Goal: Task Accomplishment & Management: Use online tool/utility

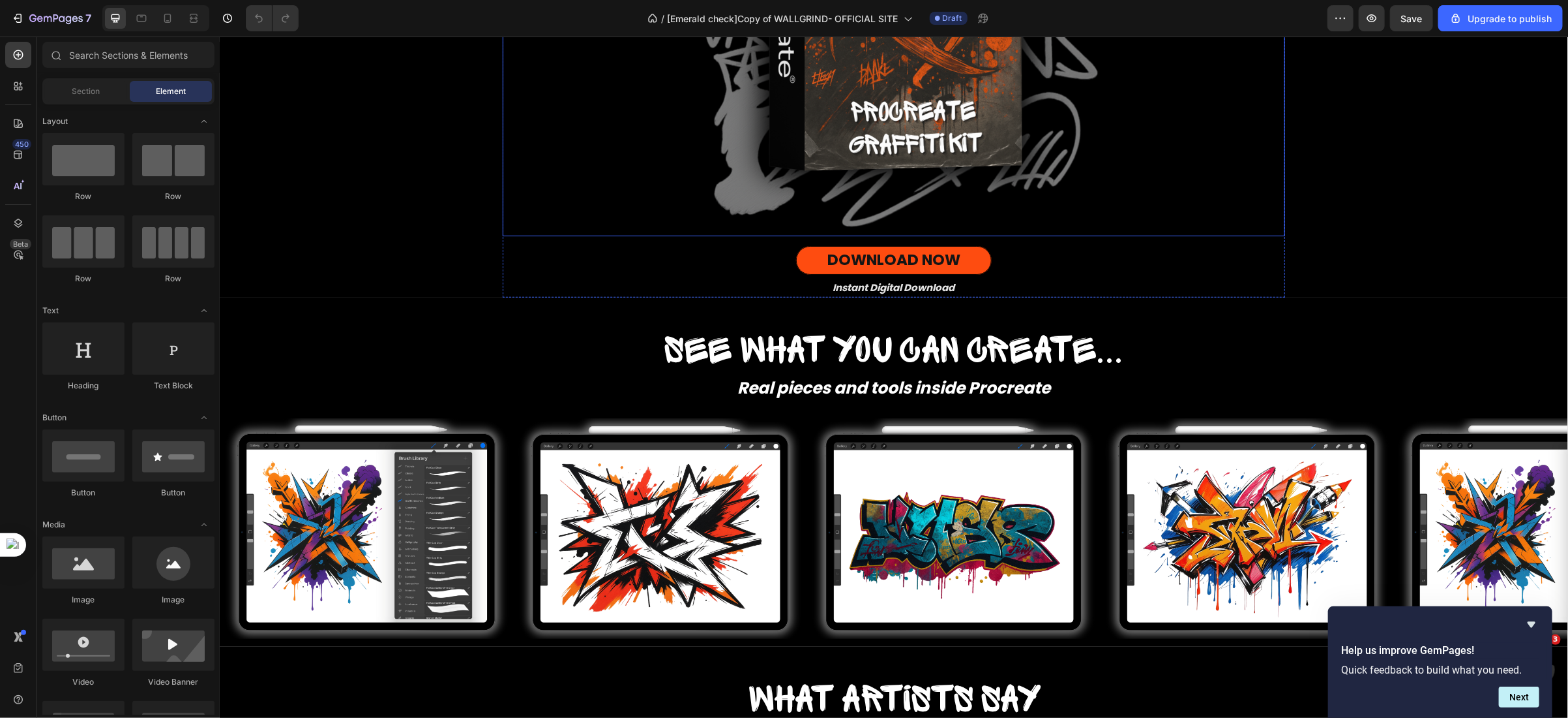
scroll to position [662, 0]
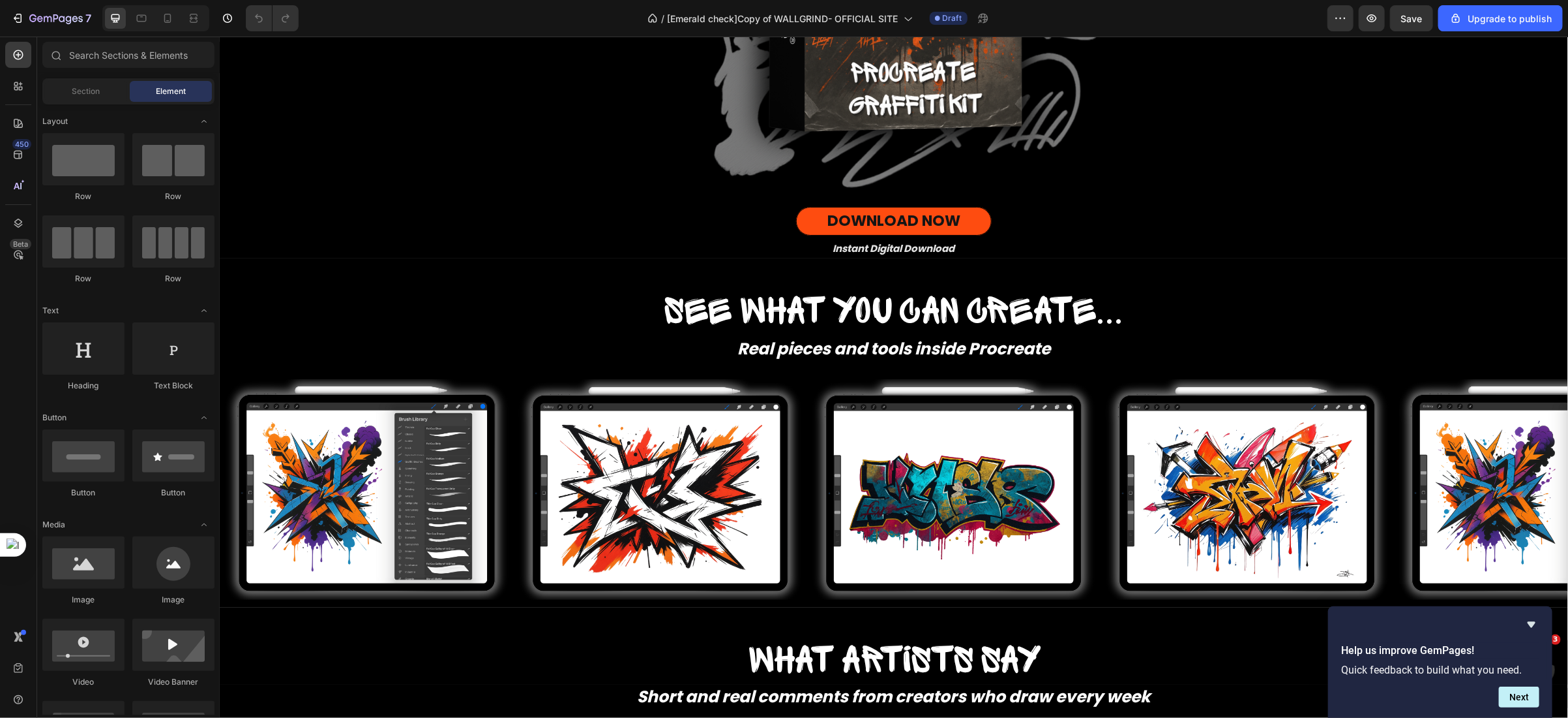
click at [146, 28] on div at bounding box center [156, 18] width 107 height 26
click at [144, 23] on icon at bounding box center [141, 18] width 13 height 13
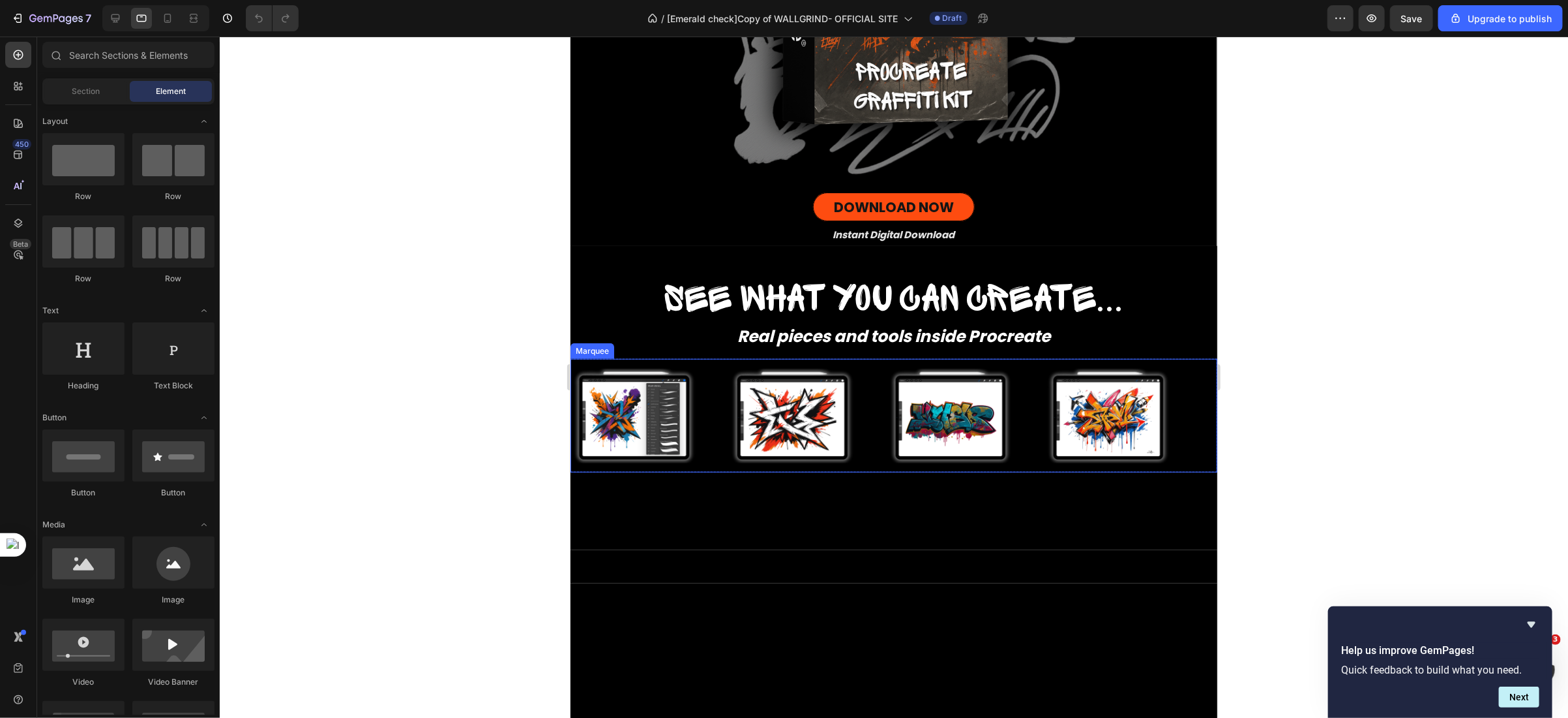
click at [721, 389] on div "Image" at bounding box center [649, 416] width 158 height 111
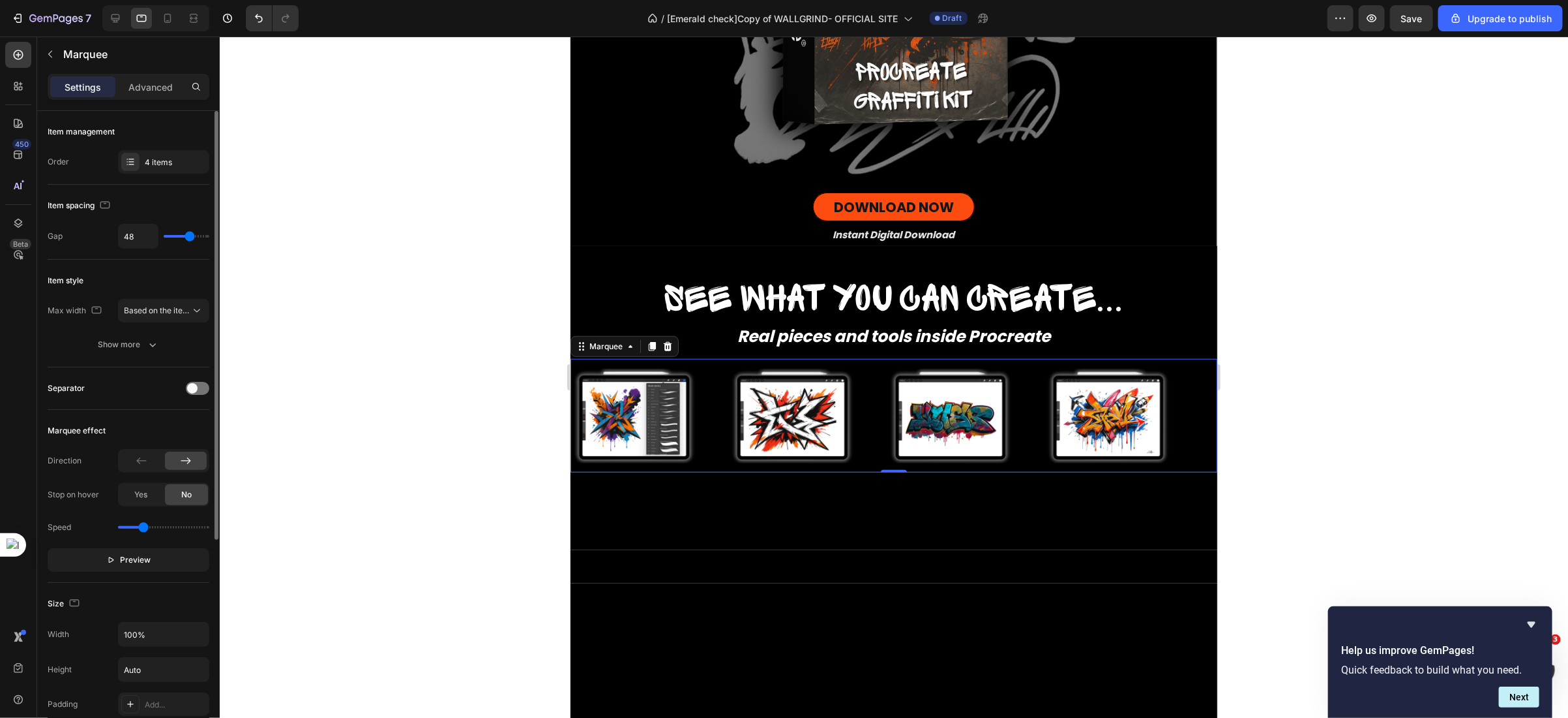
scroll to position [7, 0]
type input "45"
type input "60"
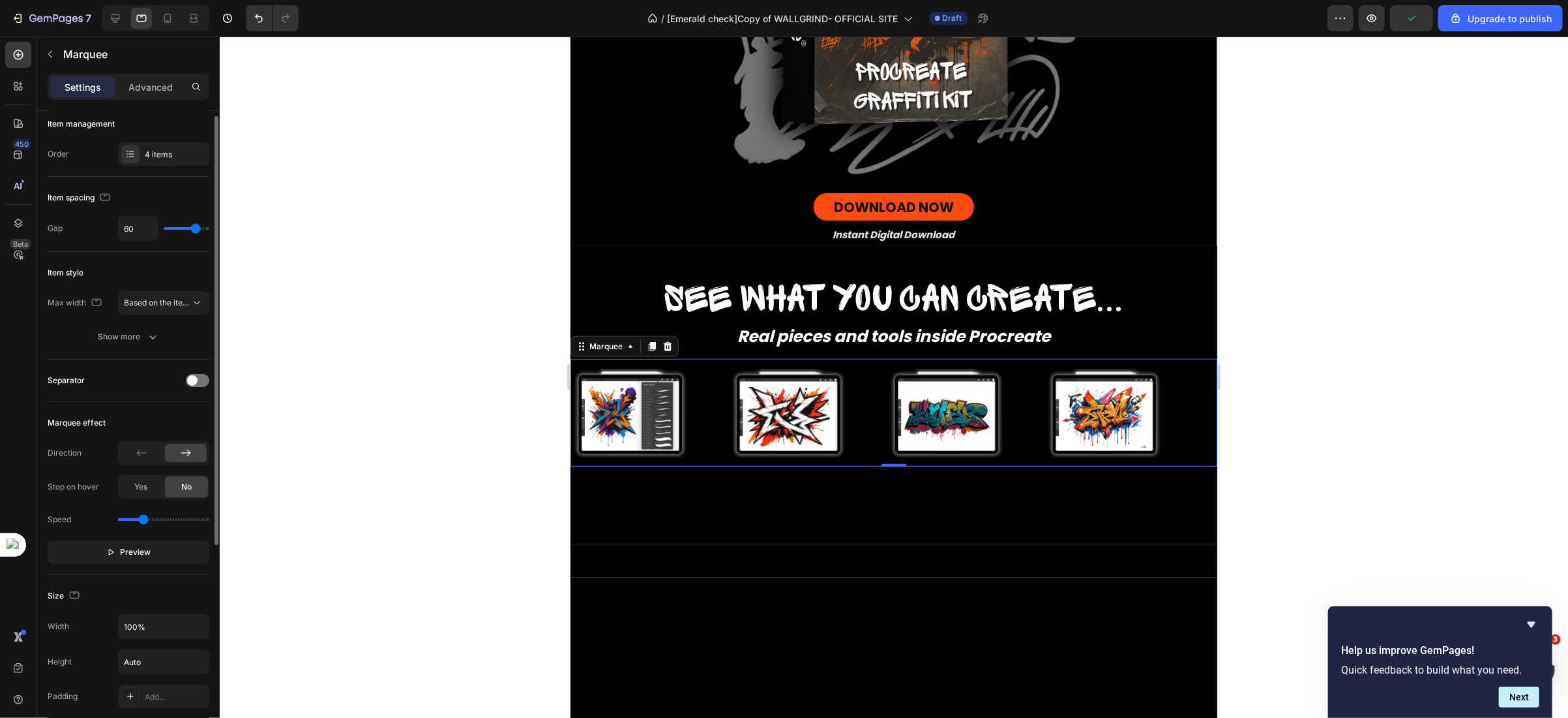
type input "62"
type input "63"
type input "65"
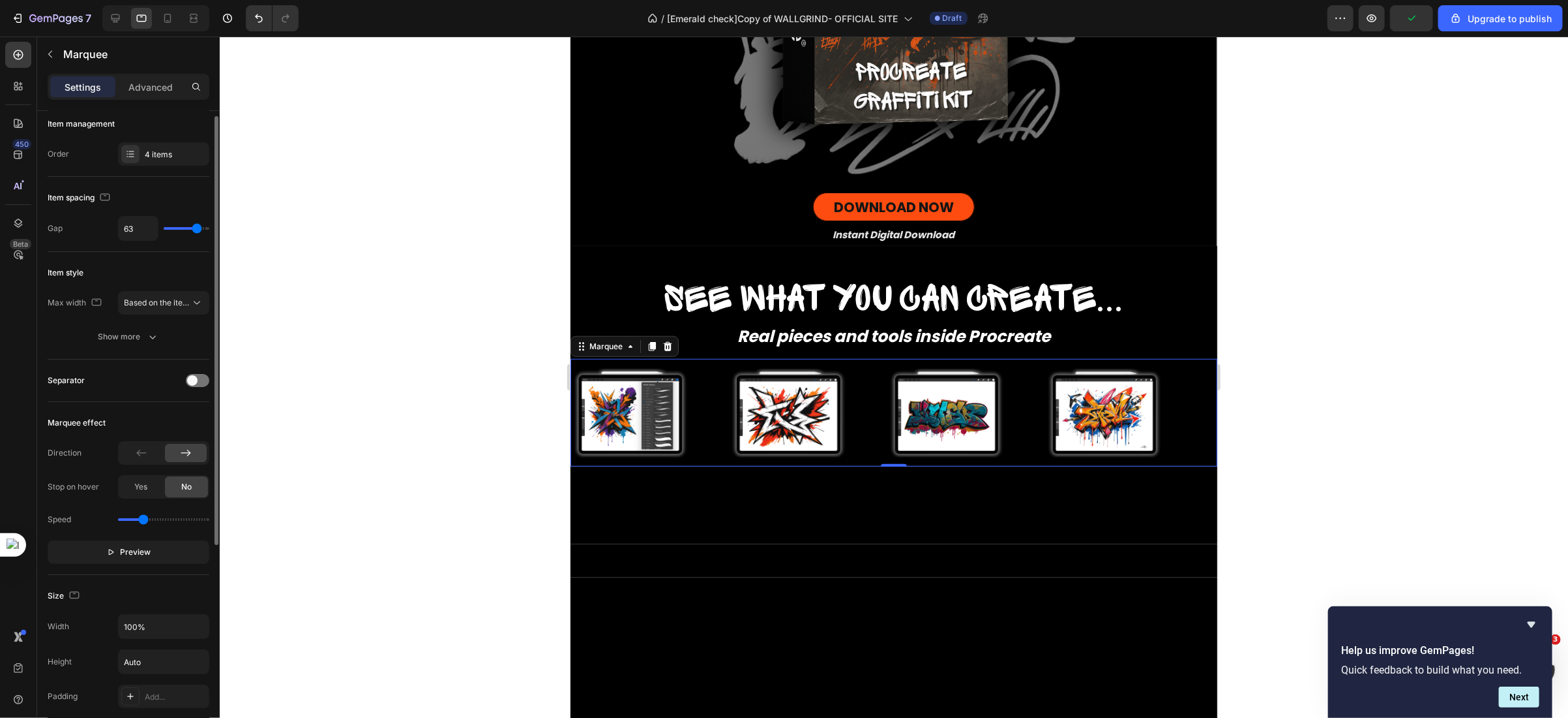
type input "65"
type input "67"
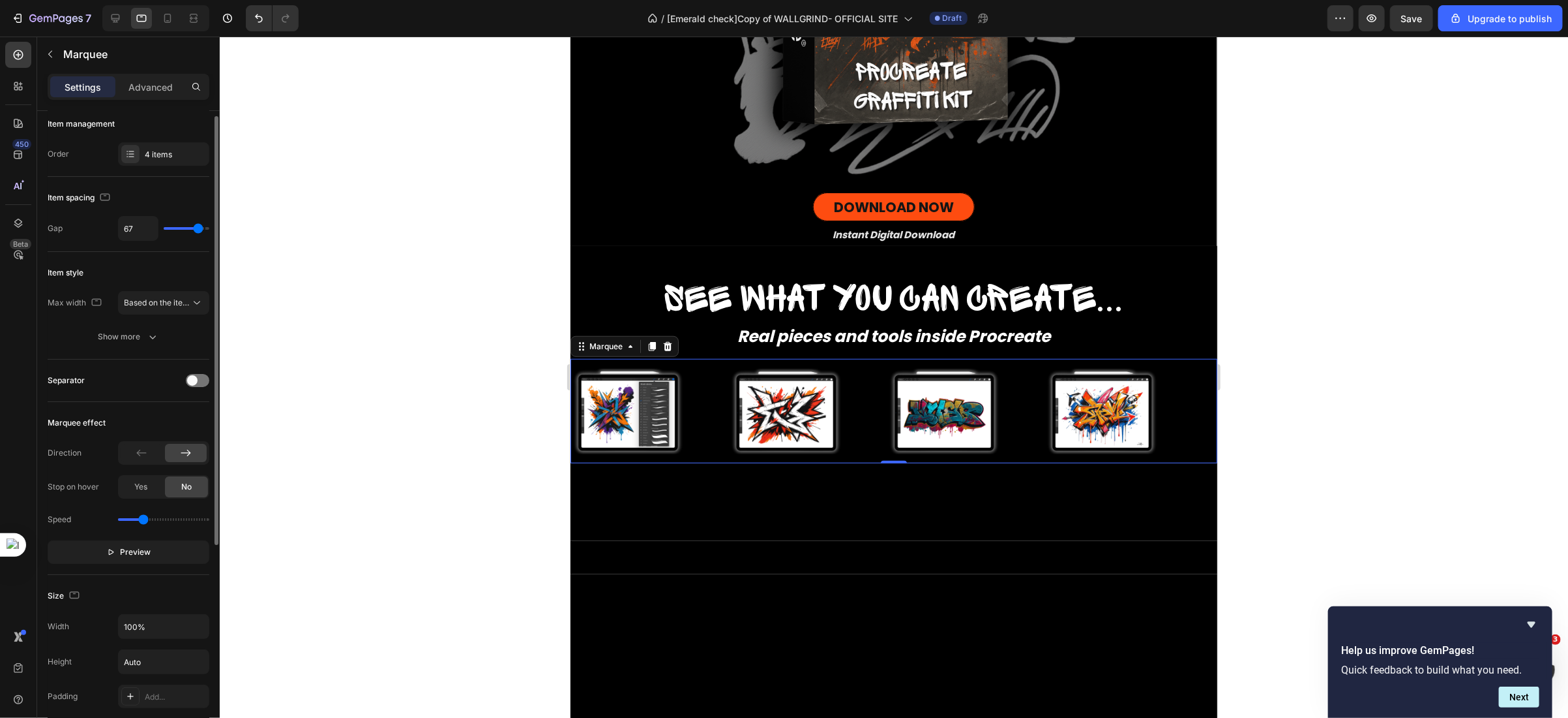
type input "69"
type input "67"
type input "65"
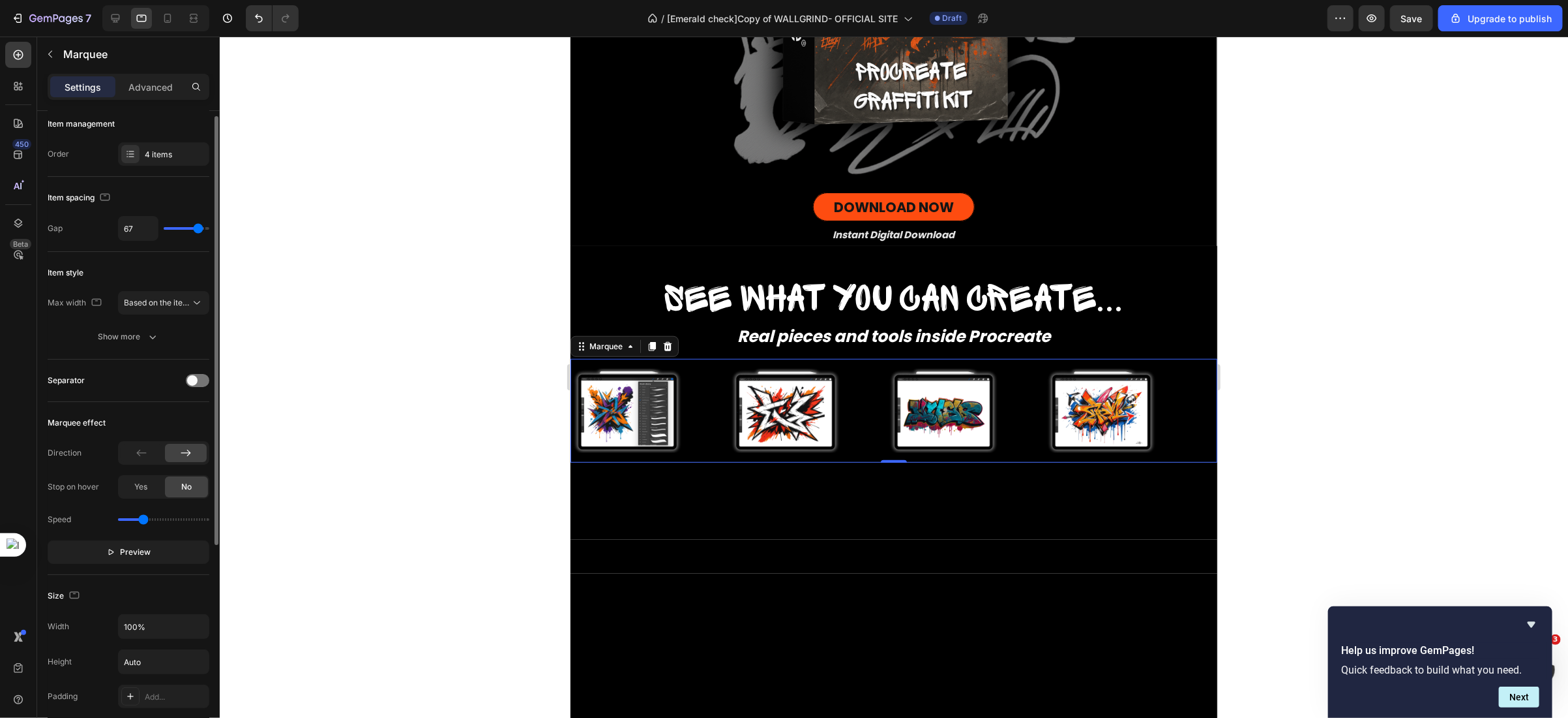
type input "65"
type input "62"
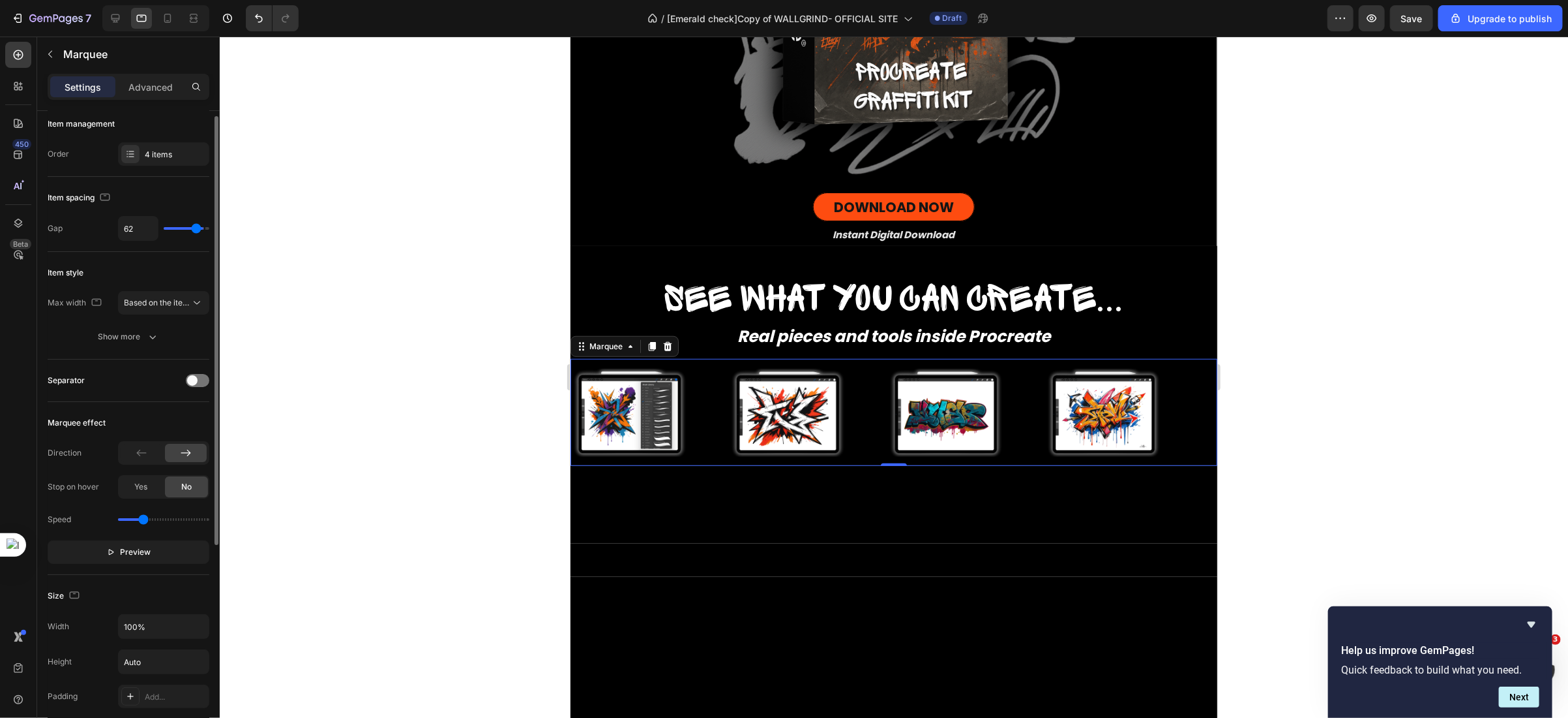
type input "58"
type input "47"
type input "39"
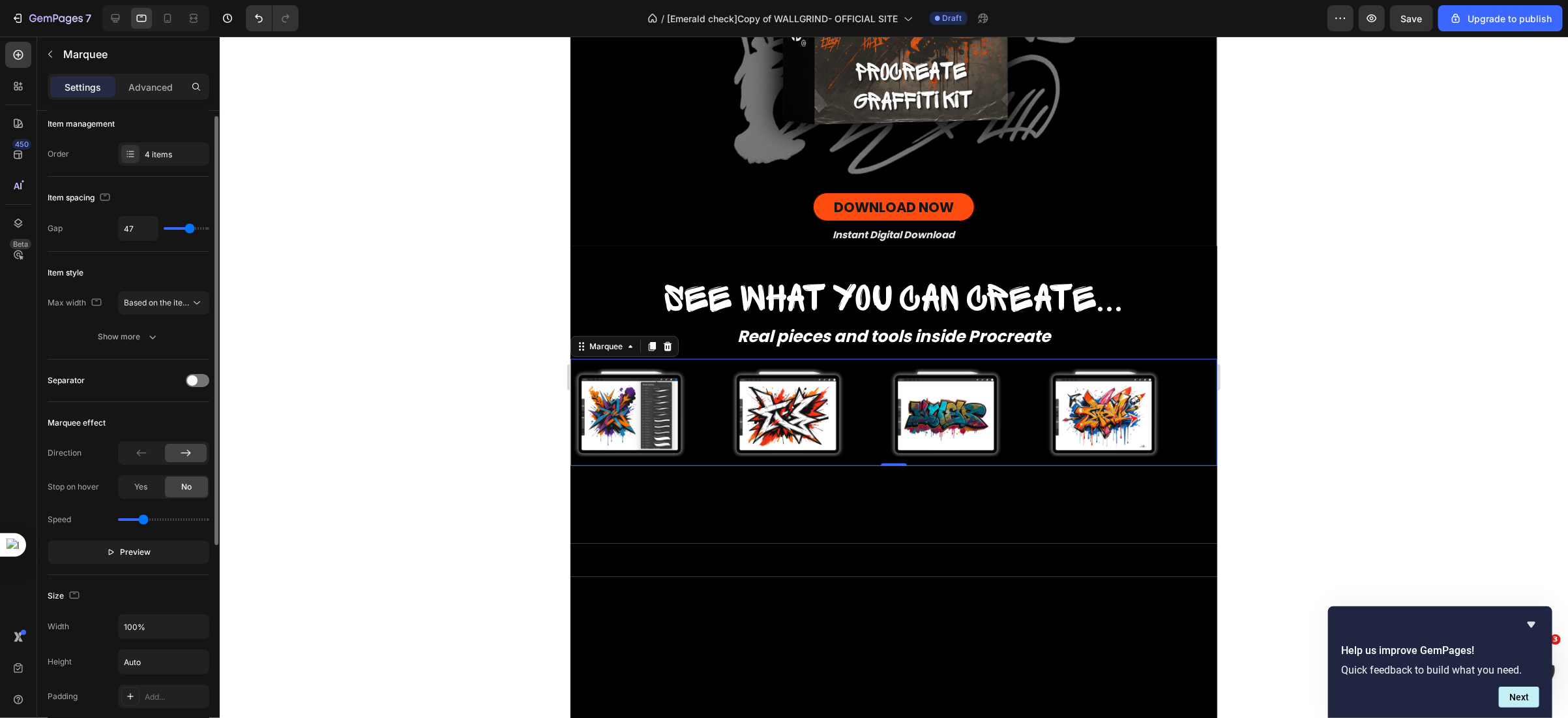
type input "39"
type input "34"
type input "26"
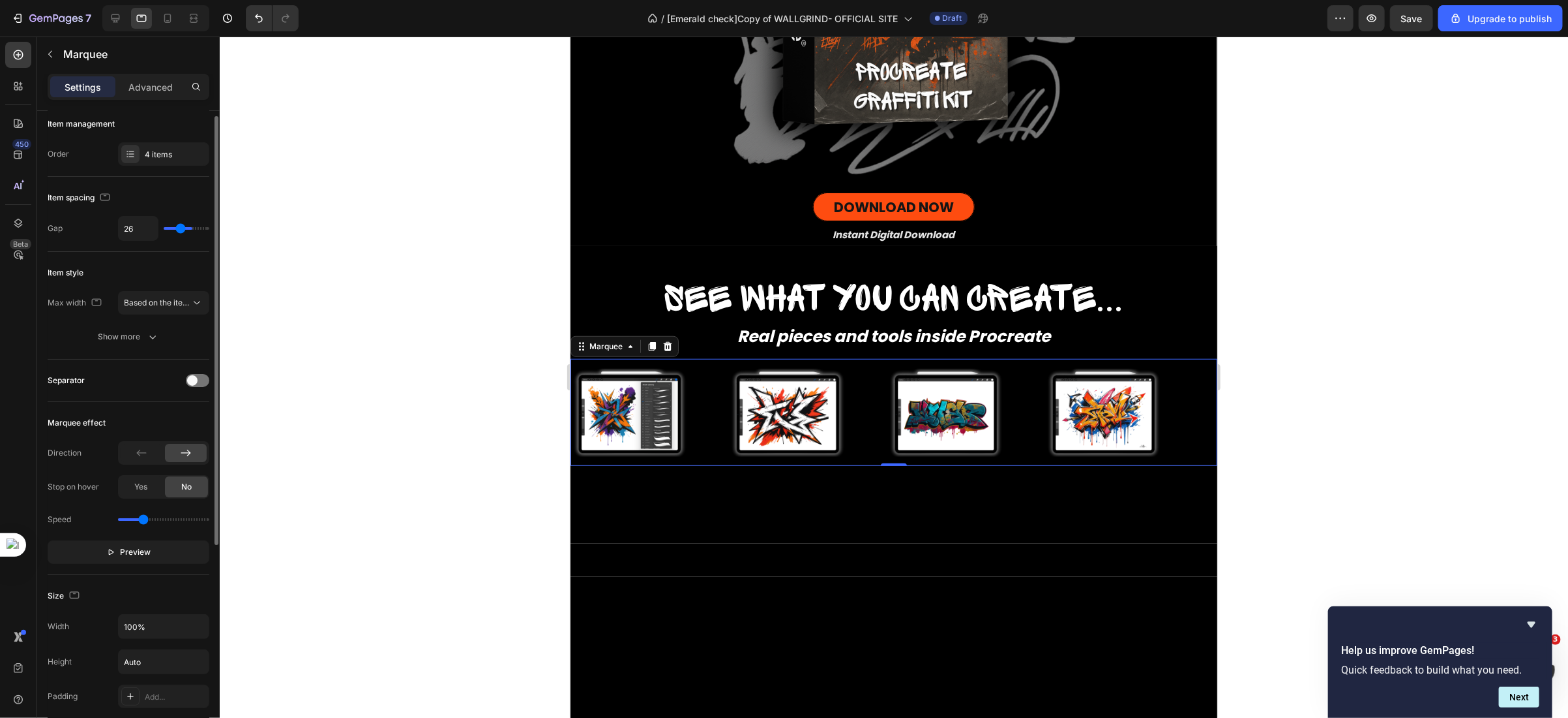
type input "21"
type input "17"
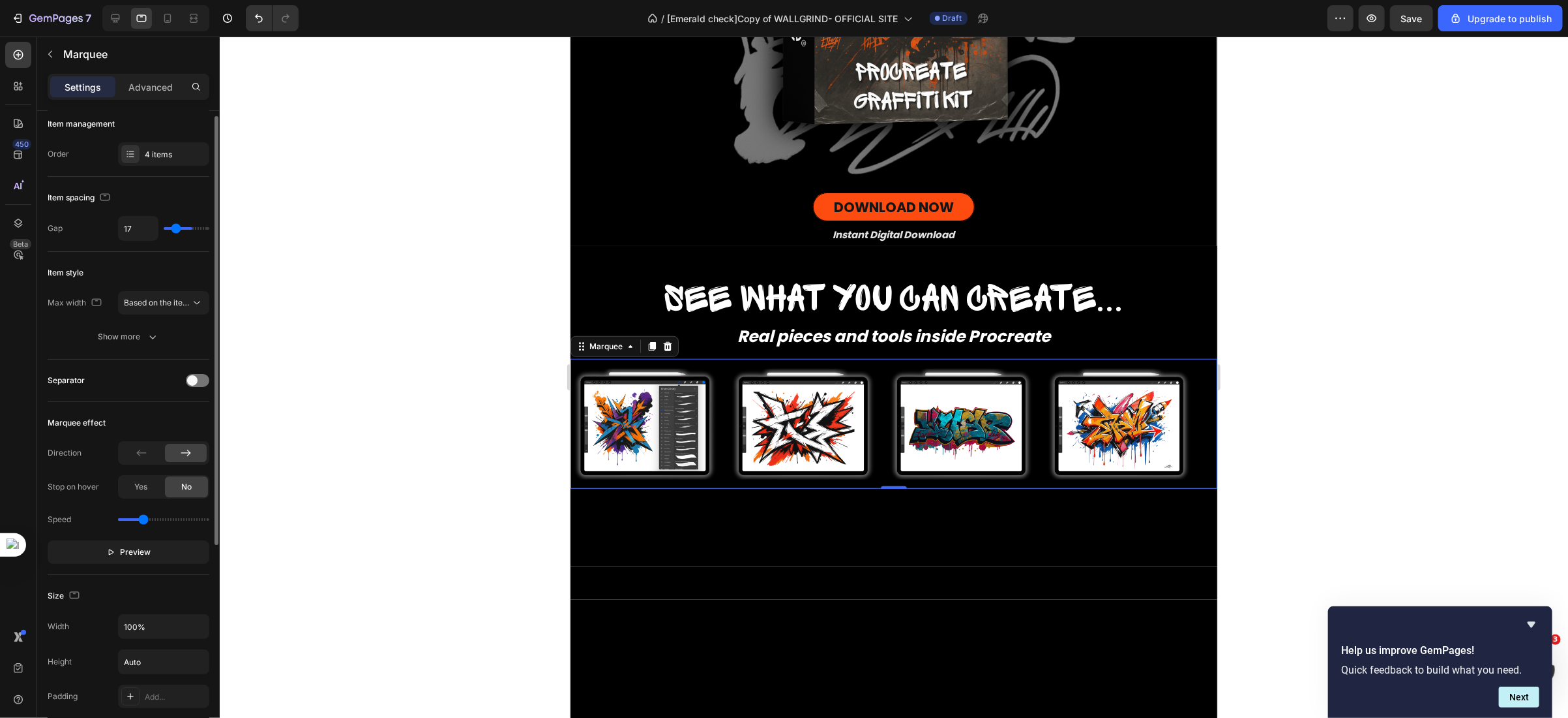
type input "15"
type input "13"
type input "11"
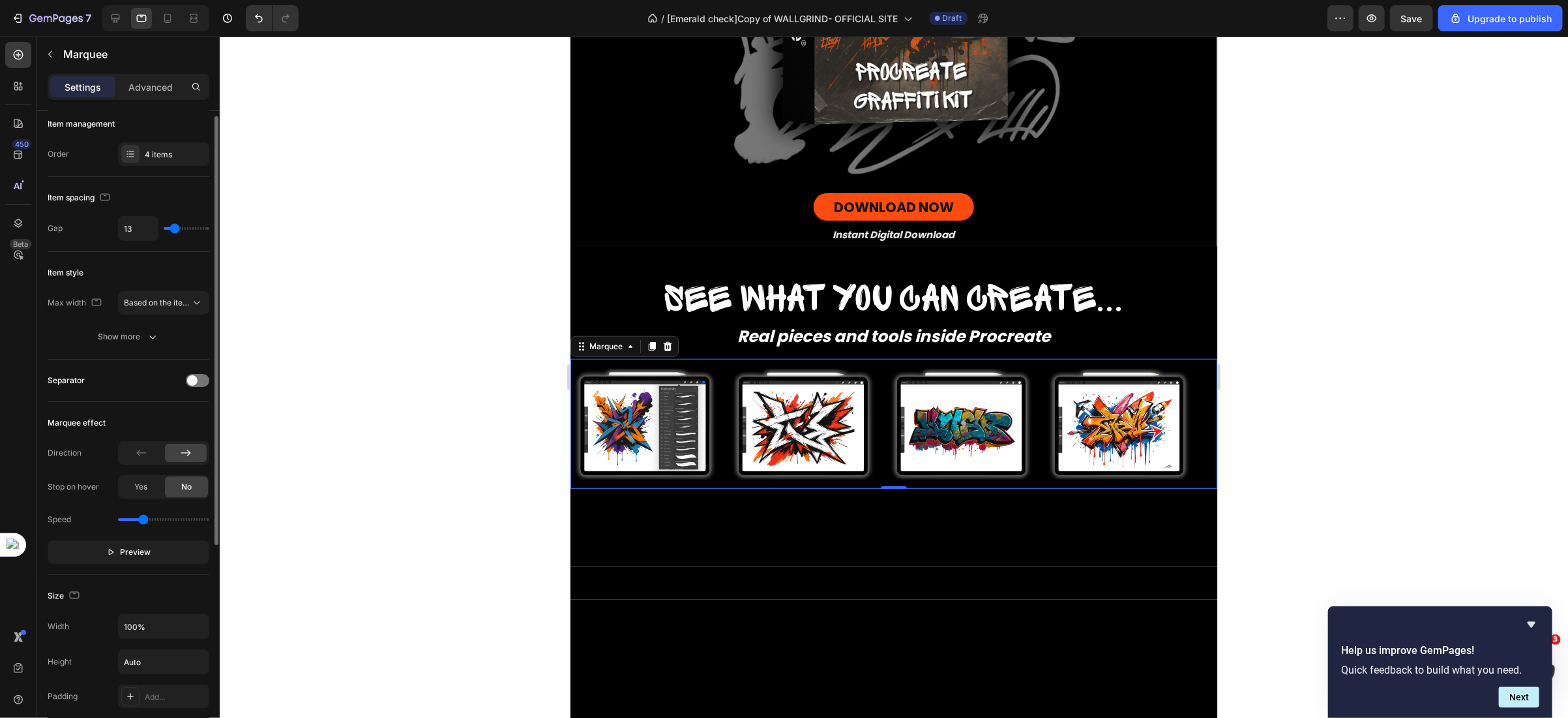
type input "11"
type input "8"
type input "4"
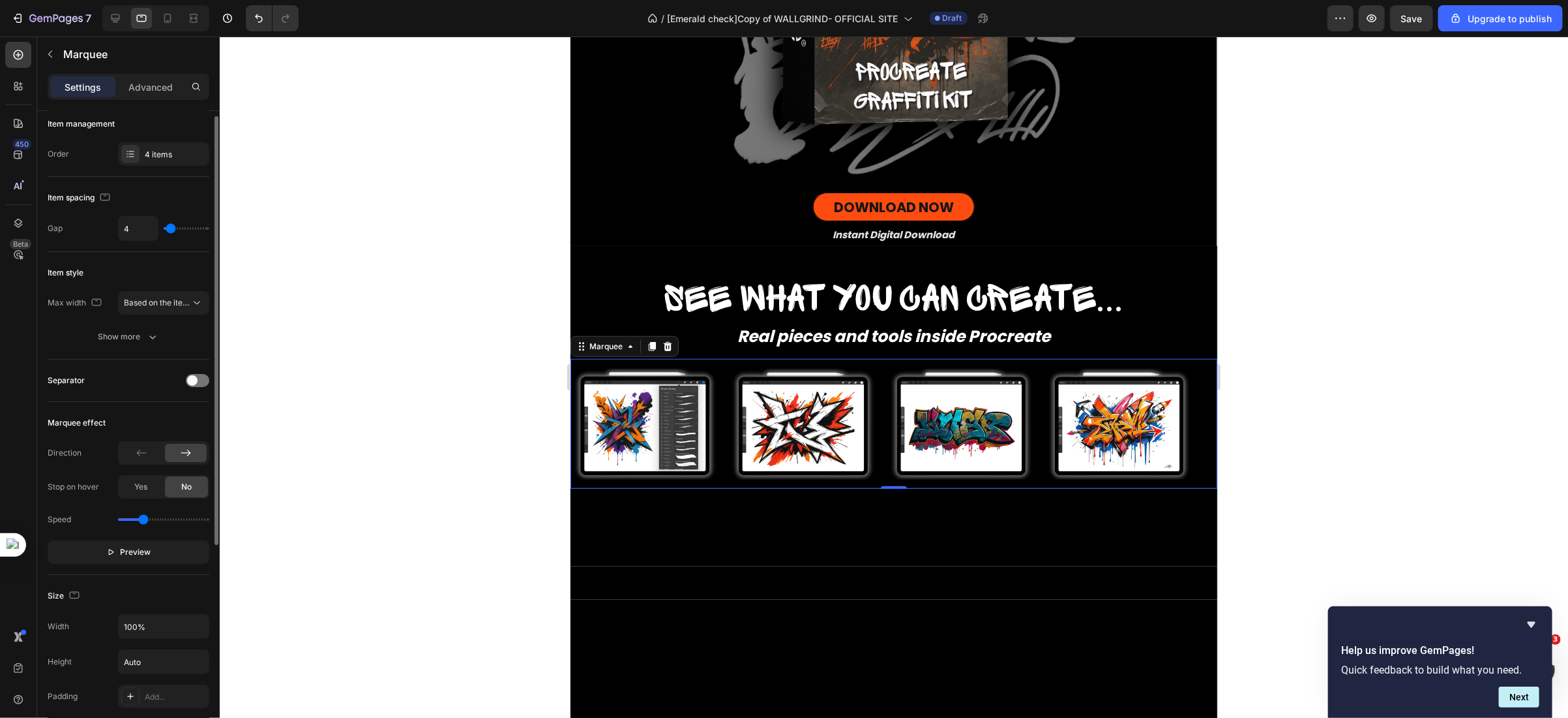
type input "0"
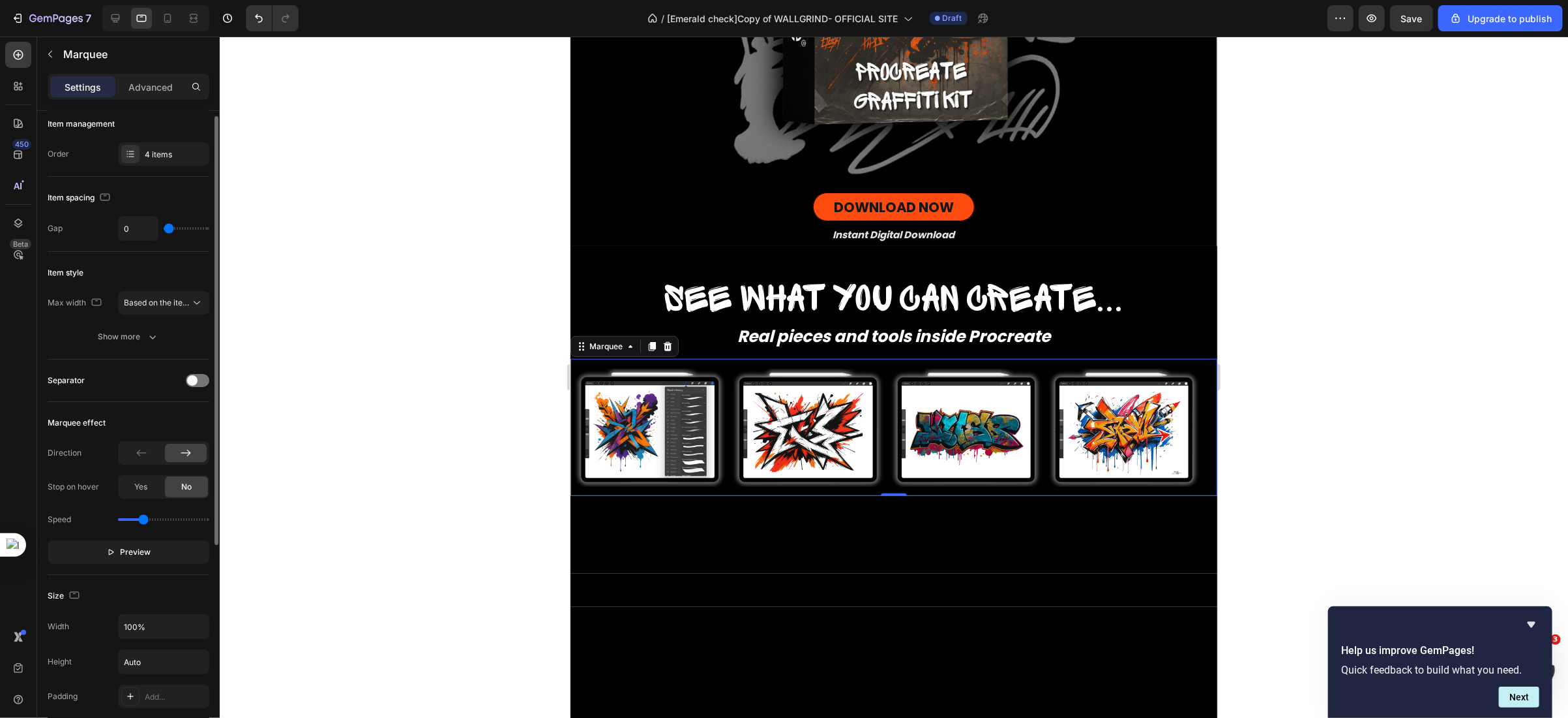
type input "4"
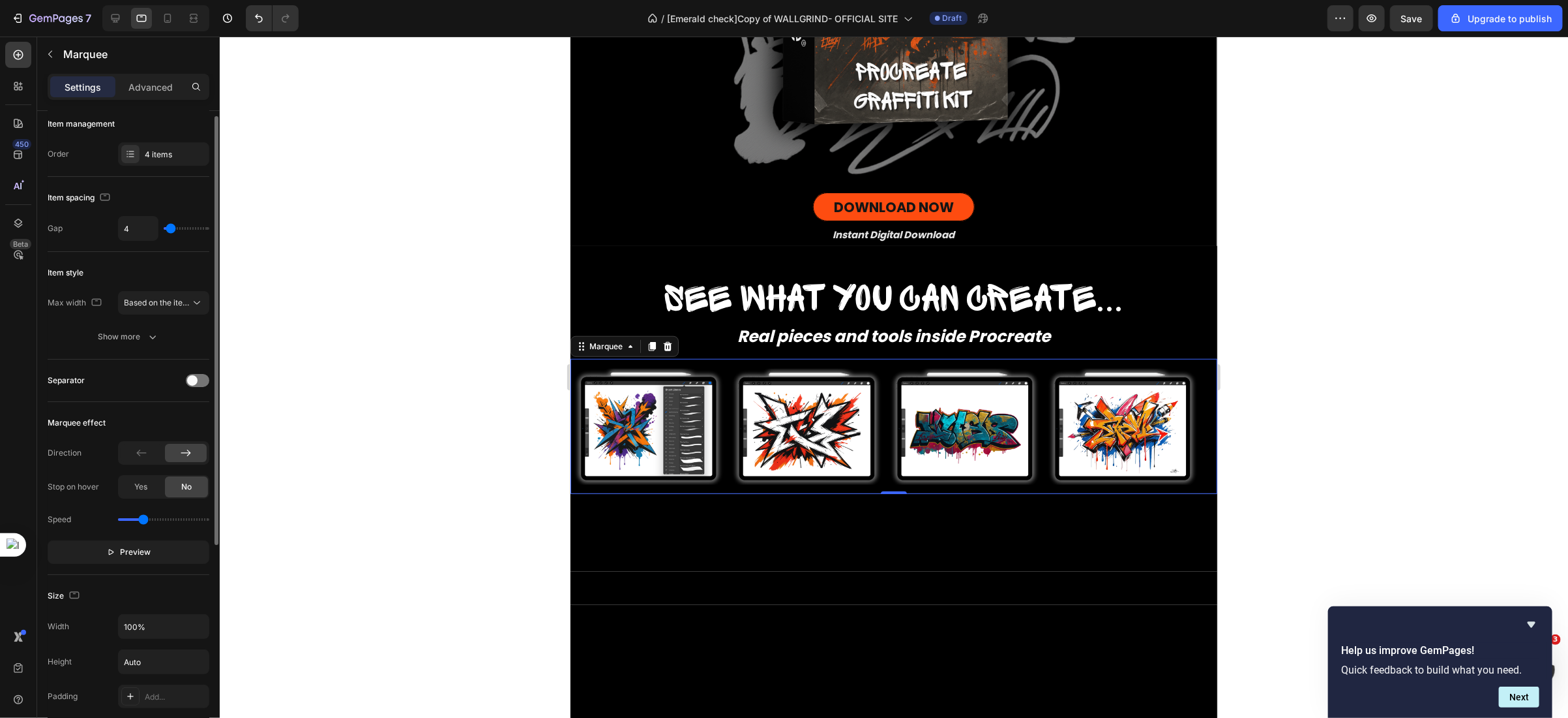
type input "6"
type input "13"
type input "15"
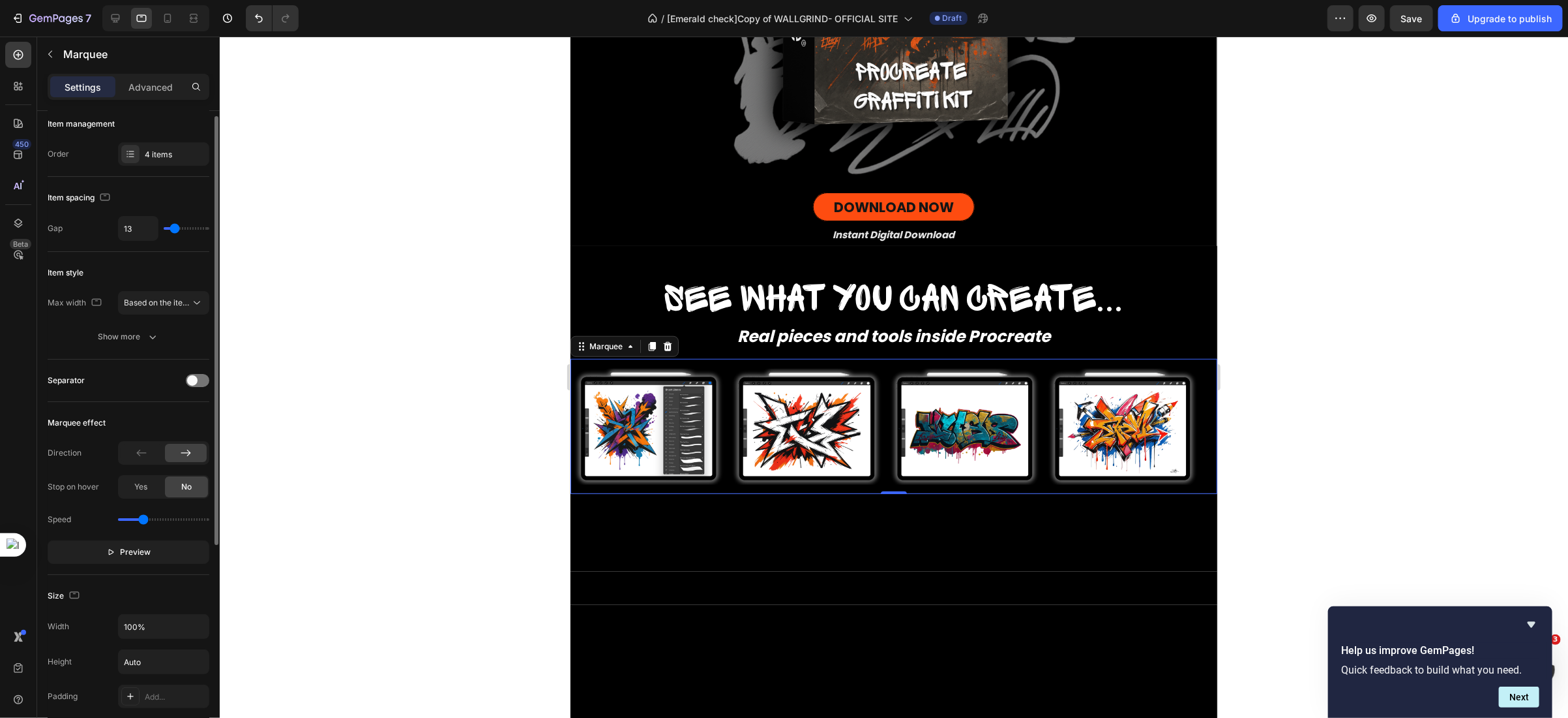
type input "15"
type input "17"
type input "19"
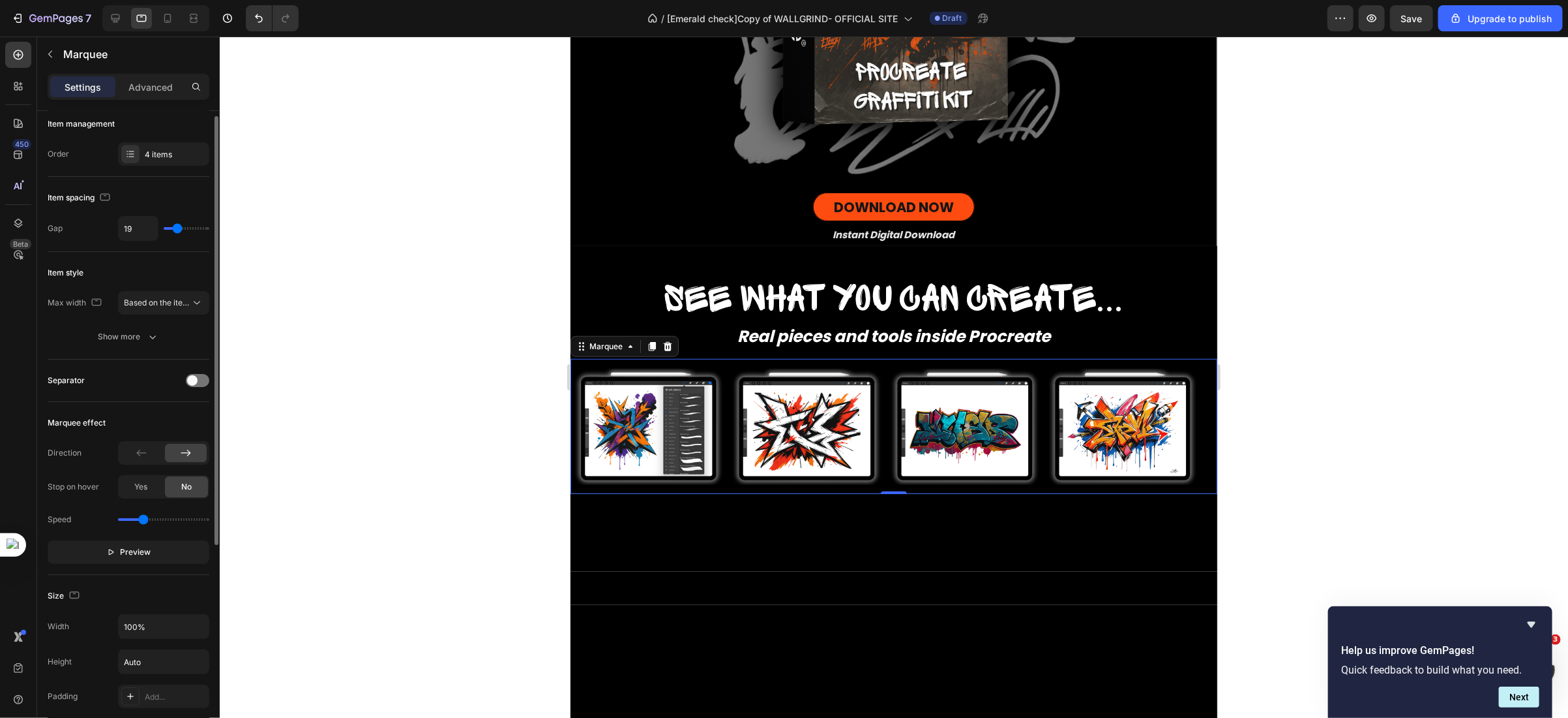
type input "21"
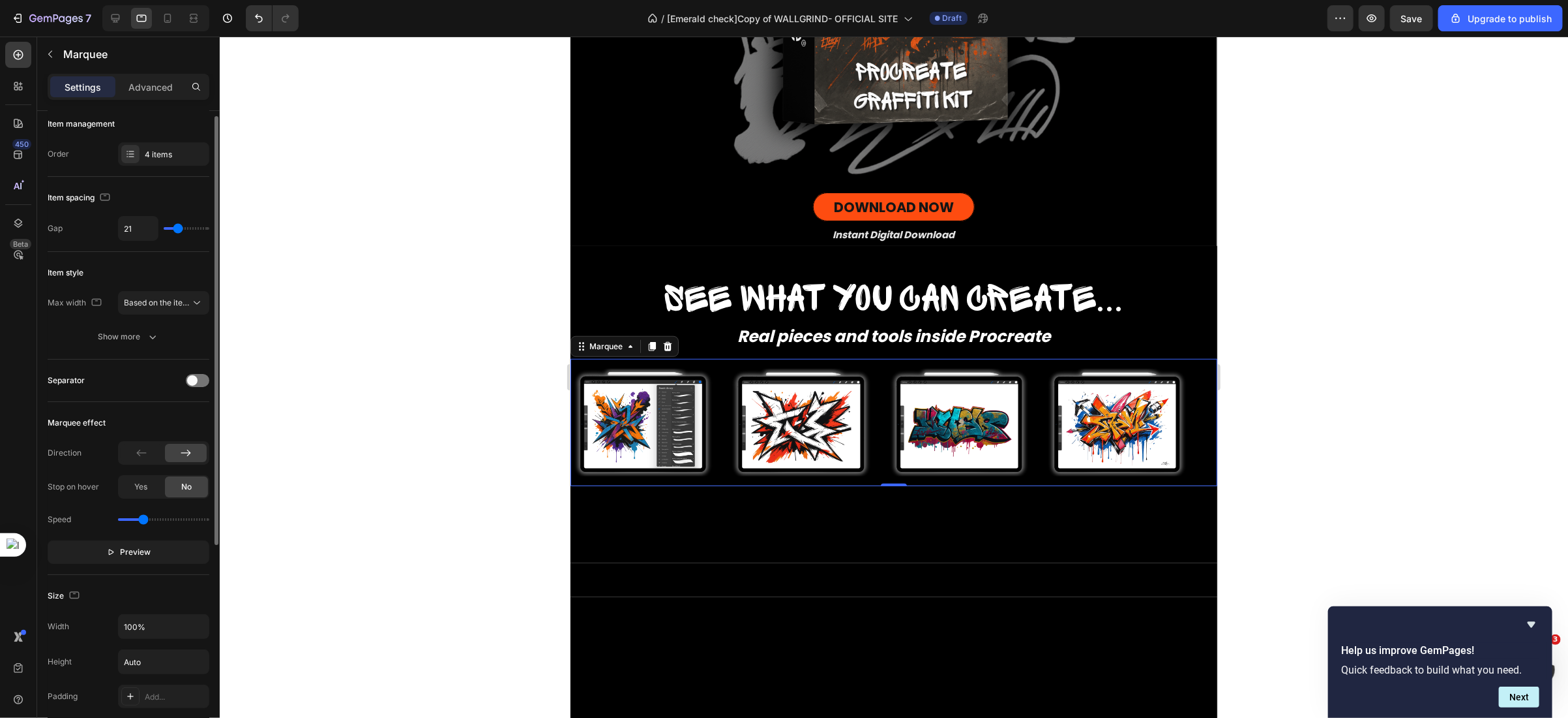
type input "23"
type input "24"
type input "6"
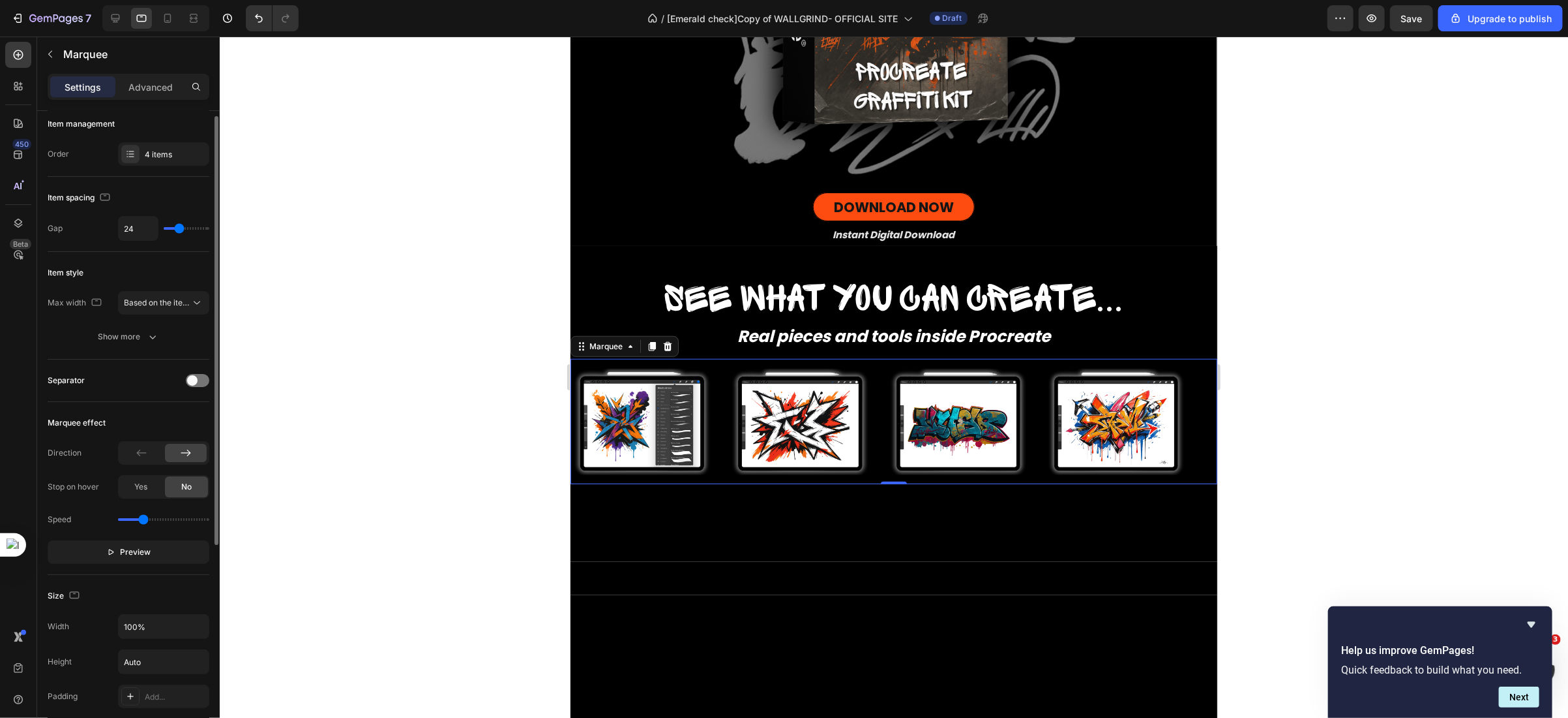
type input "6"
type input "0"
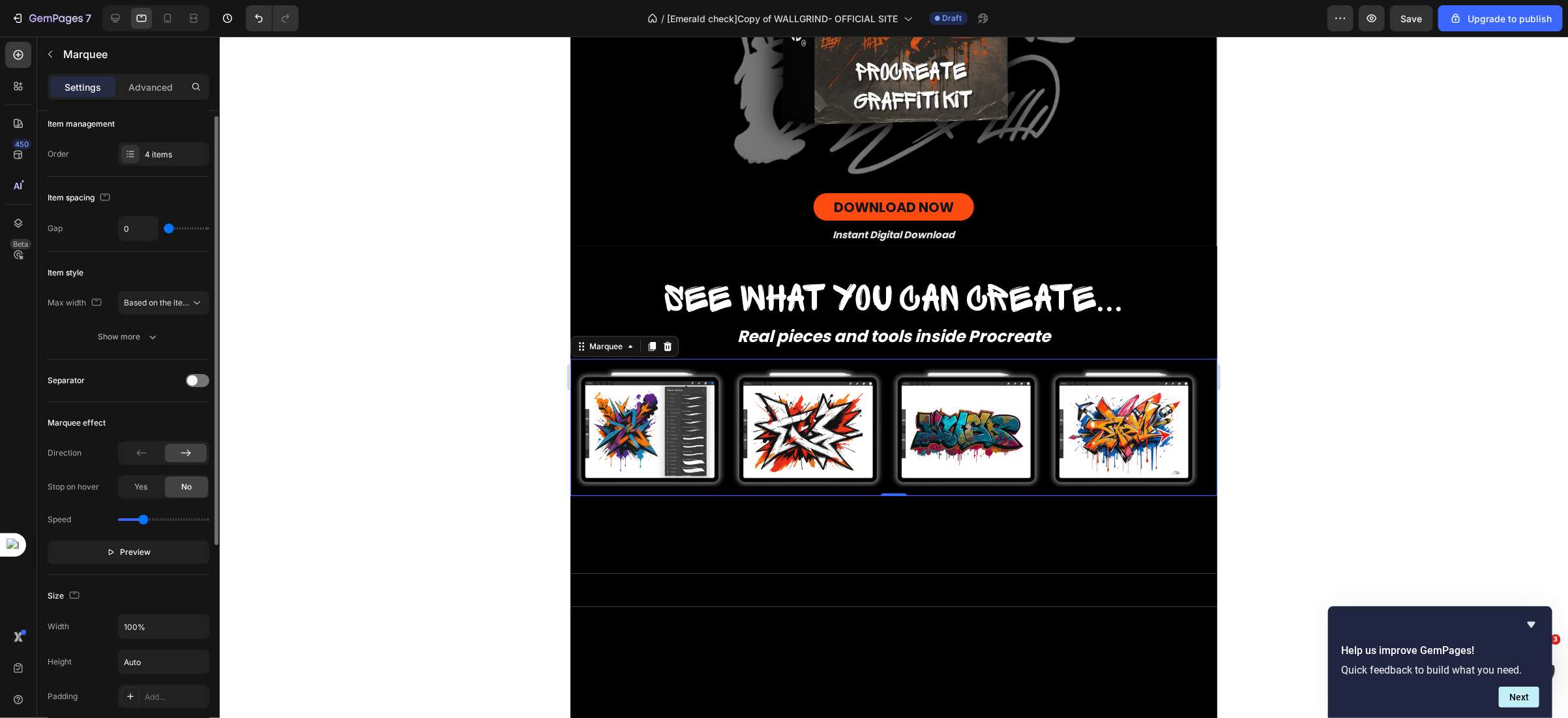
type input "13"
type input "21"
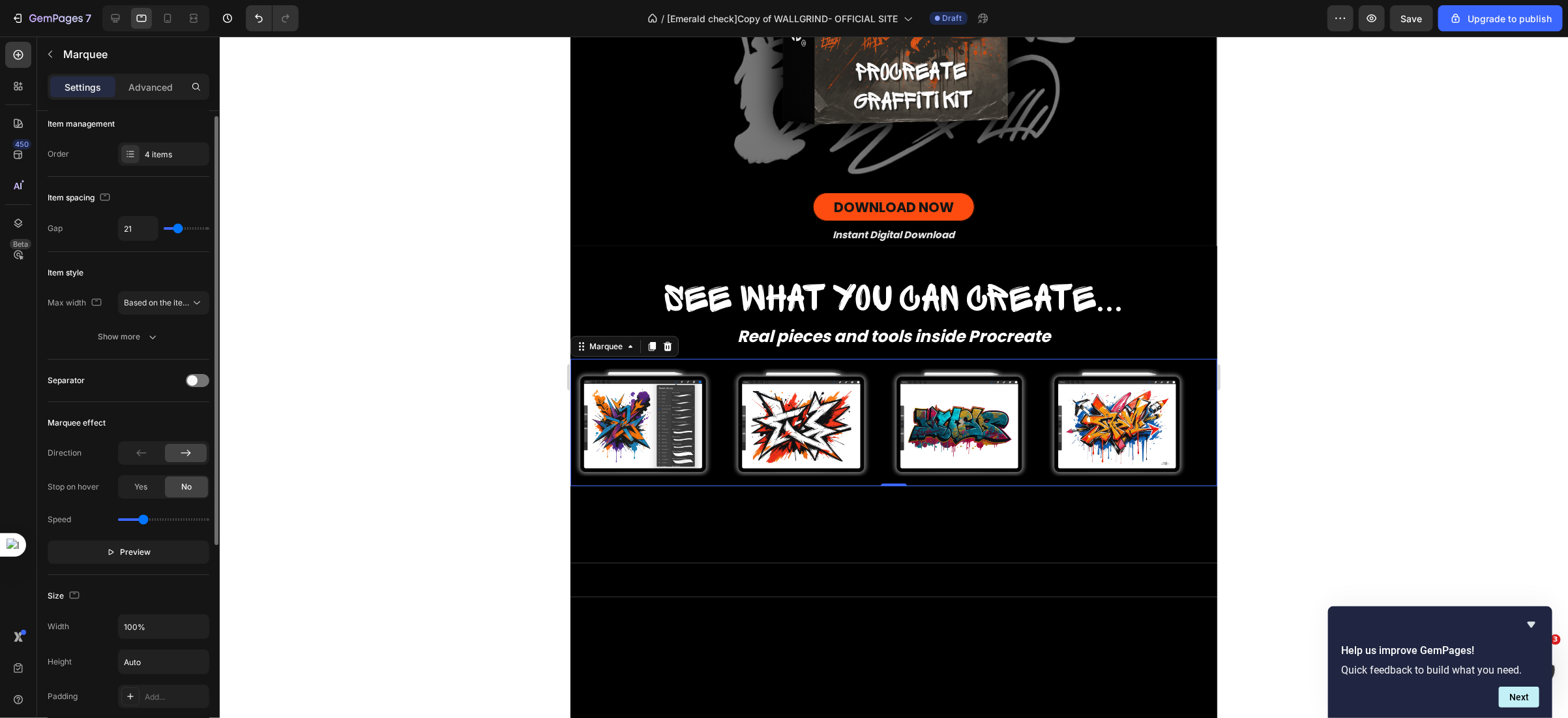
type input "0"
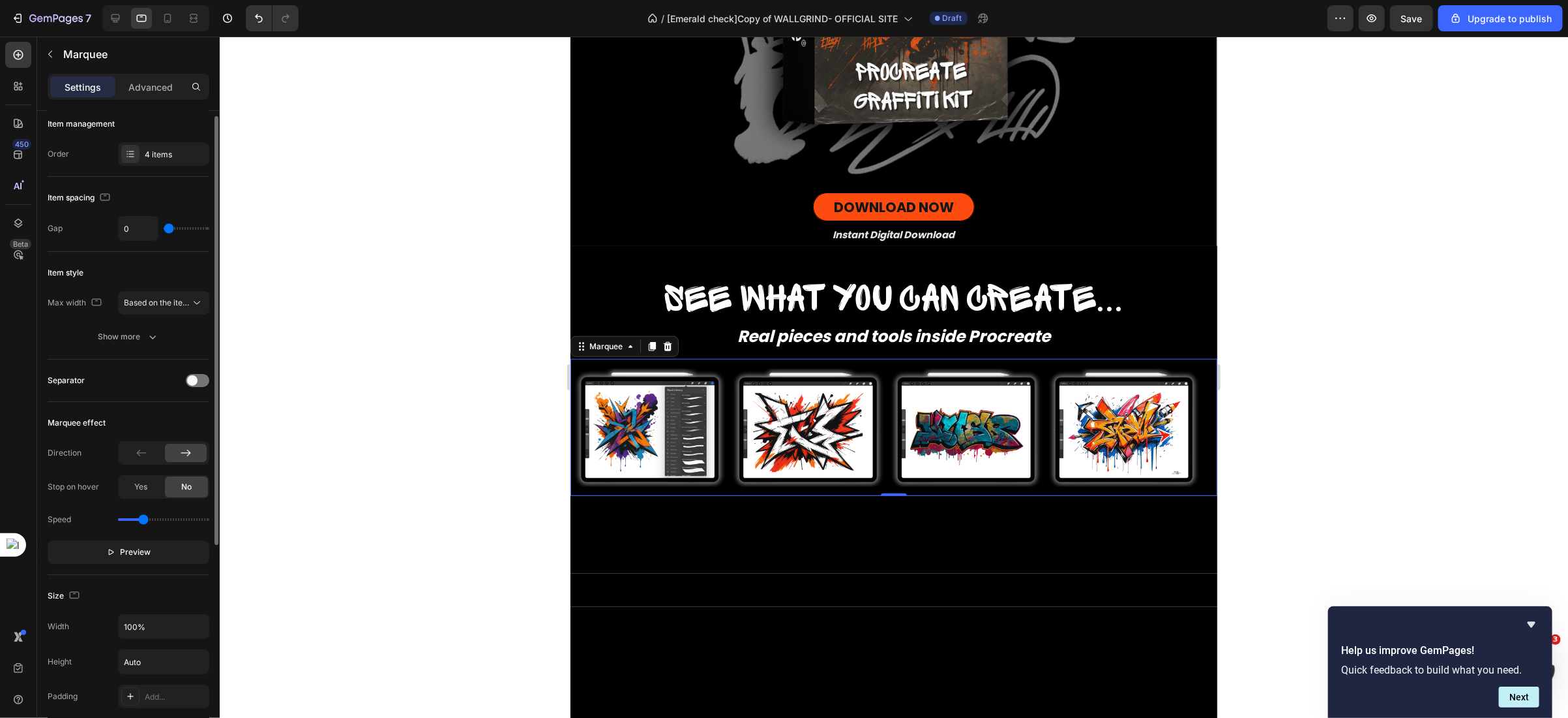
type input "75"
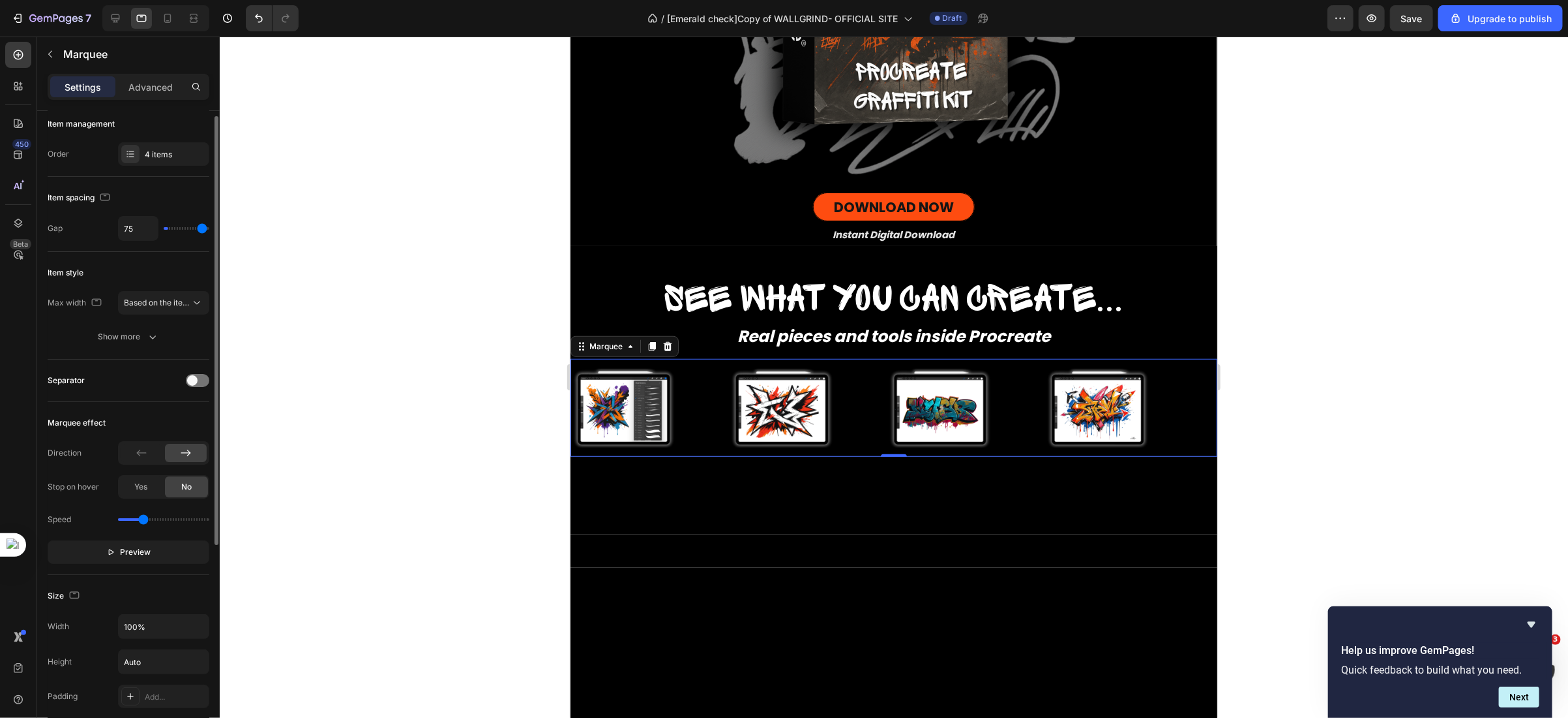
type input "80"
type input "0"
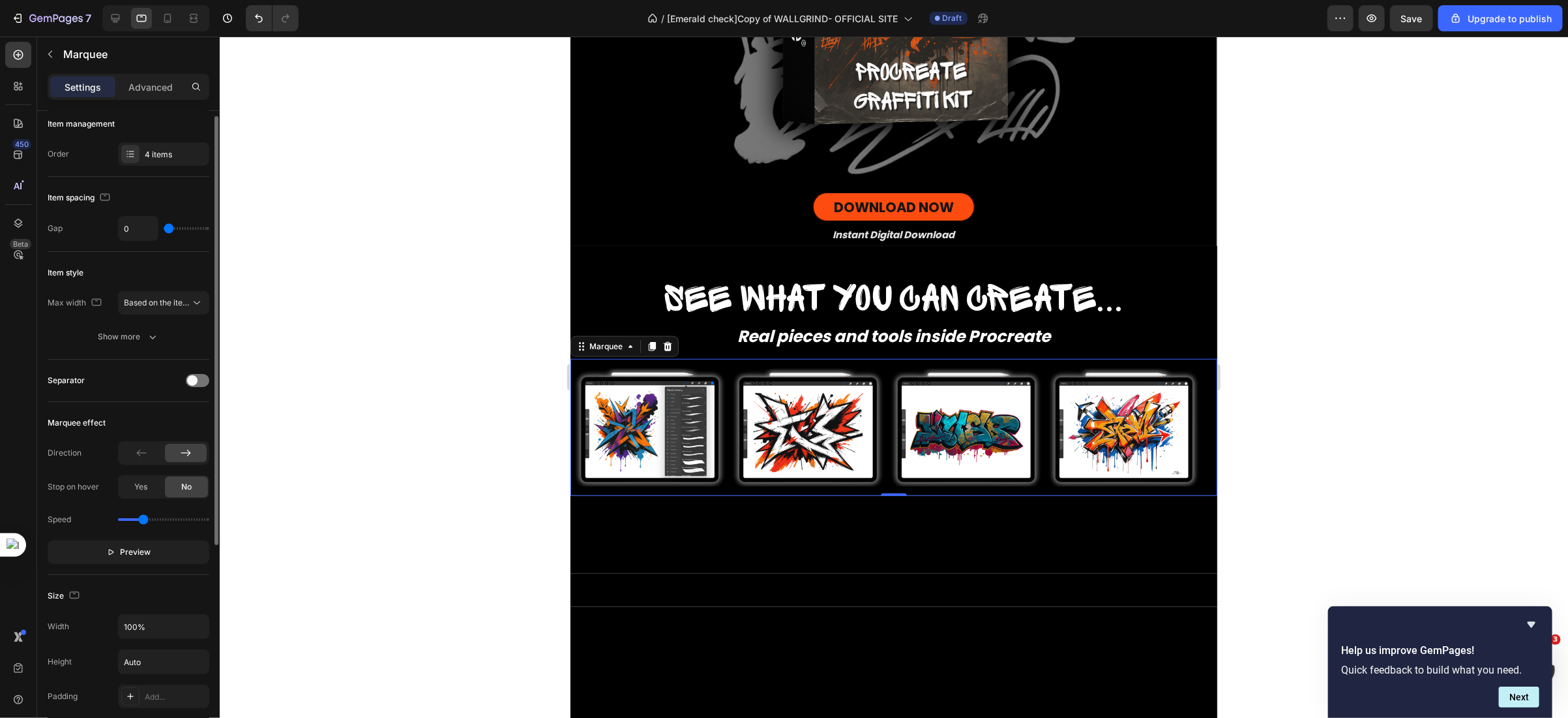
drag, startPoint x: 186, startPoint y: 228, endPoint x: 106, endPoint y: 237, distance: 80.5
type input "0"
click at [163, 230] on input "range" at bounding box center [186, 228] width 45 height 2
type input "13"
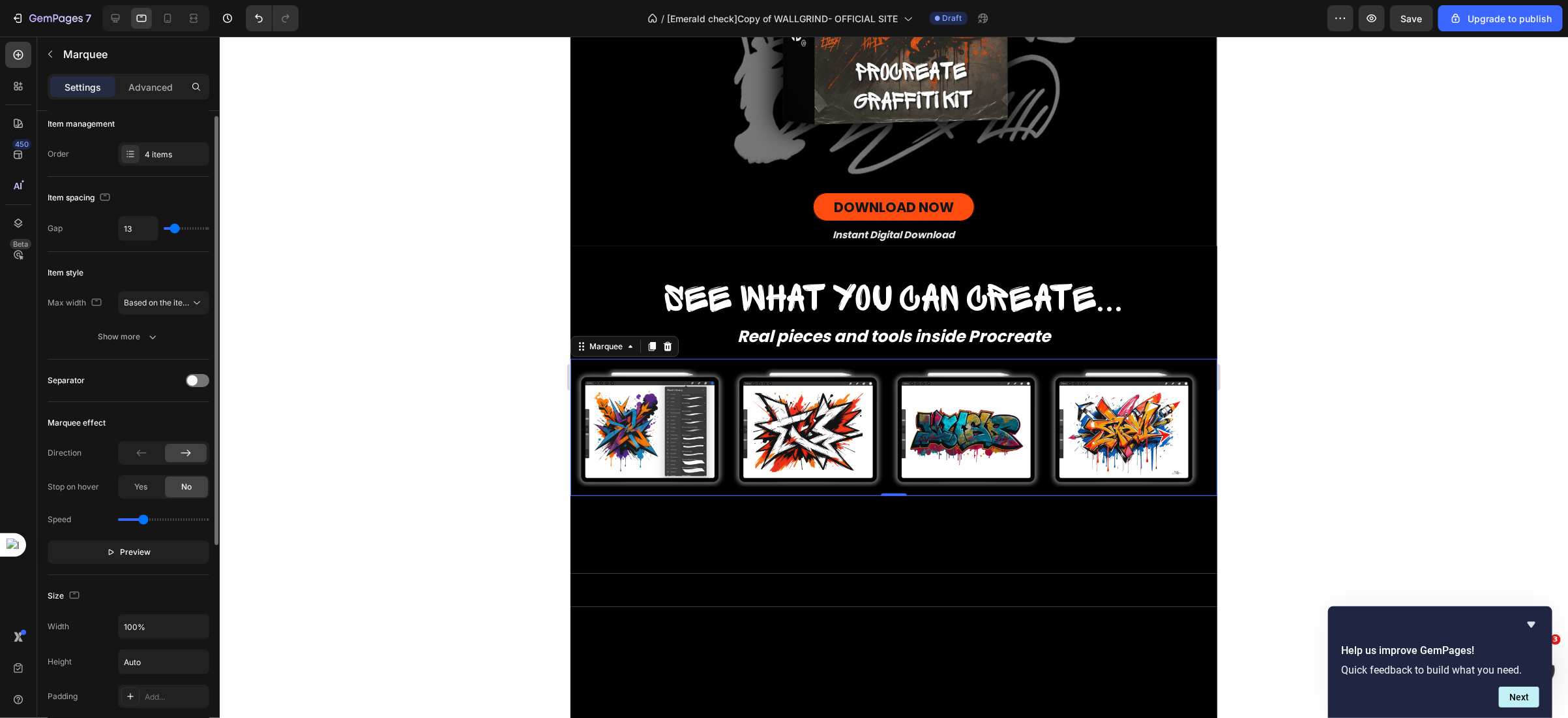
type input "17"
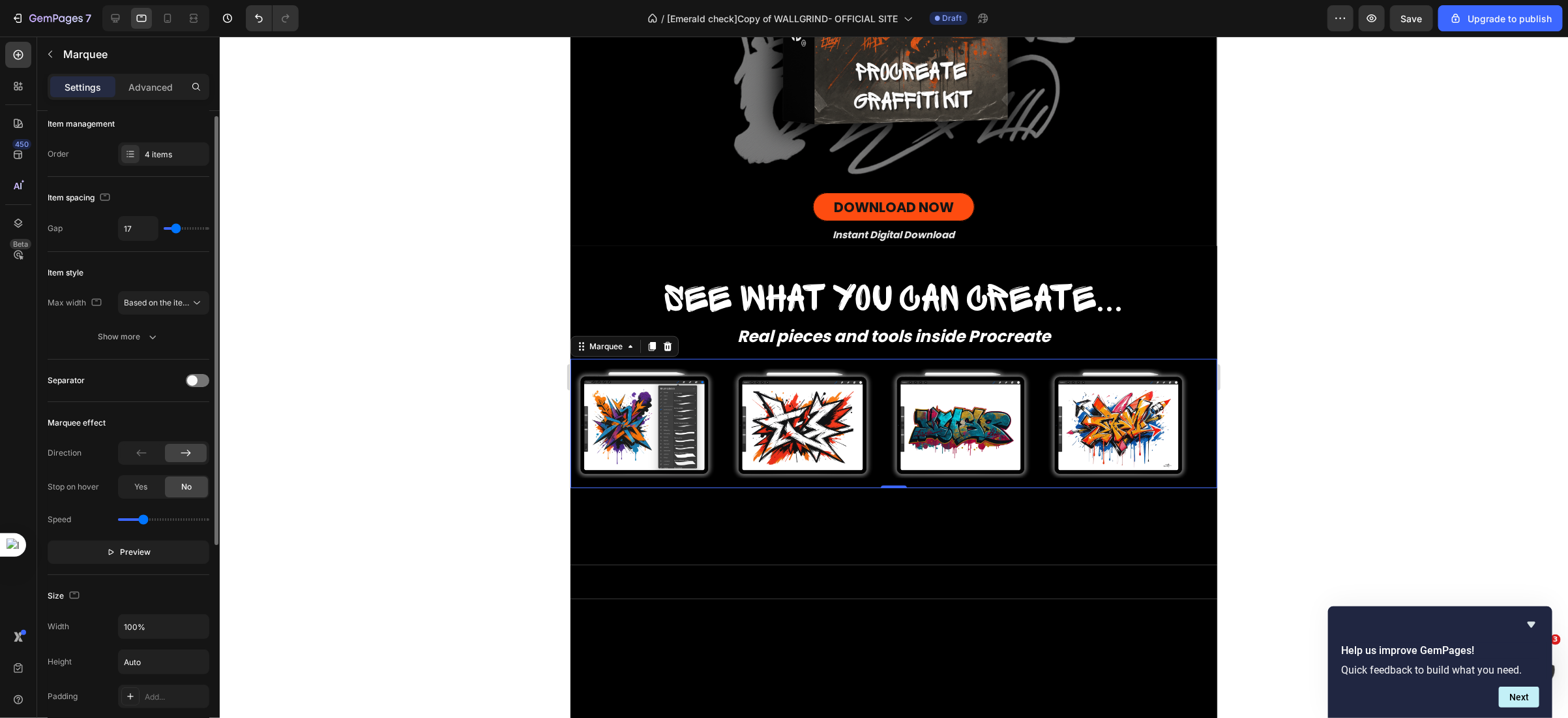
type input "19"
drag, startPoint x: 168, startPoint y: 228, endPoint x: 177, endPoint y: 231, distance: 9.5
type input "19"
click at [177, 230] on input "range" at bounding box center [186, 228] width 45 height 2
type input "23"
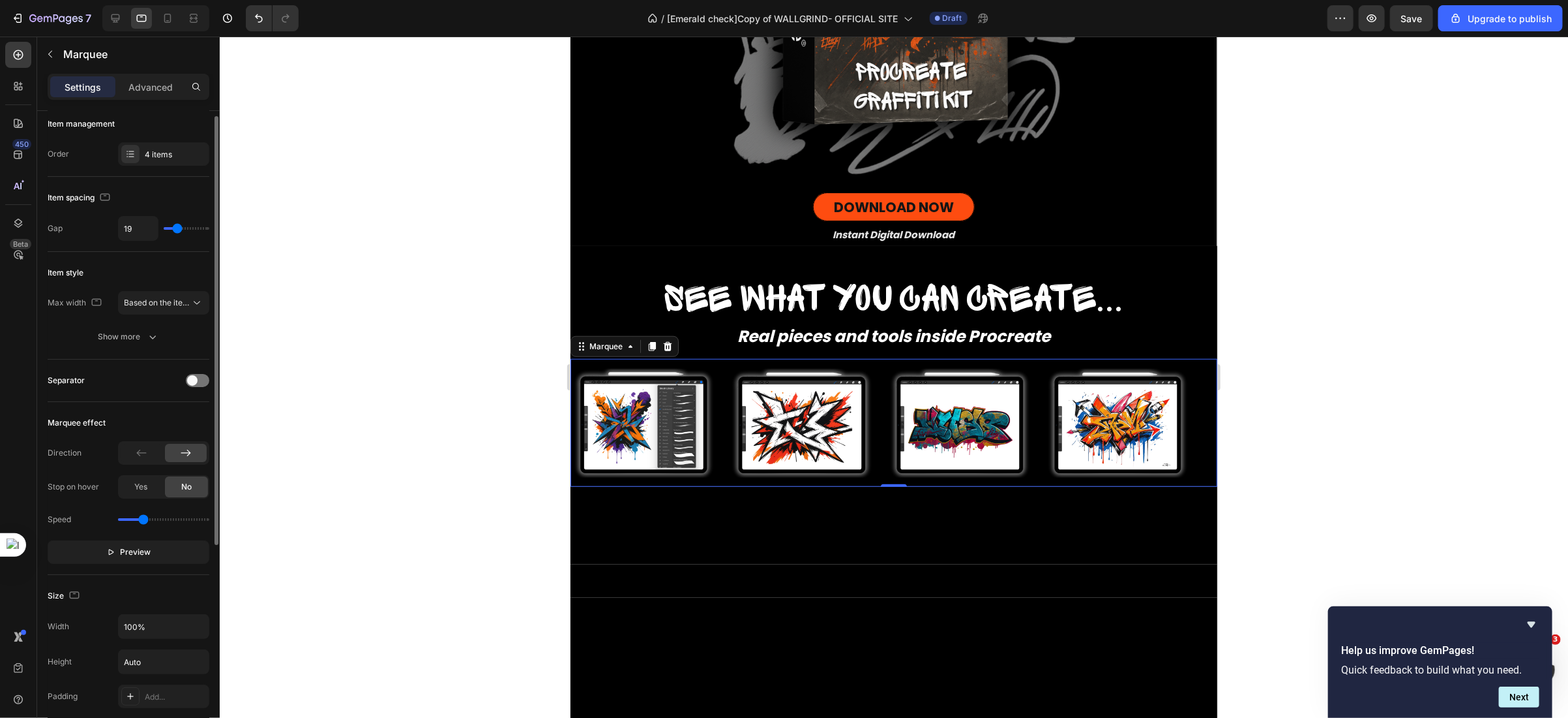
type input "23"
type input "24"
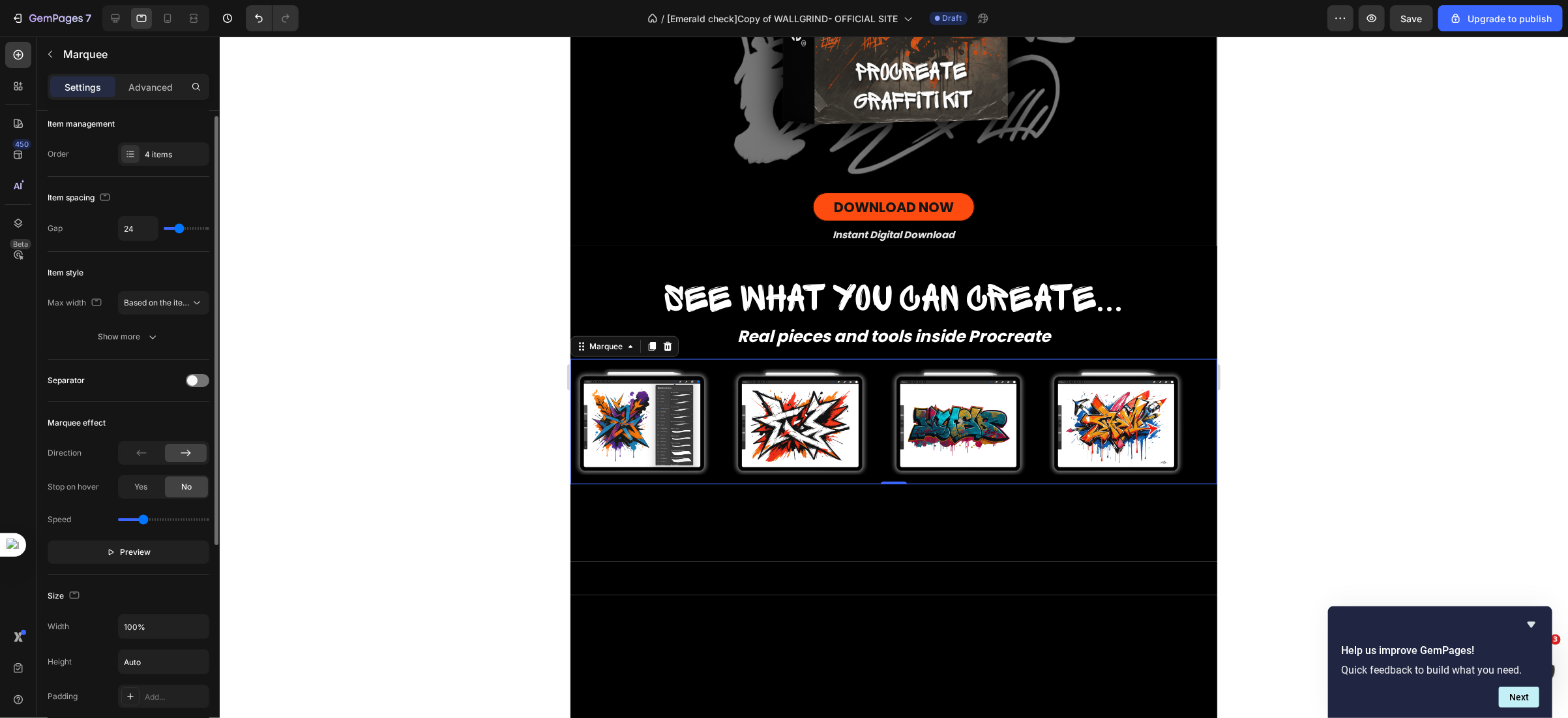
type input "26"
type input "28"
type input "30"
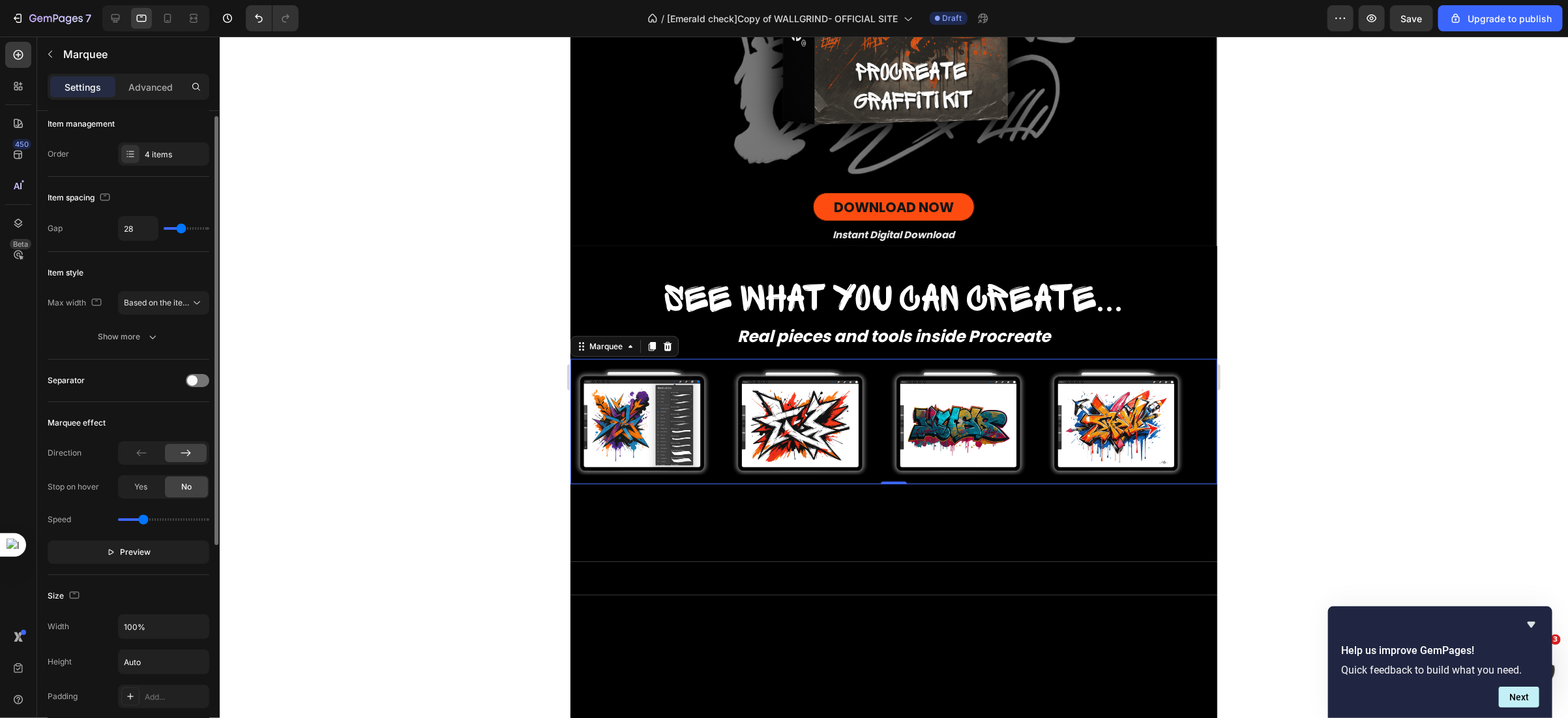
type input "30"
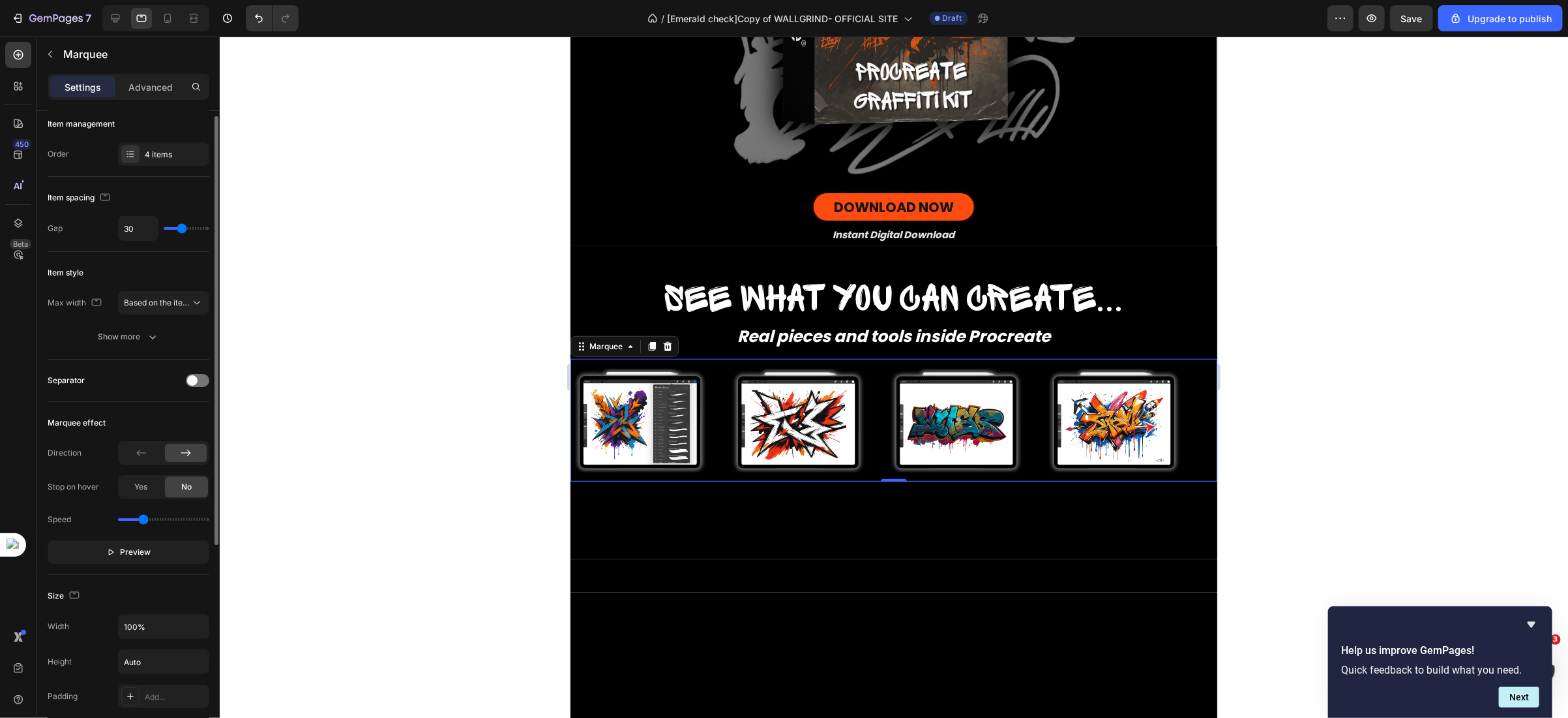
type input "32"
type input "34"
type input "36"
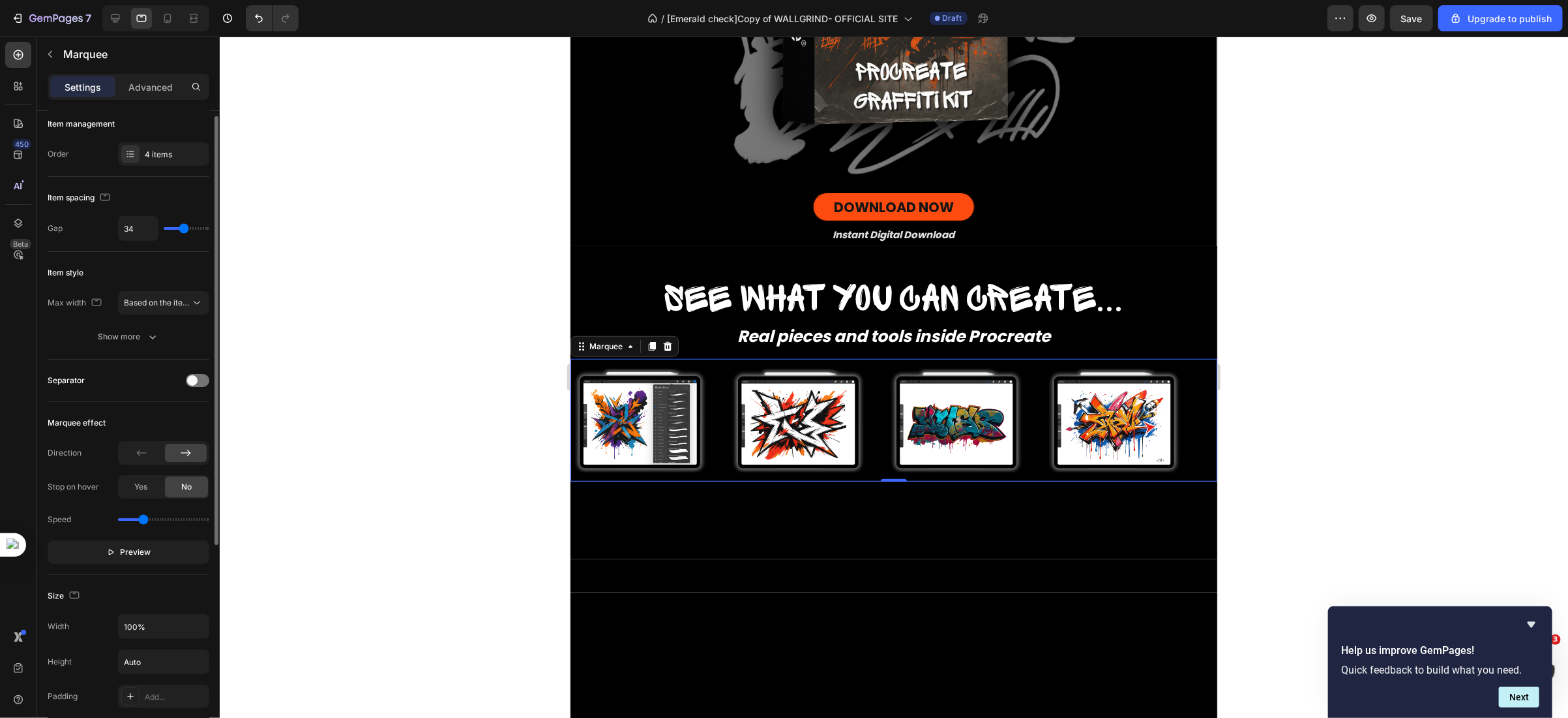
type input "36"
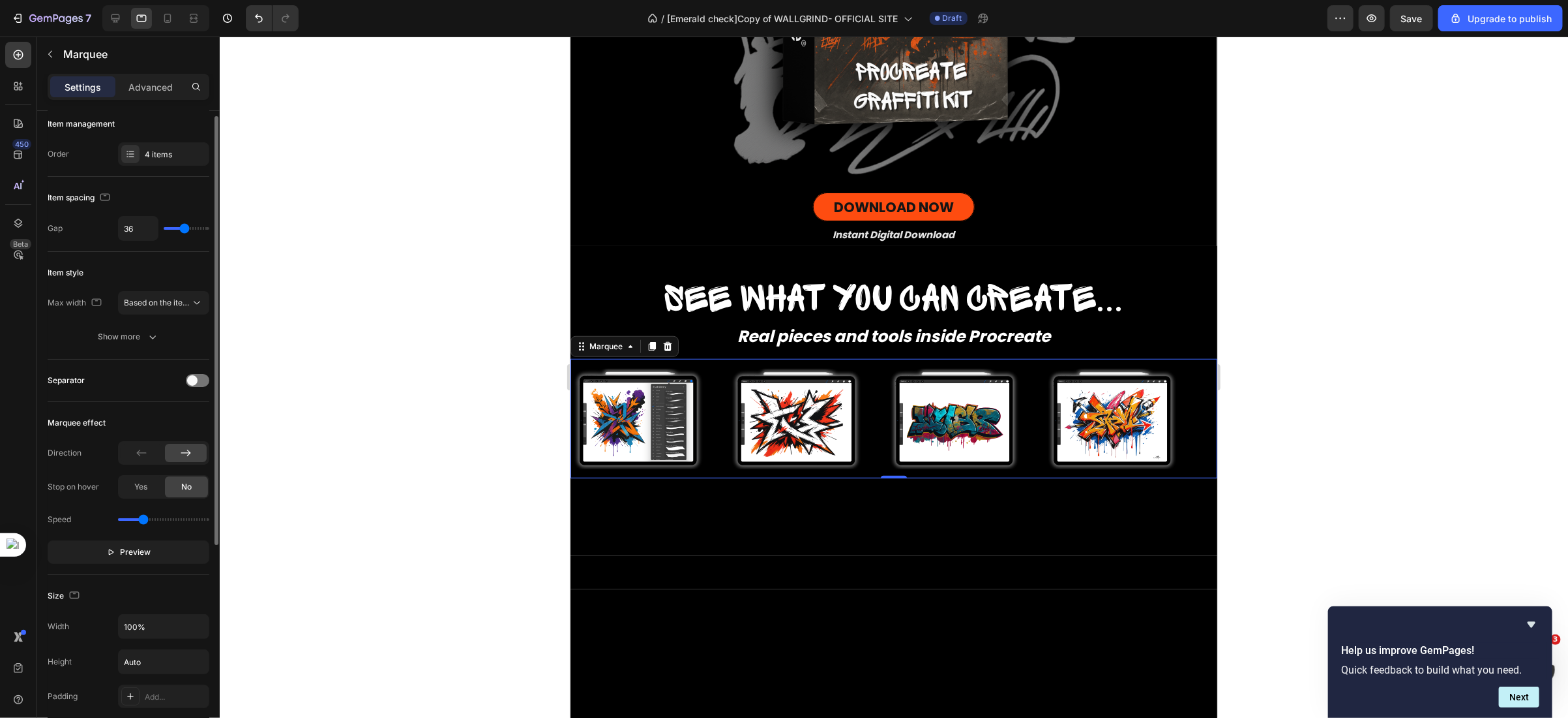
type input "37"
type input "39"
type input "43"
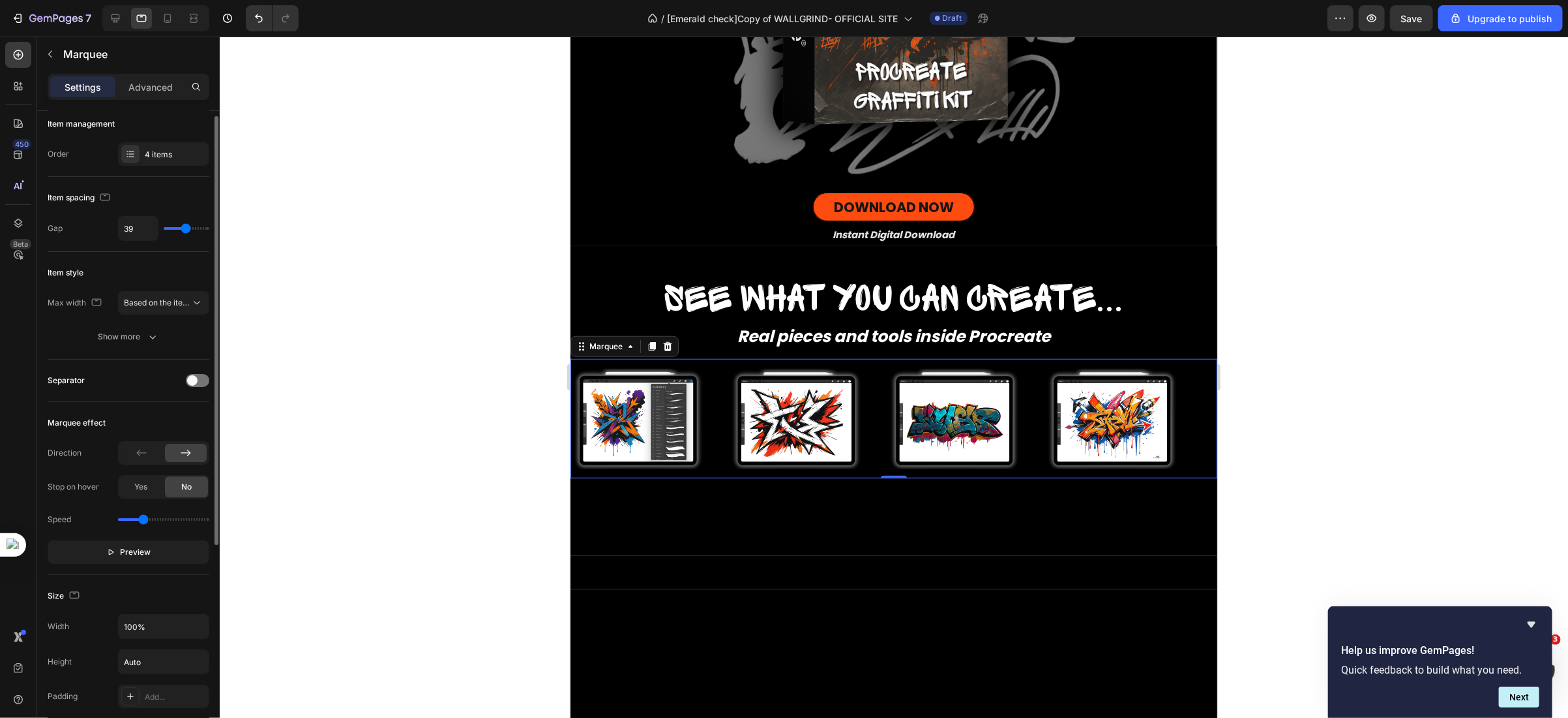
type input "43"
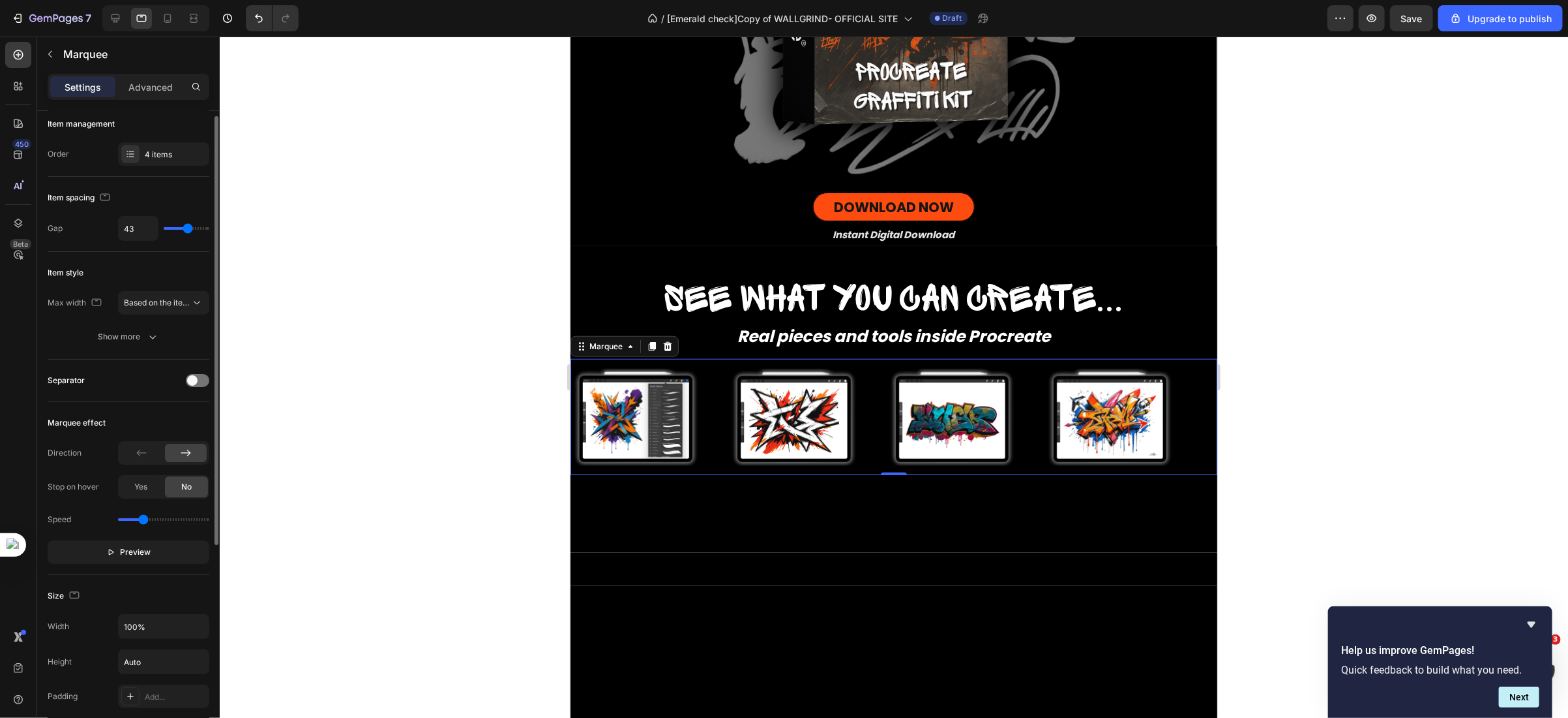
type input "45"
type input "47"
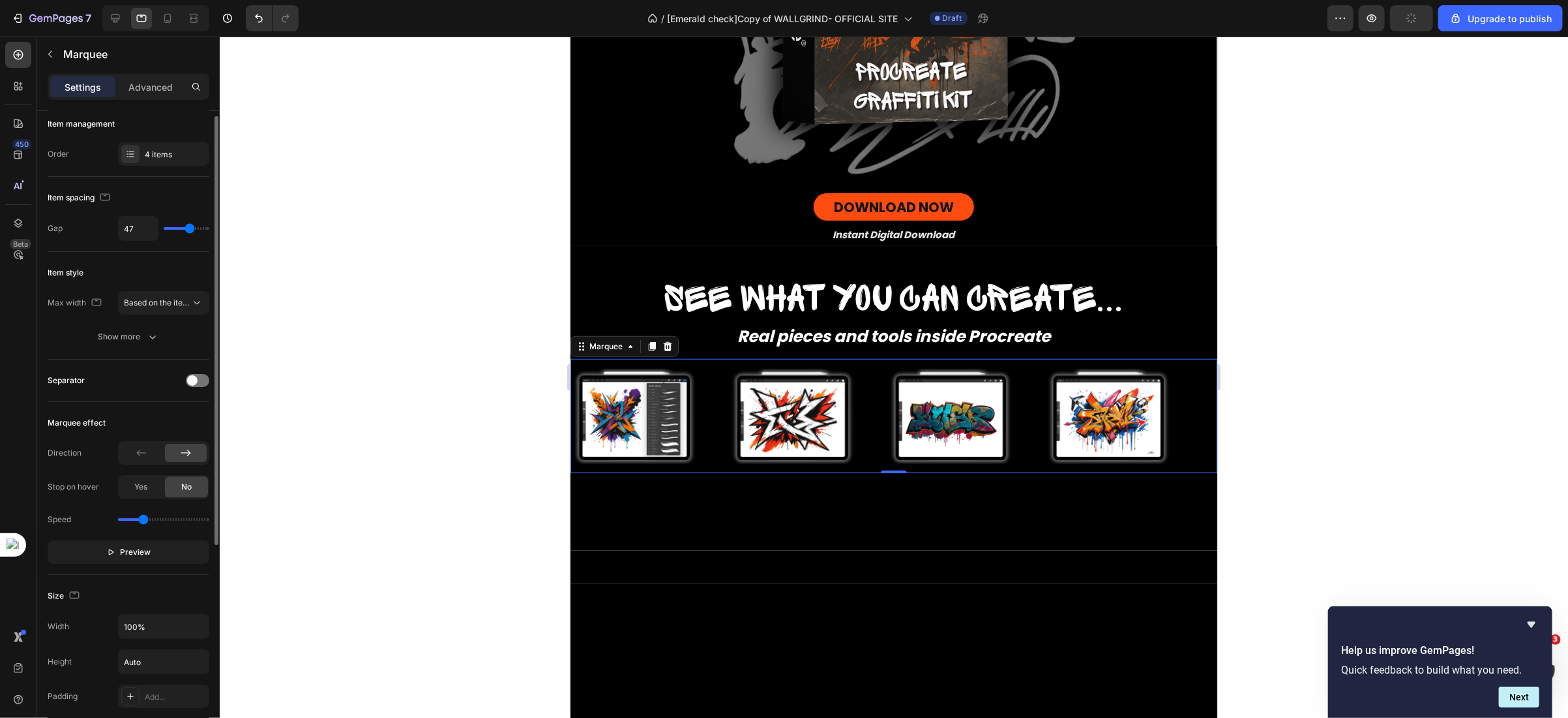
type input "45"
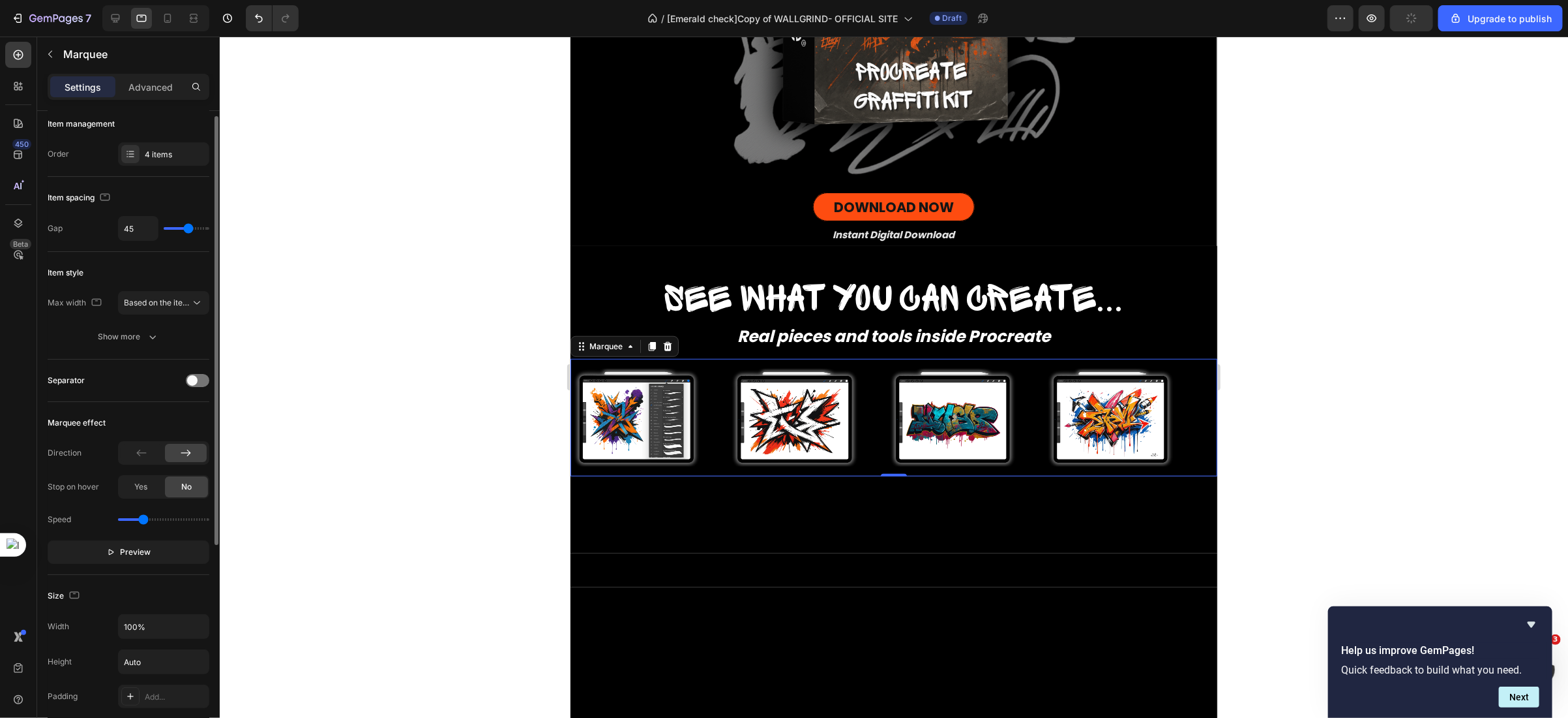
type input "41"
type input "39"
type input "41"
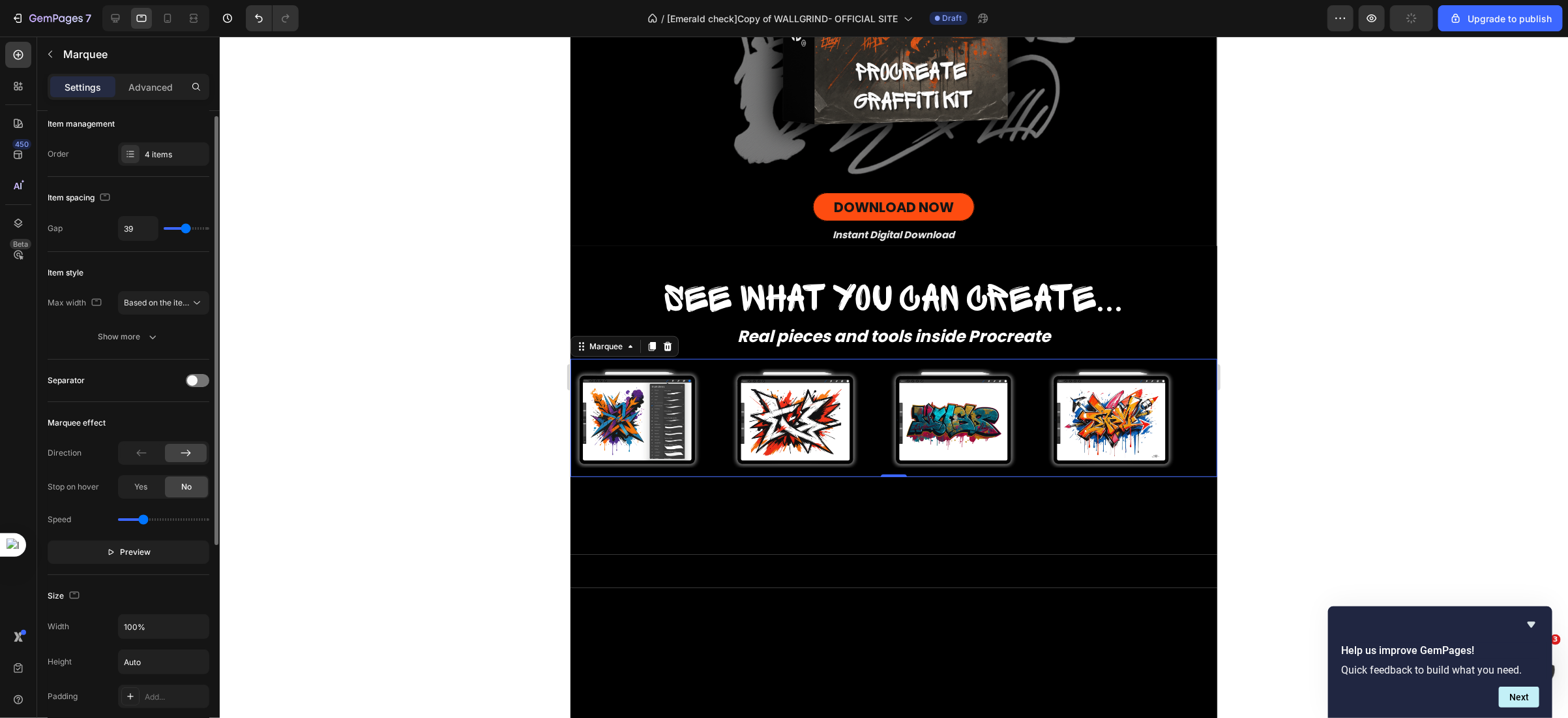
type input "41"
type input "43"
type input "45"
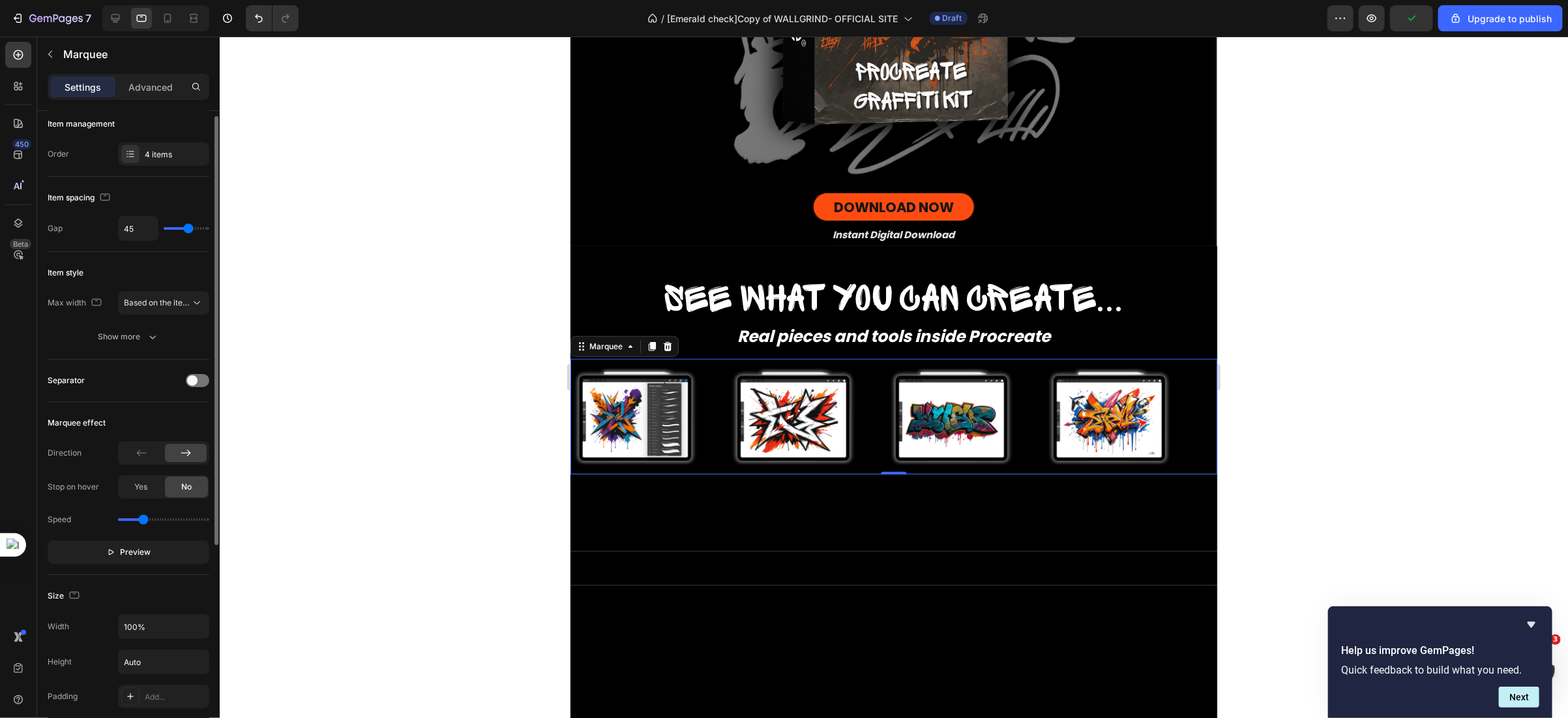
drag, startPoint x: 178, startPoint y: 229, endPoint x: 188, endPoint y: 232, distance: 10.4
type input "45"
click at [188, 230] on input "range" at bounding box center [186, 228] width 45 height 2
click at [257, 21] on icon "Undo/Redo" at bounding box center [259, 18] width 13 height 13
type input "19"
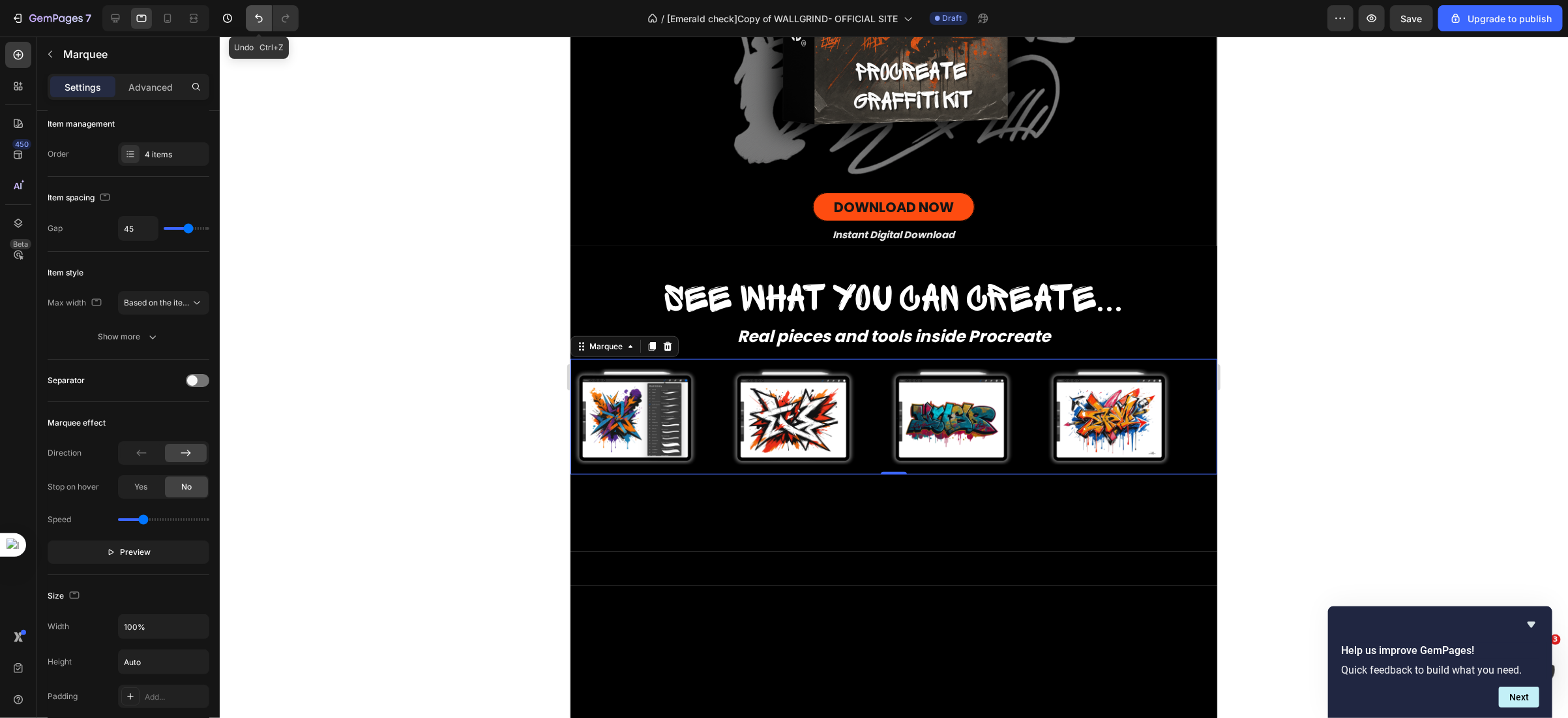
type input "19"
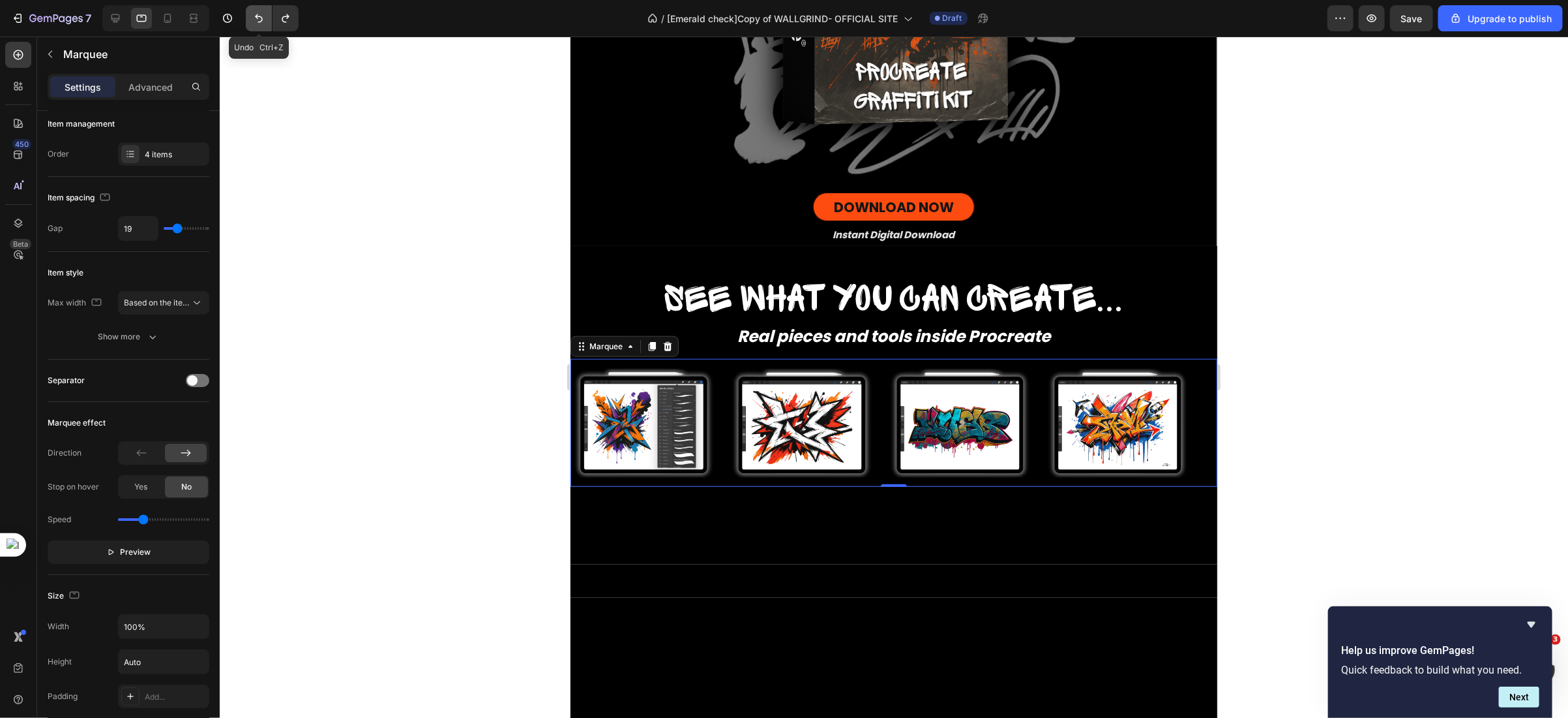
click at [257, 21] on icon "Undo/Redo" at bounding box center [259, 18] width 13 height 13
type input "0"
click at [257, 21] on icon "Undo/Redo" at bounding box center [259, 18] width 13 height 13
type input "48"
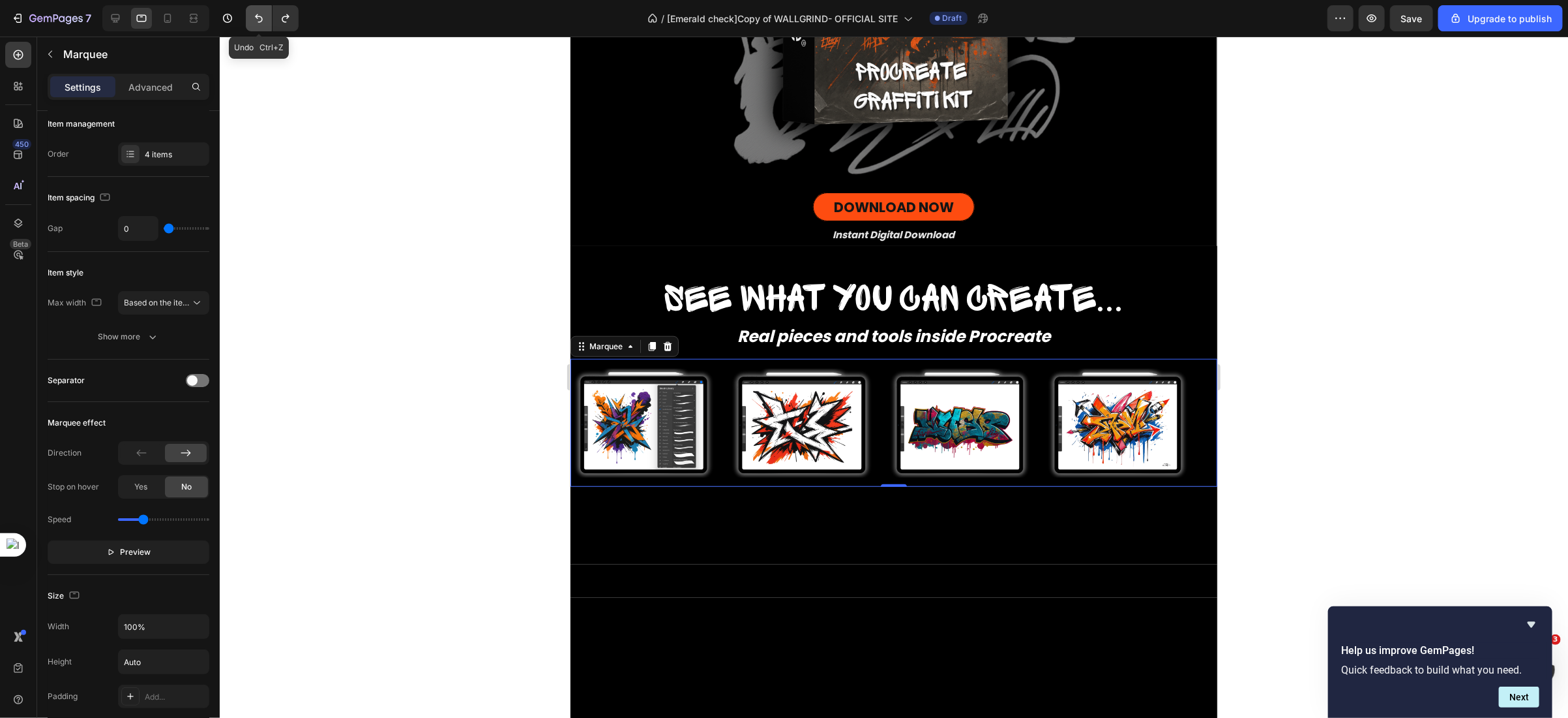
type input "48"
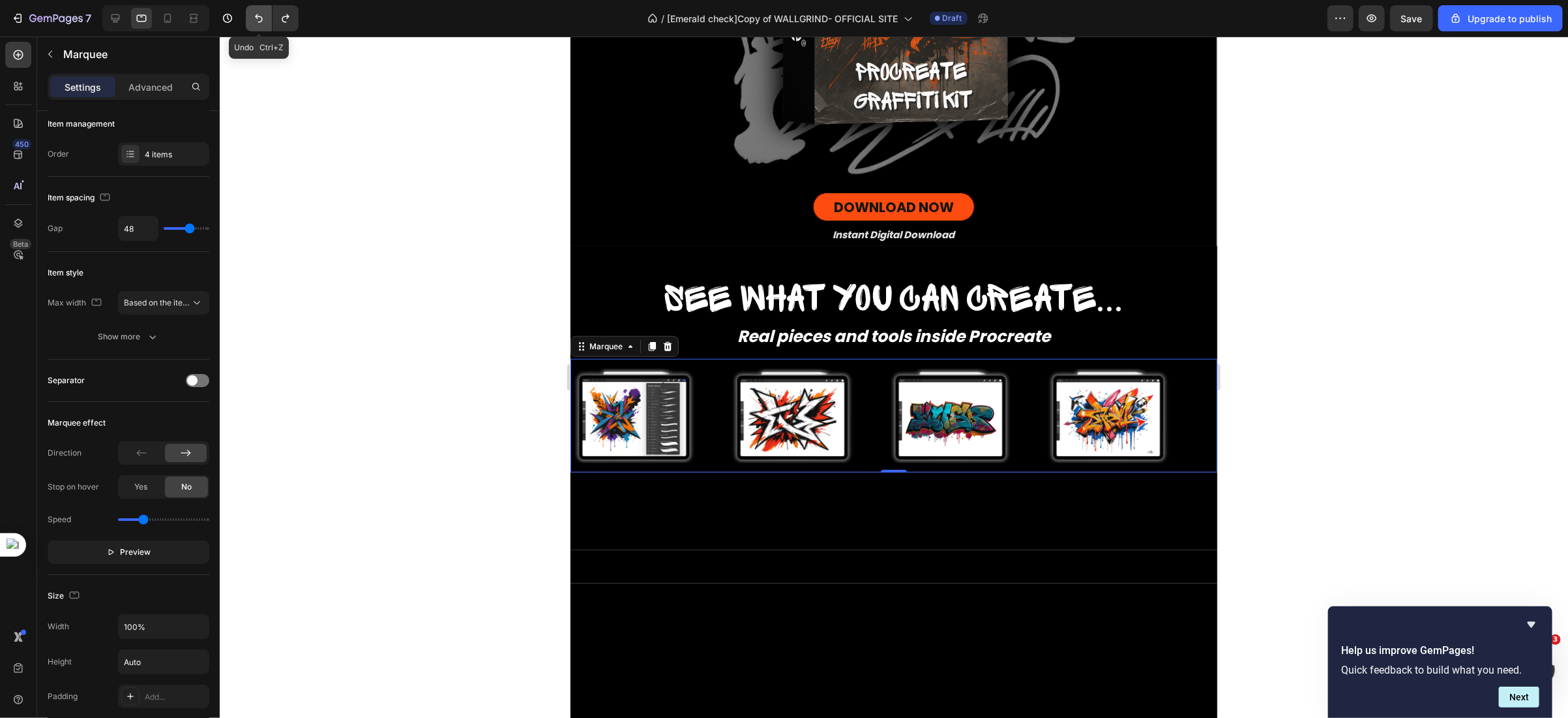
click at [257, 21] on icon "Undo/Redo" at bounding box center [259, 18] width 13 height 13
type input "0"
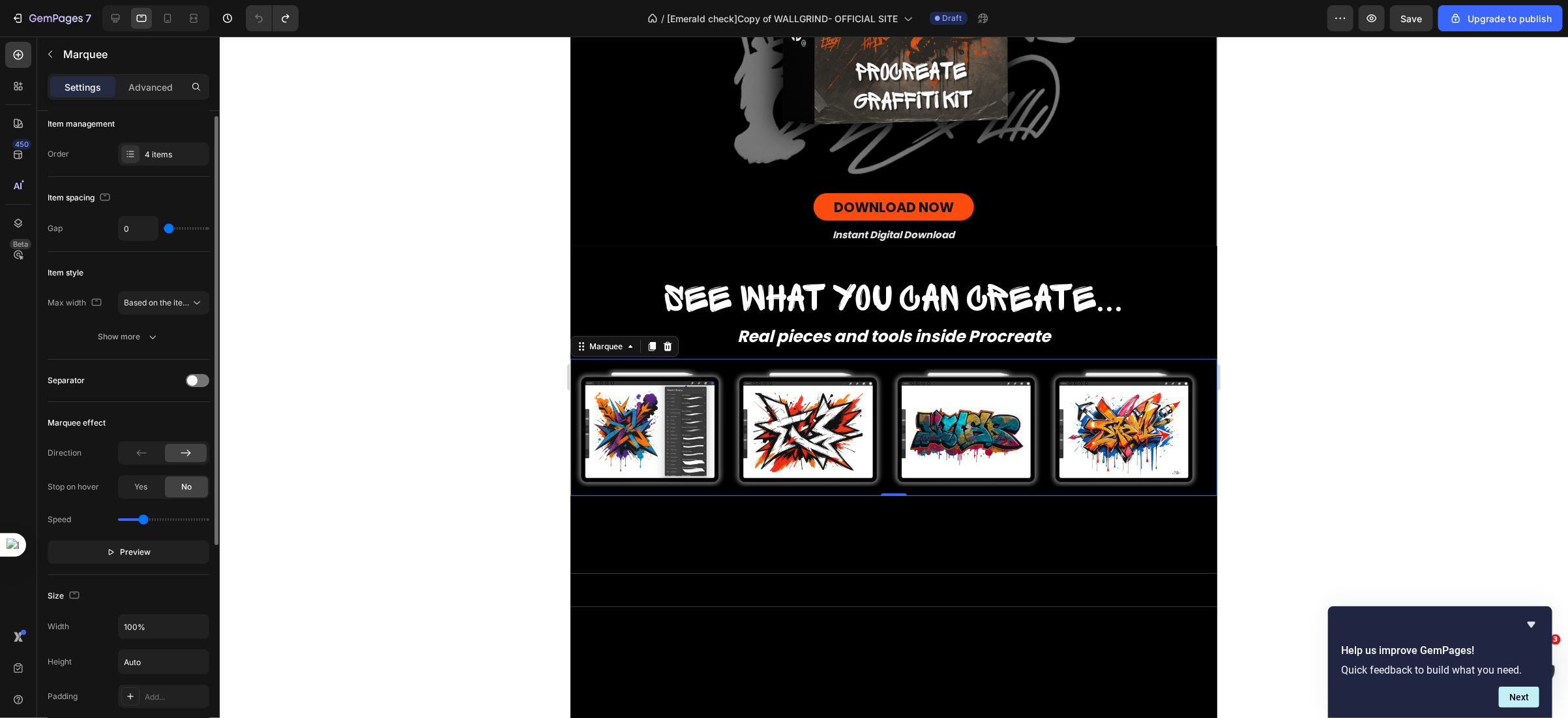
drag, startPoint x: 187, startPoint y: 229, endPoint x: 157, endPoint y: 231, distance: 30.1
type input "0"
click at [163, 230] on input "range" at bounding box center [186, 228] width 45 height 2
click at [168, 20] on icon at bounding box center [168, 21] width 3 height 2
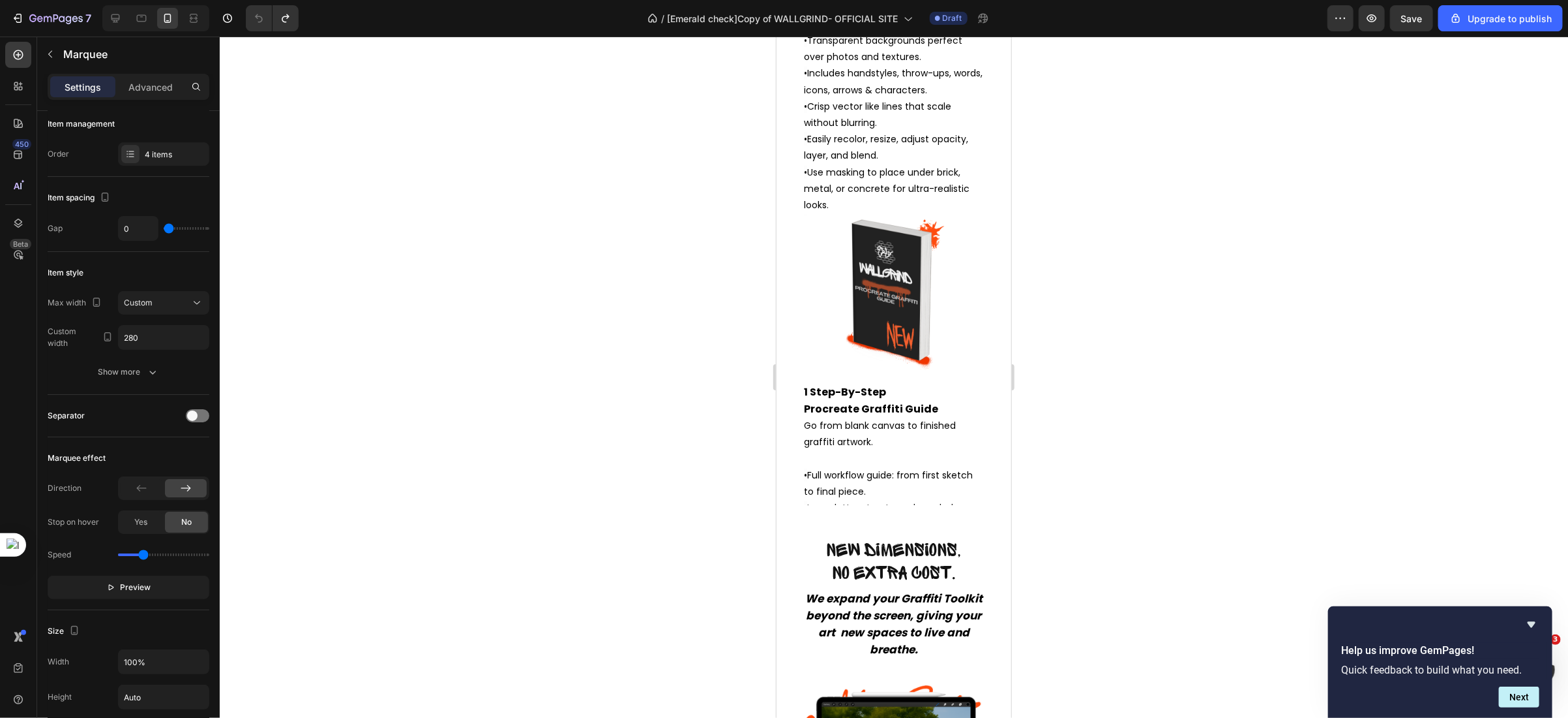
scroll to position [4320, 0]
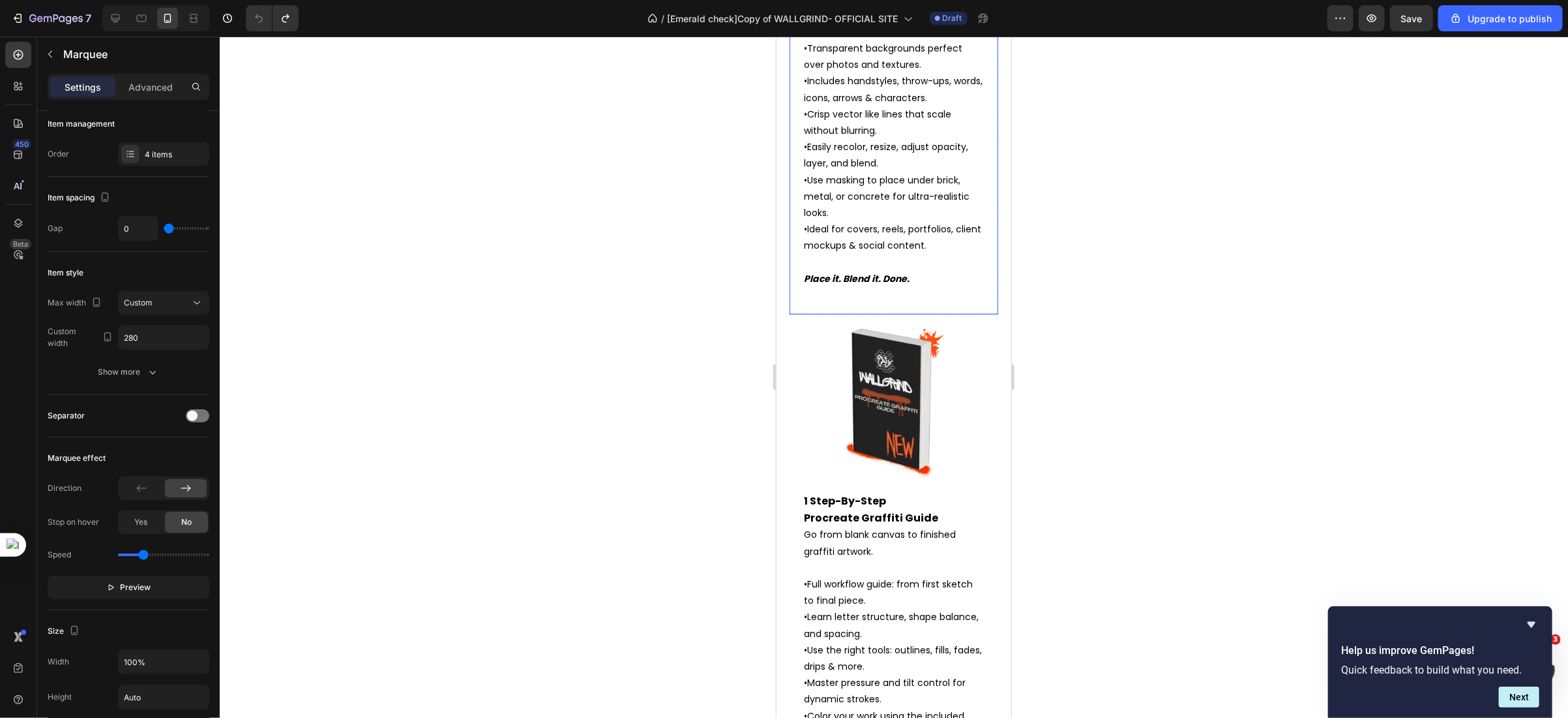
click at [798, 186] on div "50 Digital Graffiti Stickers Add instant style to your designs. • 50 high-resol…" at bounding box center [893, 118] width 209 height 391
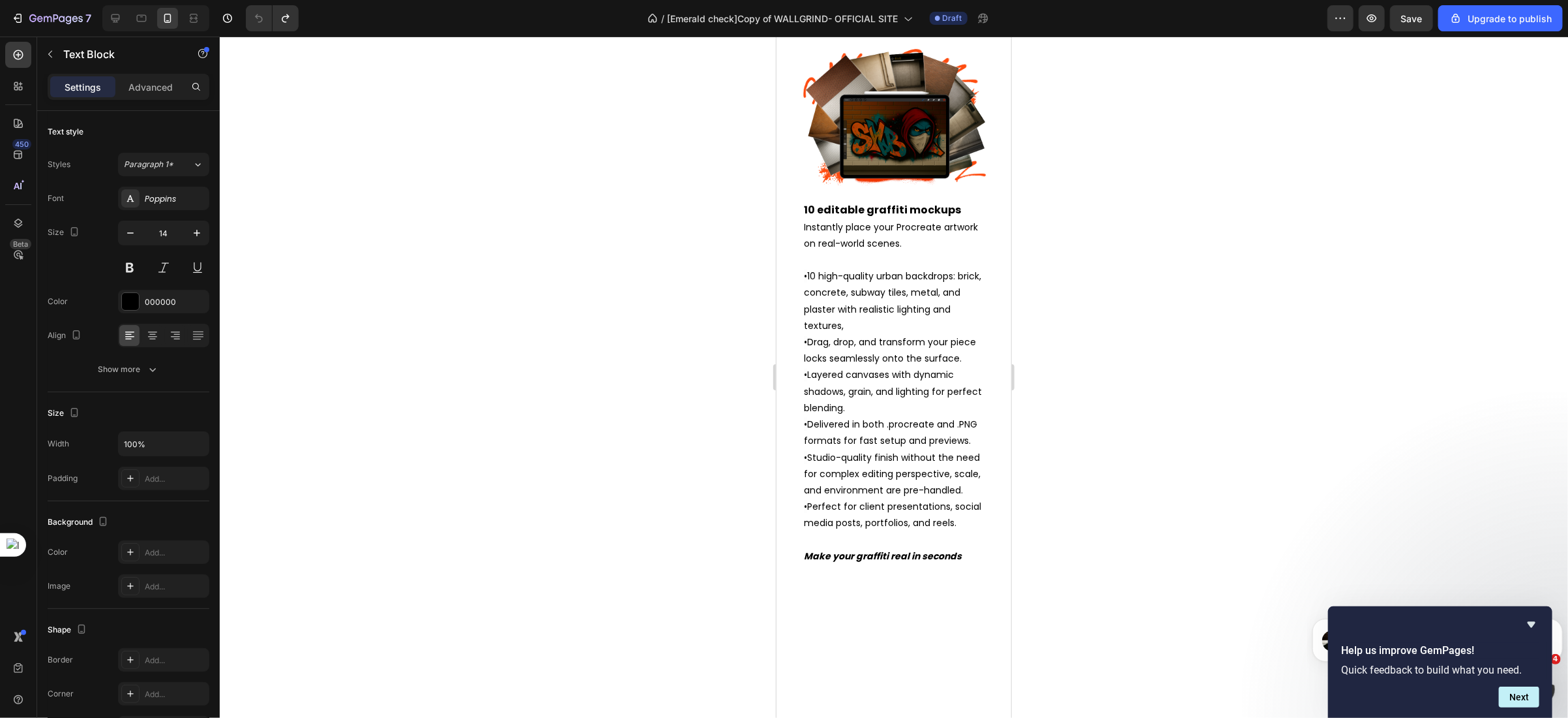
scroll to position [2591, 0]
click at [784, 299] on div "10 editable graffiti mockups Instantly place your Procreate artwork on real-wor…" at bounding box center [893, 319] width 234 height 547
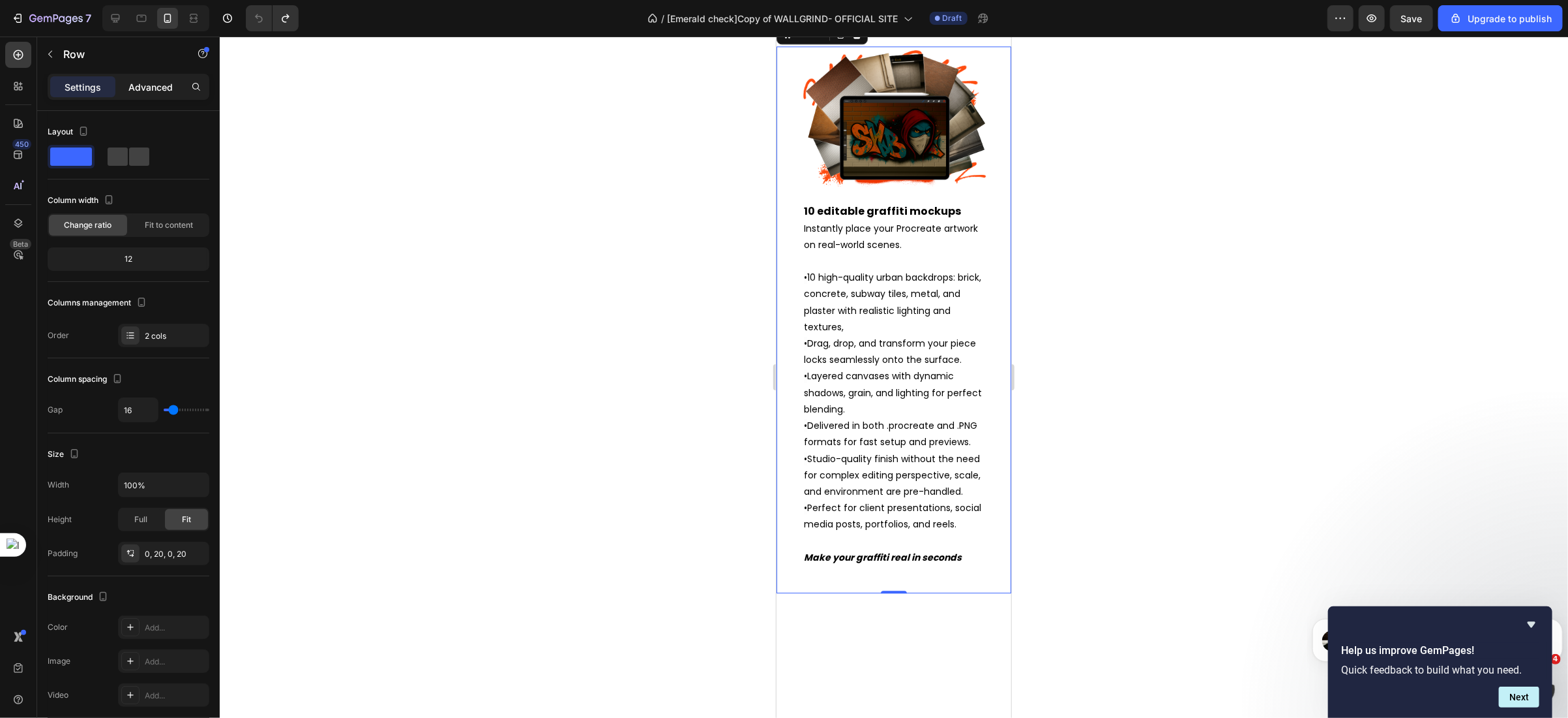
click at [141, 95] on div "Advanced" at bounding box center [150, 86] width 65 height 21
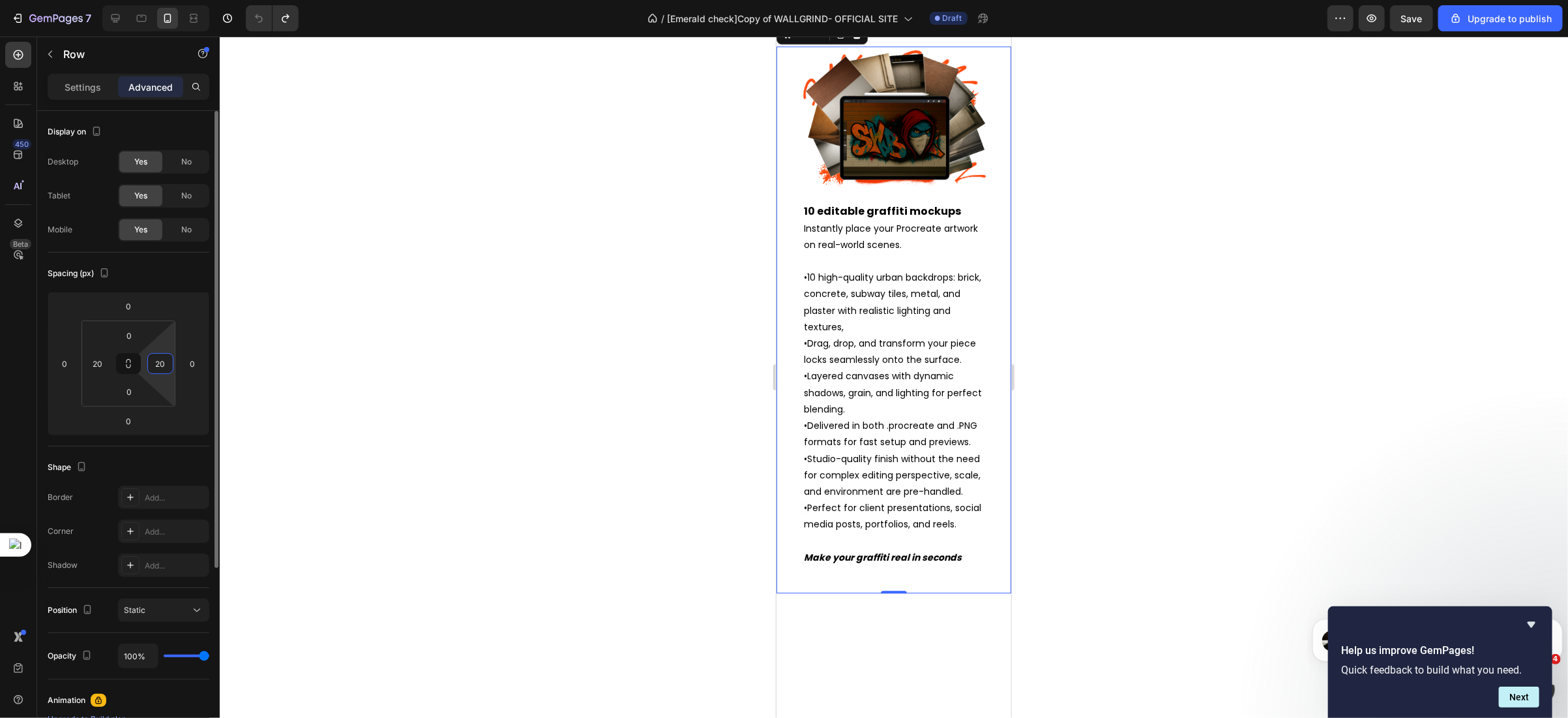
click at [163, 368] on input "20" at bounding box center [160, 364] width 20 height 20
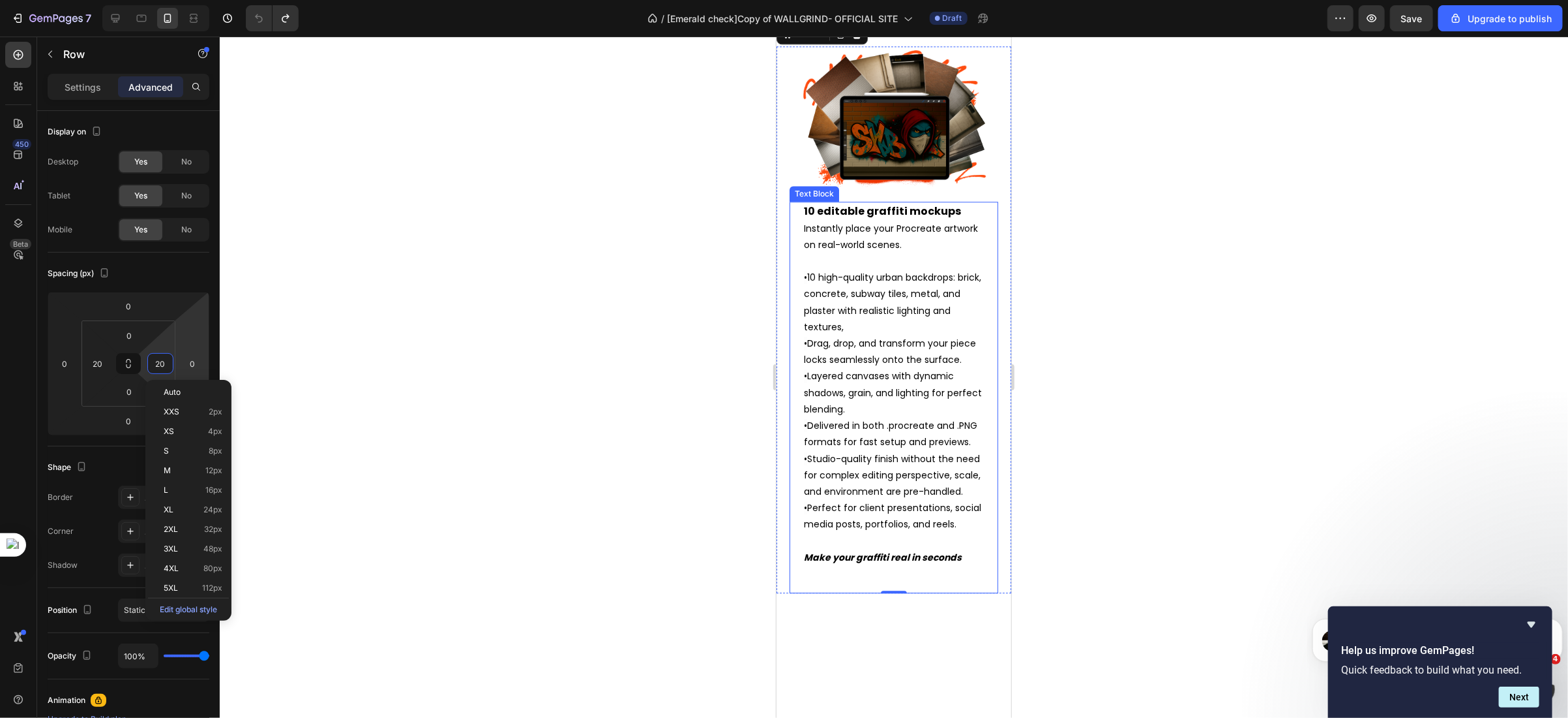
click at [793, 430] on div "10 editable graffiti mockups Instantly place your Procreate artwork on real-wor…" at bounding box center [893, 396] width 209 height 391
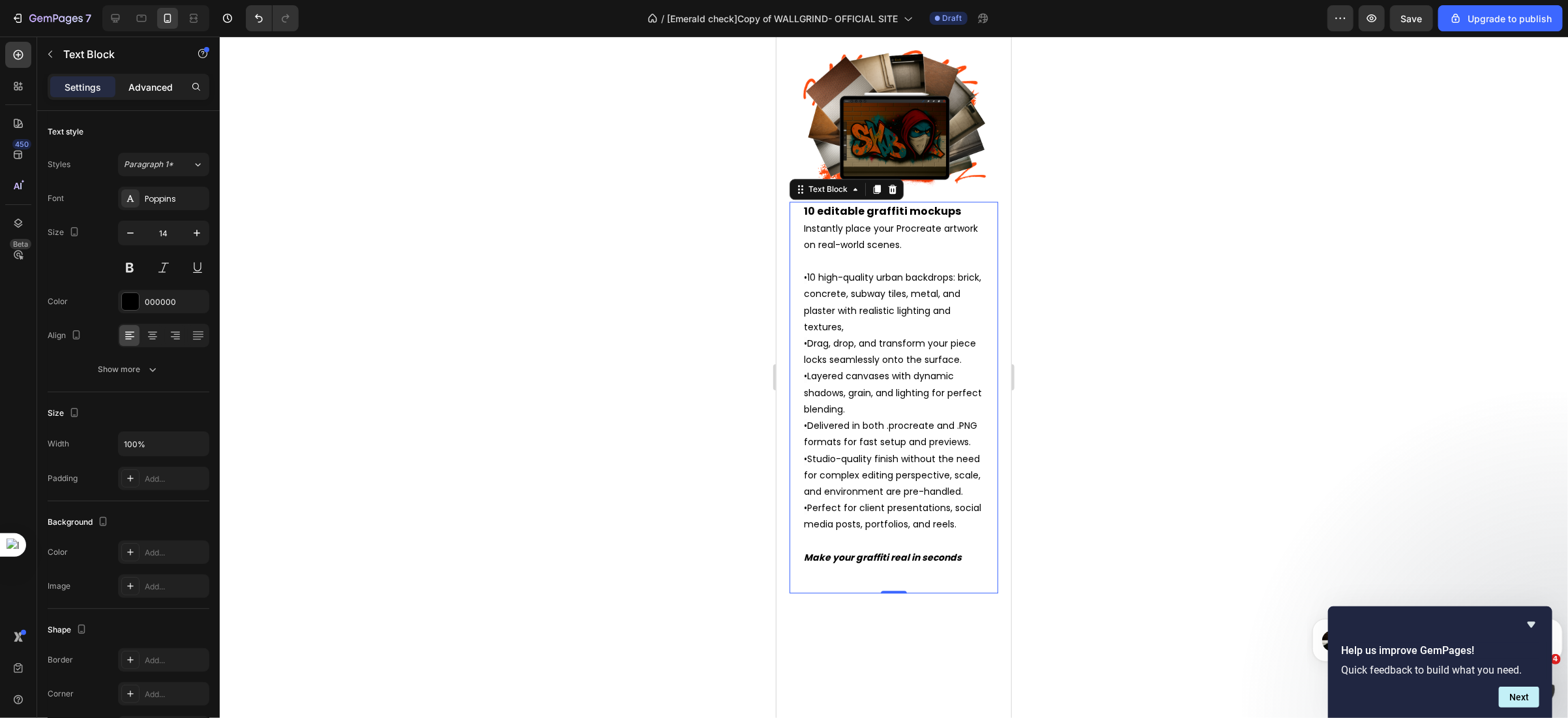
click at [158, 93] on p "Advanced" at bounding box center [151, 87] width 45 height 14
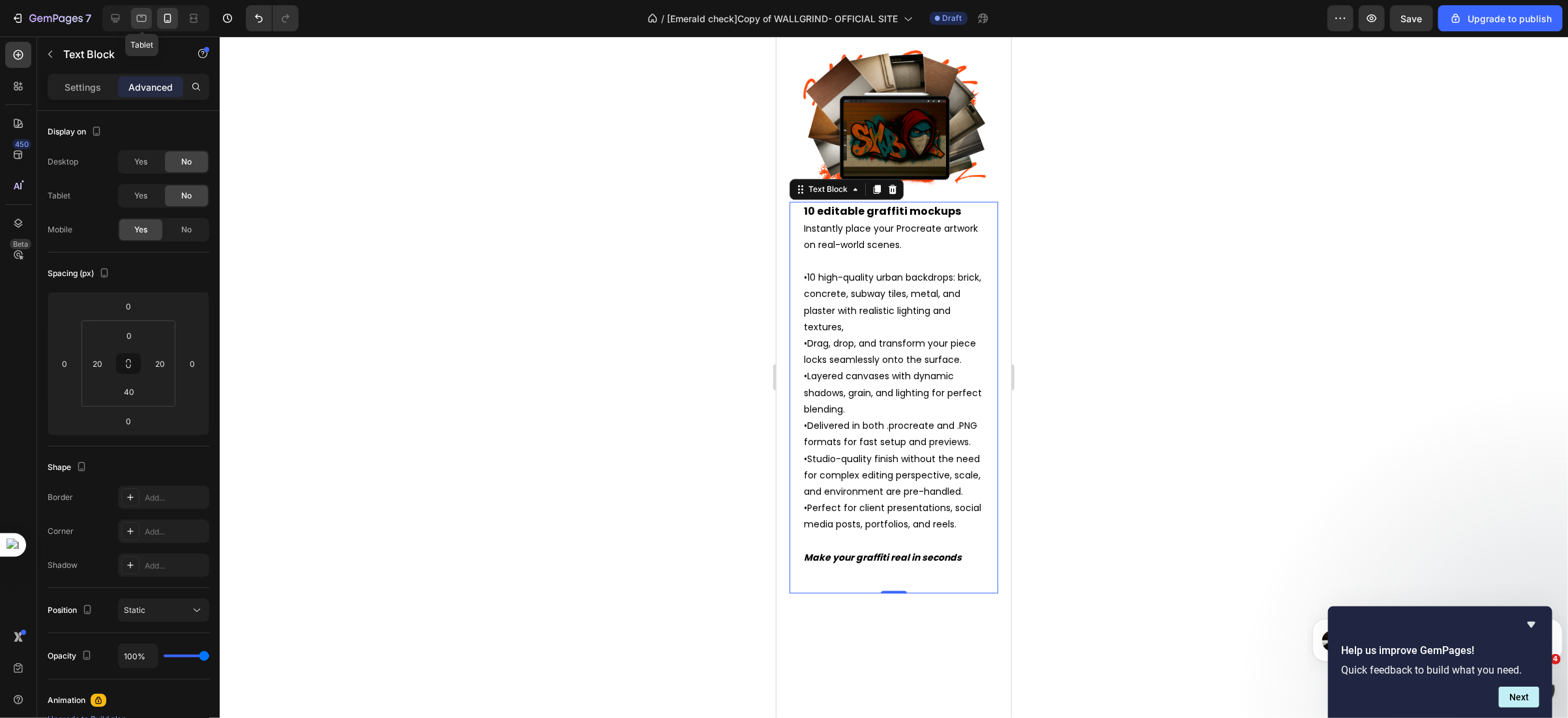
click at [144, 23] on icon at bounding box center [141, 18] width 13 height 13
type input "85"
type input "0"
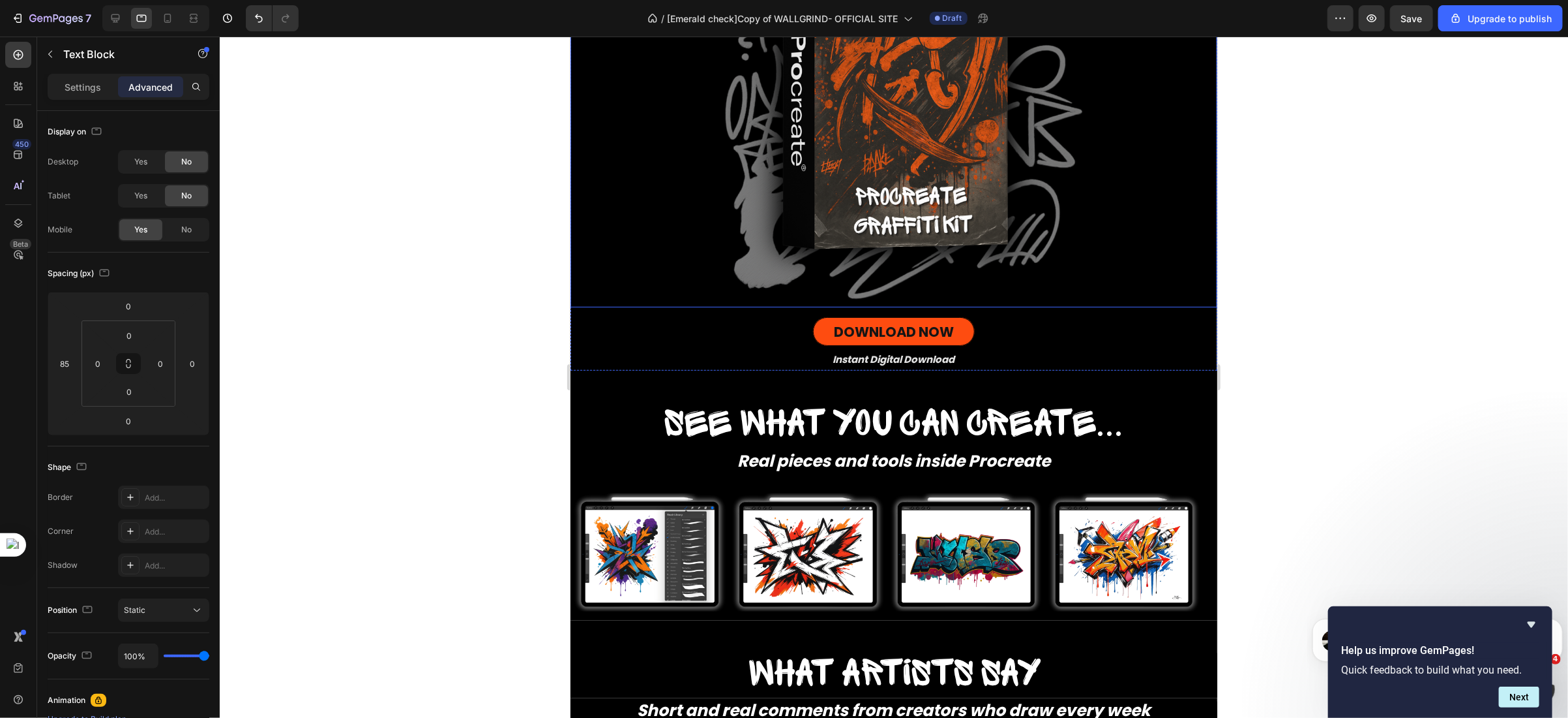
scroll to position [601, 0]
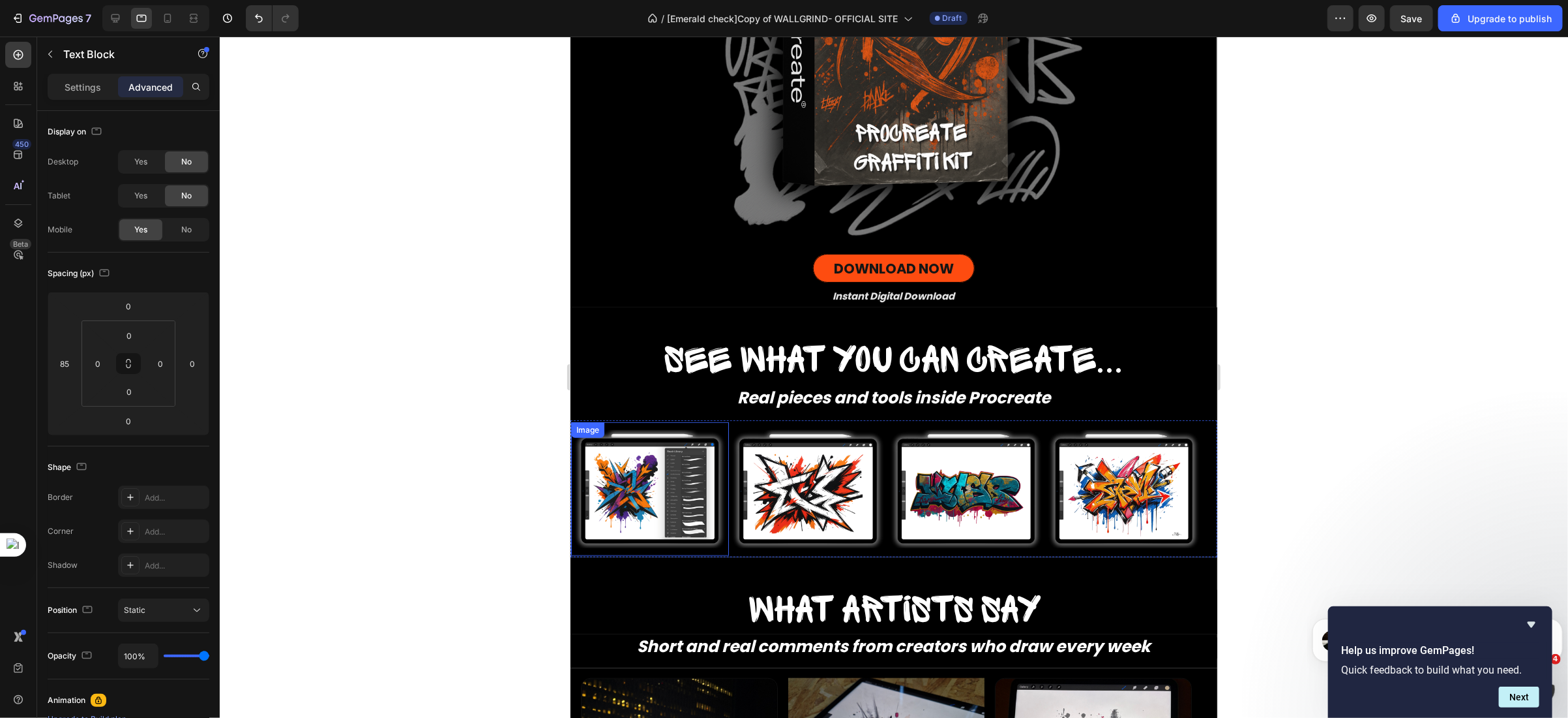
click at [708, 479] on img at bounding box center [649, 489] width 158 height 119
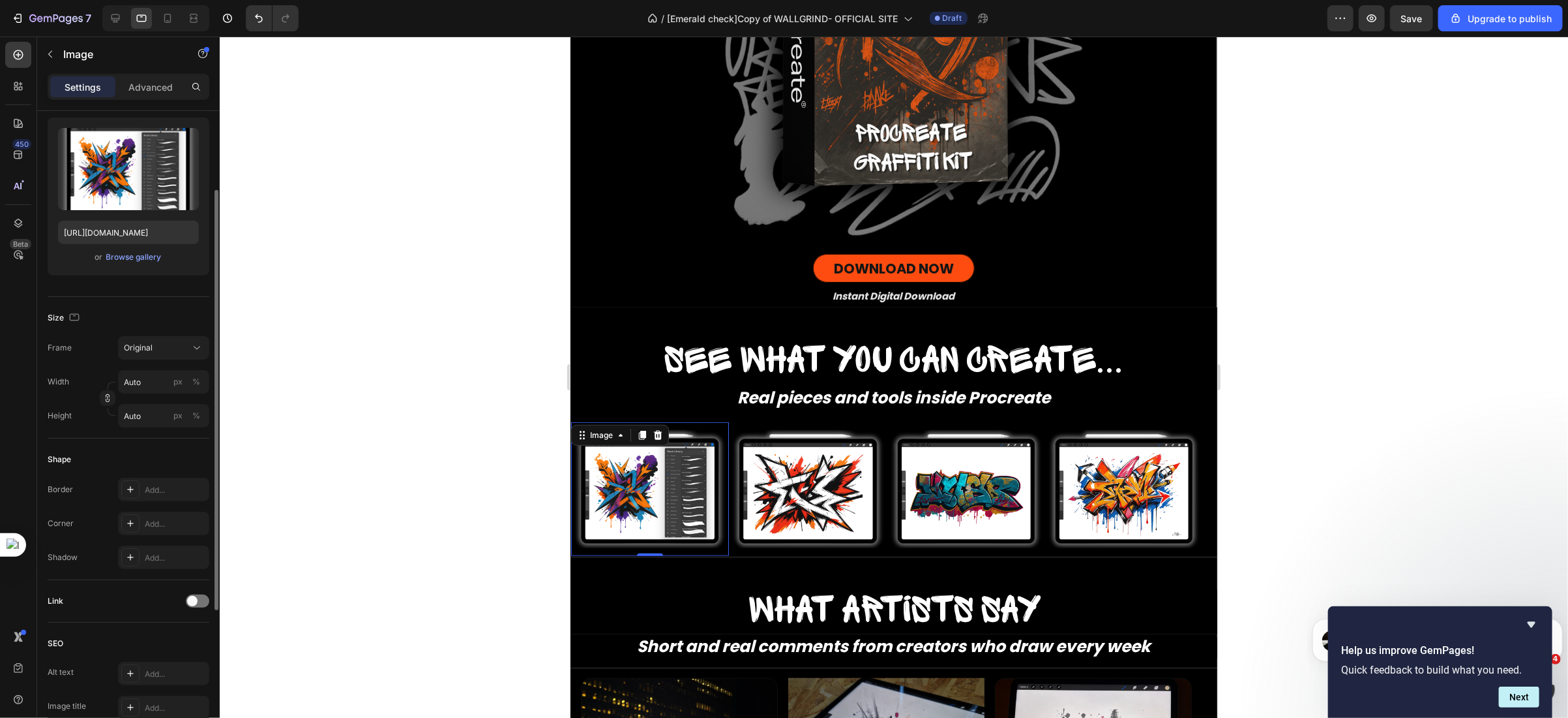
scroll to position [122, 0]
click at [144, 386] on input "Auto" at bounding box center [163, 384] width 92 height 23
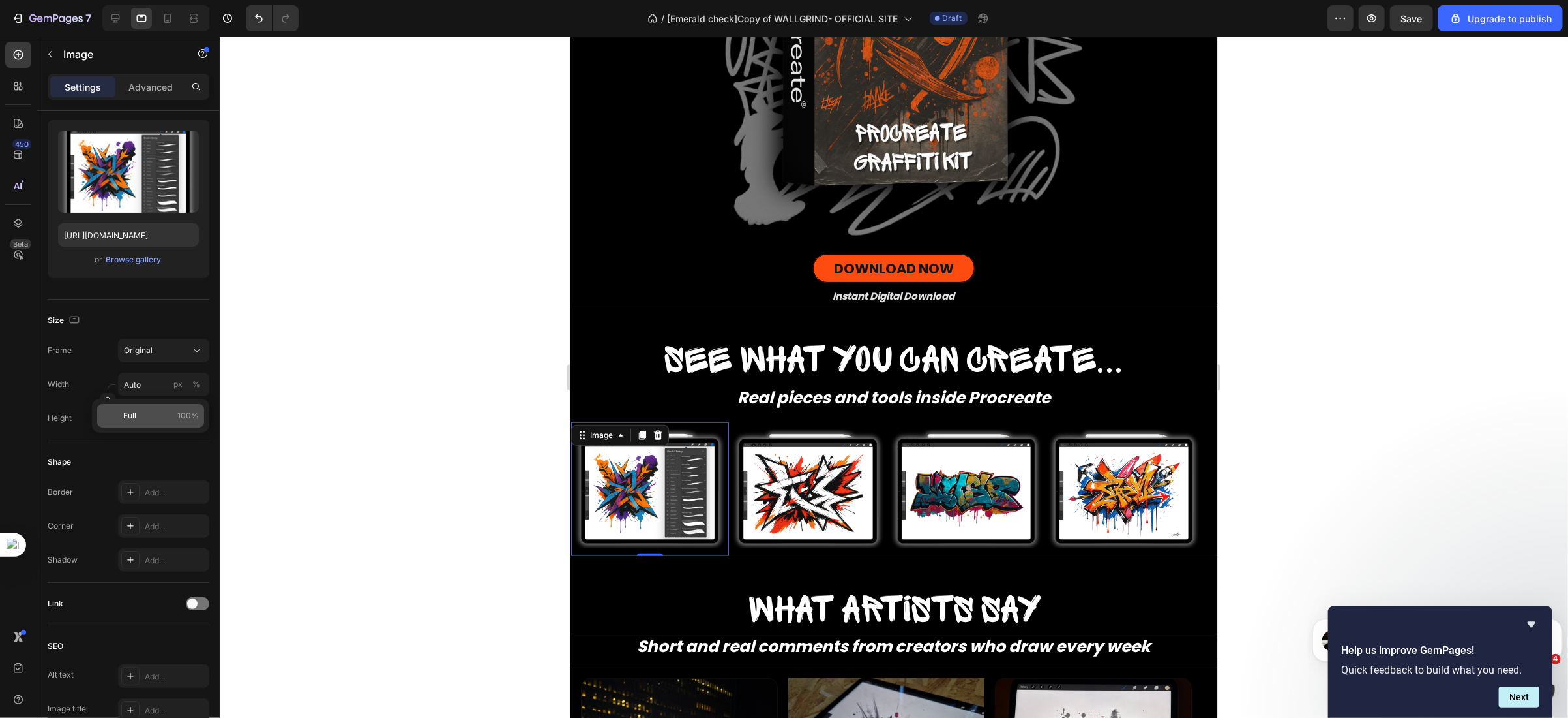
click at [146, 410] on p "Full 100%" at bounding box center [161, 416] width 76 height 12
type input "100"
click at [143, 347] on span "Original" at bounding box center [138, 350] width 29 height 12
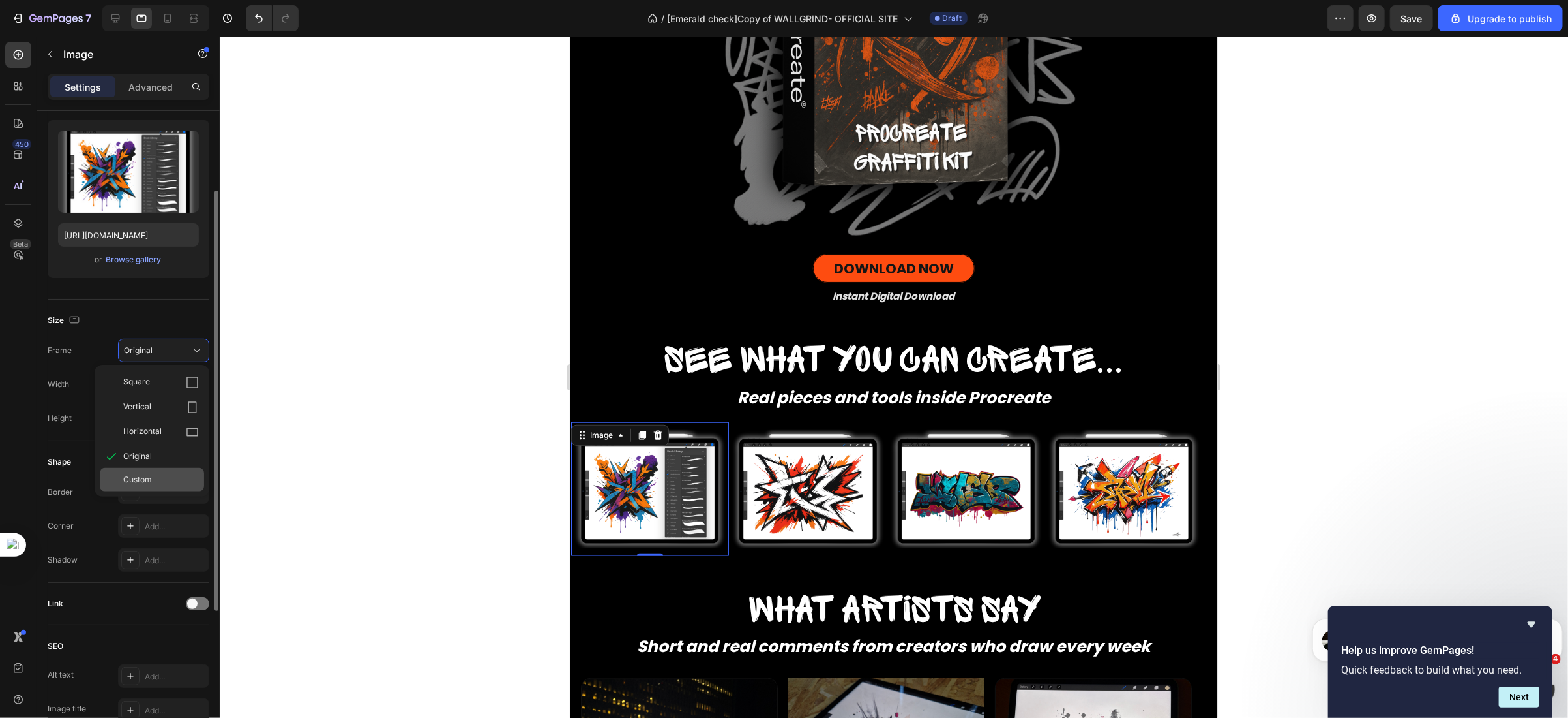
click at [141, 478] on span "Custom" at bounding box center [137, 479] width 29 height 12
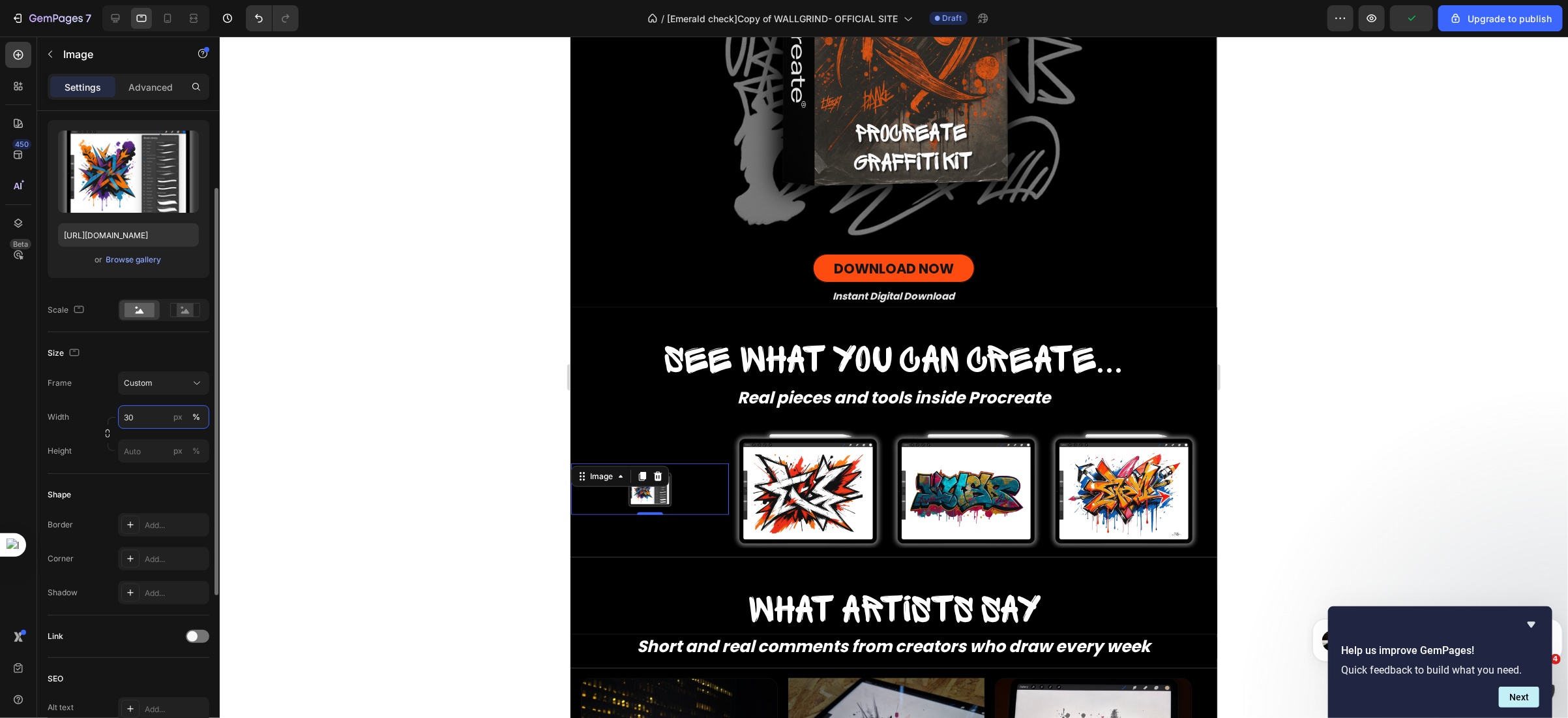
type input "3"
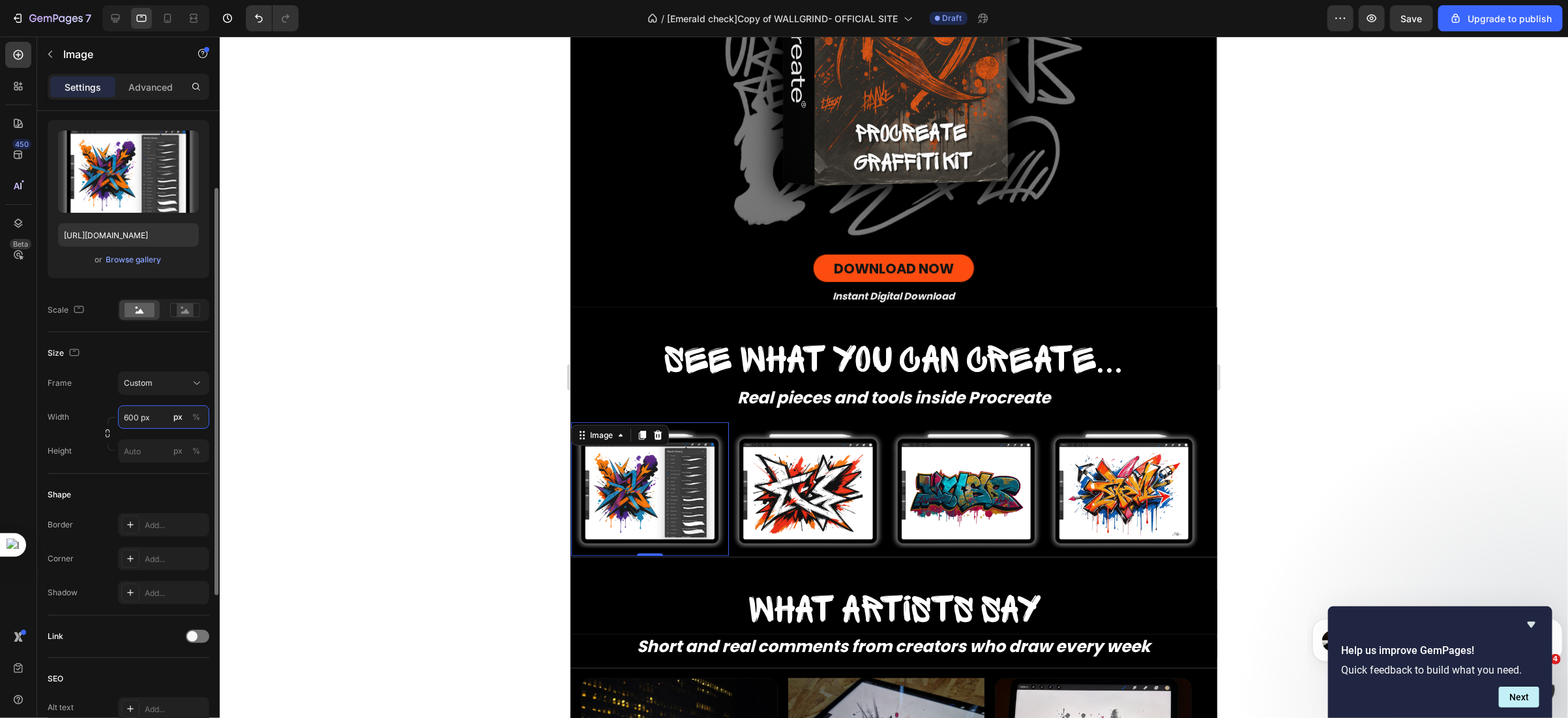
click at [146, 420] on input "600 px" at bounding box center [163, 416] width 92 height 23
click at [146, 420] on input "600" at bounding box center [163, 416] width 92 height 23
type input "600"
click at [85, 411] on div "Width 600 px %" at bounding box center [129, 416] width 162 height 23
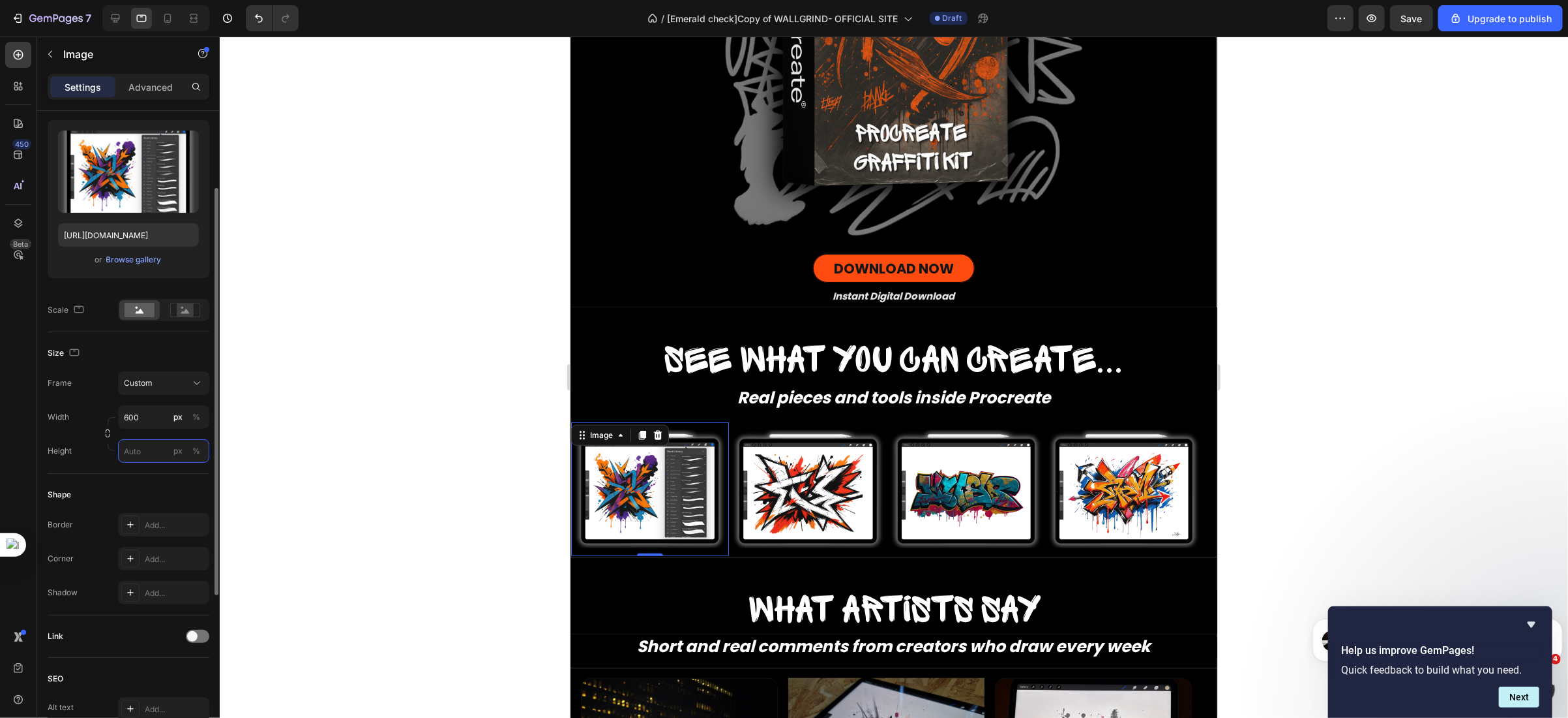
click at [138, 452] on input "px %" at bounding box center [163, 450] width 92 height 23
click at [138, 477] on p "Full 100%" at bounding box center [161, 482] width 76 height 12
click at [141, 452] on input "100" at bounding box center [163, 450] width 92 height 23
click at [174, 452] on div "px" at bounding box center [178, 451] width 9 height 12
click at [140, 445] on input "300" at bounding box center [163, 450] width 92 height 23
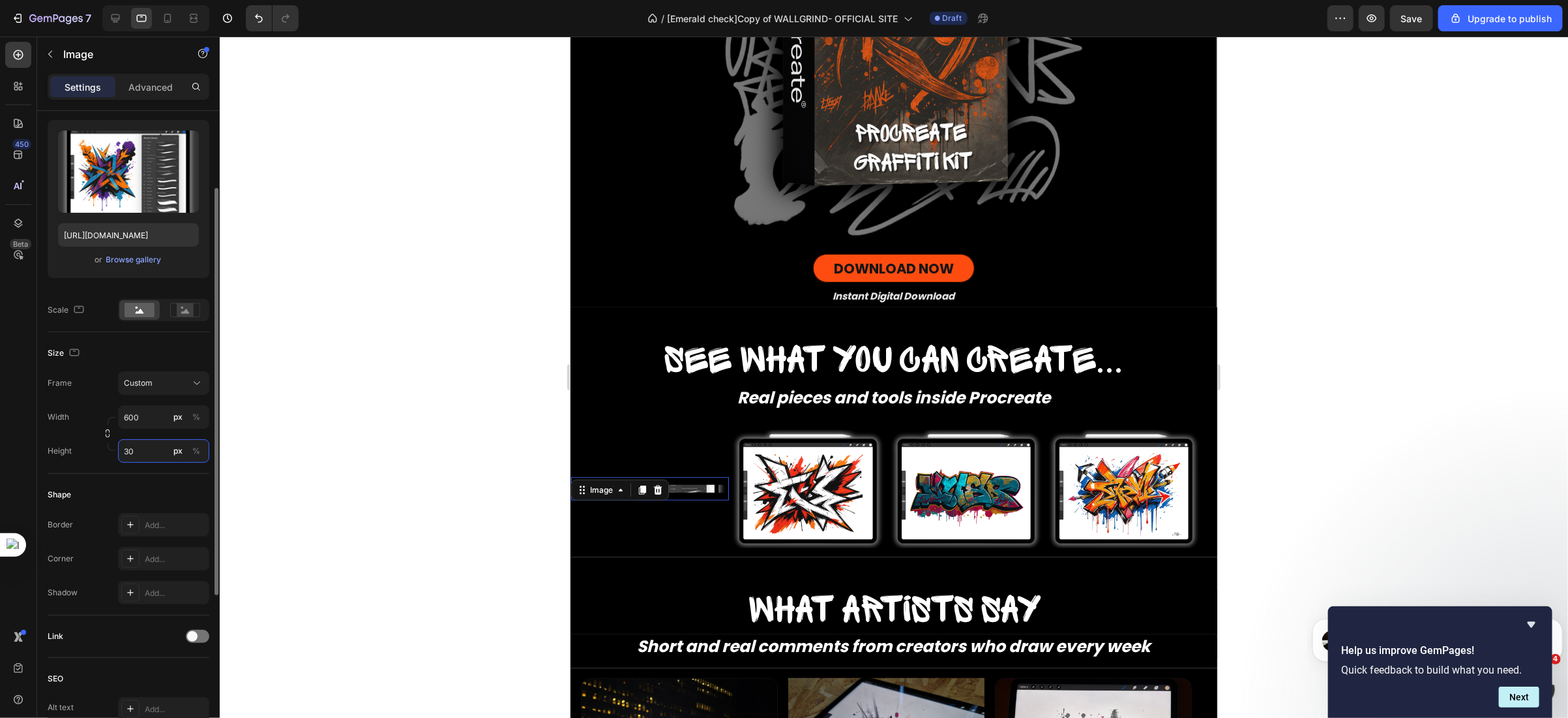
type input "3"
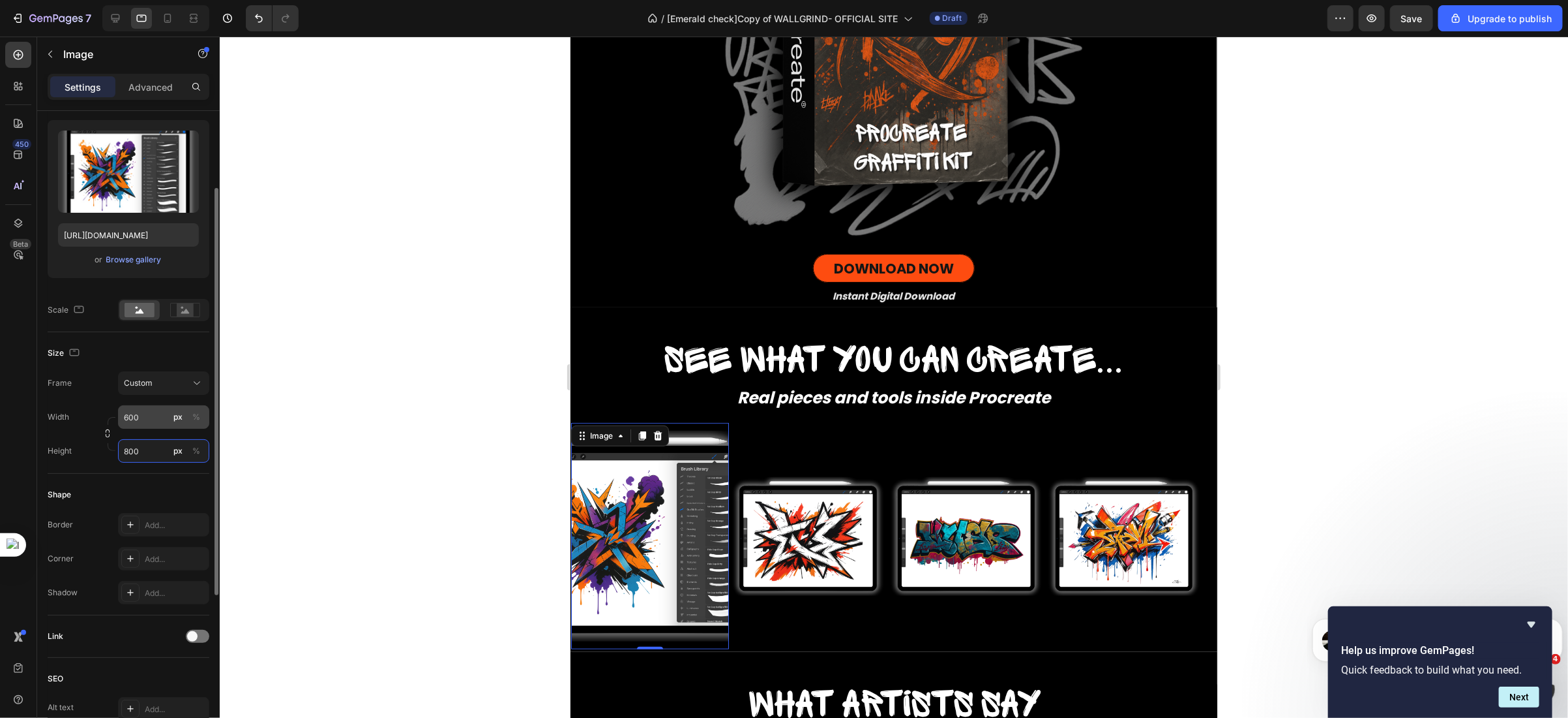
type input "800"
click at [136, 416] on input "600" at bounding box center [163, 416] width 92 height 23
click at [141, 447] on p "Full 100%" at bounding box center [161, 448] width 76 height 12
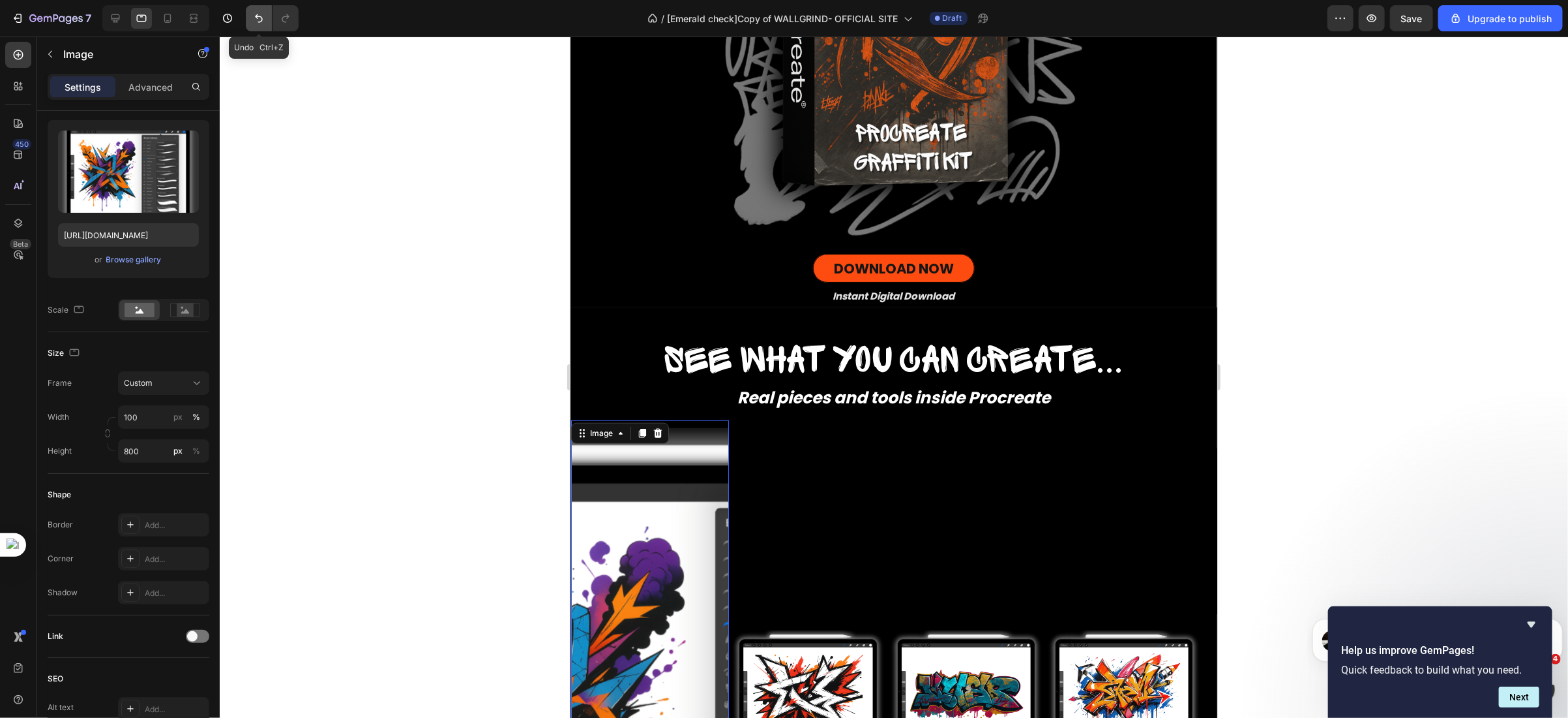
click at [253, 18] on icon "Undo/Redo" at bounding box center [259, 18] width 13 height 13
type input "600"
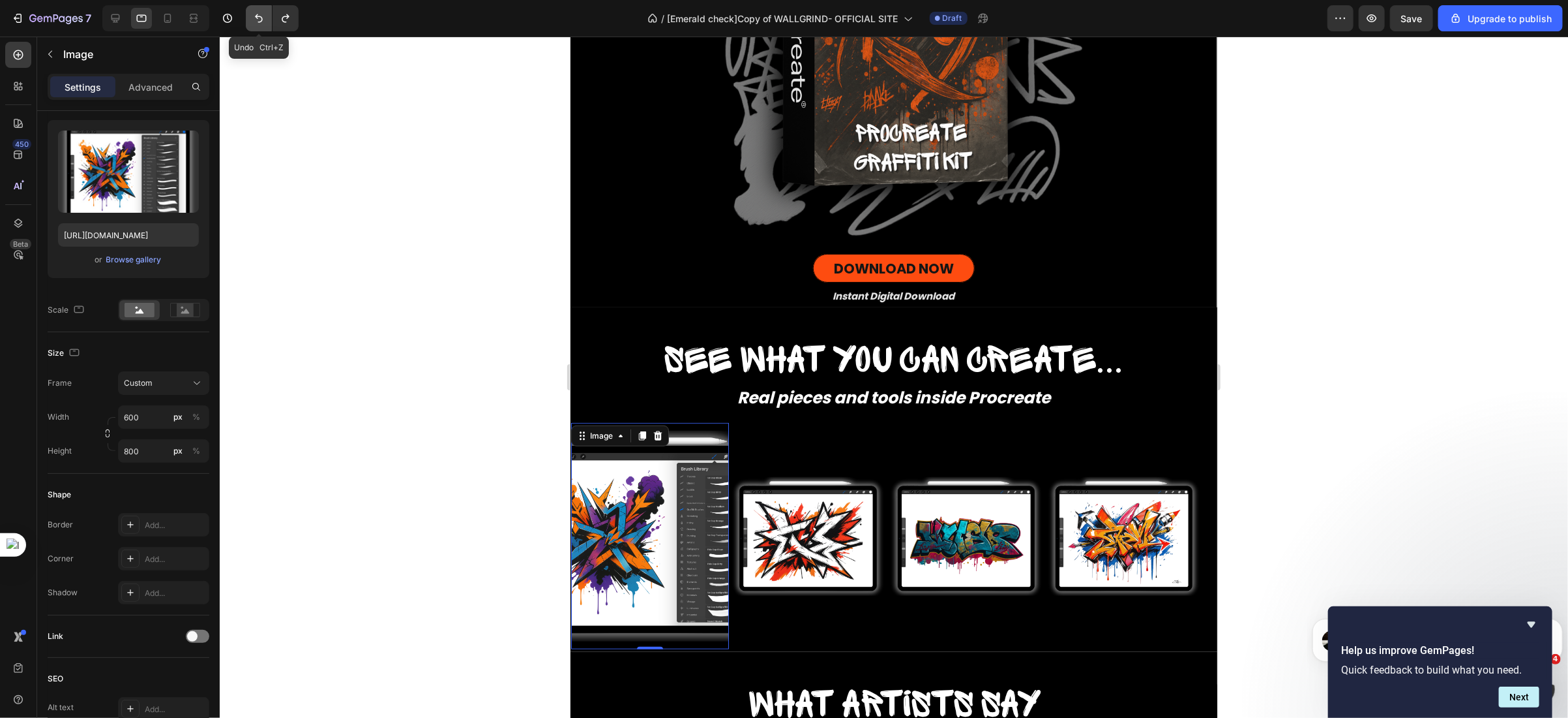
click at [253, 18] on icon "Undo/Redo" at bounding box center [259, 18] width 13 height 13
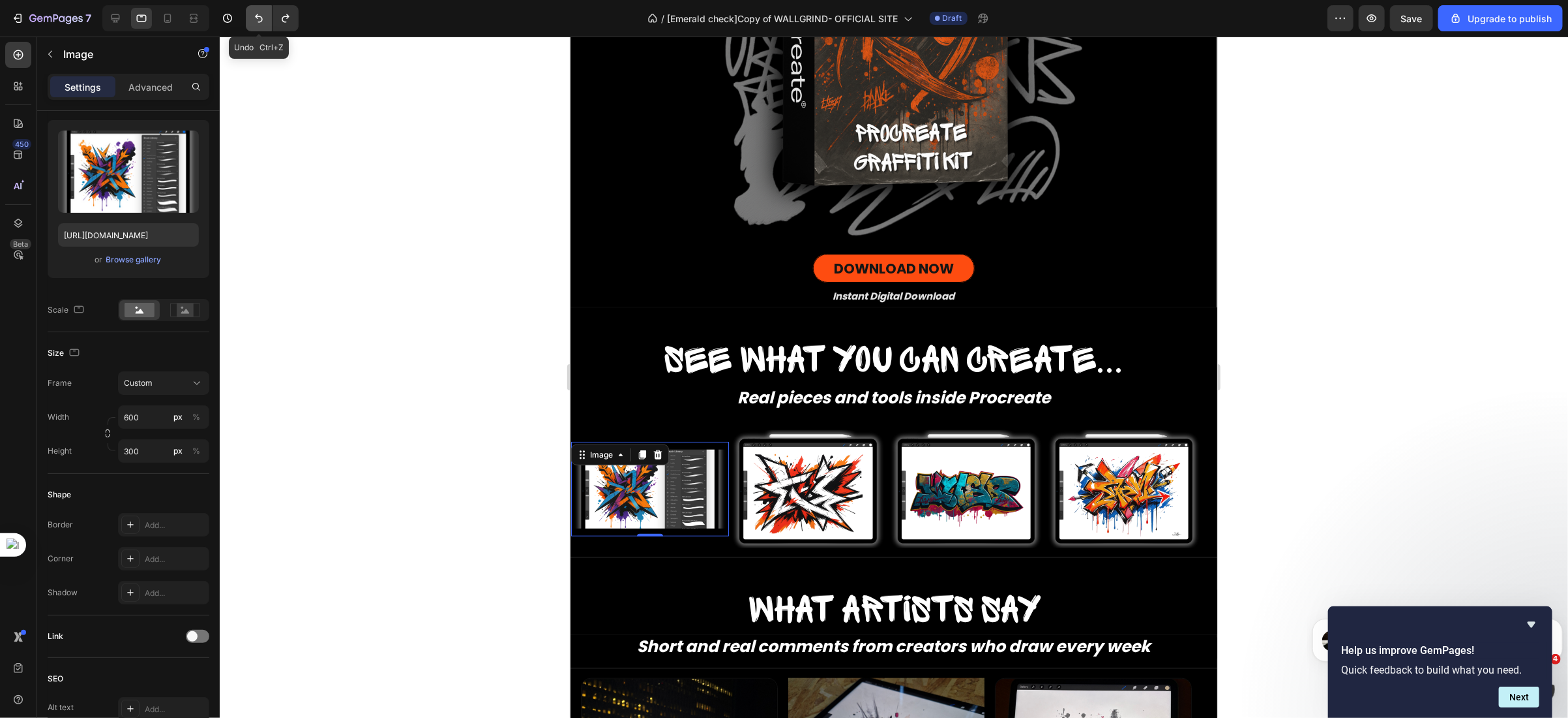
click at [253, 18] on icon "Undo/Redo" at bounding box center [259, 18] width 13 height 13
type input "100"
click at [253, 18] on icon "Undo/Redo" at bounding box center [259, 18] width 13 height 13
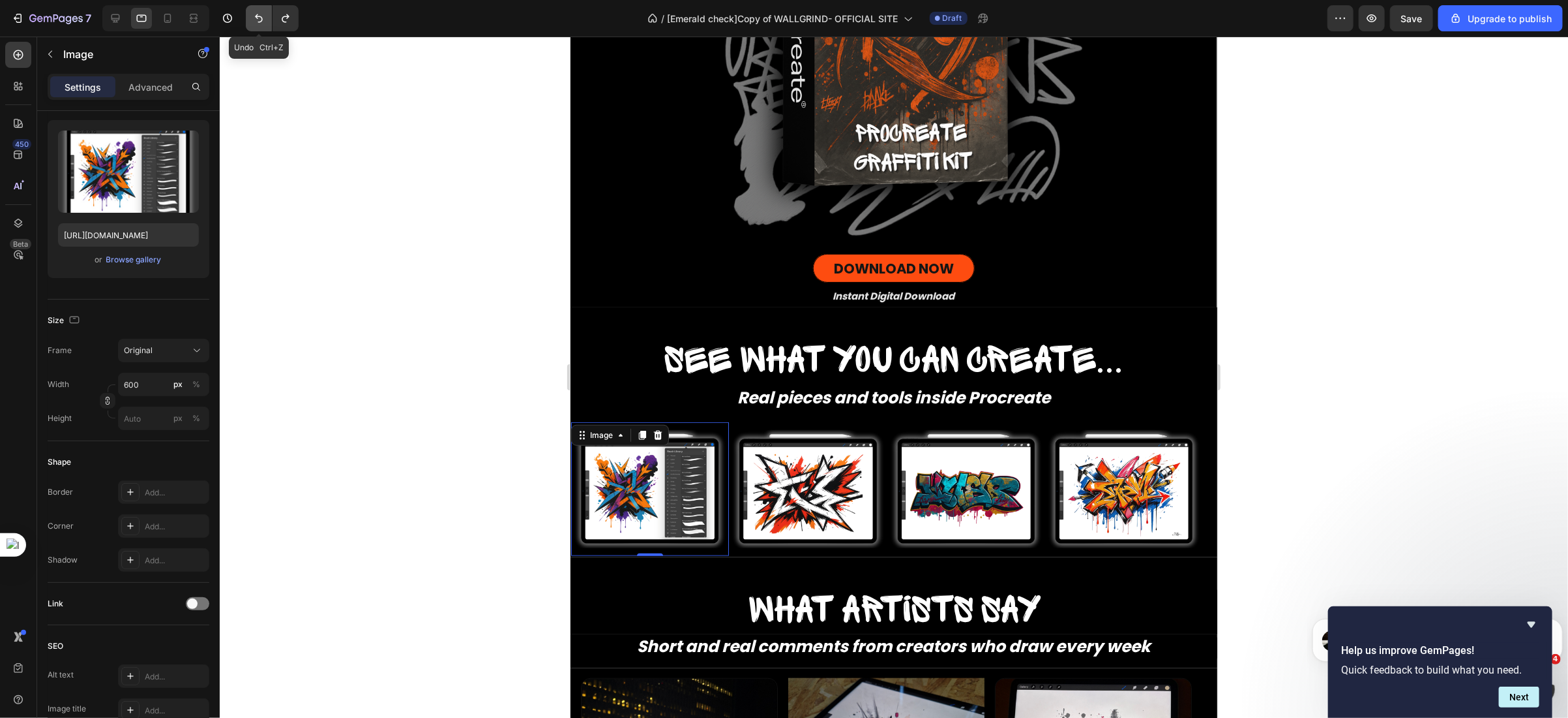
click at [253, 18] on icon "Undo/Redo" at bounding box center [259, 18] width 13 height 13
type input "Auto"
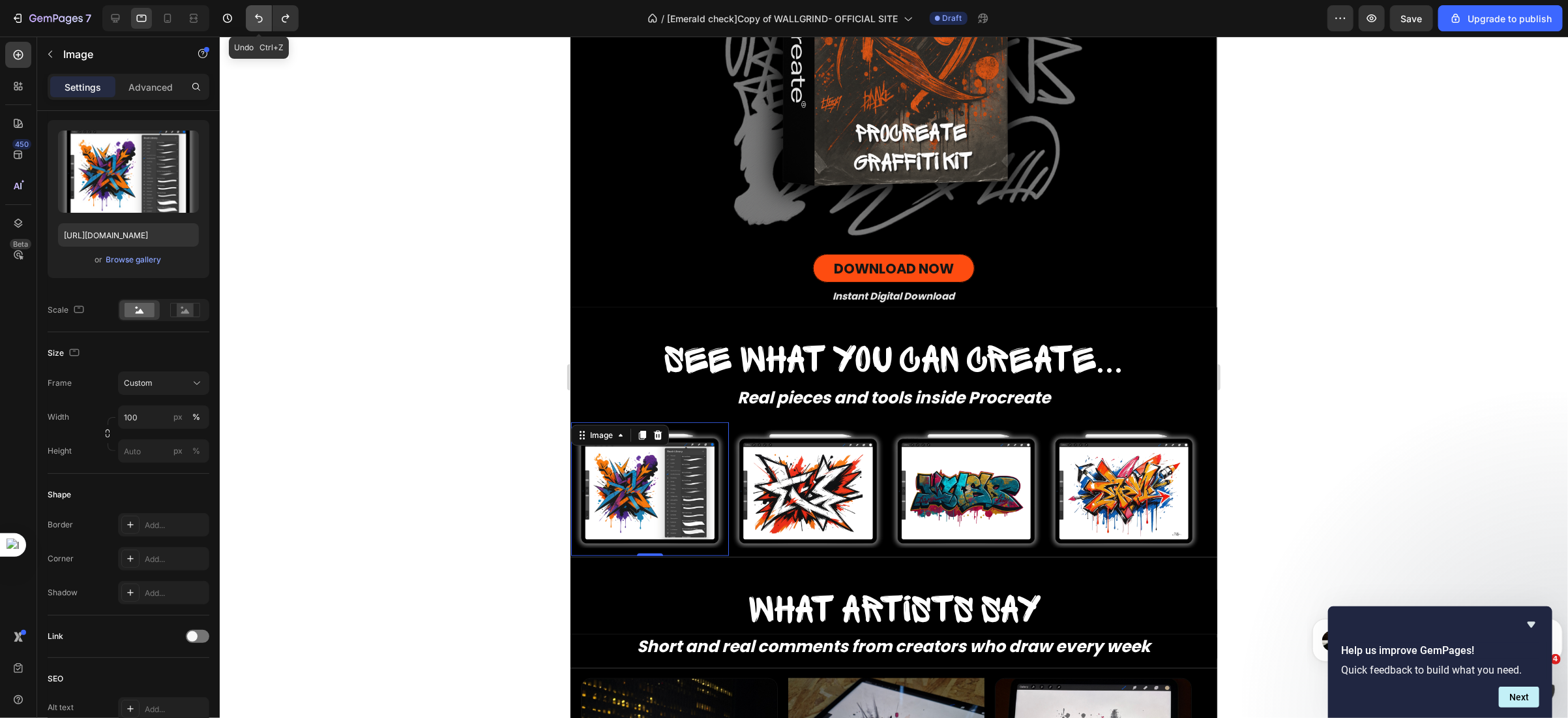
type input "Auto"
click at [253, 18] on icon "Undo/Redo" at bounding box center [259, 18] width 13 height 13
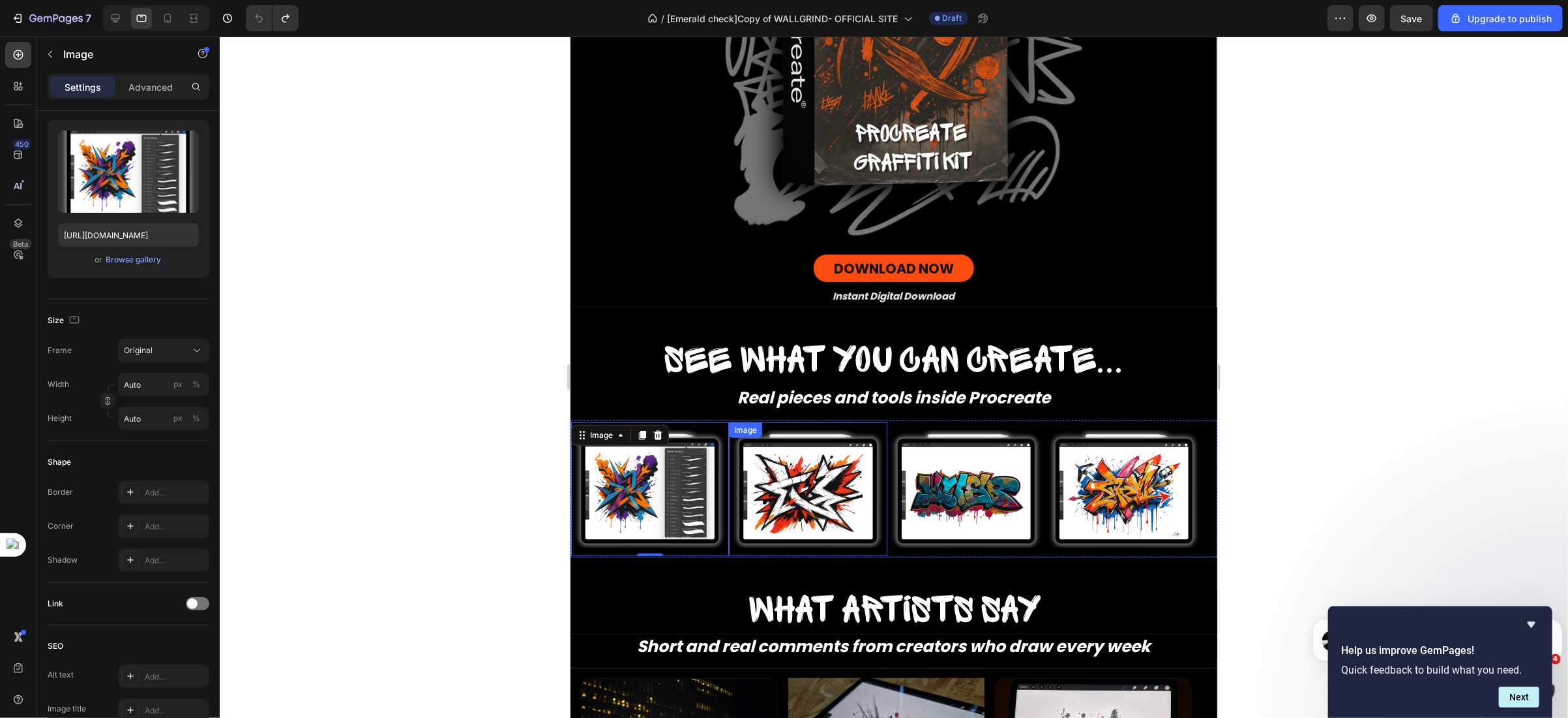
click at [792, 466] on img at bounding box center [807, 489] width 158 height 119
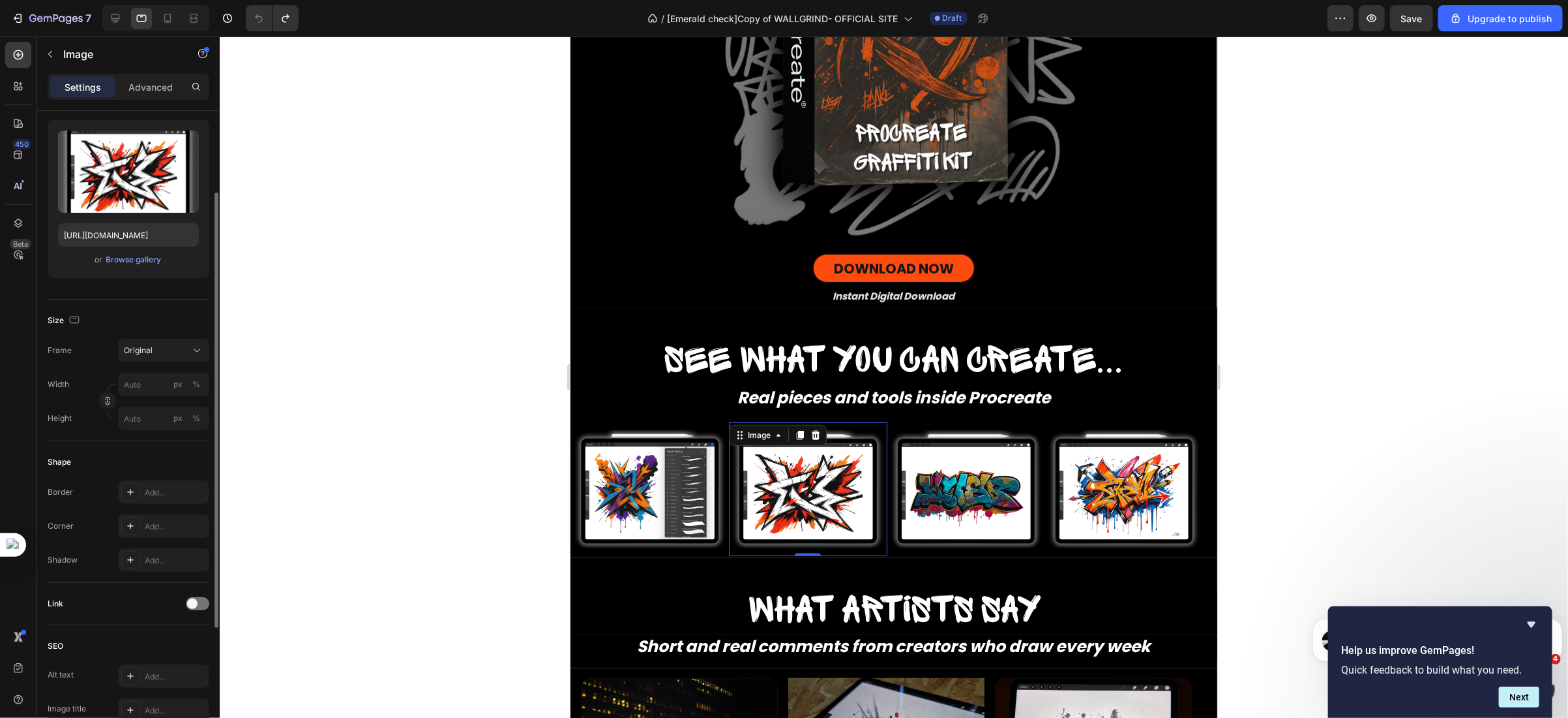
scroll to position [121, 0]
click at [690, 464] on img at bounding box center [649, 489] width 158 height 119
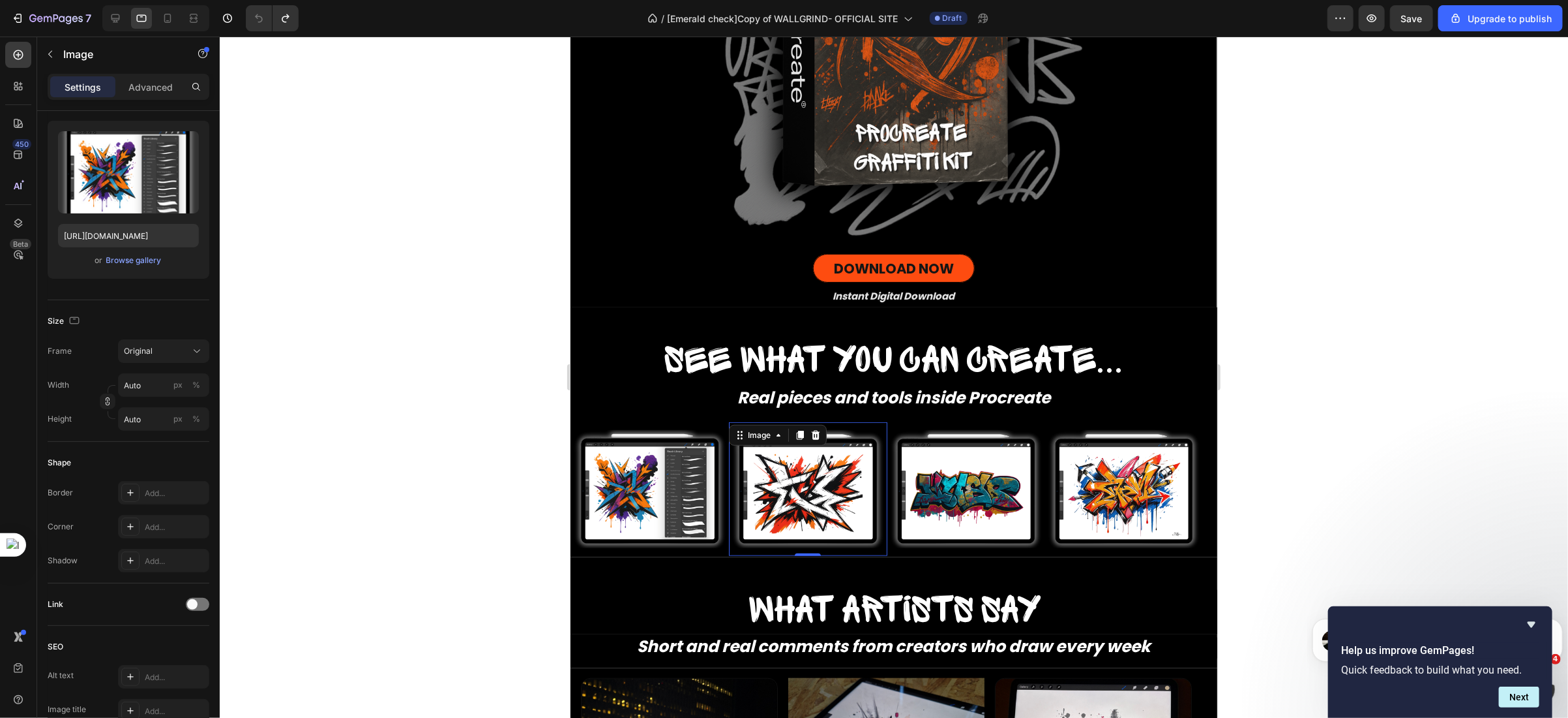
click at [729, 424] on div "Image" at bounding box center [777, 434] width 97 height 21
click at [756, 426] on div "Image" at bounding box center [759, 434] width 54 height 16
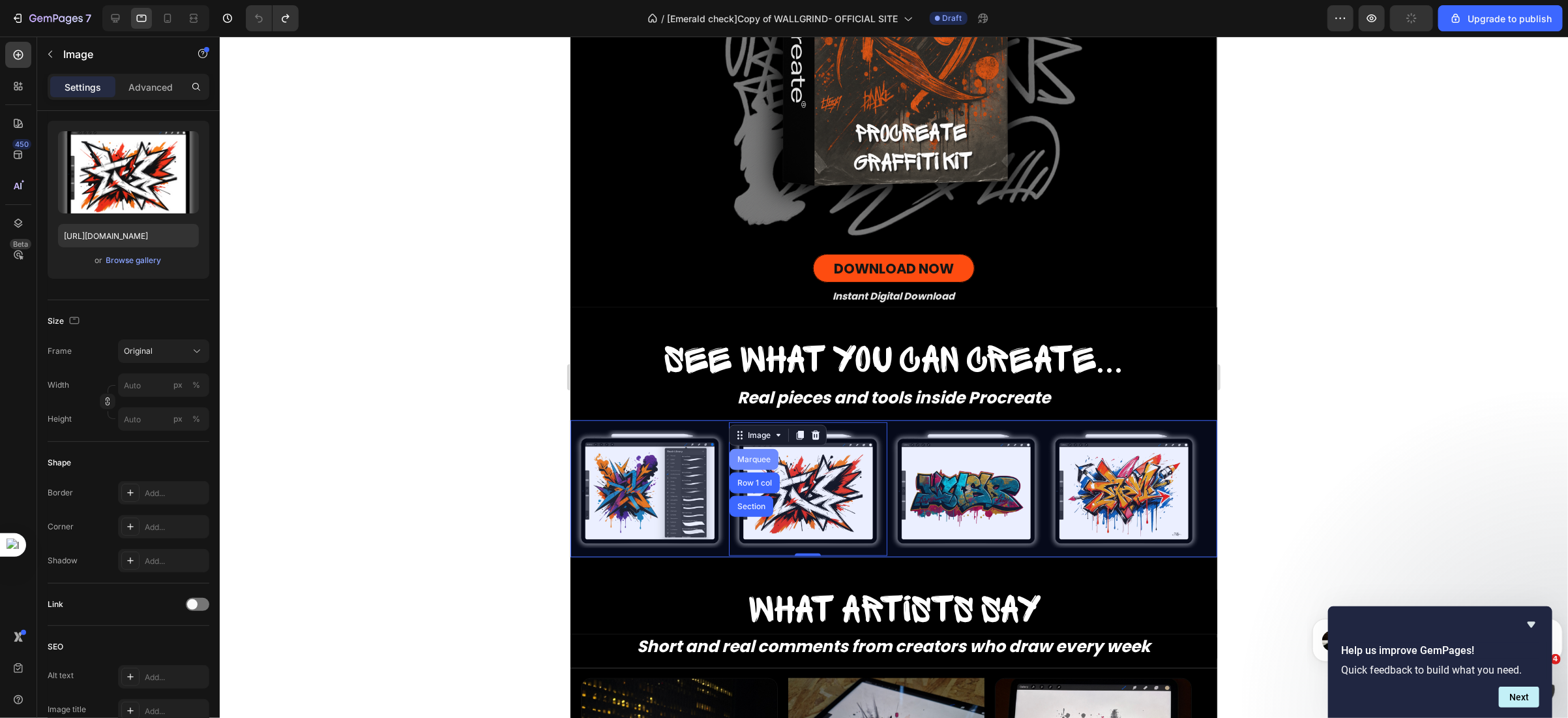
click at [745, 454] on div "Marquee" at bounding box center [753, 458] width 39 height 7
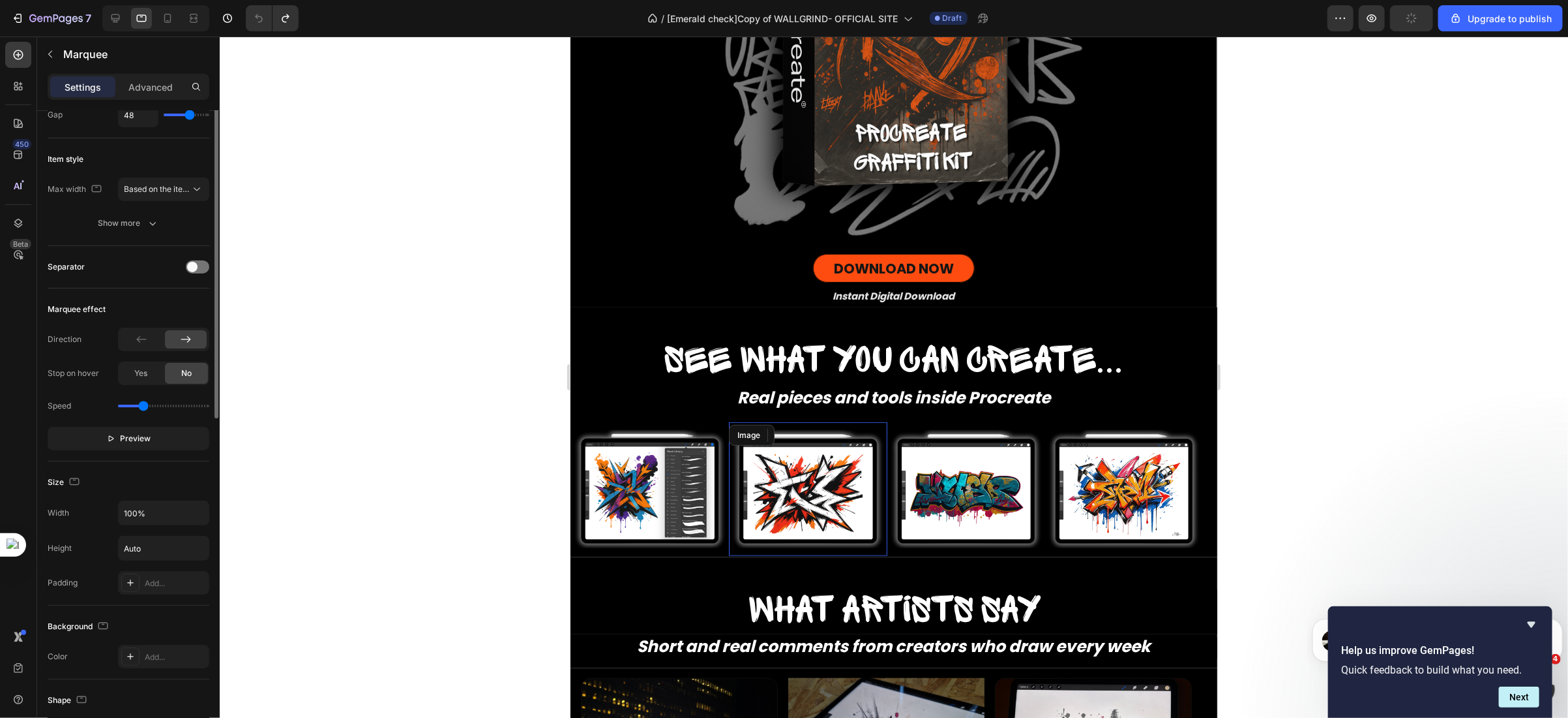
scroll to position [0, 0]
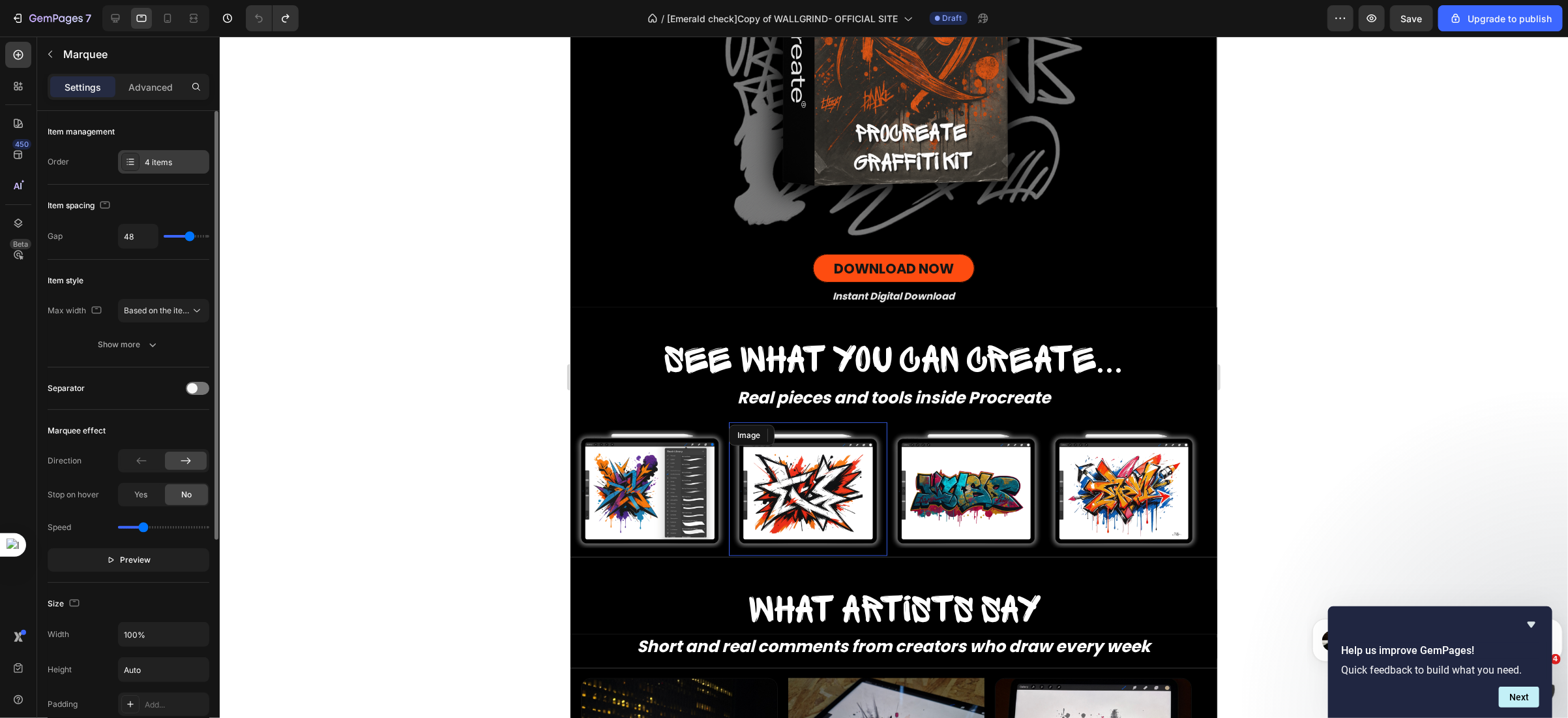
click at [163, 166] on div "4 items" at bounding box center [175, 163] width 61 height 12
click at [80, 164] on div "Order 4 items" at bounding box center [129, 162] width 162 height 23
click at [135, 346] on div "Show more" at bounding box center [128, 345] width 60 height 13
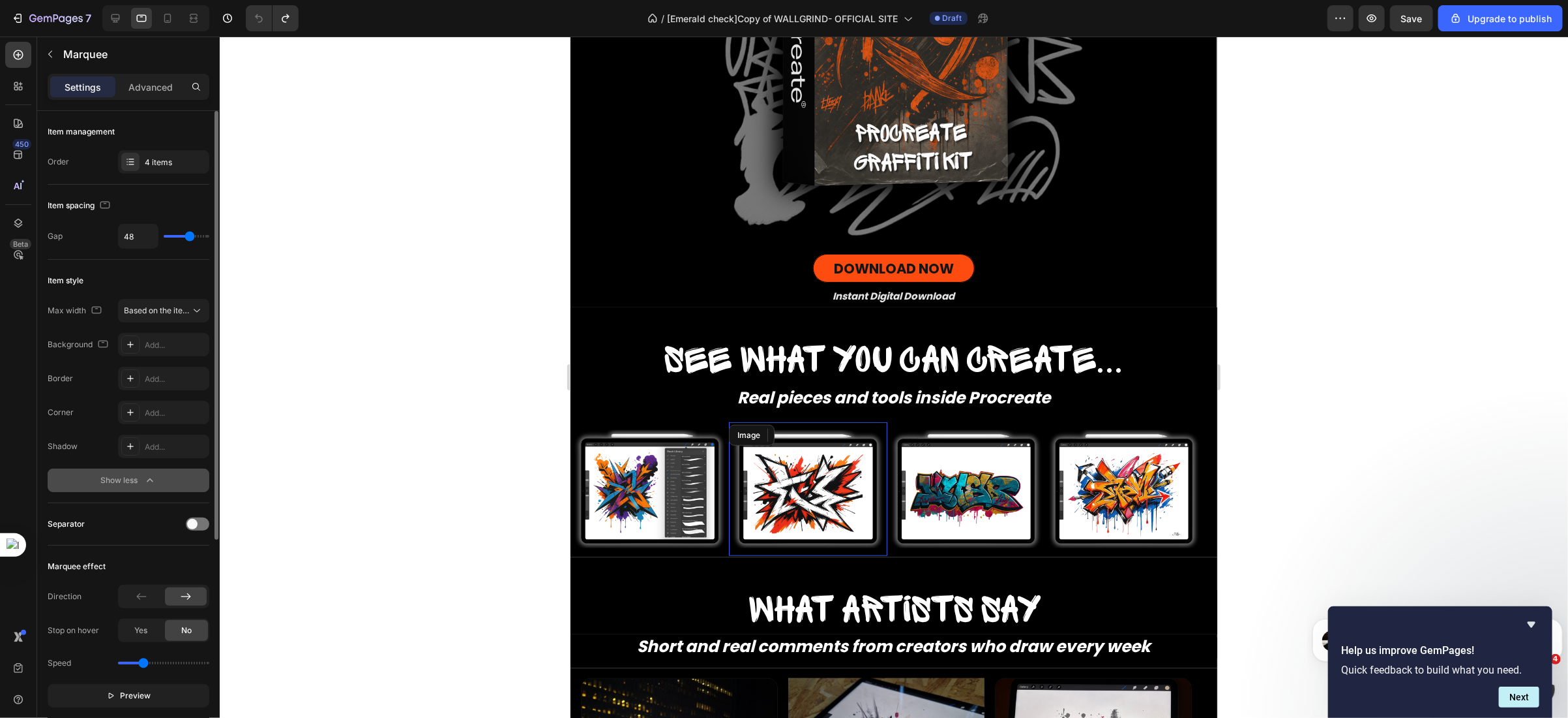
click at [115, 483] on div "Show less" at bounding box center [128, 480] width 55 height 13
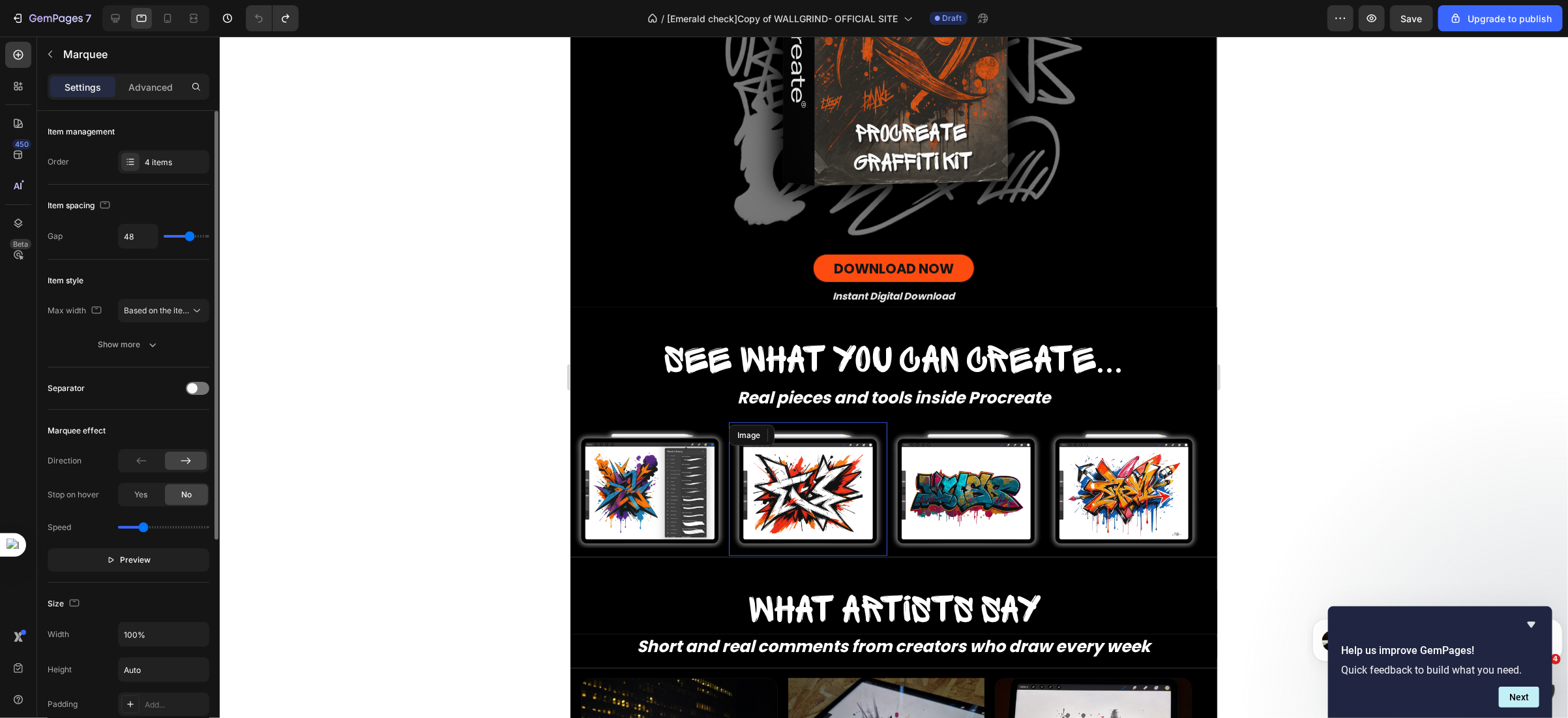
type input "24"
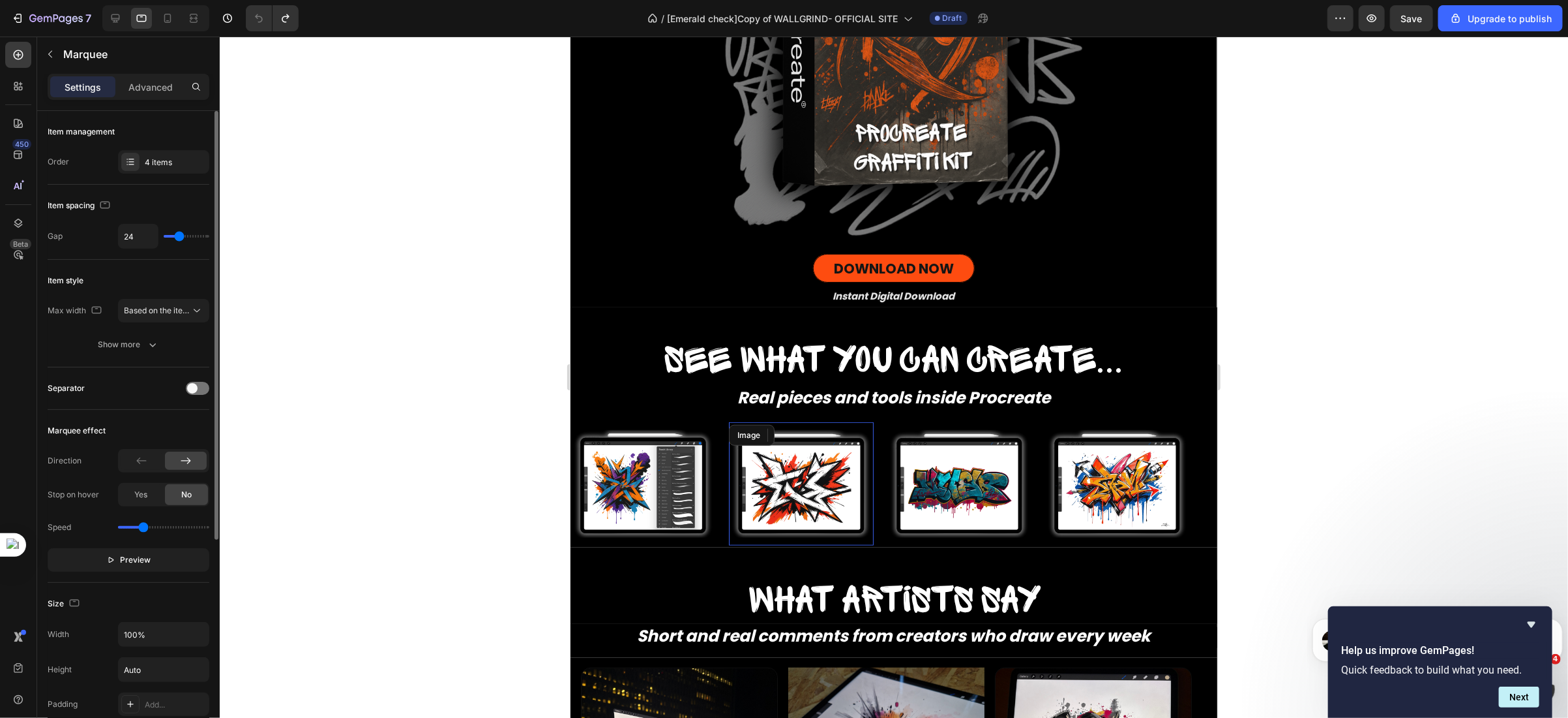
type input "21"
type input "19"
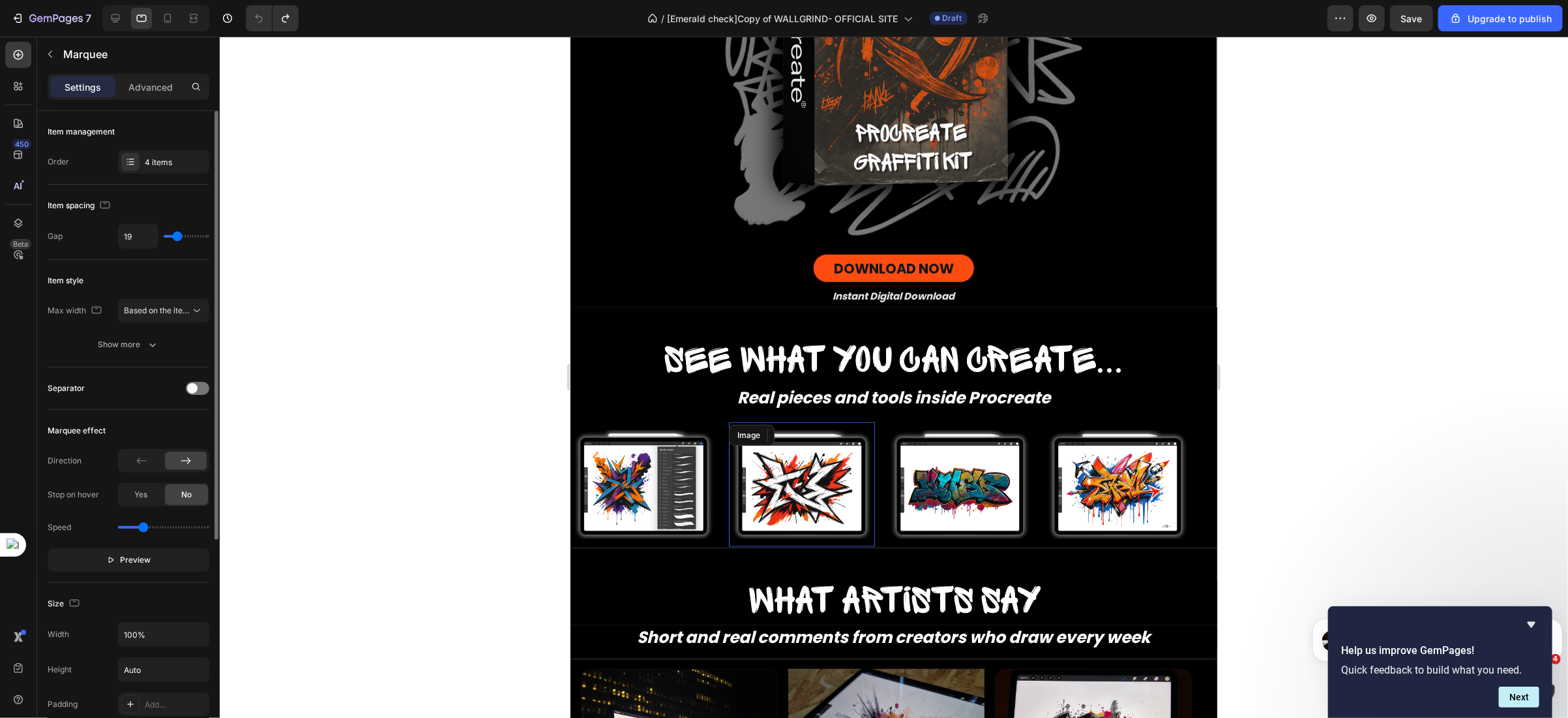
type input "17"
type input "15"
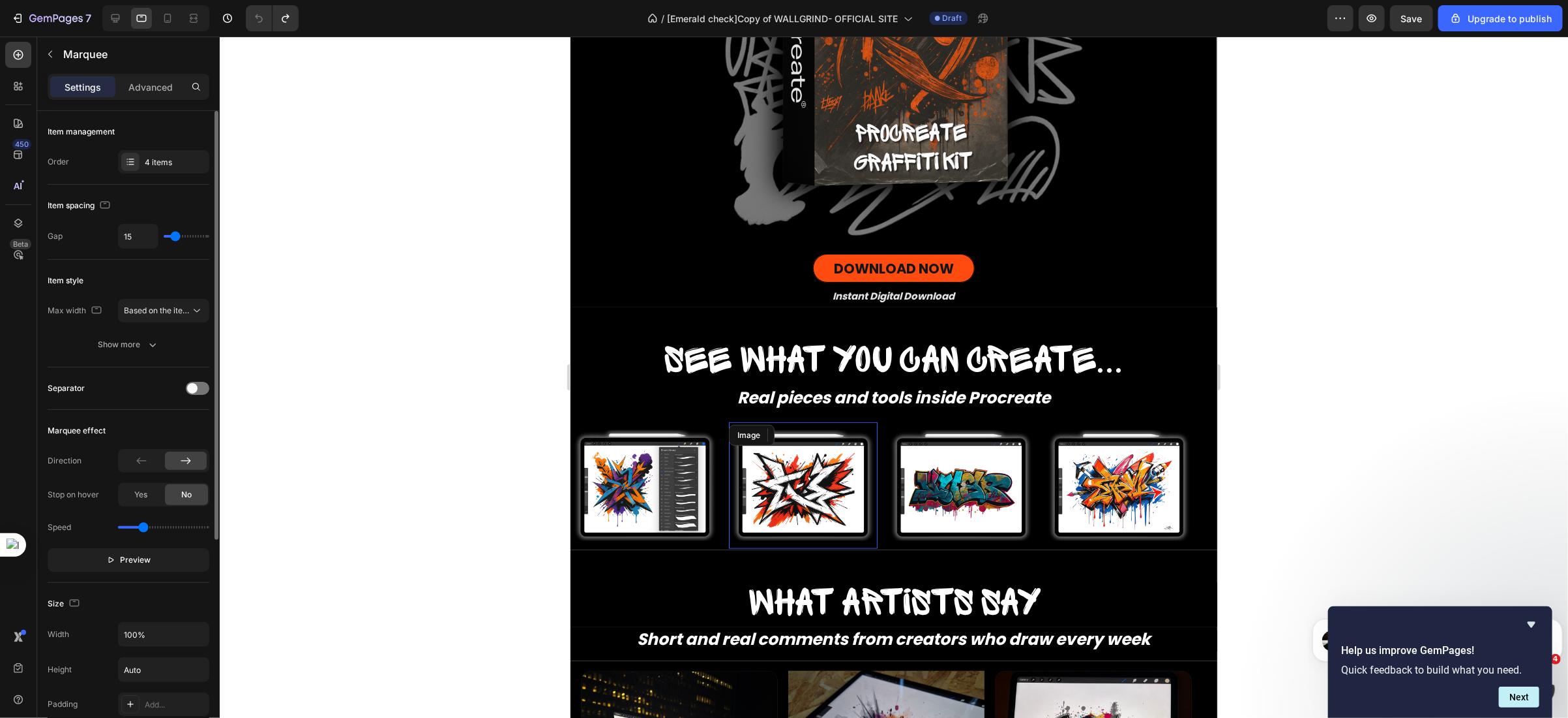
type input "13"
type input "11"
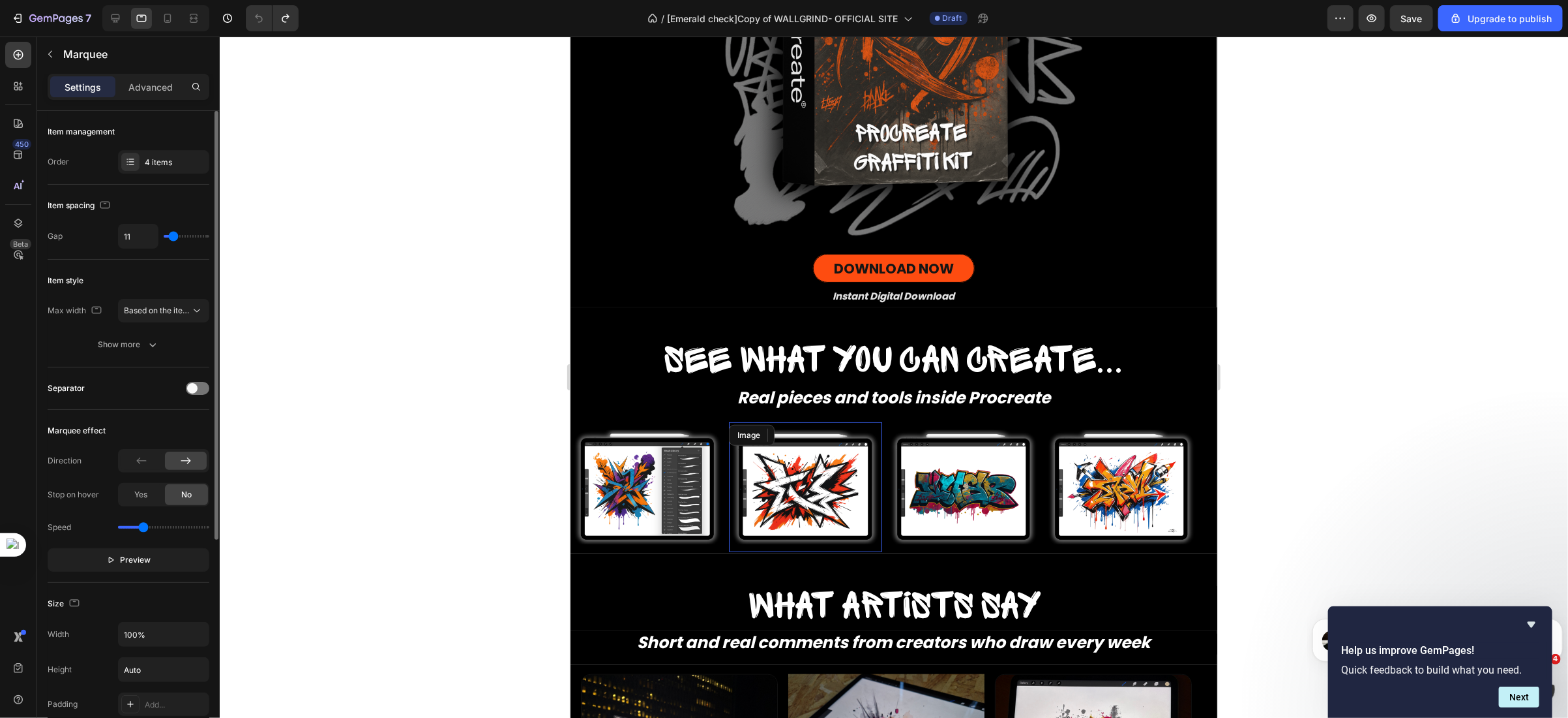
type input "8"
type input "0"
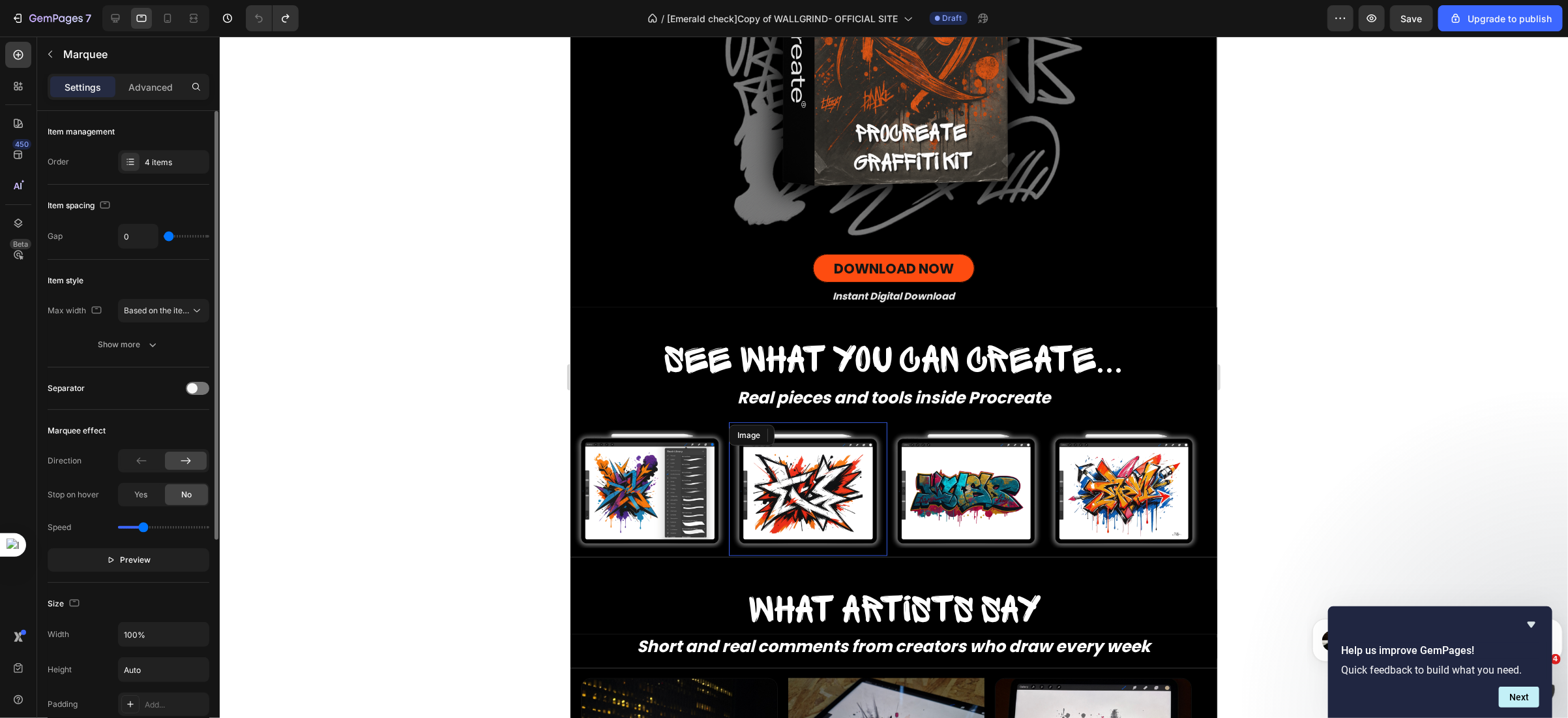
type input "80"
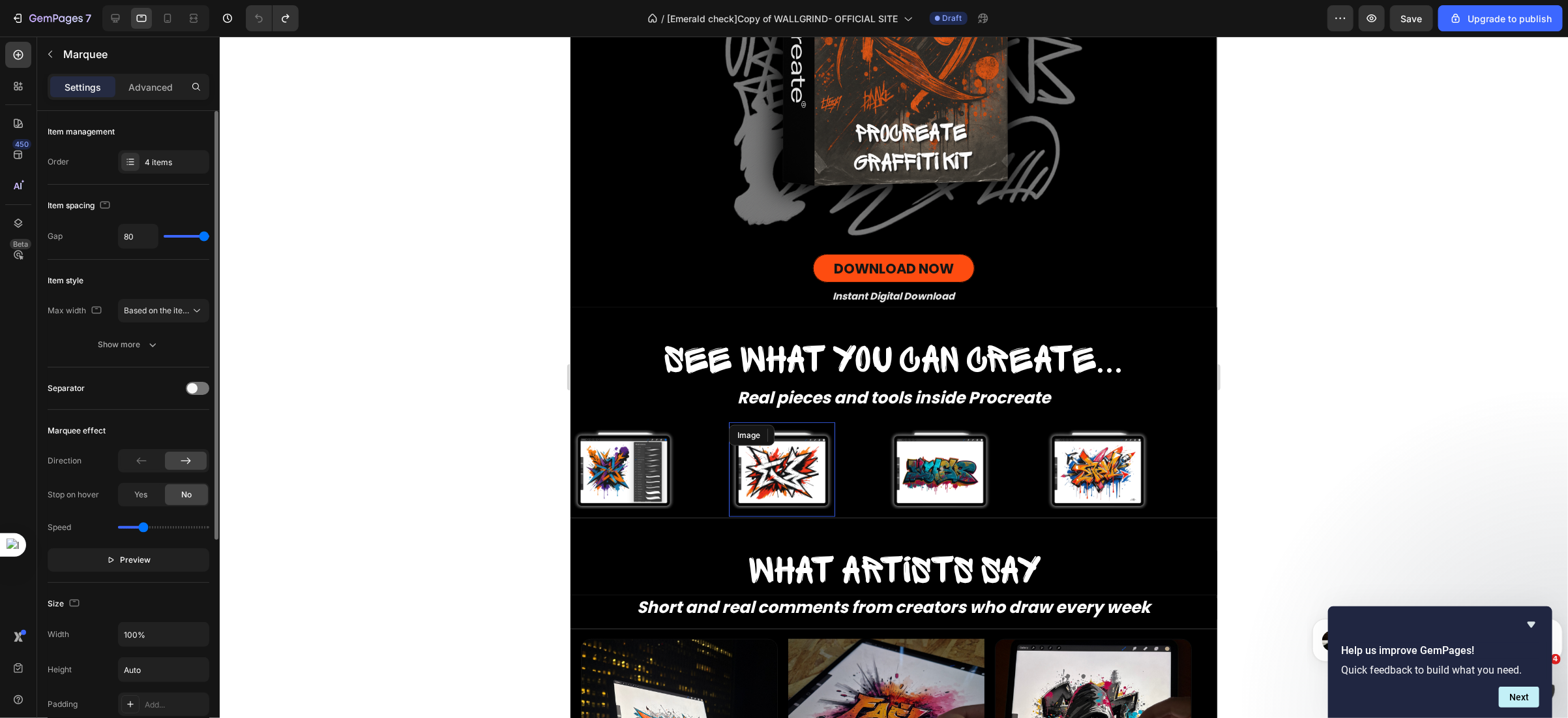
type input "78"
type input "58"
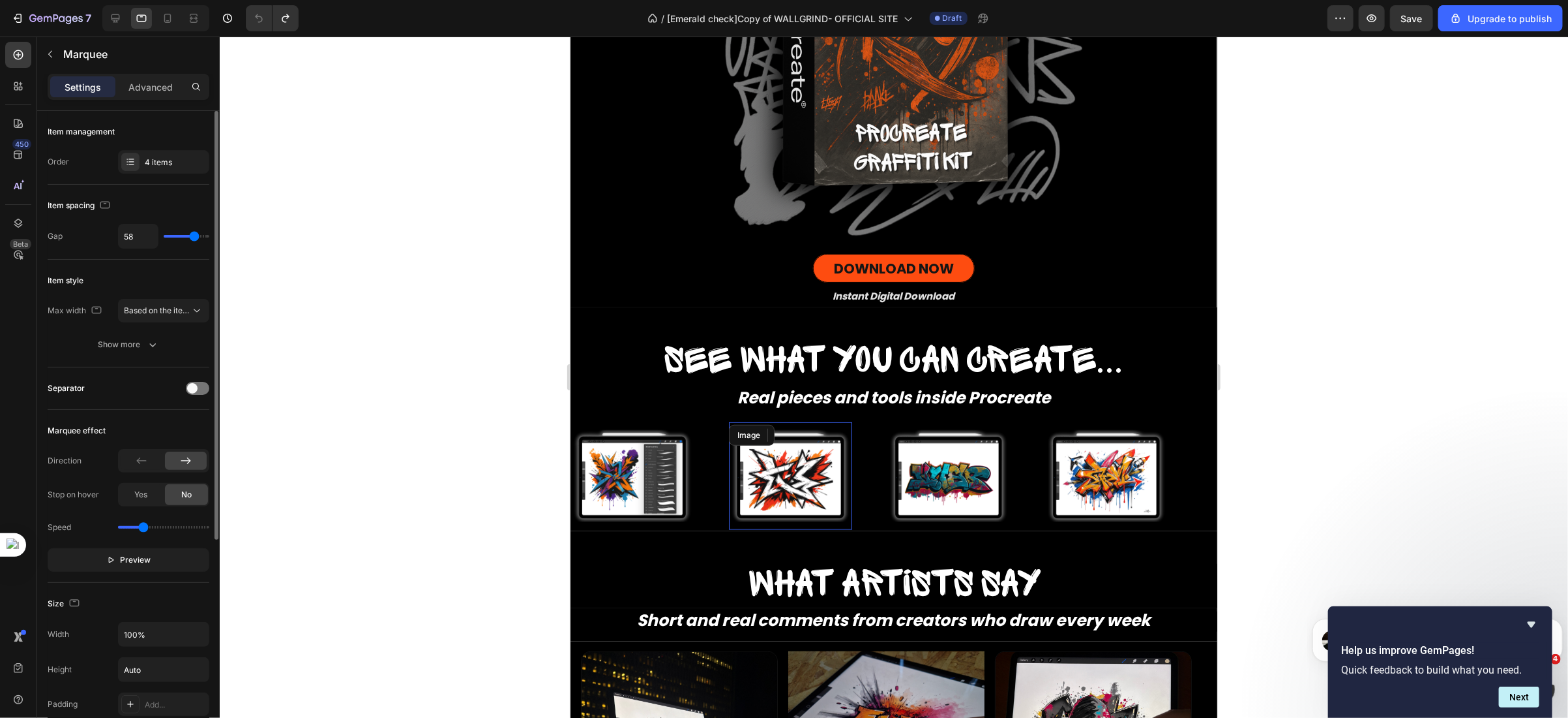
type input "54"
type input "52"
type input "50"
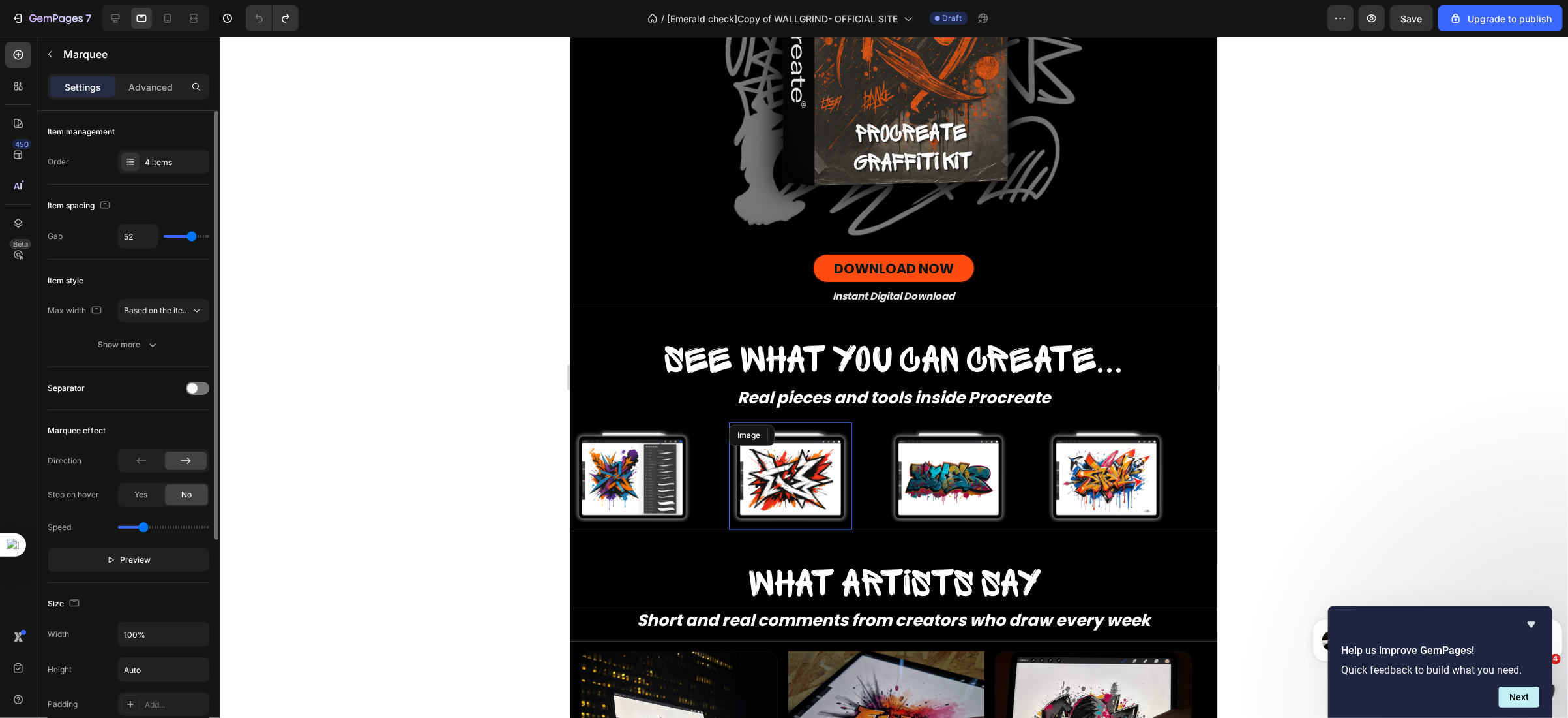
type input "50"
type input "49"
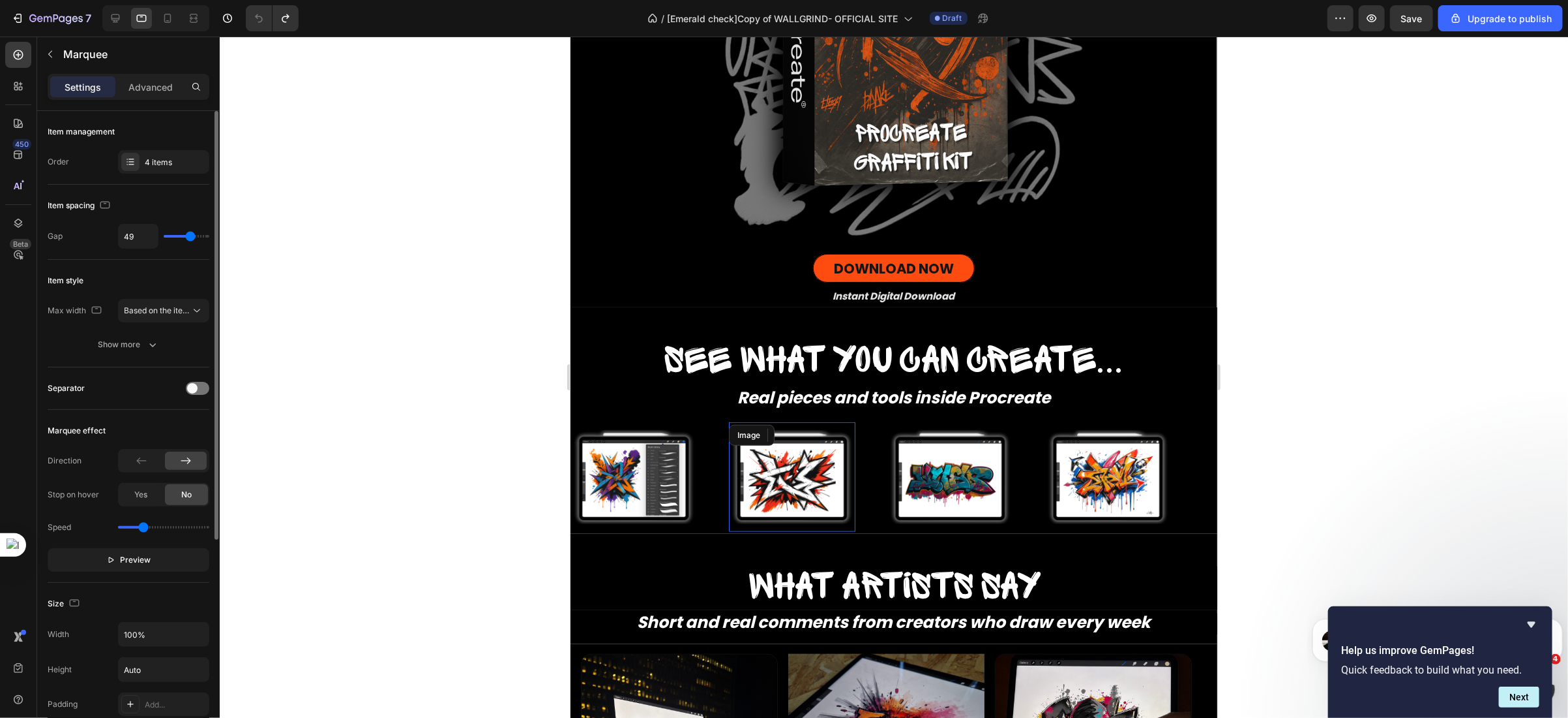
type input "47"
type input "41"
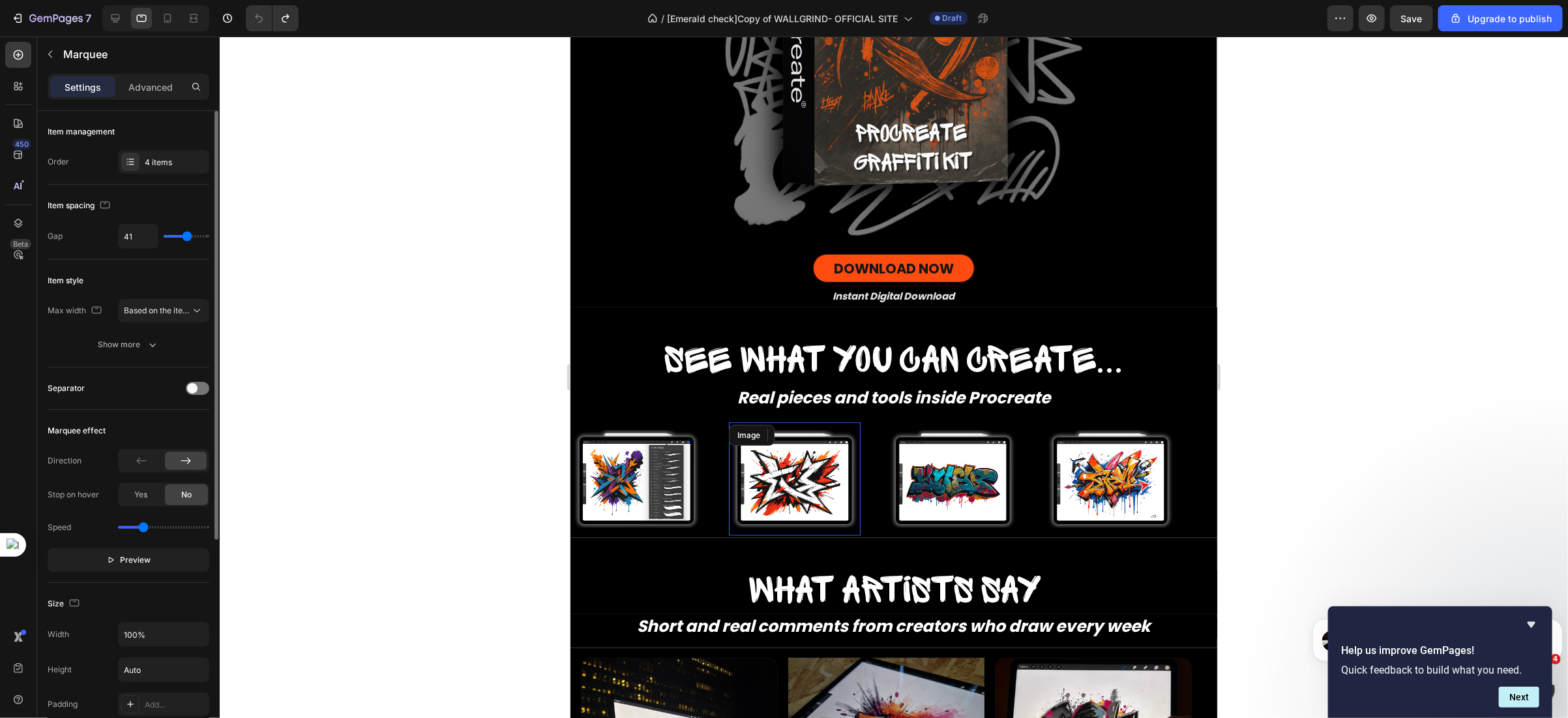
type input "45"
type input "47"
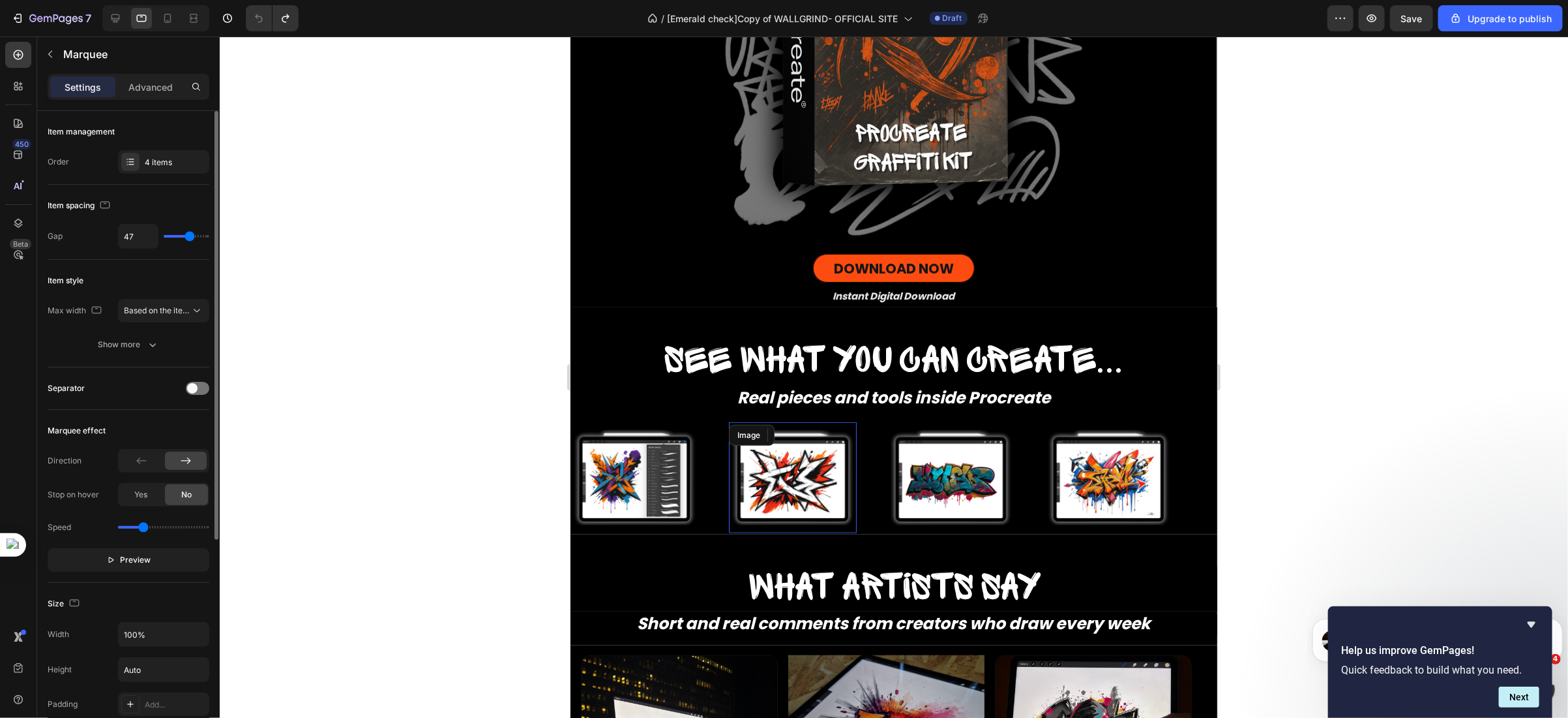
type input "49"
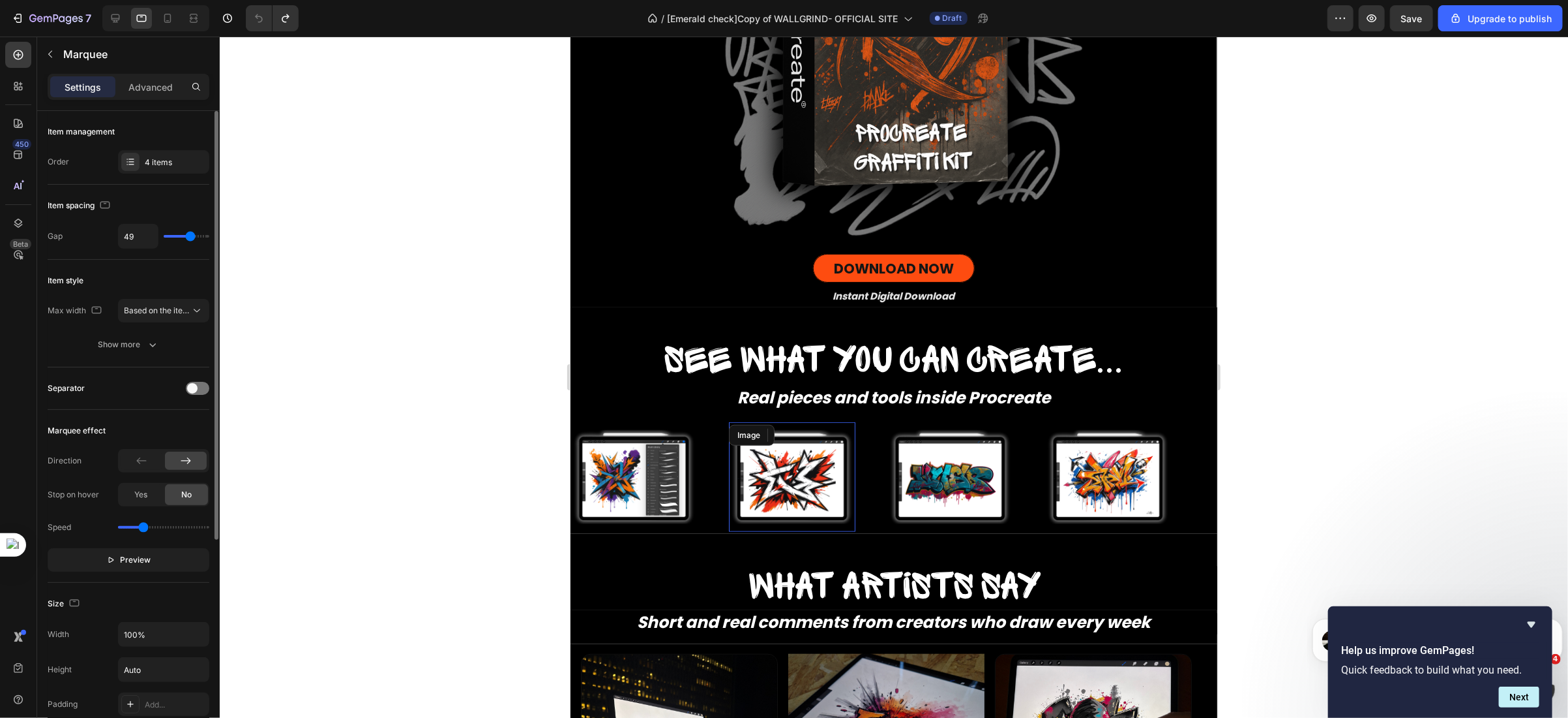
type input "23"
type input "11"
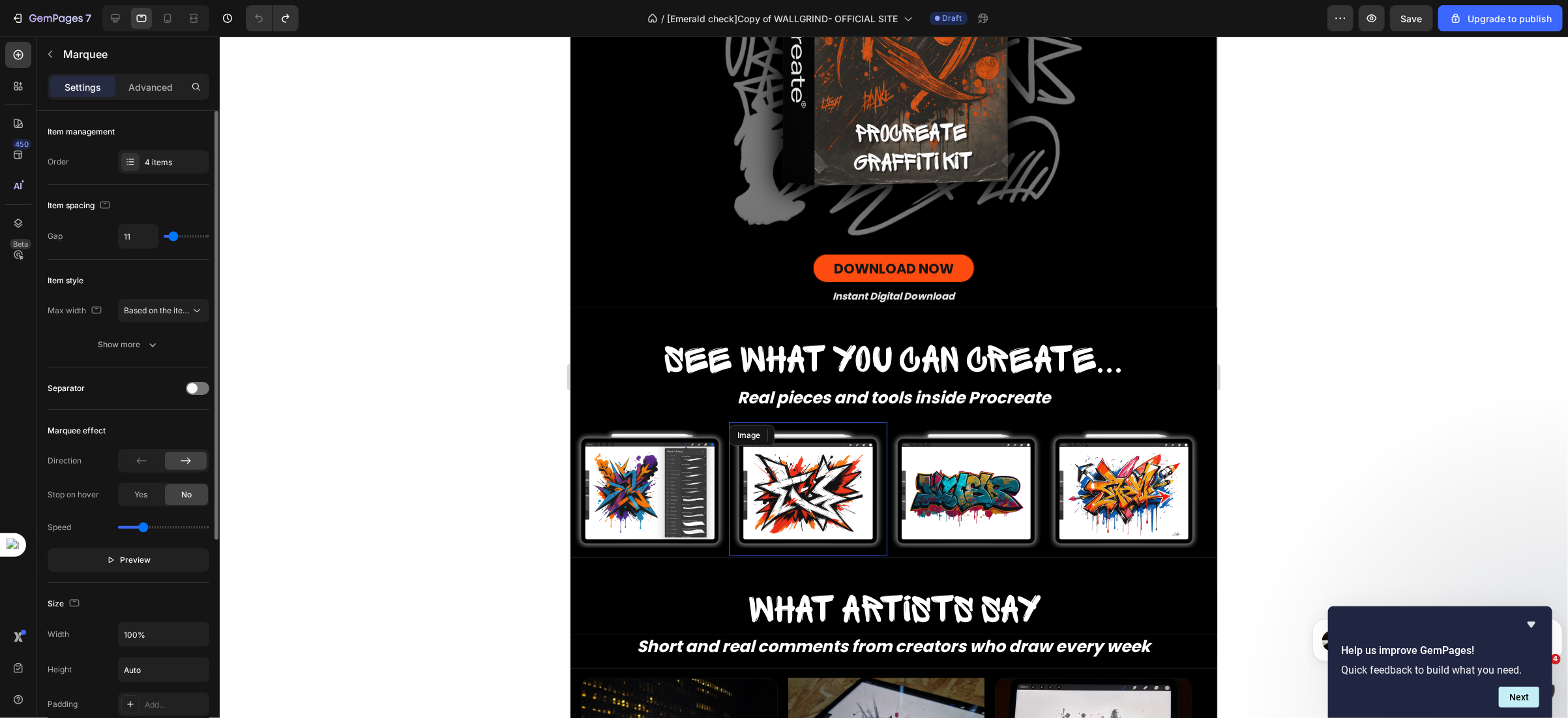
type input "0"
type input "2"
type input "8"
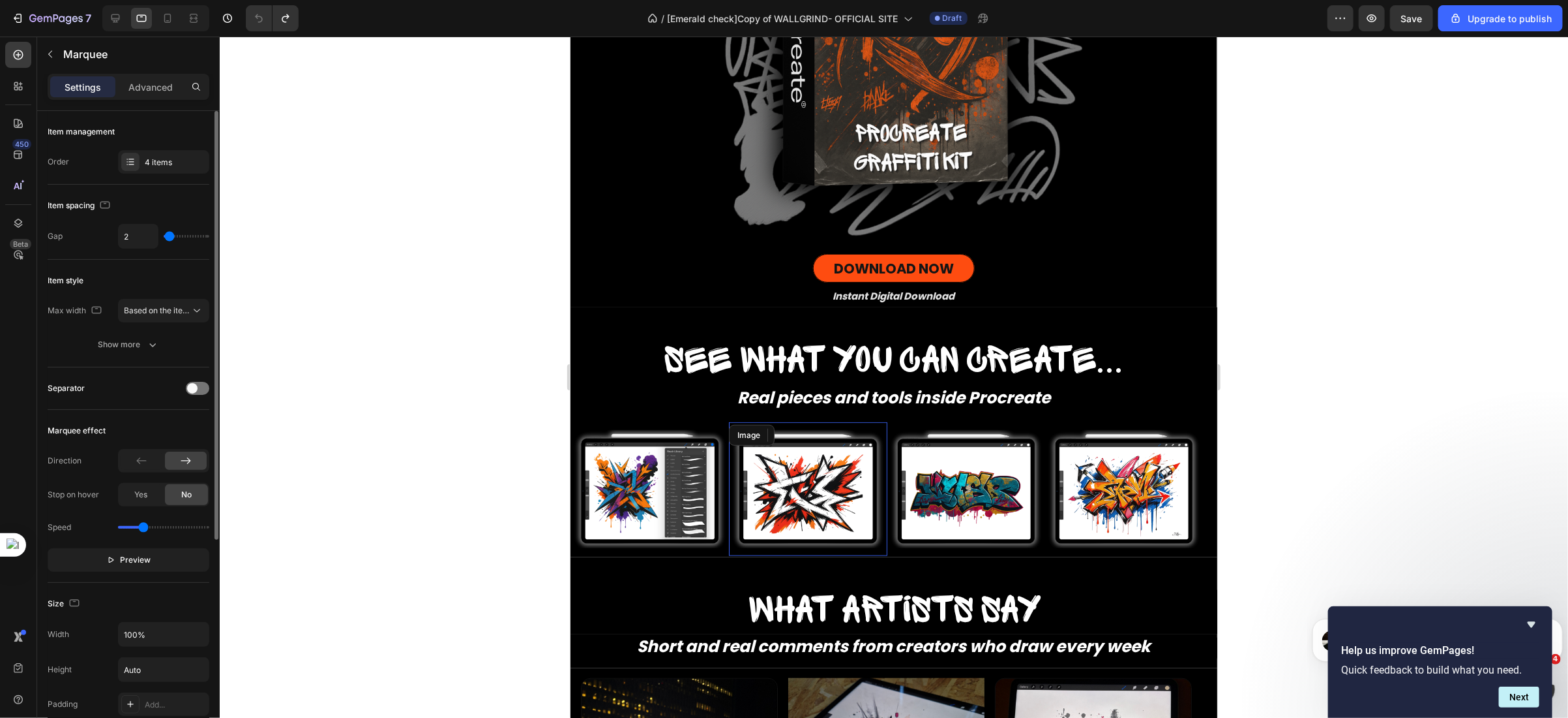
type input "8"
type input "10"
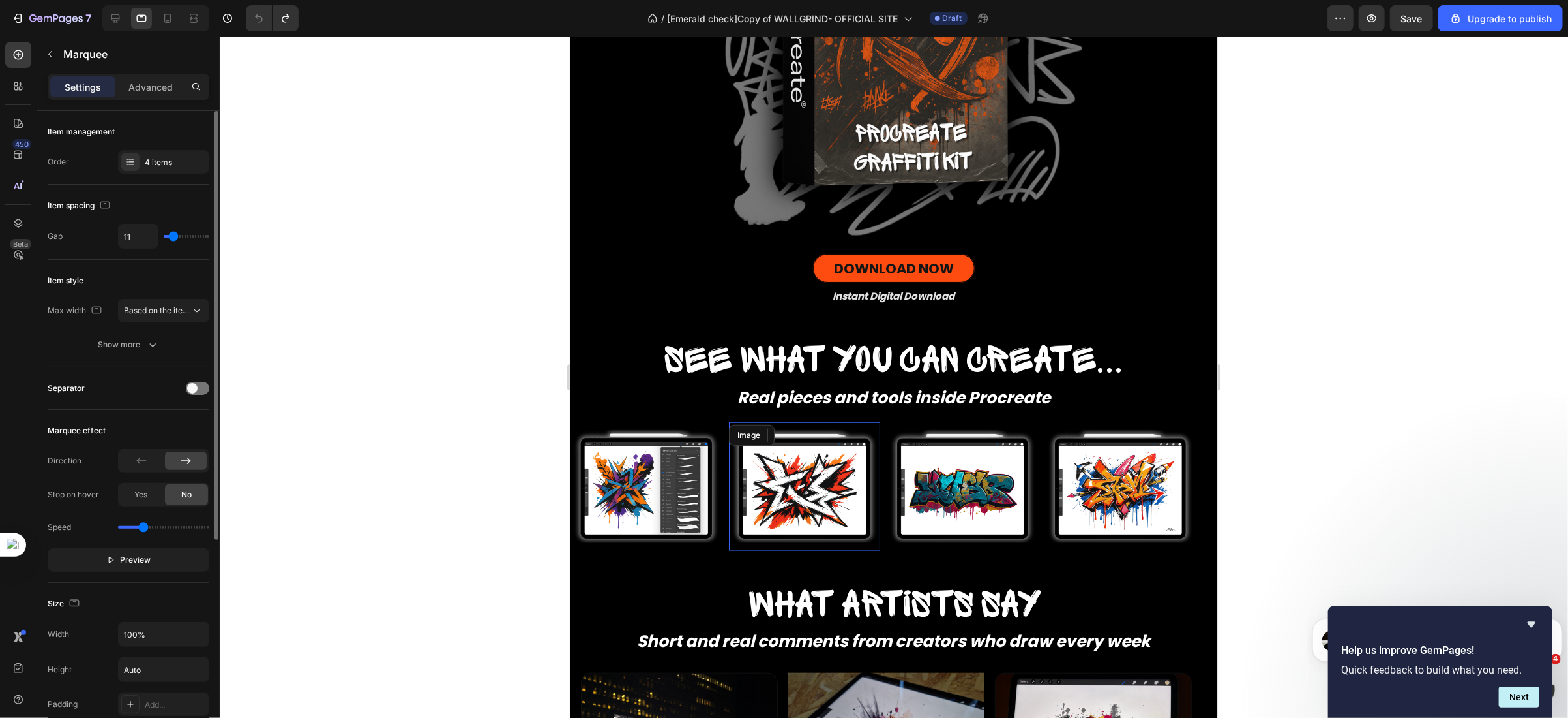
drag, startPoint x: 189, startPoint y: 235, endPoint x: 173, endPoint y: 231, distance: 16.5
click at [173, 235] on input "range" at bounding box center [186, 235] width 45 height 2
click at [173, 315] on span "Based on the item count" at bounding box center [168, 311] width 88 height 10
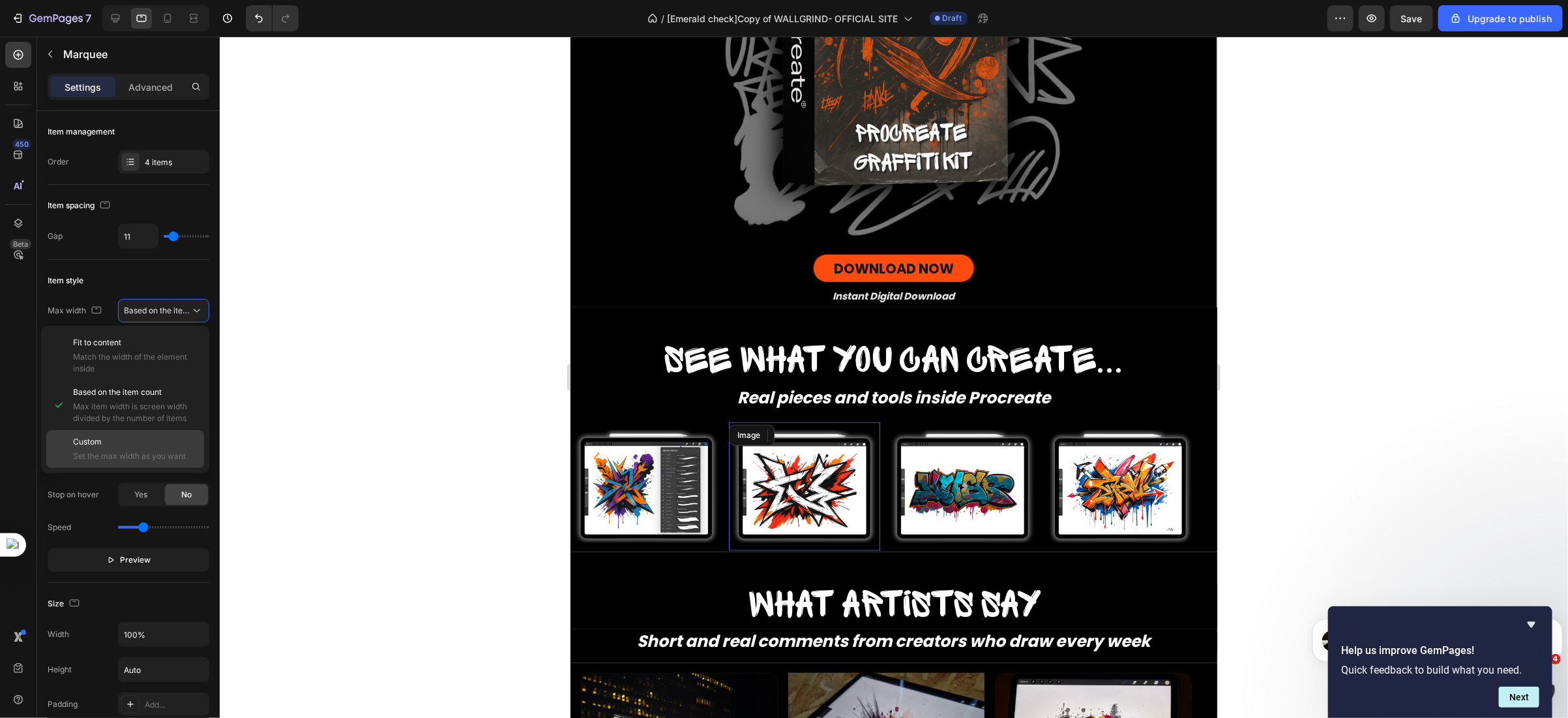
click at [108, 440] on p "Custom" at bounding box center [135, 442] width 126 height 12
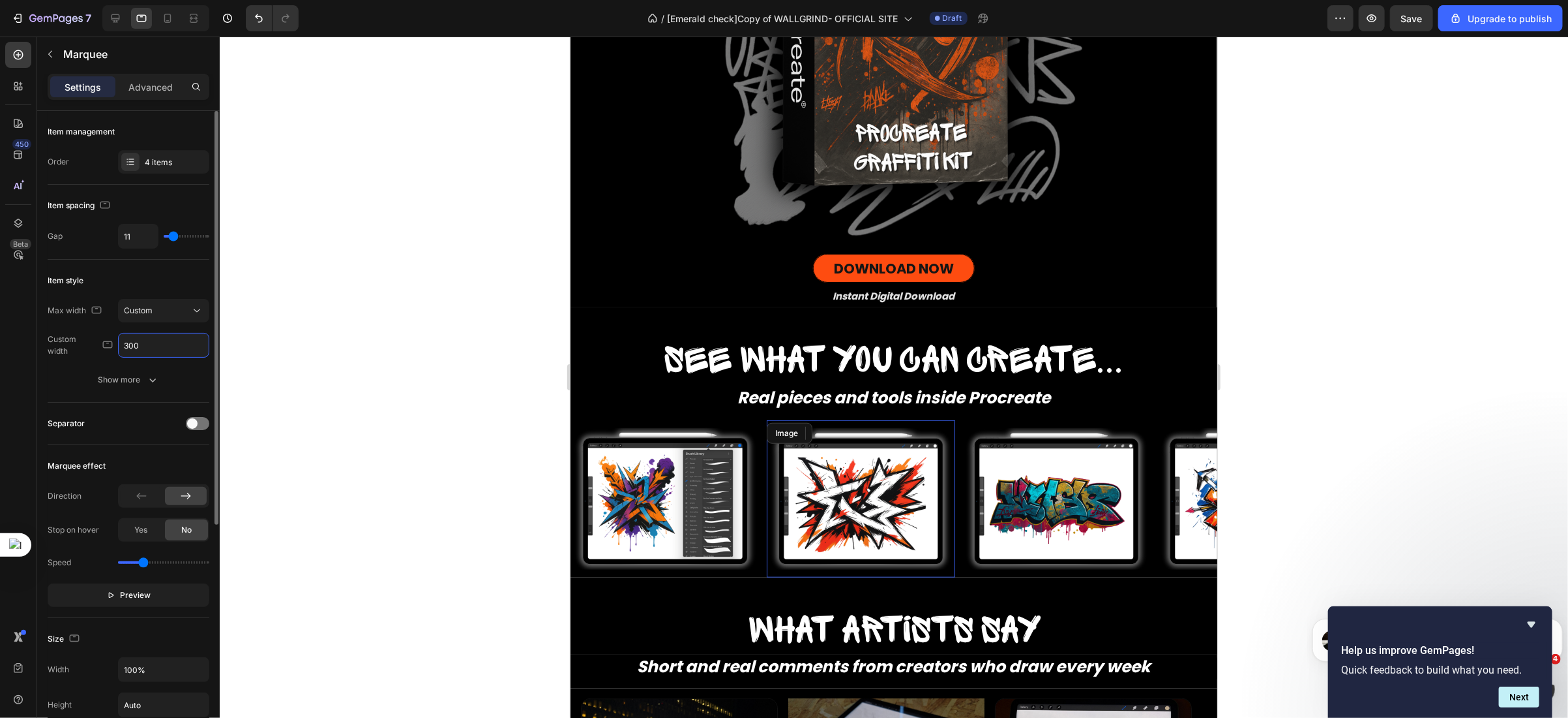
click at [129, 343] on input "300" at bounding box center [163, 345] width 90 height 23
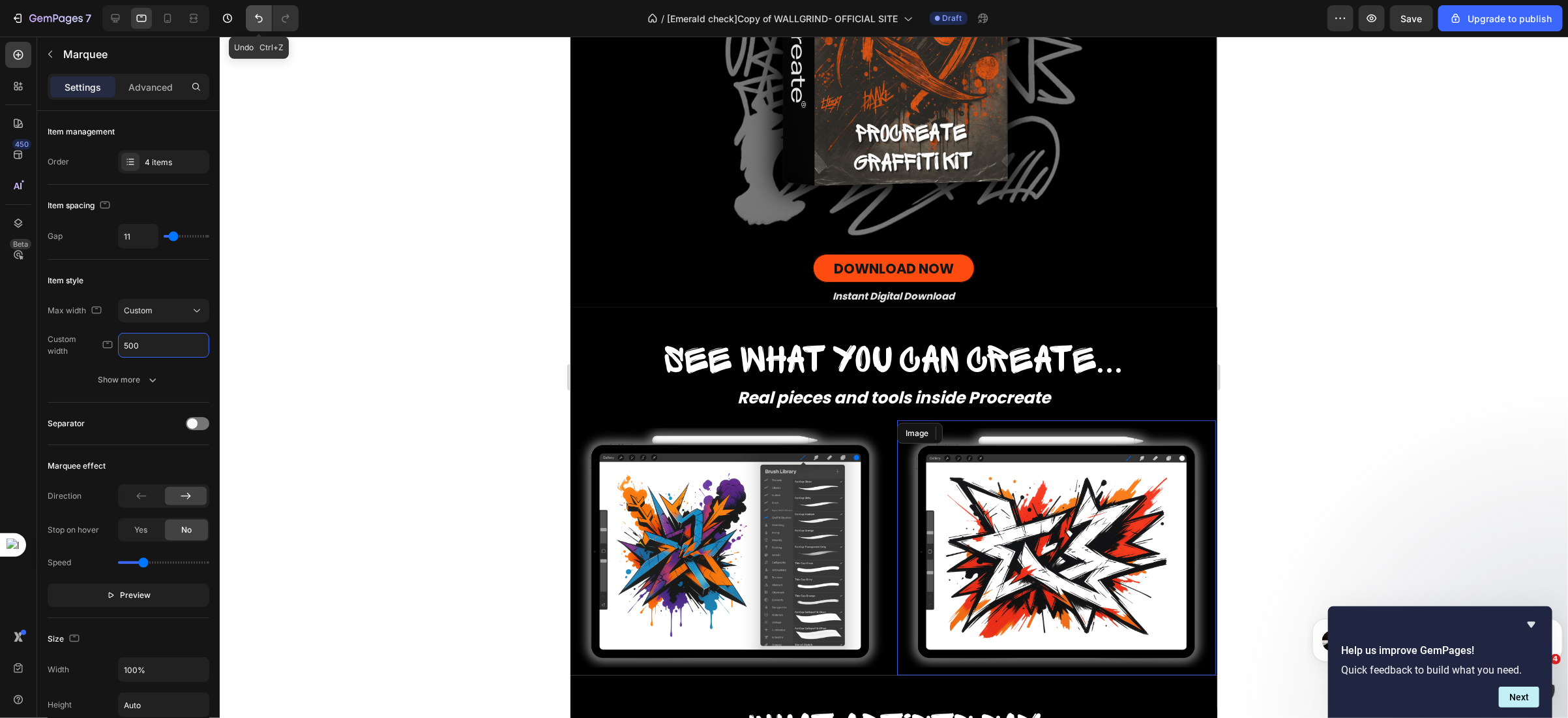
click at [251, 21] on button "Undo/Redo" at bounding box center [259, 18] width 26 height 26
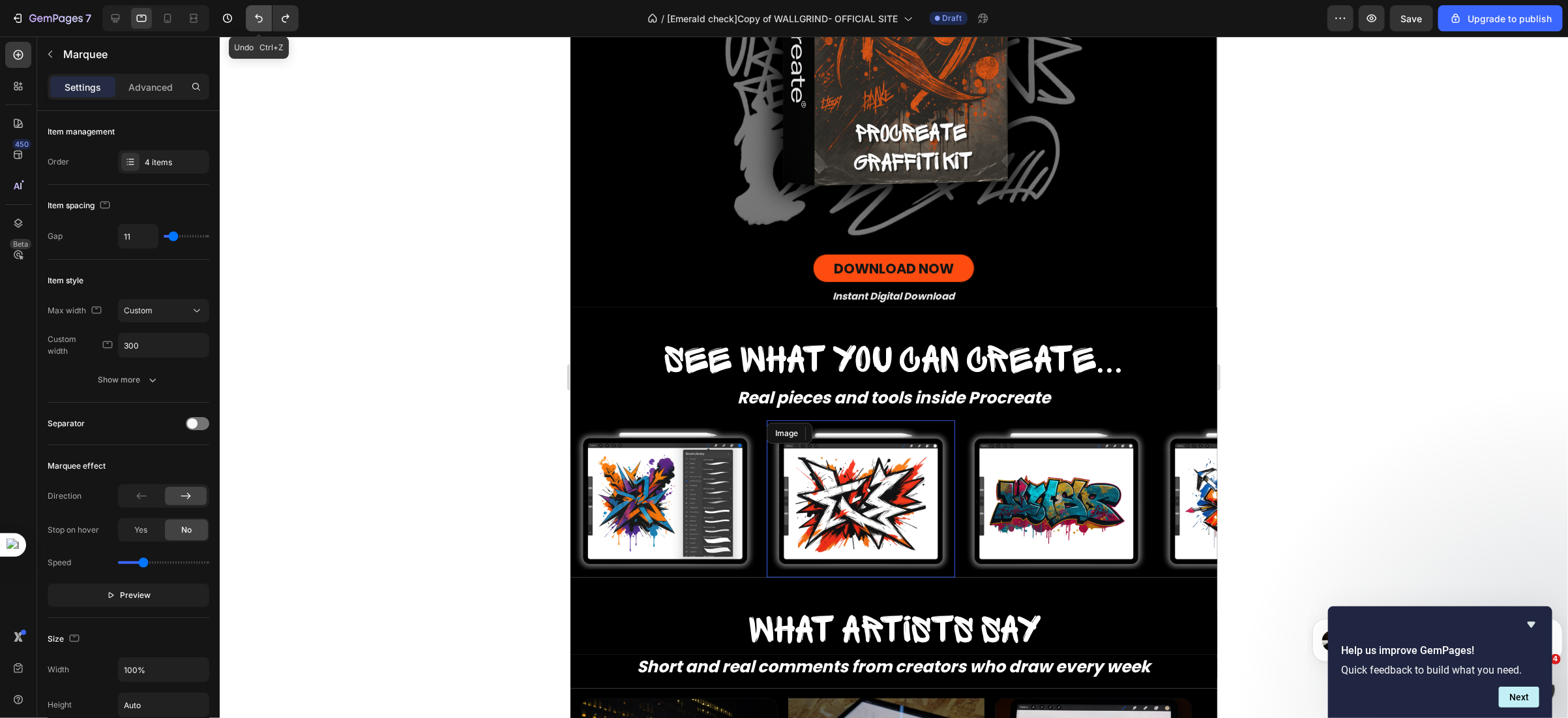
click at [251, 21] on button "Undo/Redo" at bounding box center [259, 18] width 26 height 26
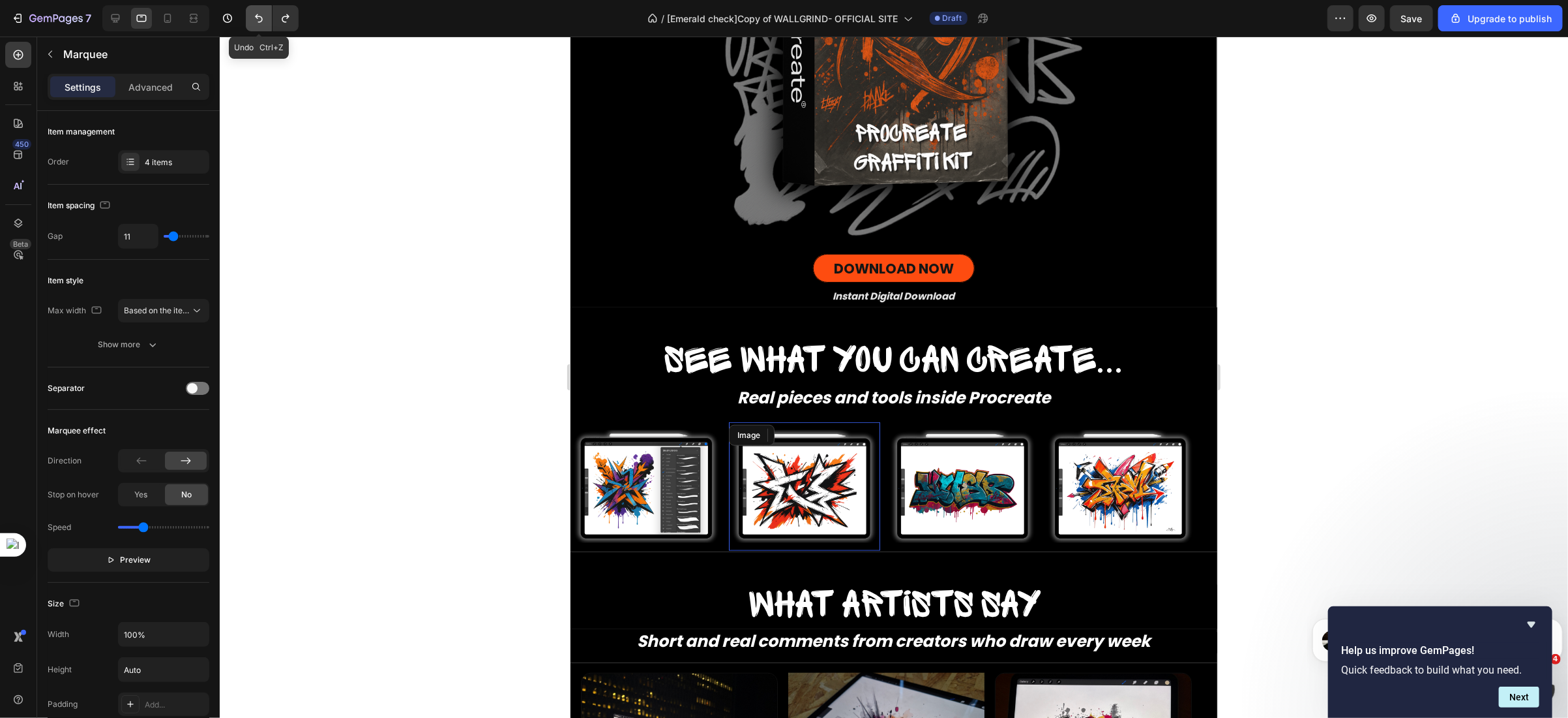
click at [251, 21] on button "Undo/Redo" at bounding box center [259, 18] width 26 height 26
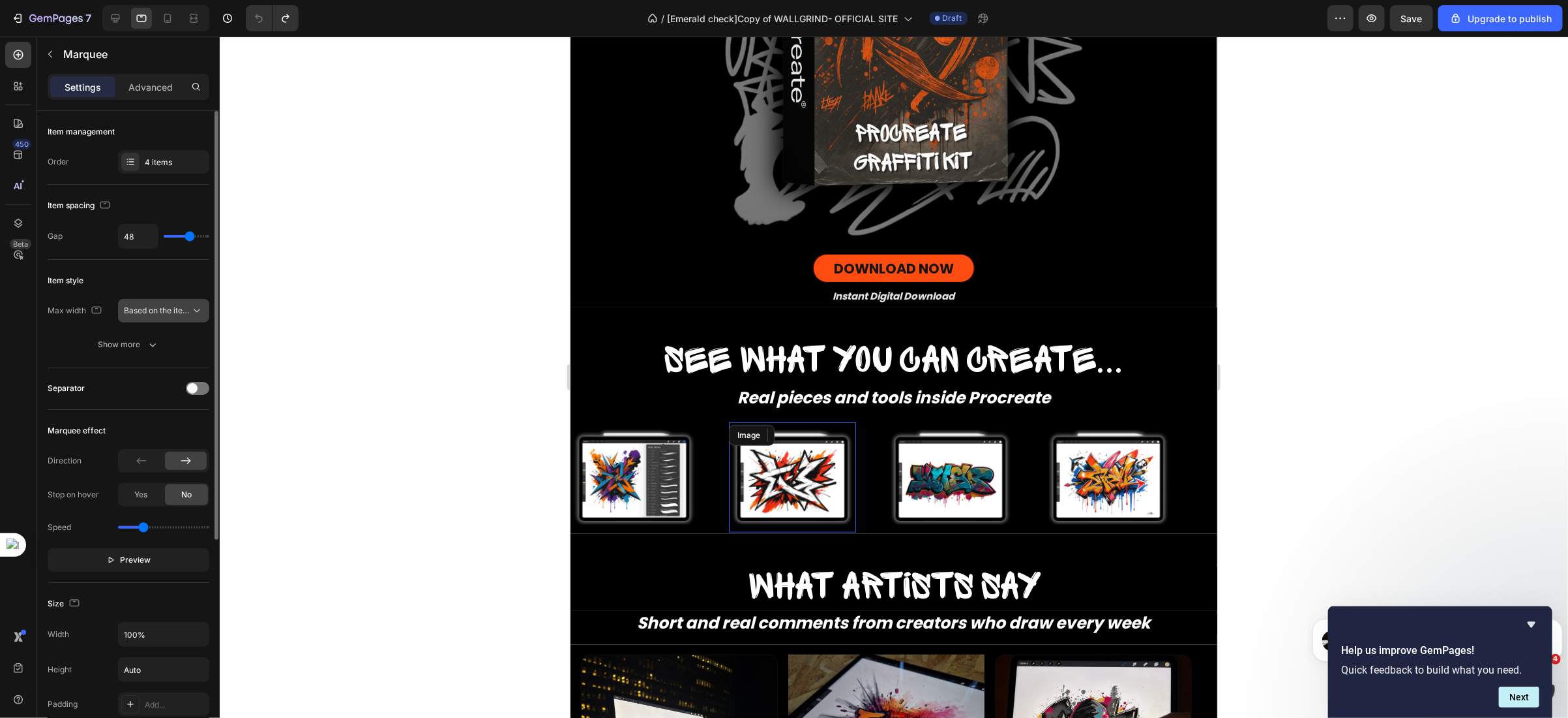
click at [159, 315] on span "Based on the item count" at bounding box center [168, 311] width 88 height 10
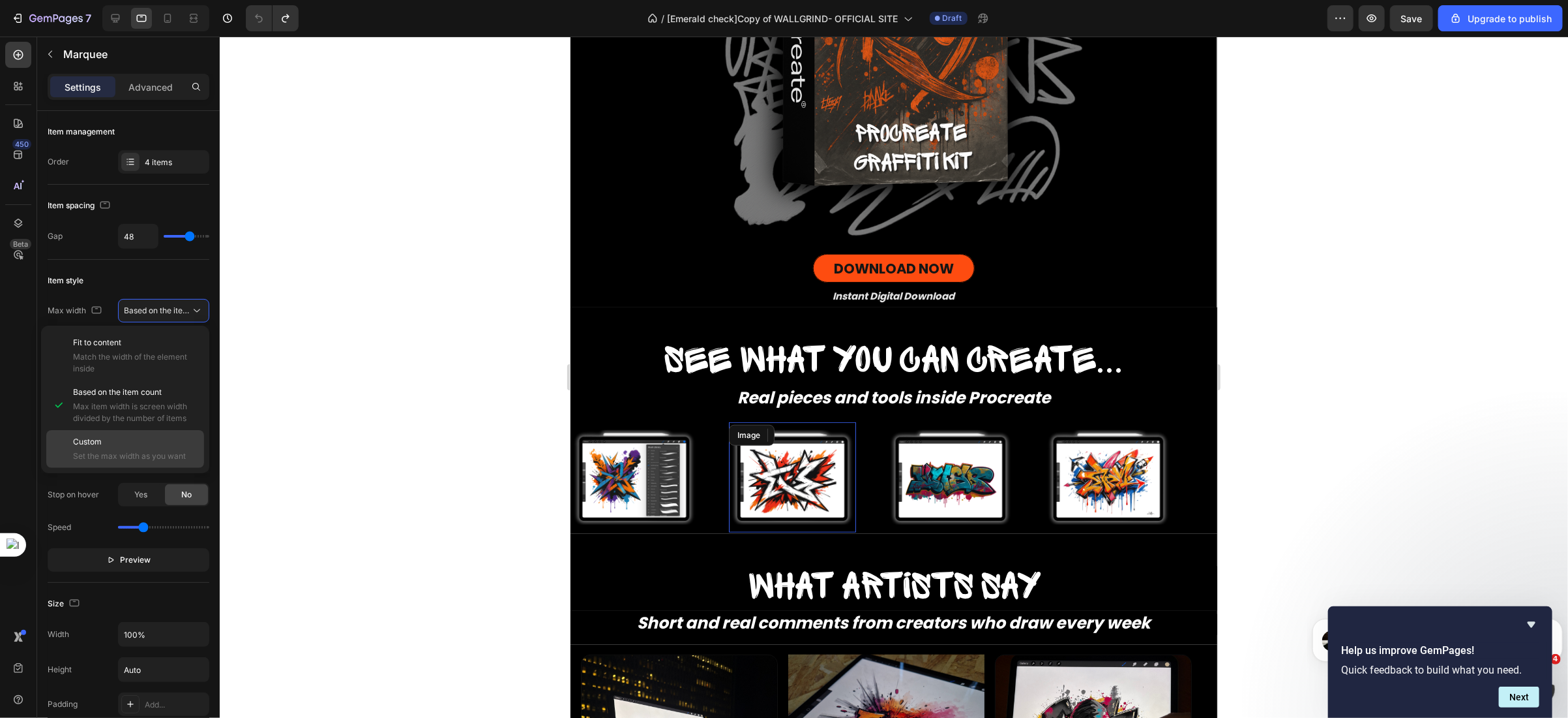
click at [106, 449] on div "Custom Set the max width as you want" at bounding box center [135, 449] width 126 height 26
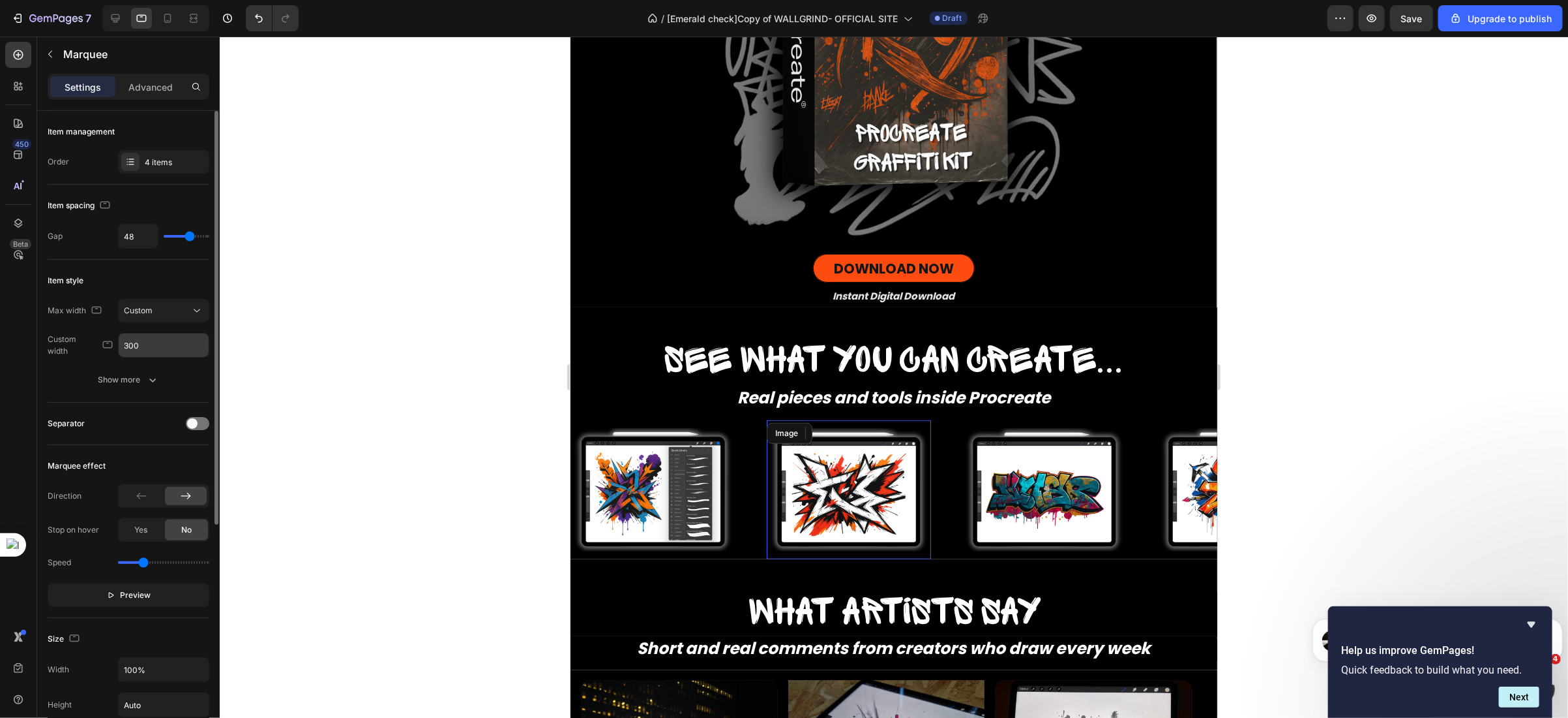
click at [141, 344] on input "300" at bounding box center [163, 345] width 90 height 23
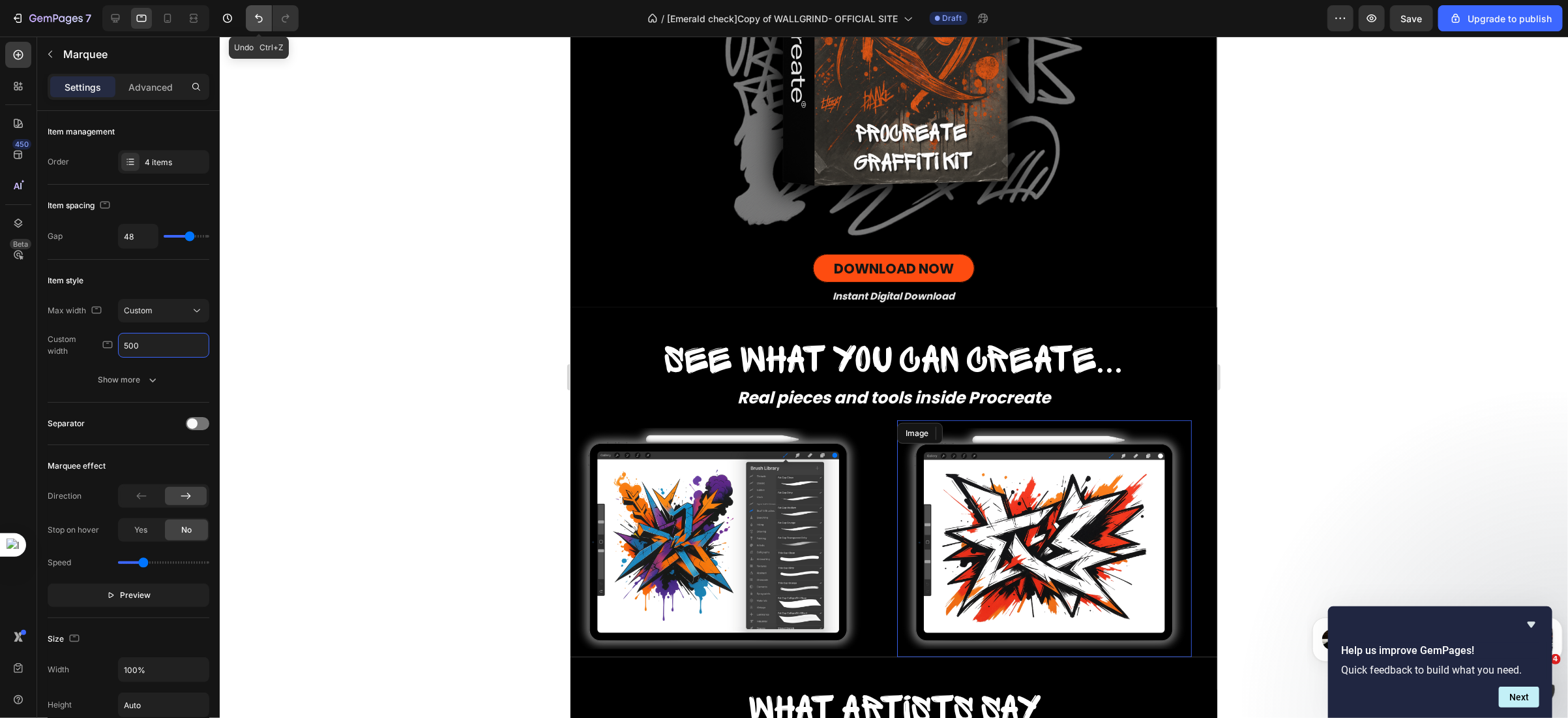
click at [258, 23] on icon "Undo/Redo" at bounding box center [259, 18] width 13 height 13
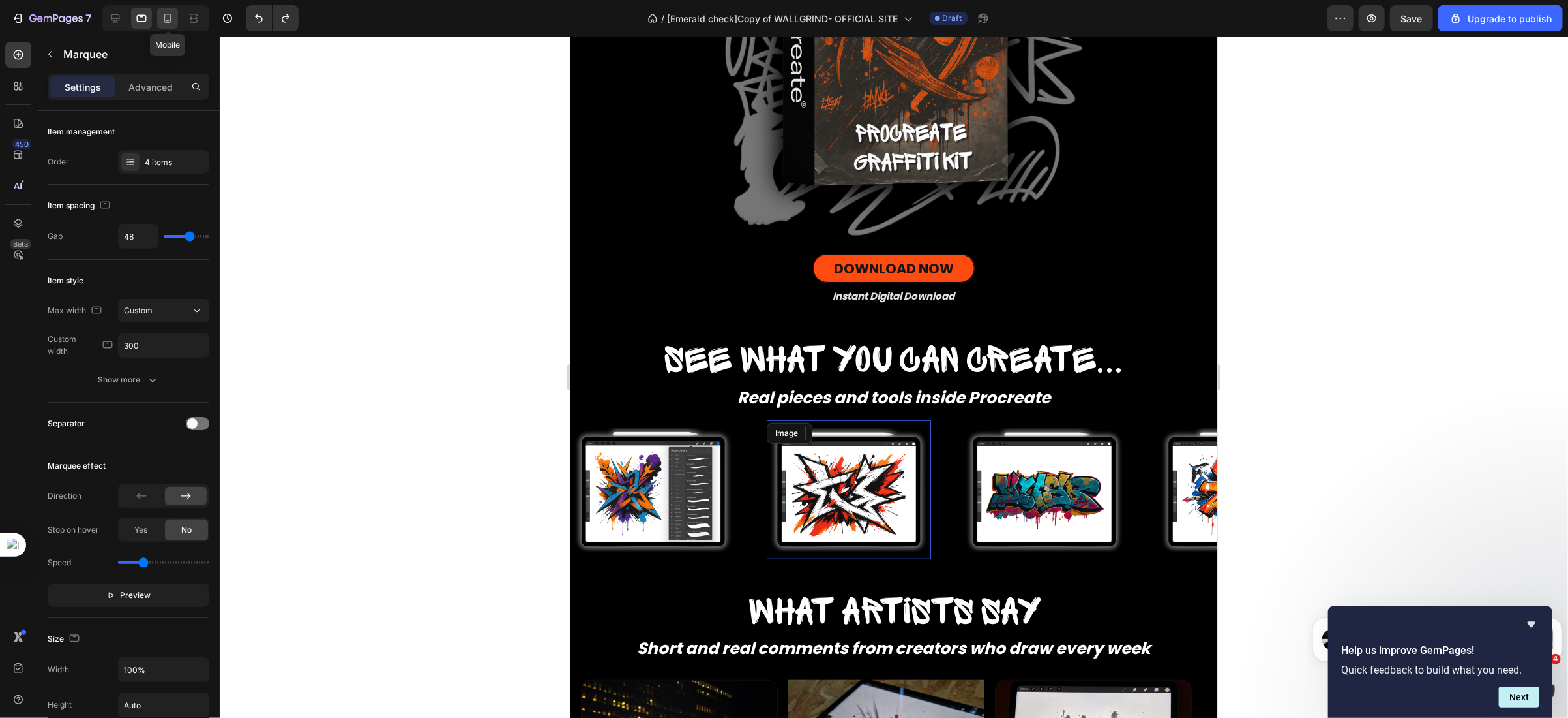
click at [170, 24] on icon at bounding box center [168, 18] width 13 height 13
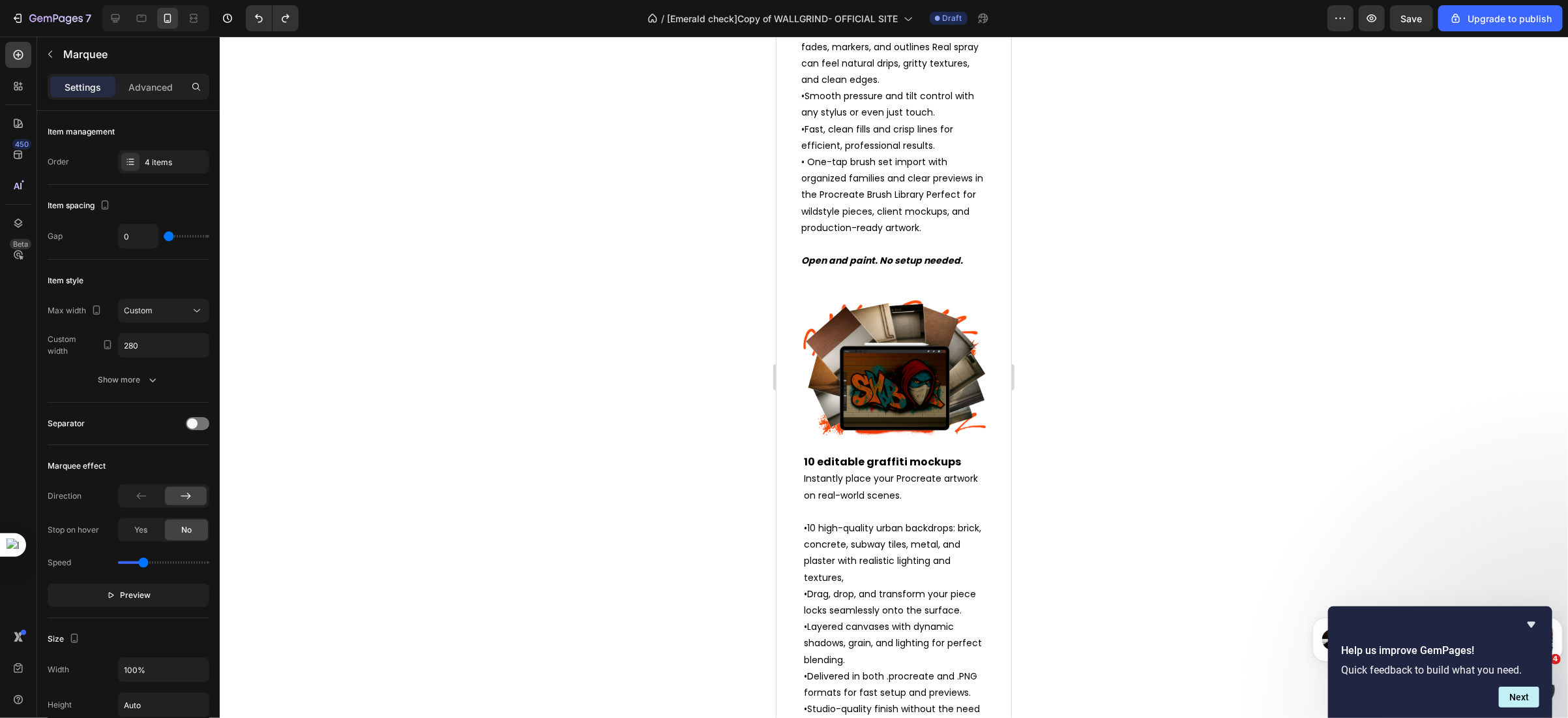
scroll to position [2473, 0]
click at [784, 406] on div "10 editable graffiti mockups Instantly place your Procreate artwork on real-wor…" at bounding box center [893, 570] width 234 height 547
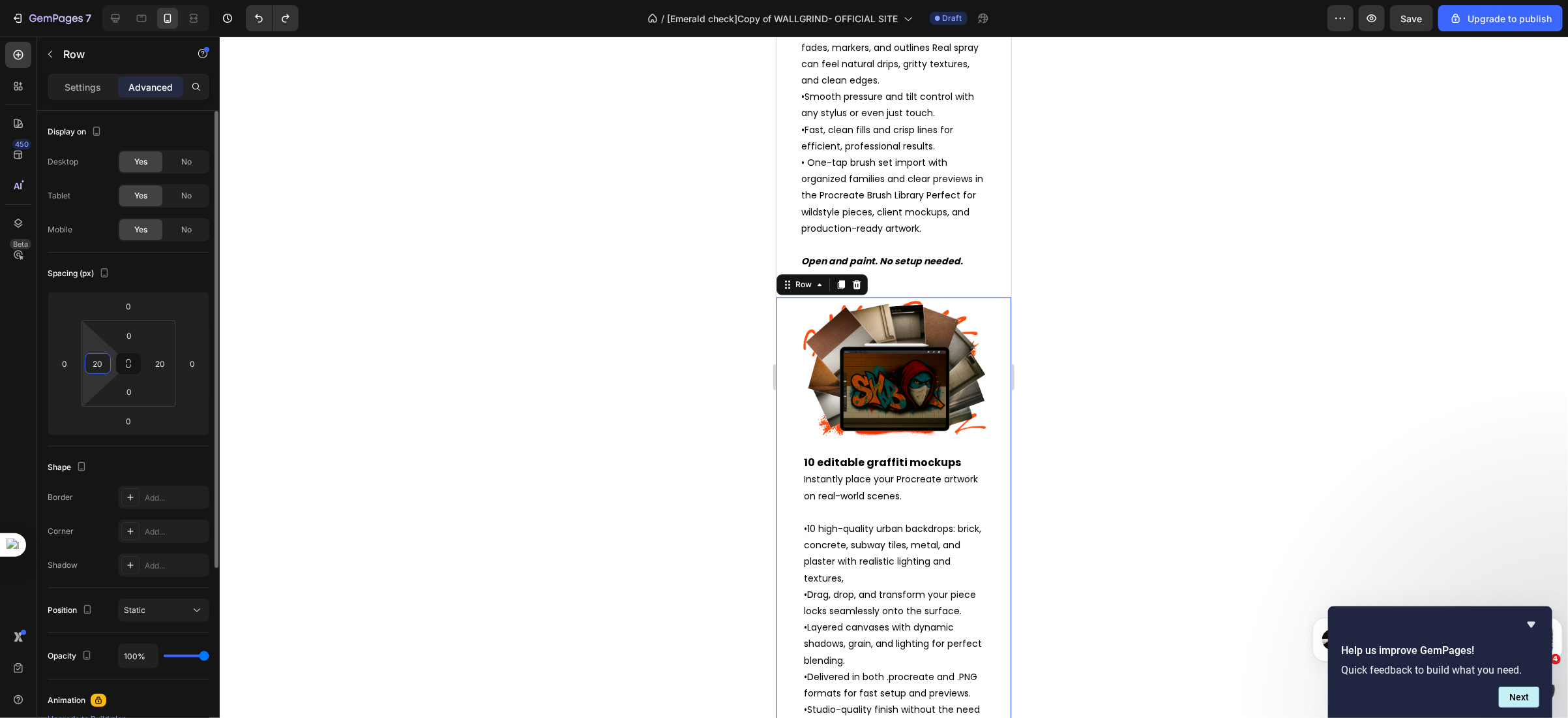
click at [102, 366] on input "20" at bounding box center [98, 364] width 20 height 20
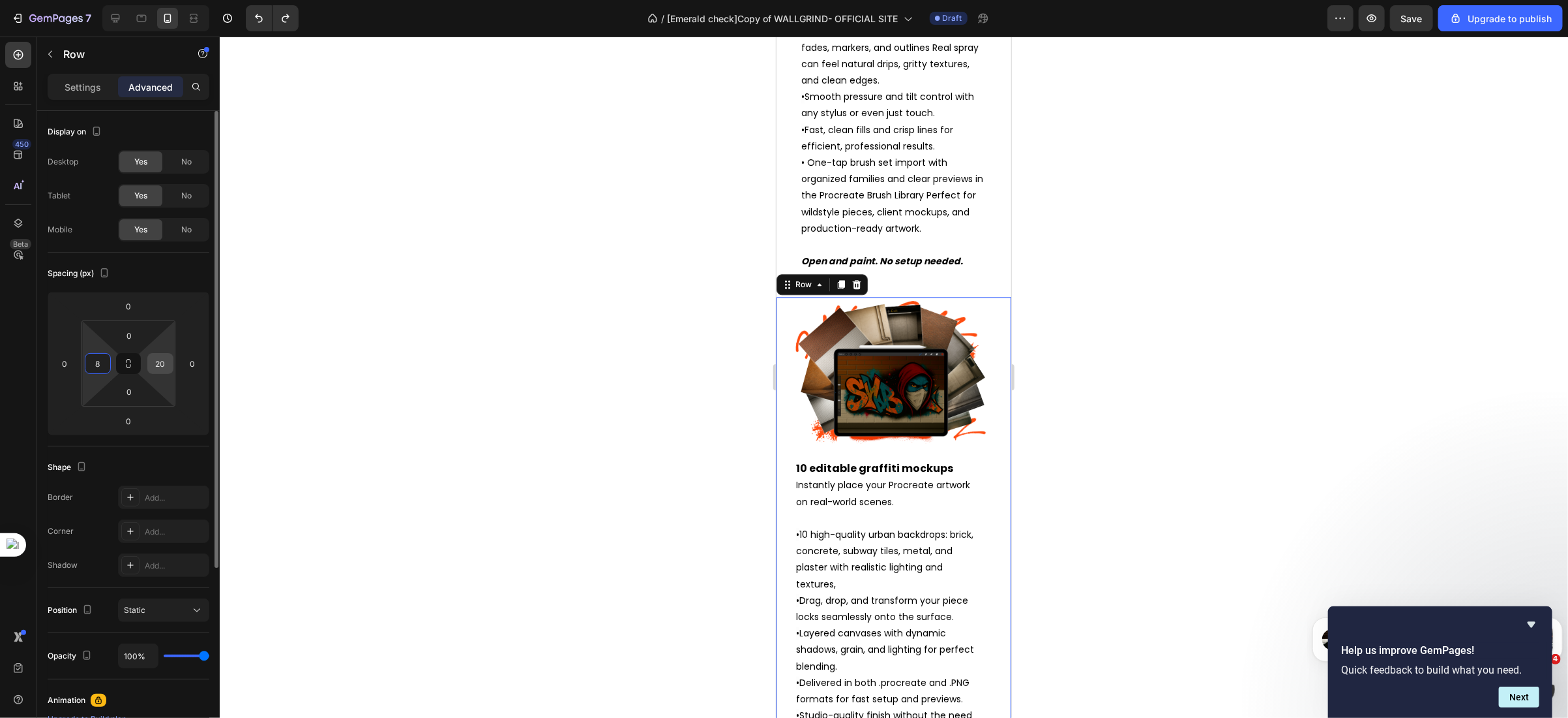
click at [158, 361] on input "20" at bounding box center [160, 364] width 20 height 20
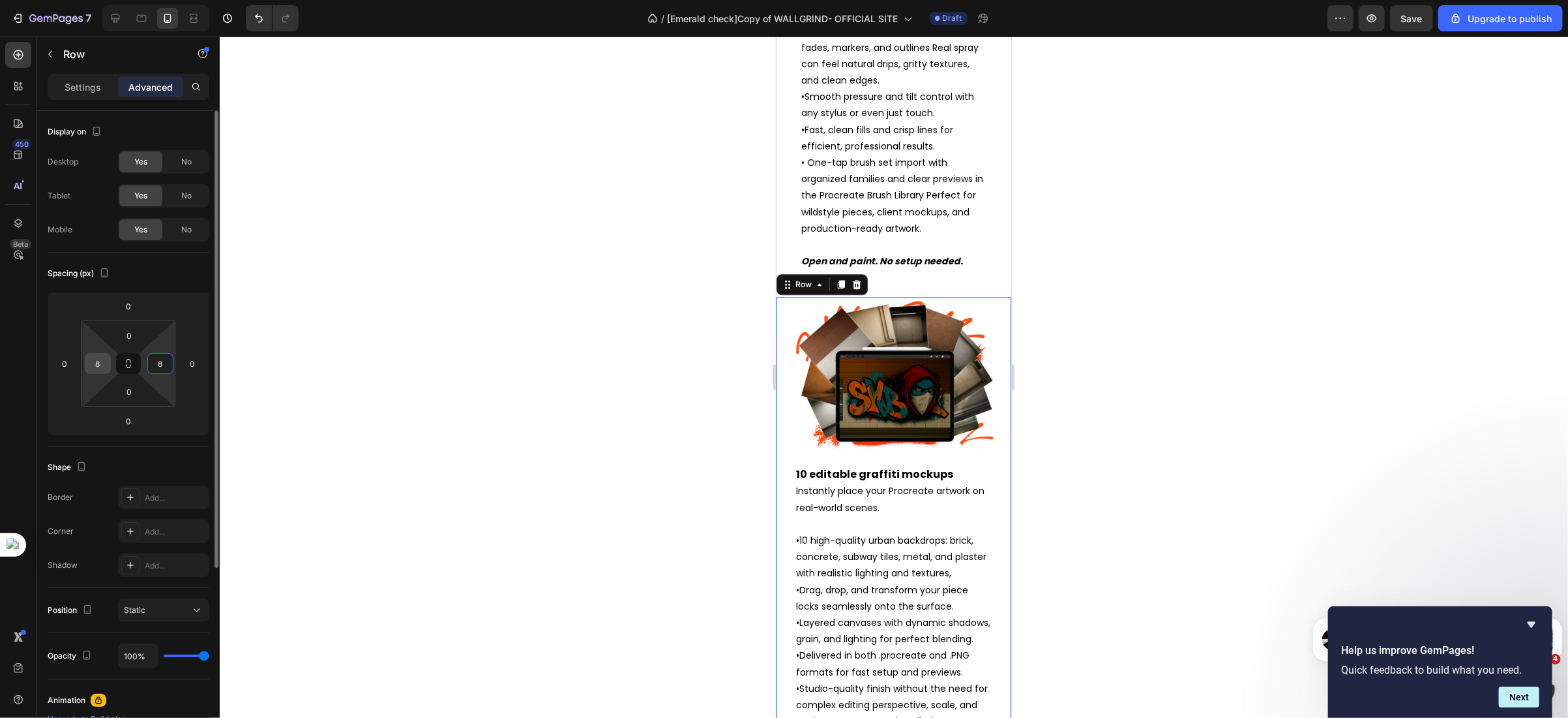
click at [101, 362] on input "8" at bounding box center [98, 364] width 20 height 20
click at [166, 358] on input "8" at bounding box center [160, 364] width 20 height 20
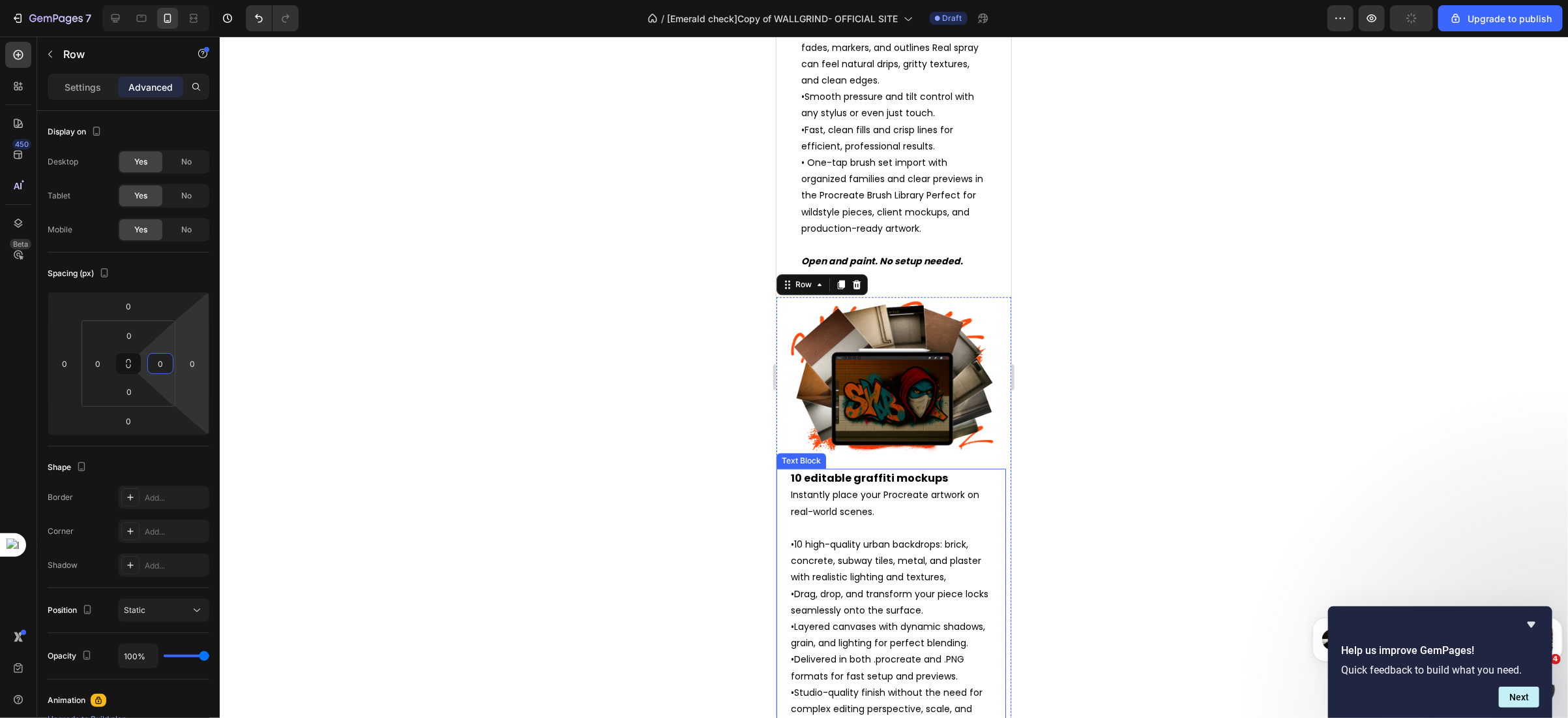
click at [969, 547] on p "10 editable graffiti mockups Instantly place your Procreate artwork on real-wor…" at bounding box center [890, 544] width 201 height 149
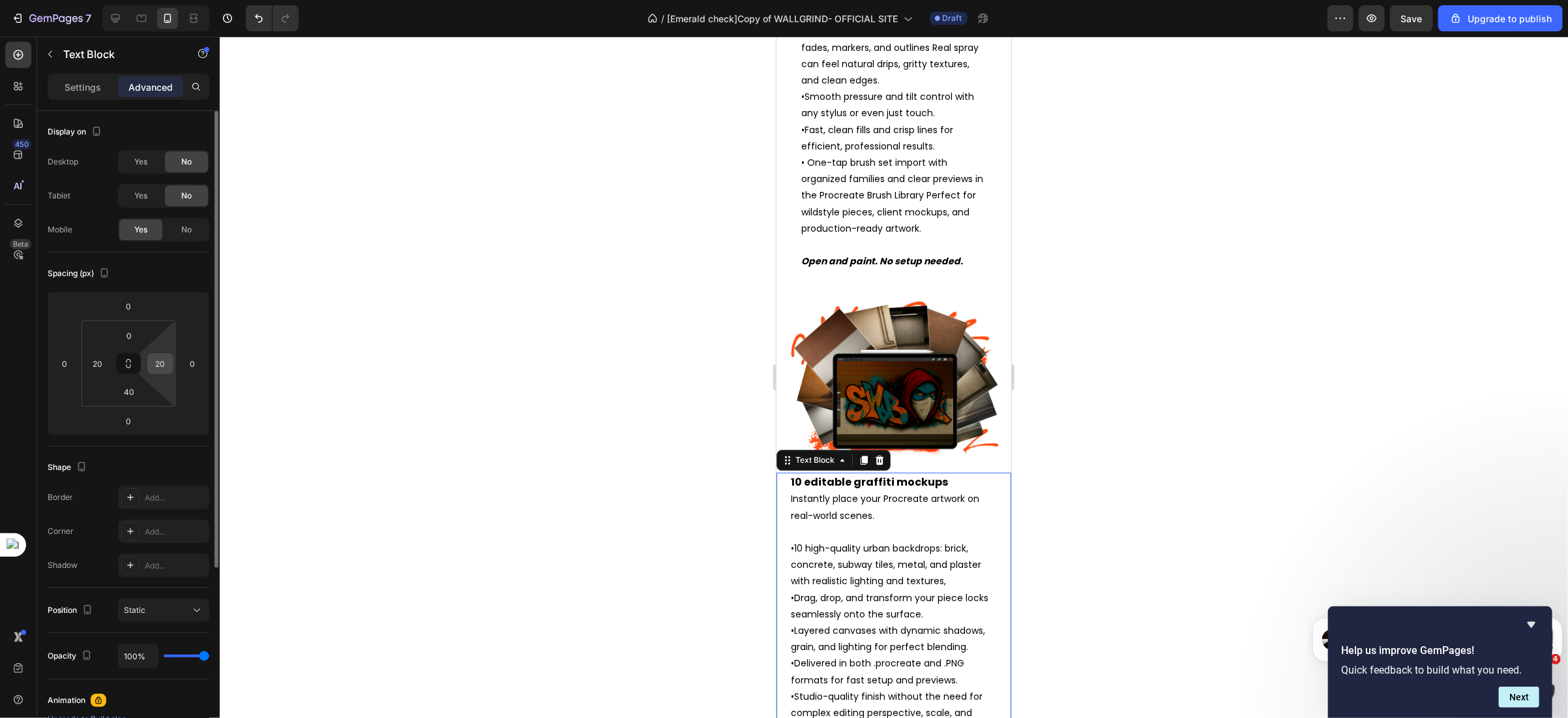
click at [163, 363] on input "20" at bounding box center [160, 364] width 20 height 20
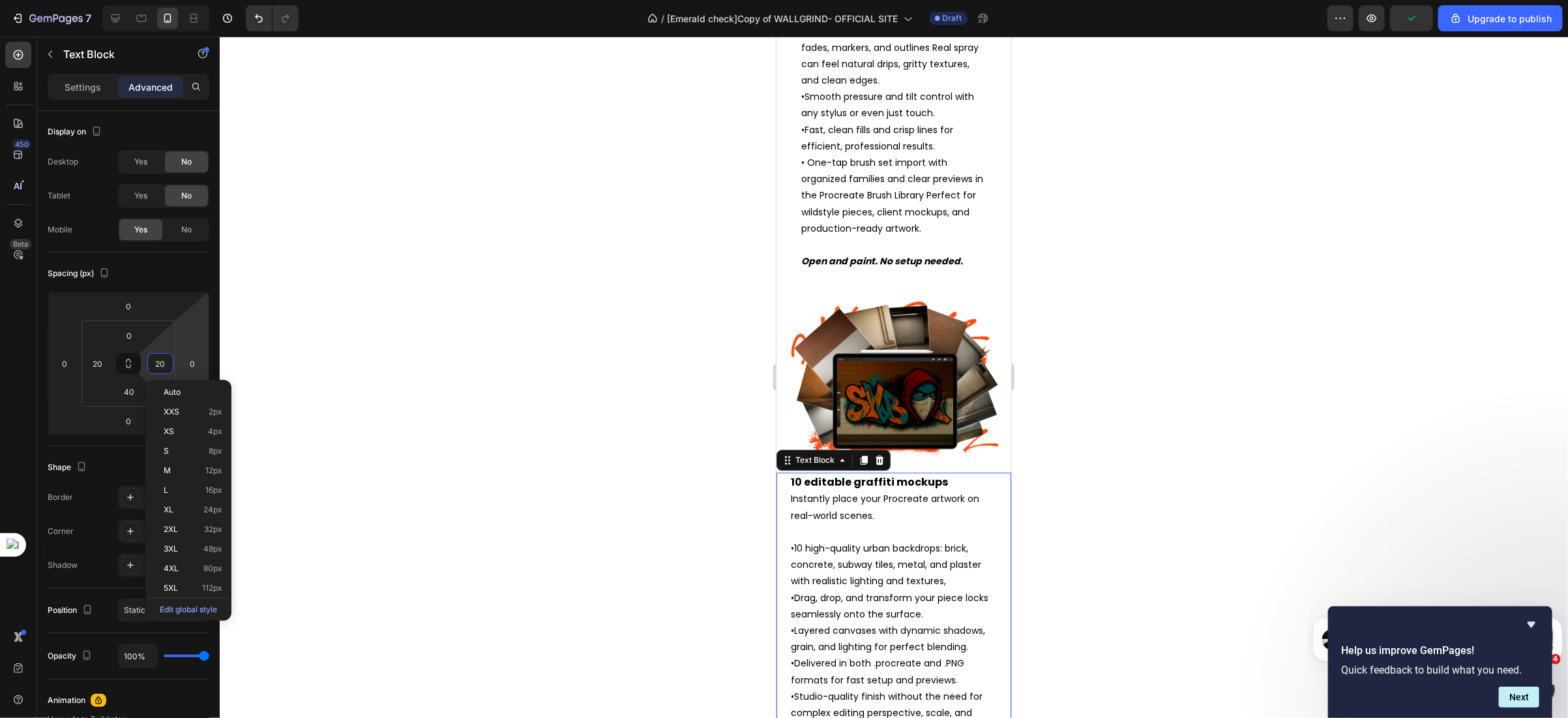
click at [873, 602] on span "Drag, drop, and transform your piece locks seamlessly onto the surface." at bounding box center [888, 606] width 197 height 30
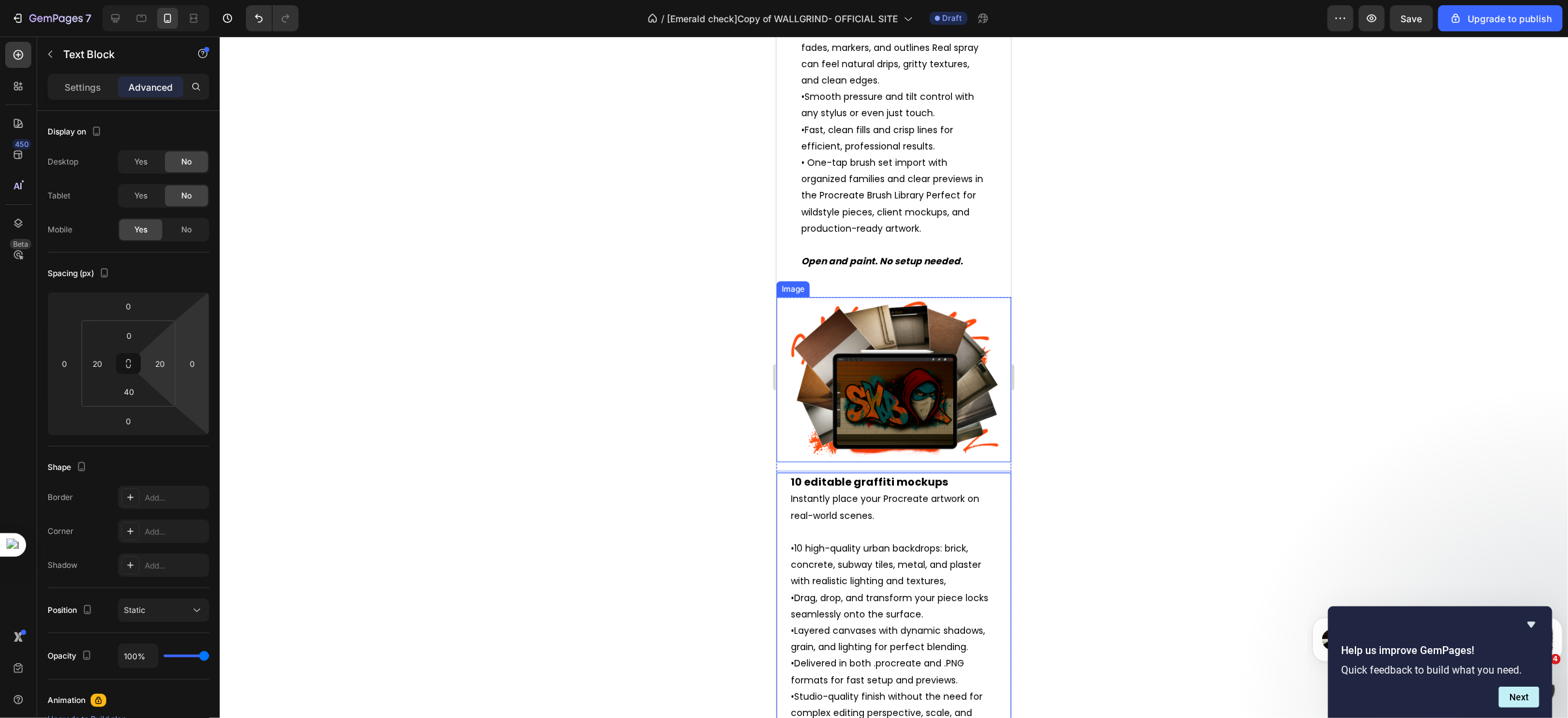
click at [952, 392] on img at bounding box center [893, 379] width 220 height 165
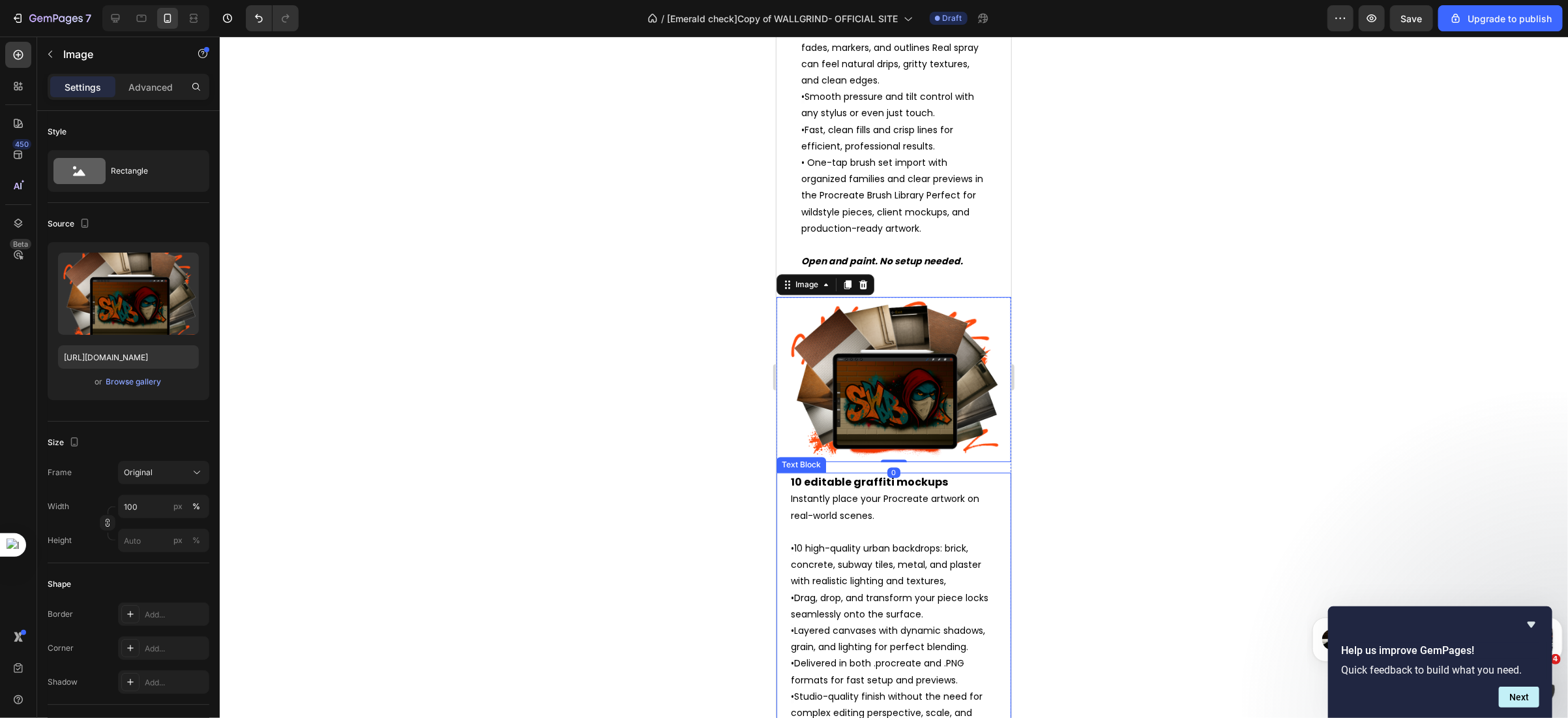
click at [913, 548] on p "10 editable graffiti mockups Instantly place your Procreate artwork on real-wor…" at bounding box center [893, 548] width 206 height 149
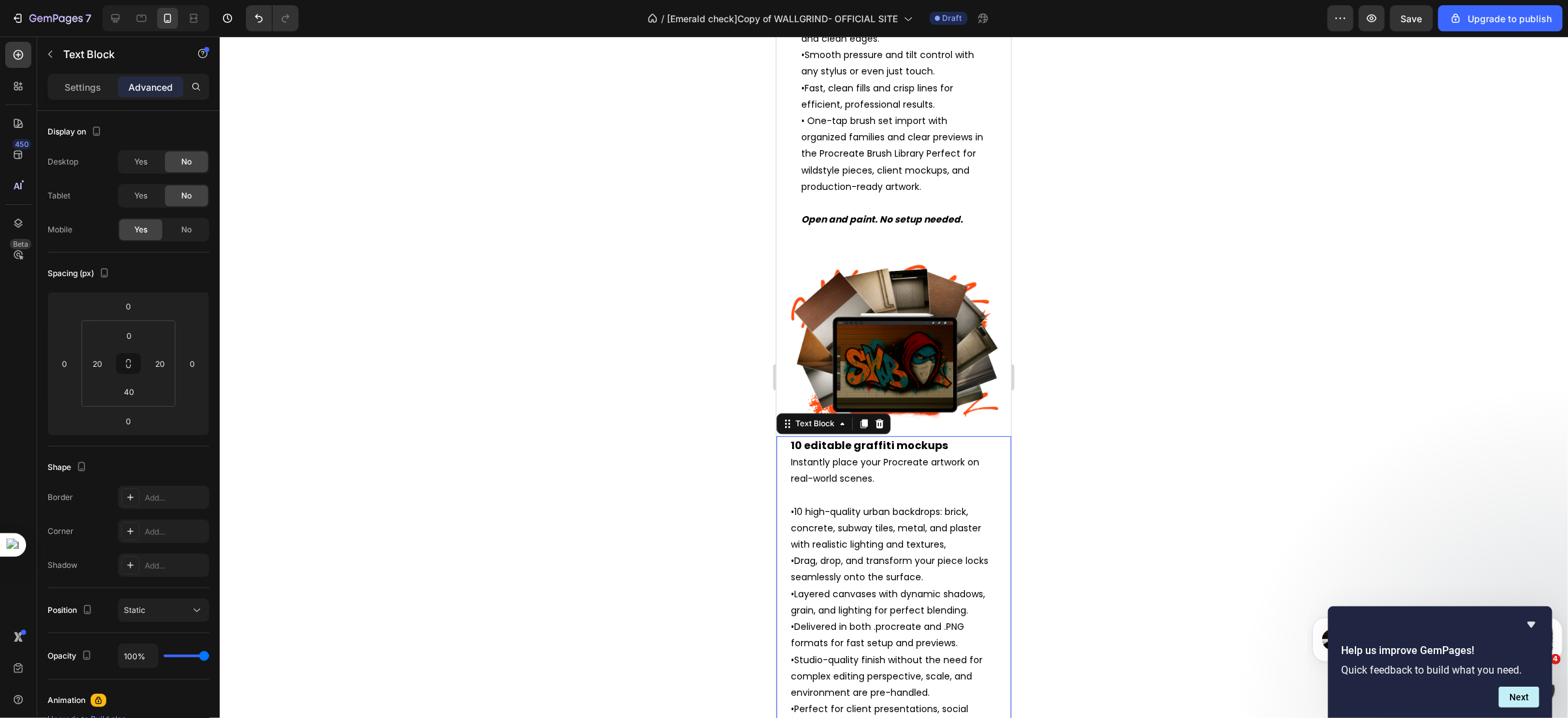
scroll to position [2512, 0]
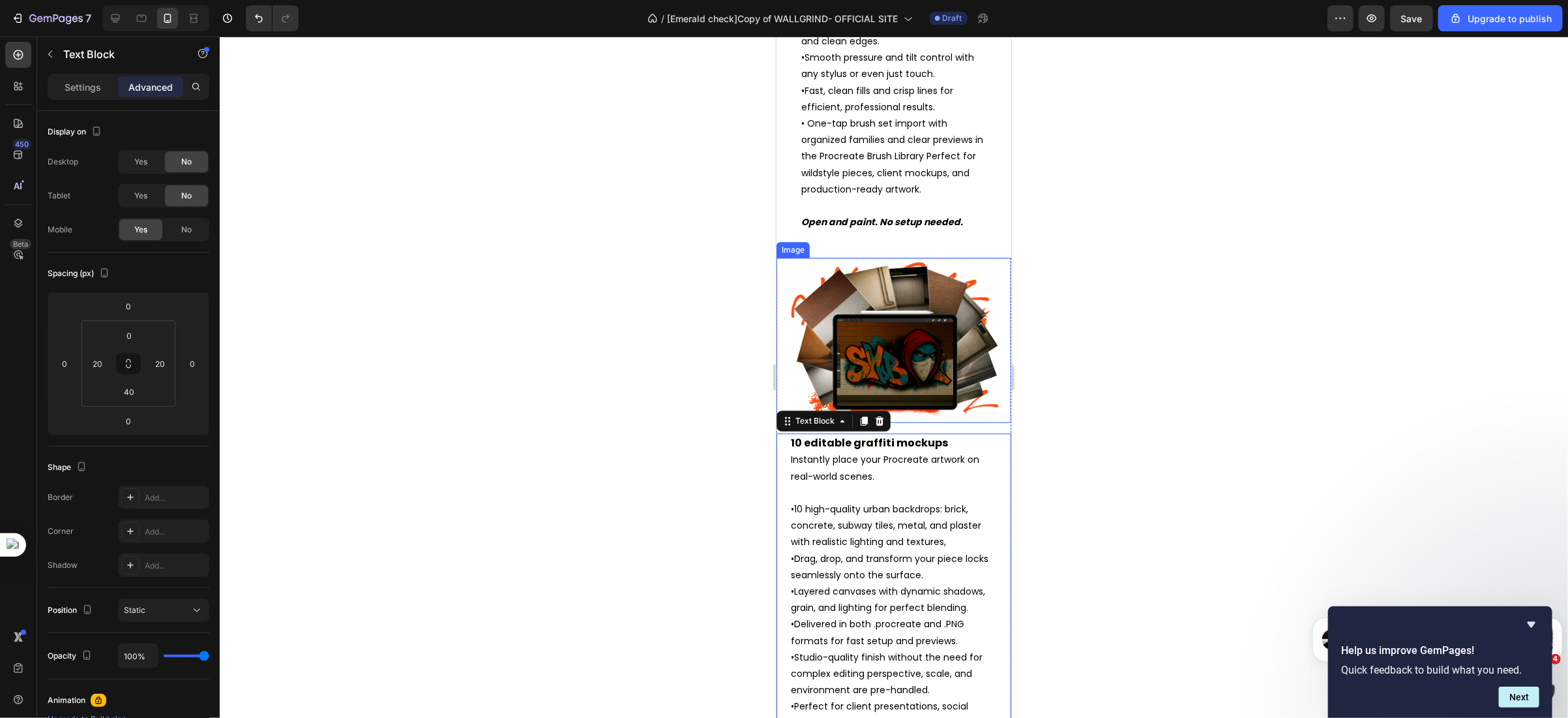
click at [982, 380] on img at bounding box center [893, 340] width 220 height 165
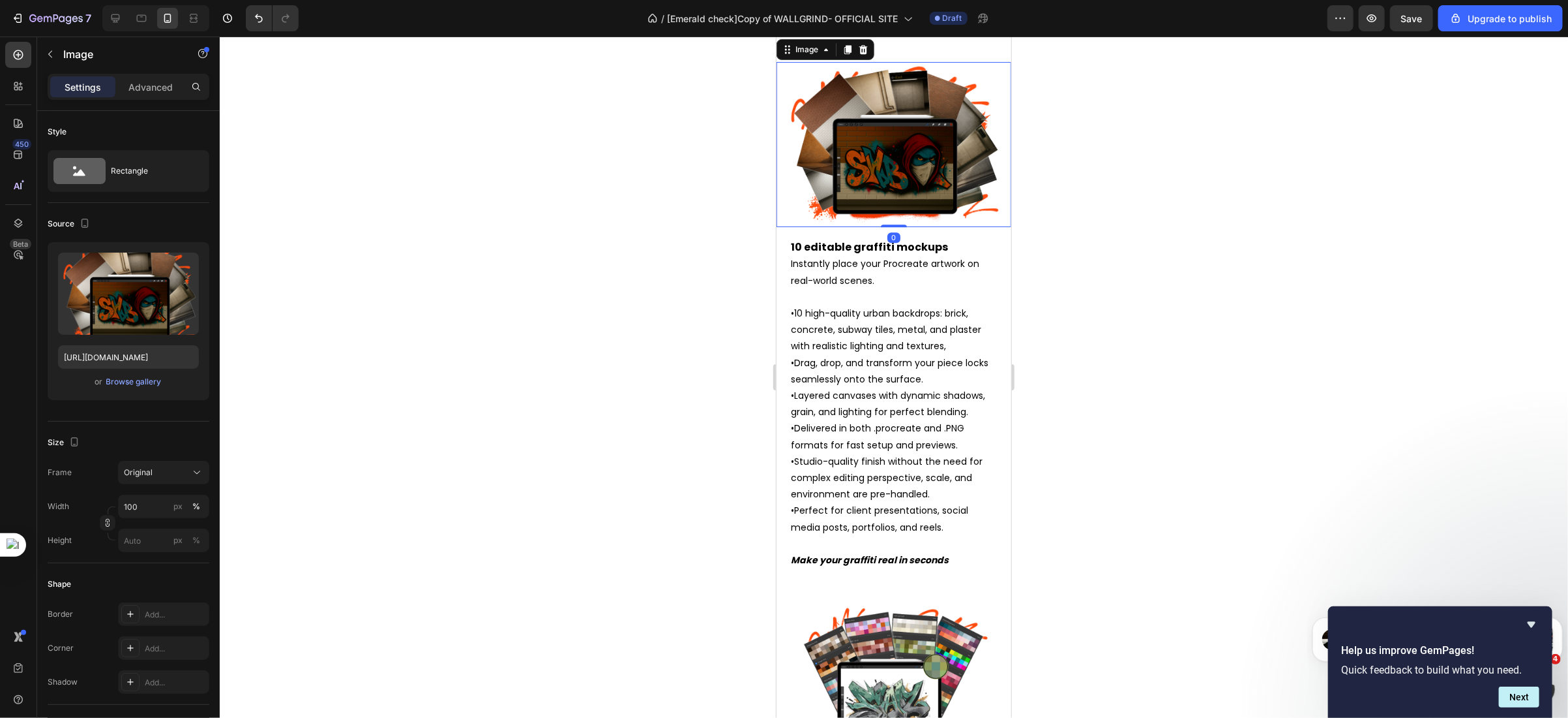
scroll to position [2733, 0]
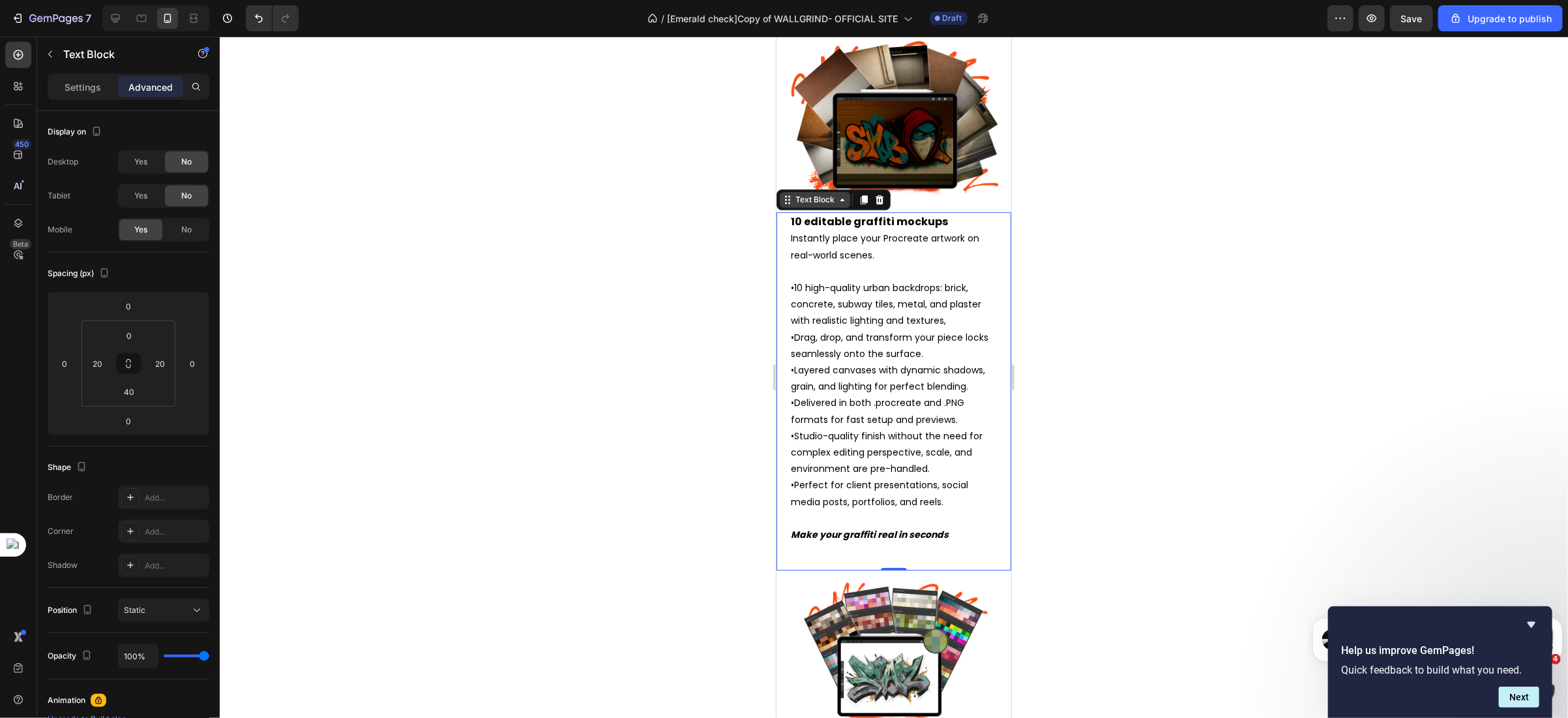
click at [811, 193] on div "Text Block" at bounding box center [815, 199] width 45 height 12
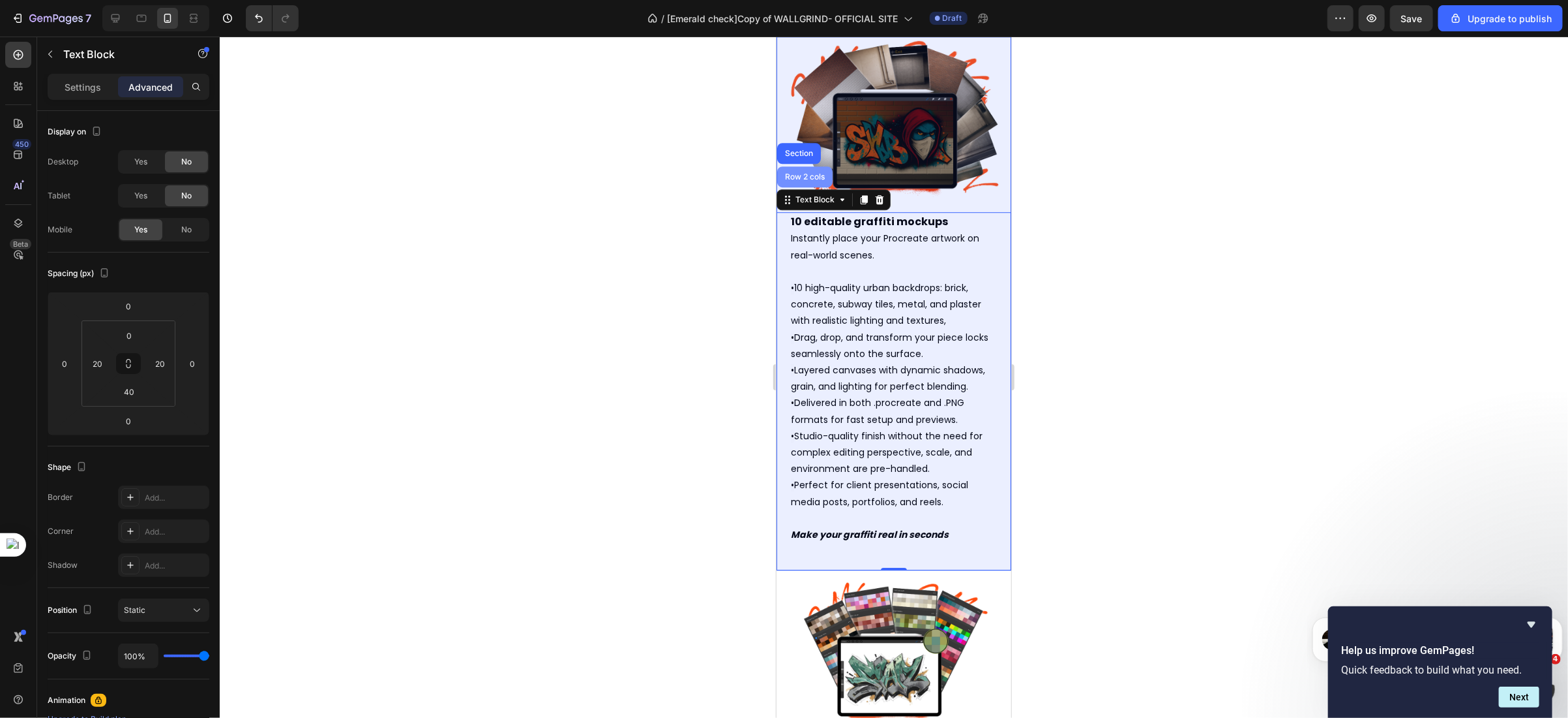
click at [801, 166] on div "Row 2 cols" at bounding box center [804, 176] width 55 height 21
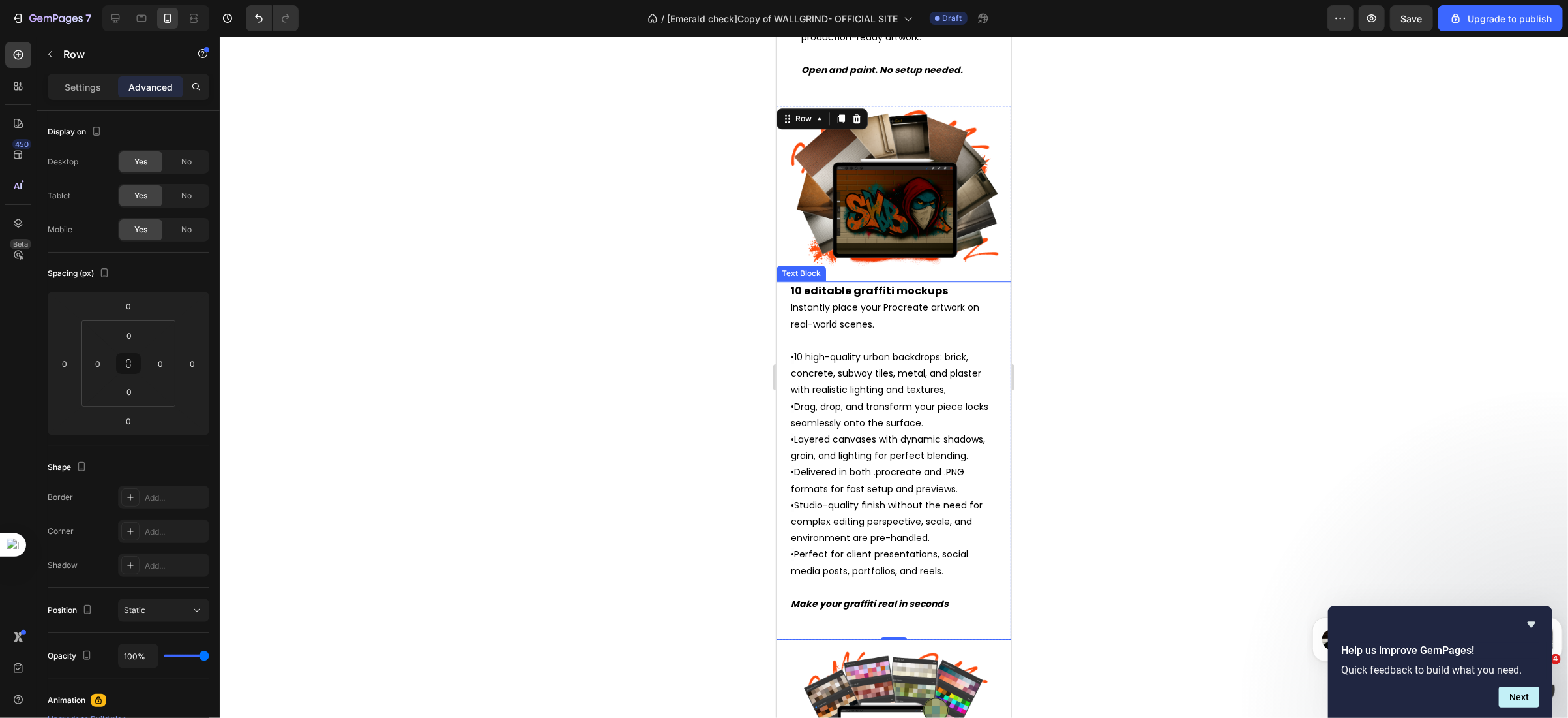
scroll to position [2649, 0]
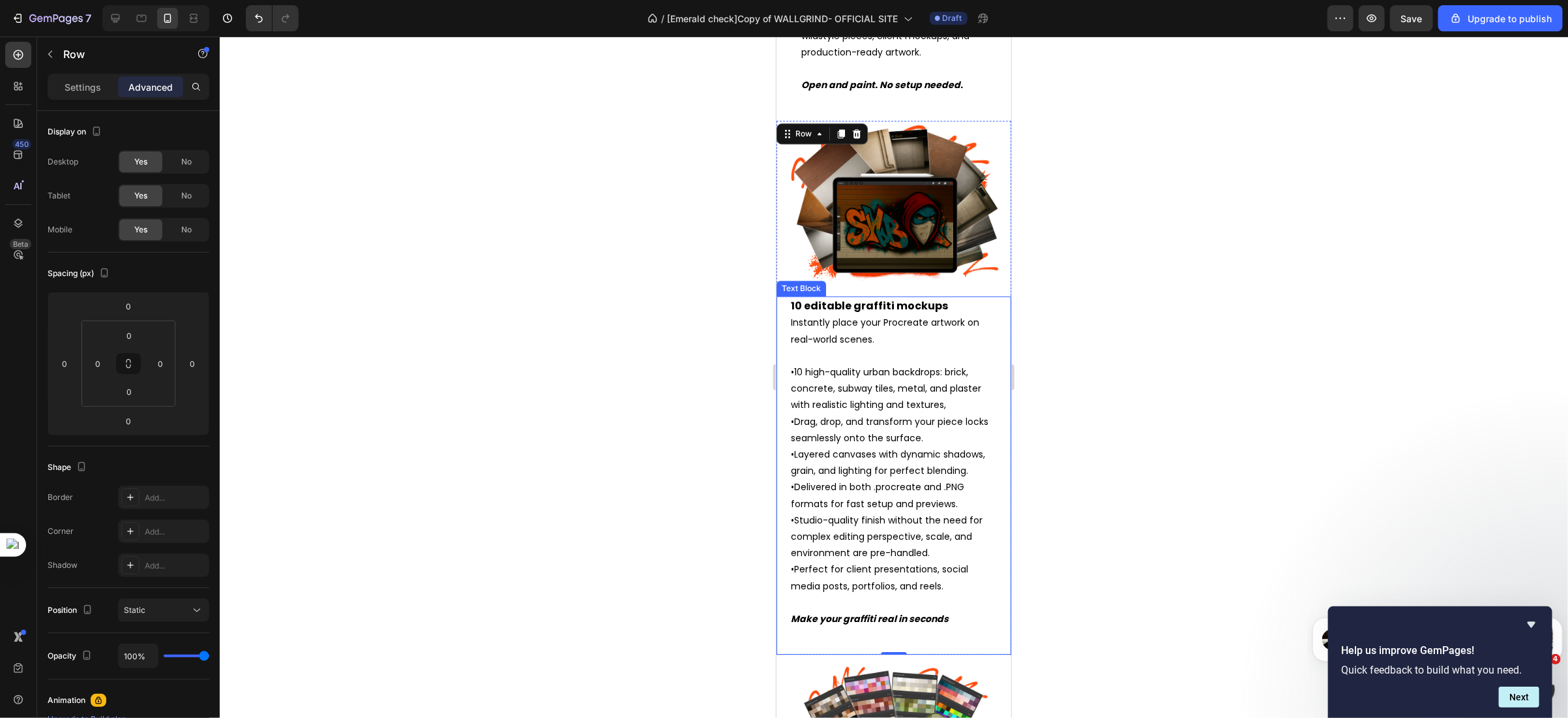
click at [970, 405] on p "10 editable graffiti mockups Instantly place your Procreate artwork on real-wor…" at bounding box center [893, 371] width 206 height 149
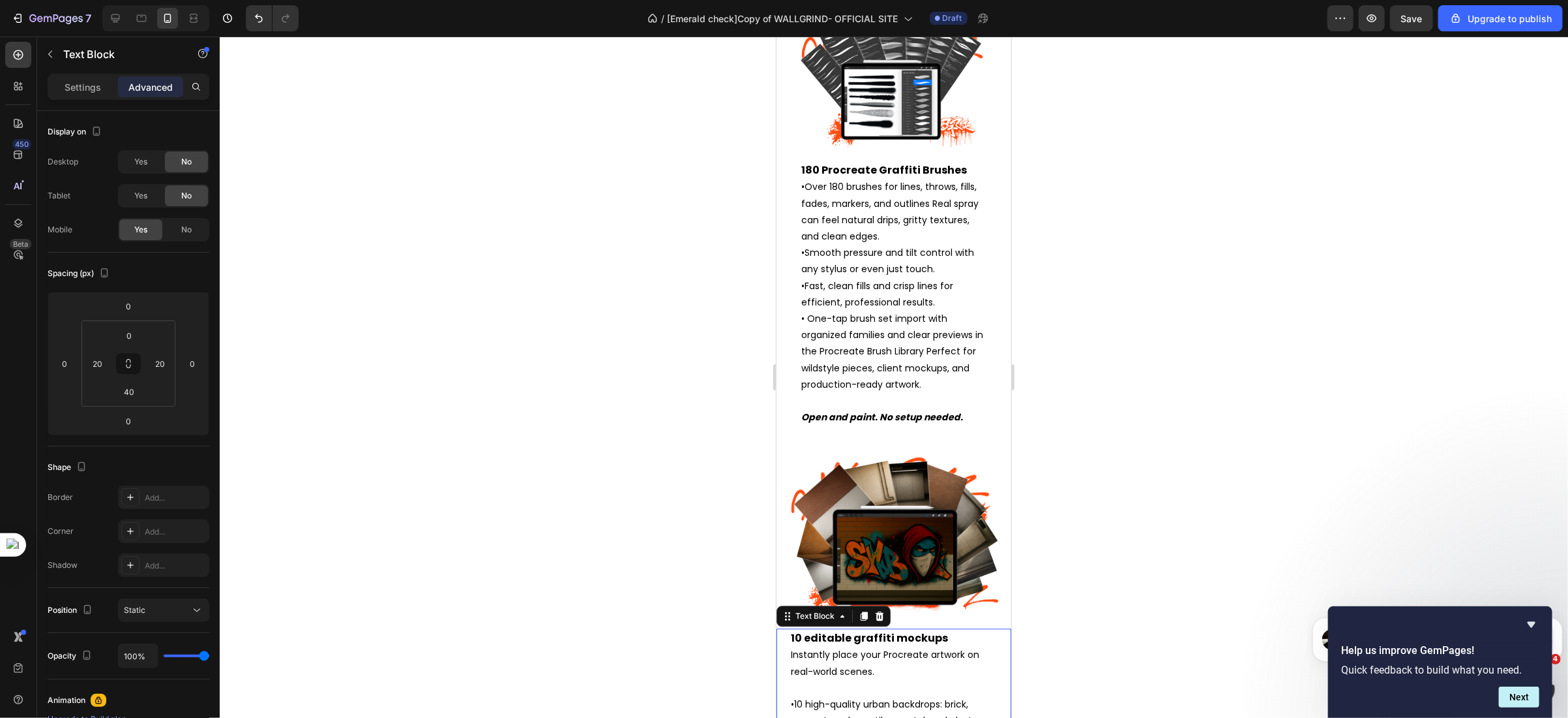
scroll to position [2316, 0]
click at [784, 322] on div "Image 180 Procreate Graffiti Brushes • Over 180 brushes for lines, throws, fill…" at bounding box center [893, 227] width 234 height 451
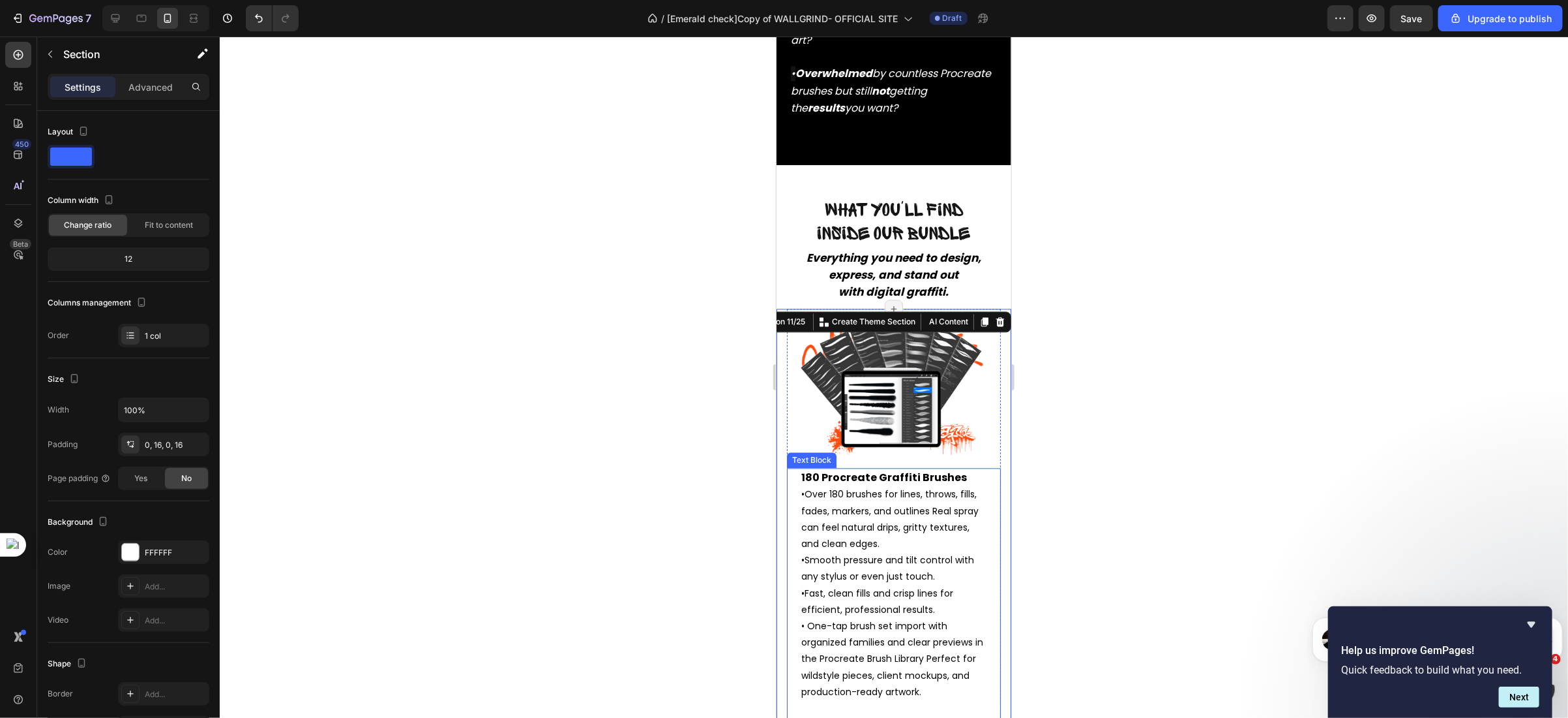
scroll to position [2123, 0]
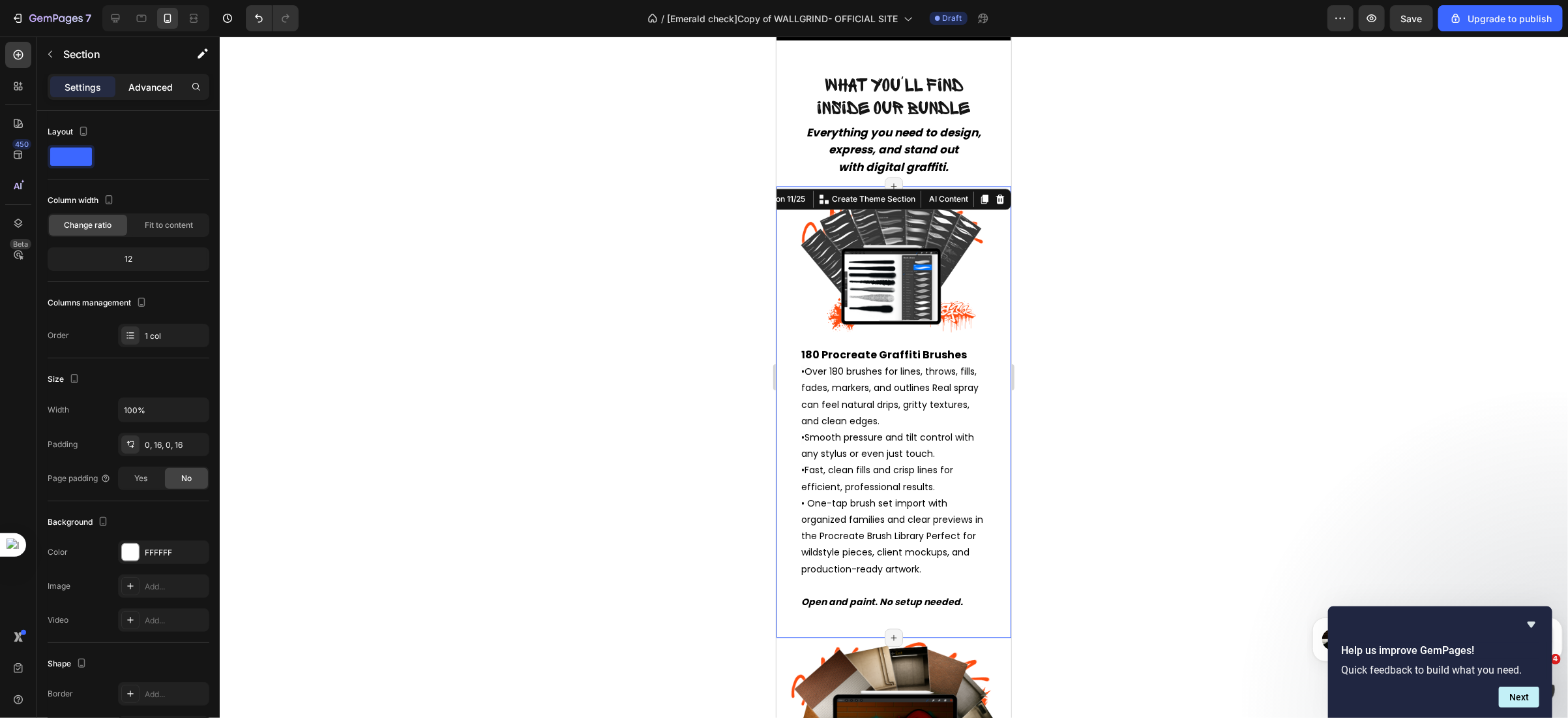
click at [148, 96] on div "Advanced" at bounding box center [150, 86] width 65 height 21
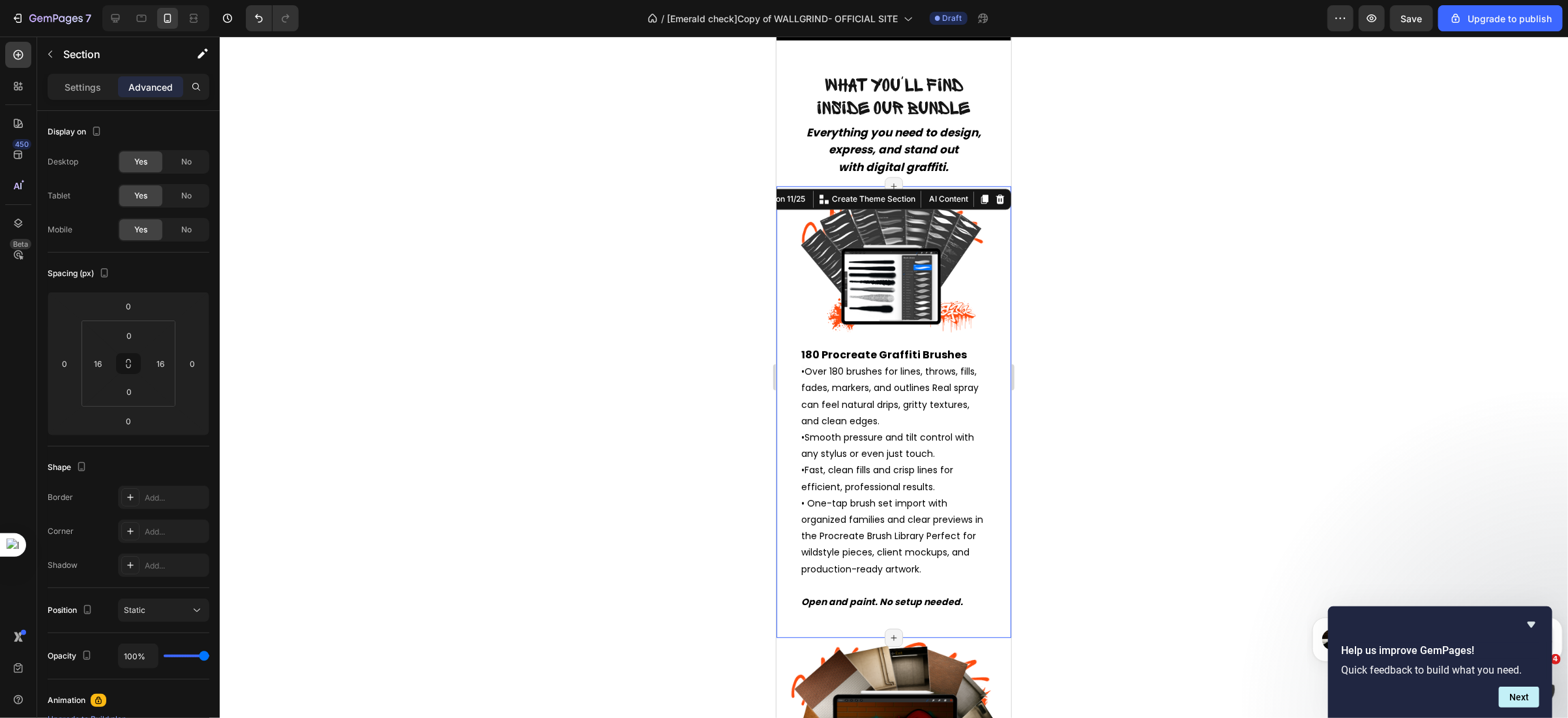
click at [777, 280] on div "Image 180 Procreate Graffiti Brushes • Over 180 brushes for lines, throws, fill…" at bounding box center [893, 411] width 234 height 451
click at [164, 369] on input "16" at bounding box center [160, 364] width 20 height 20
click at [101, 362] on input "16" at bounding box center [98, 364] width 20 height 20
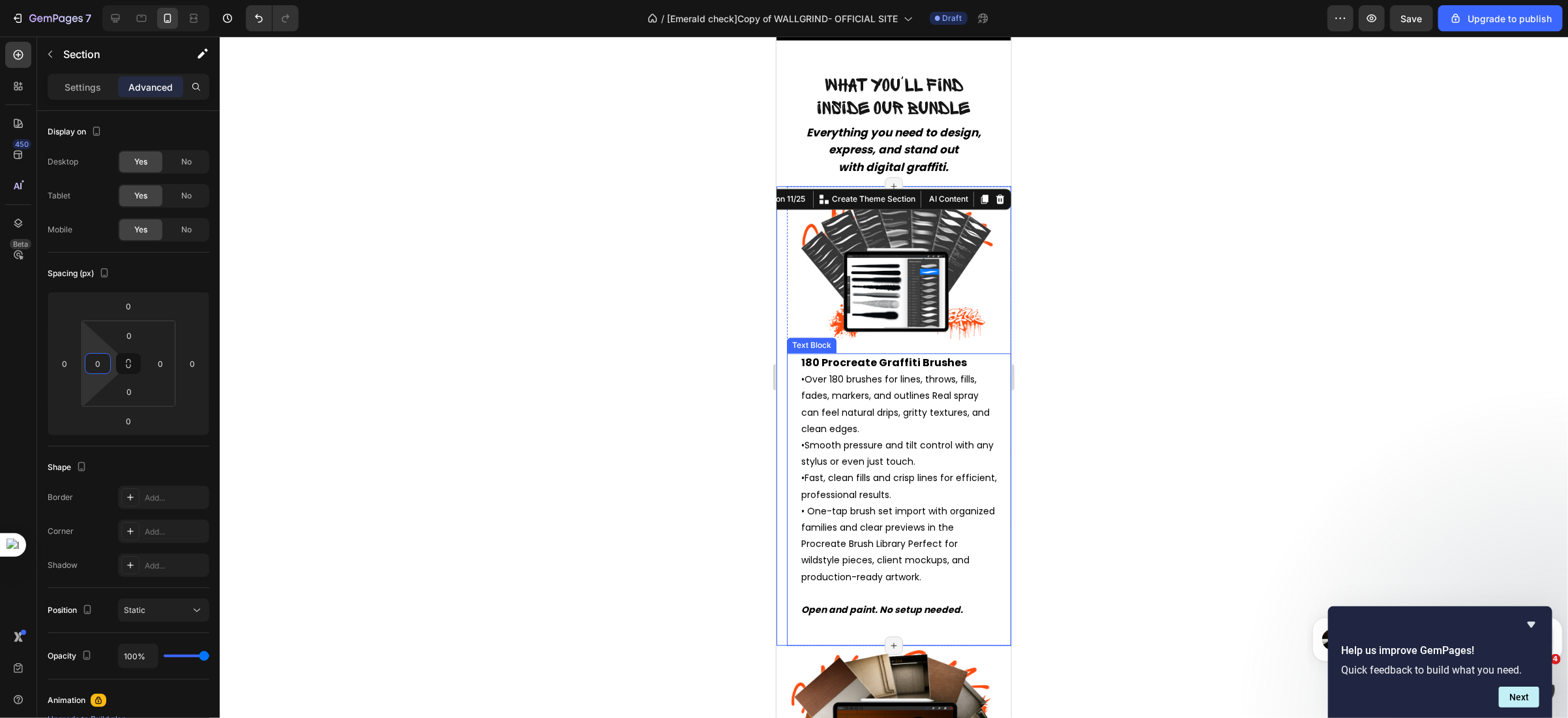
click at [848, 489] on span "Fast, clean fills and crisp lines for efficient, professional results." at bounding box center [898, 485] width 196 height 30
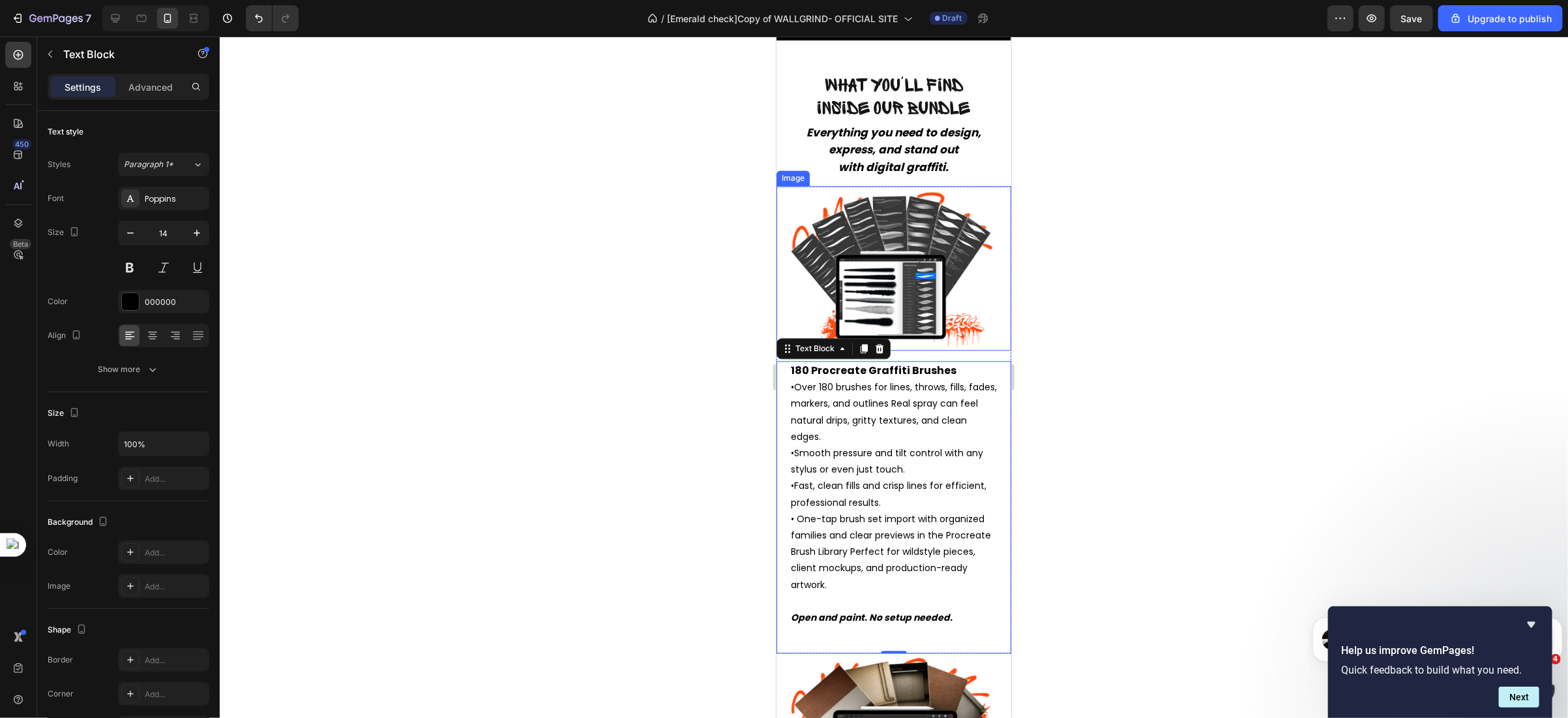
click at [798, 288] on img at bounding box center [893, 267] width 219 height 164
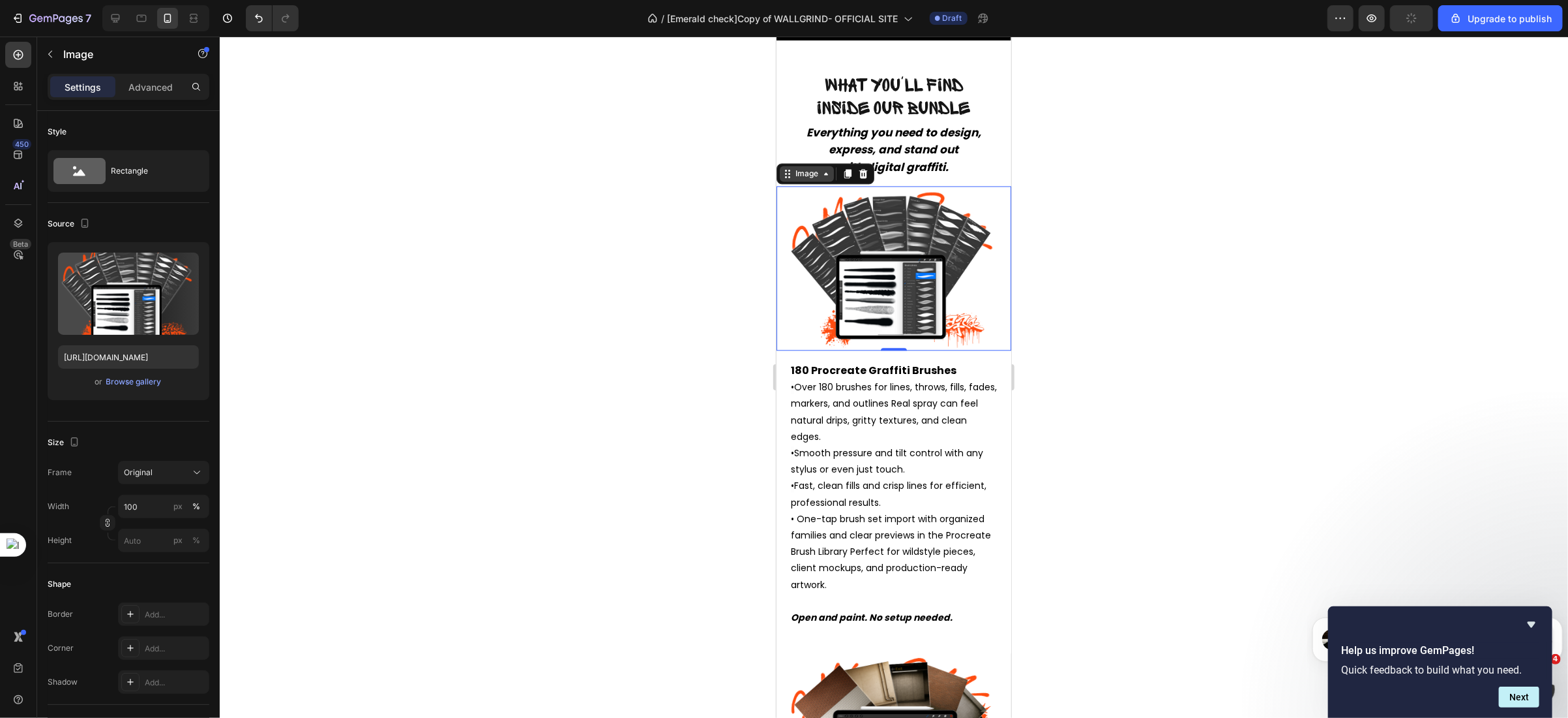
click at [797, 178] on div "Image" at bounding box center [807, 173] width 28 height 12
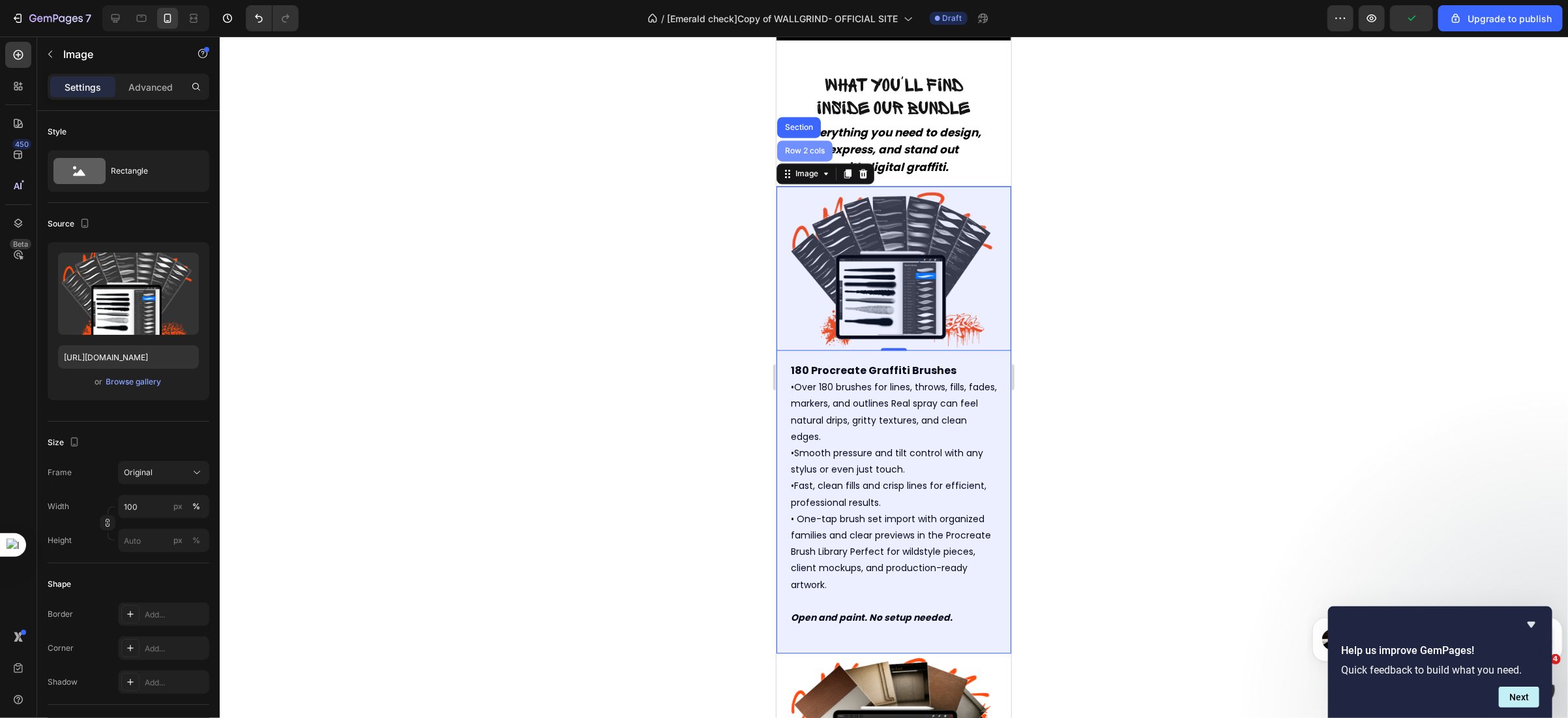
click at [797, 154] on div "Row 2 cols" at bounding box center [804, 150] width 45 height 7
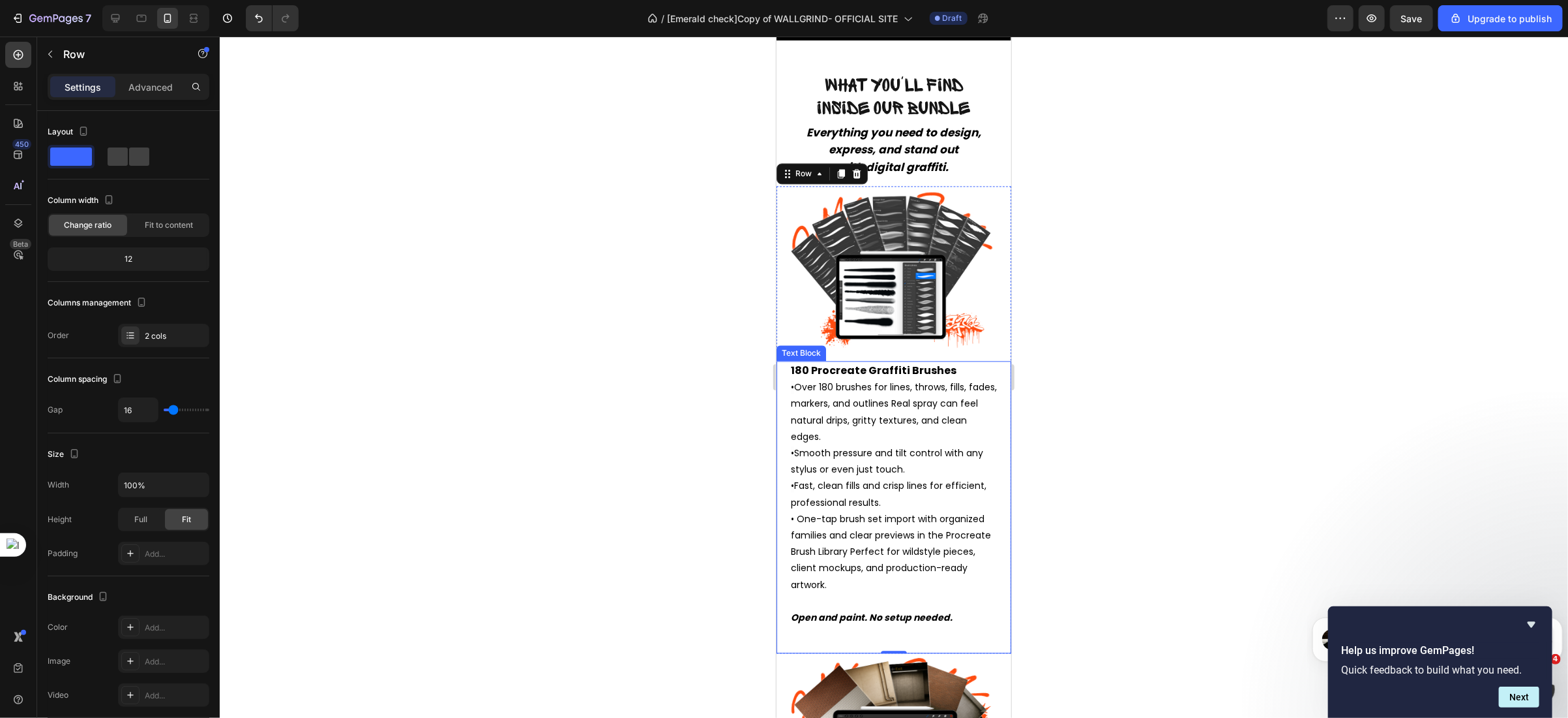
click at [980, 525] on p "180 Procreate Graffiti Brushes • Over 180 brushes for lines, throws, fills, fad…" at bounding box center [893, 493] width 206 height 264
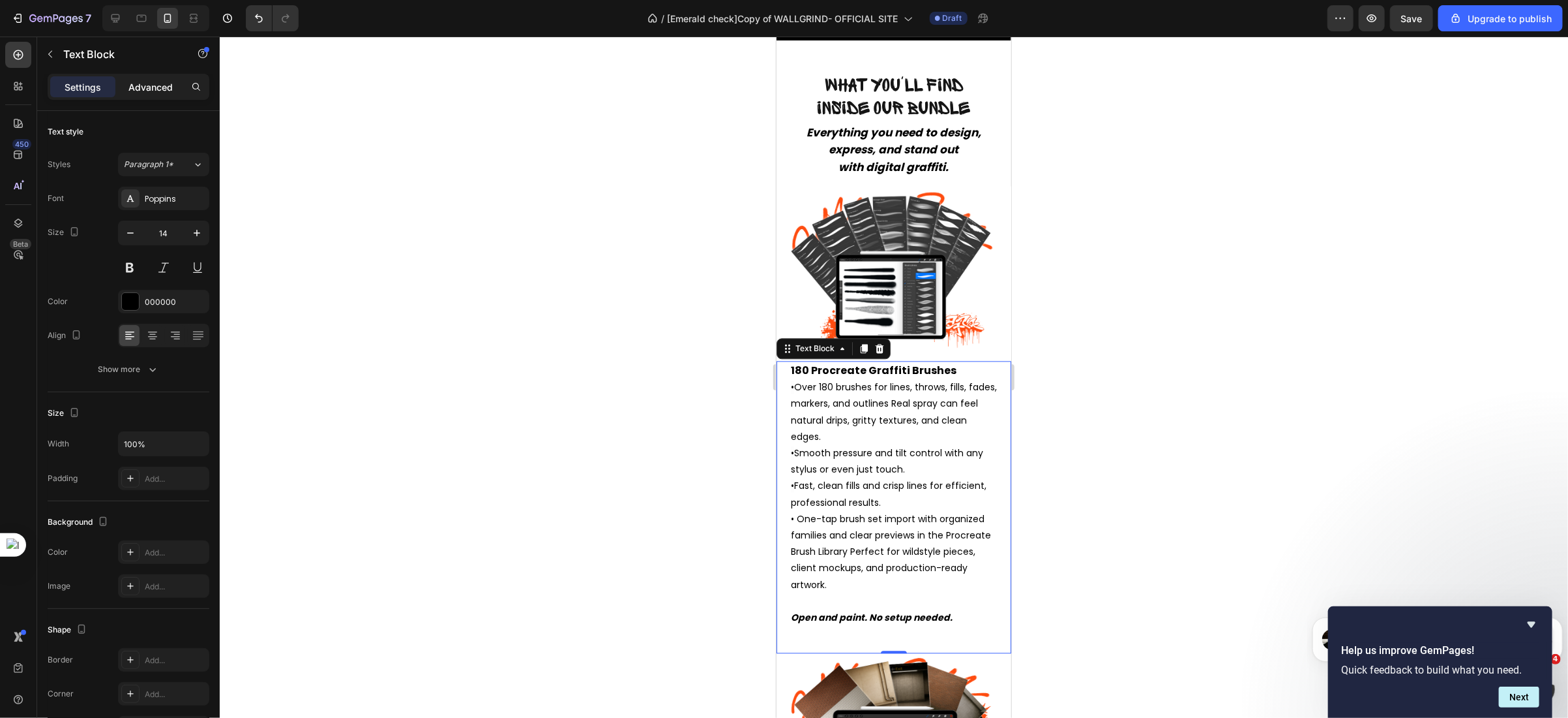
click at [148, 86] on p "Advanced" at bounding box center [151, 87] width 45 height 14
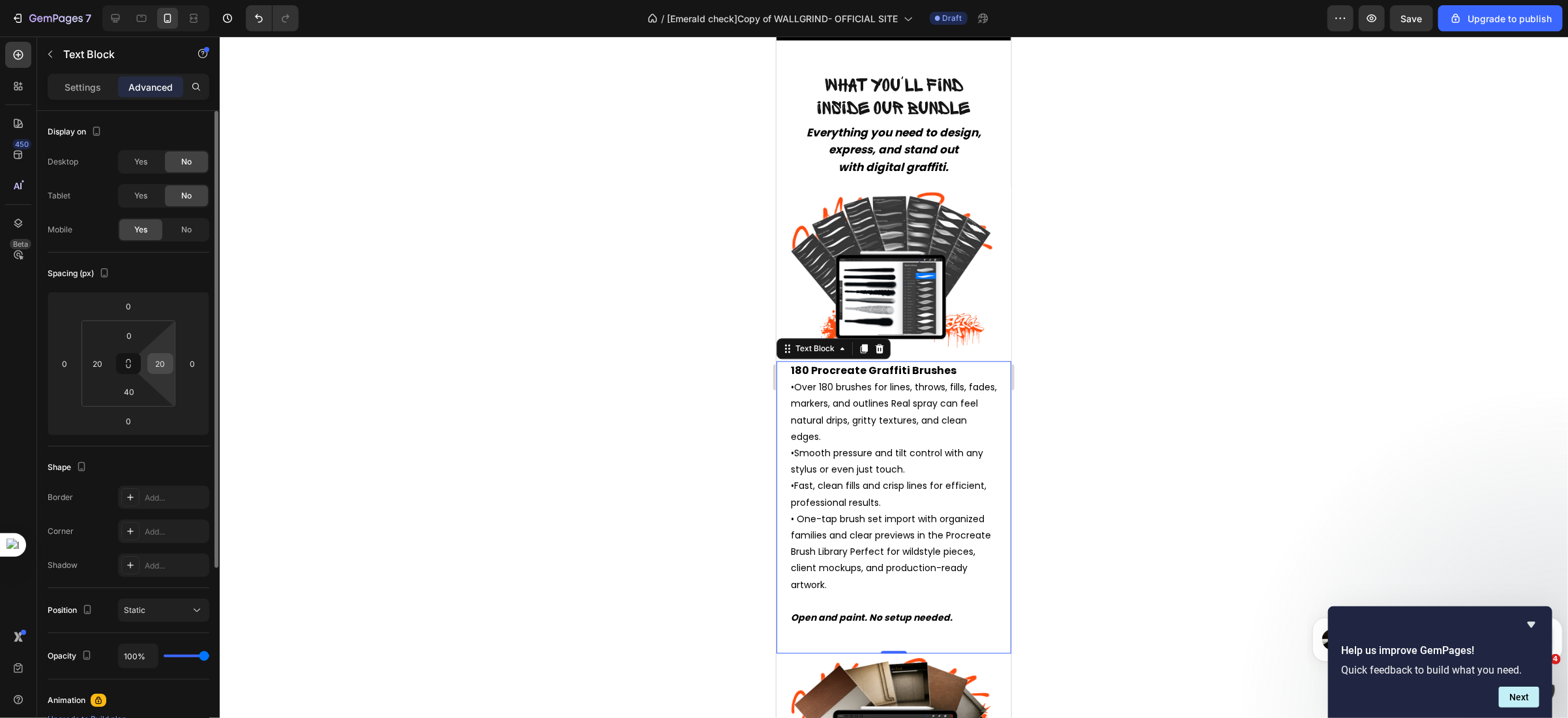
click at [157, 361] on input "20" at bounding box center [160, 364] width 20 height 20
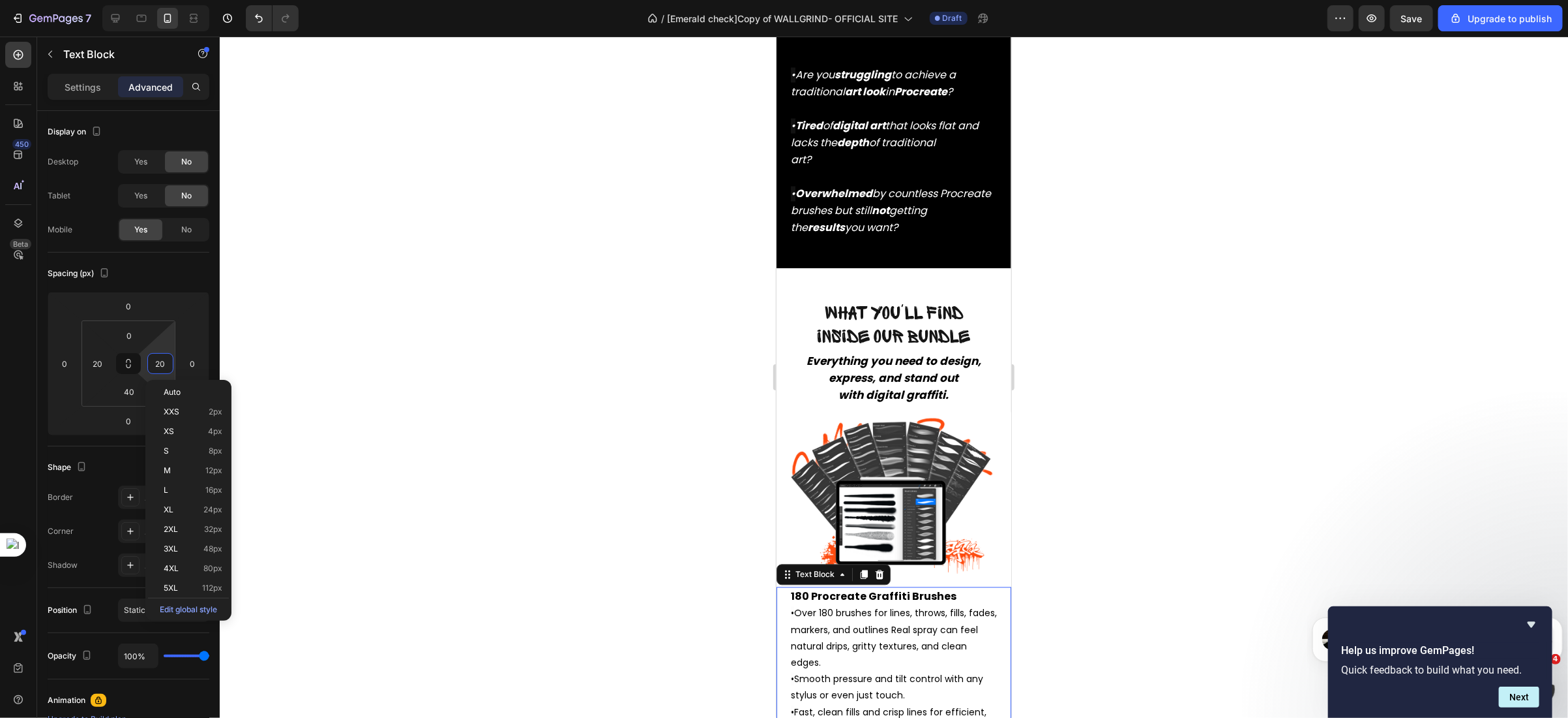
scroll to position [1888, 0]
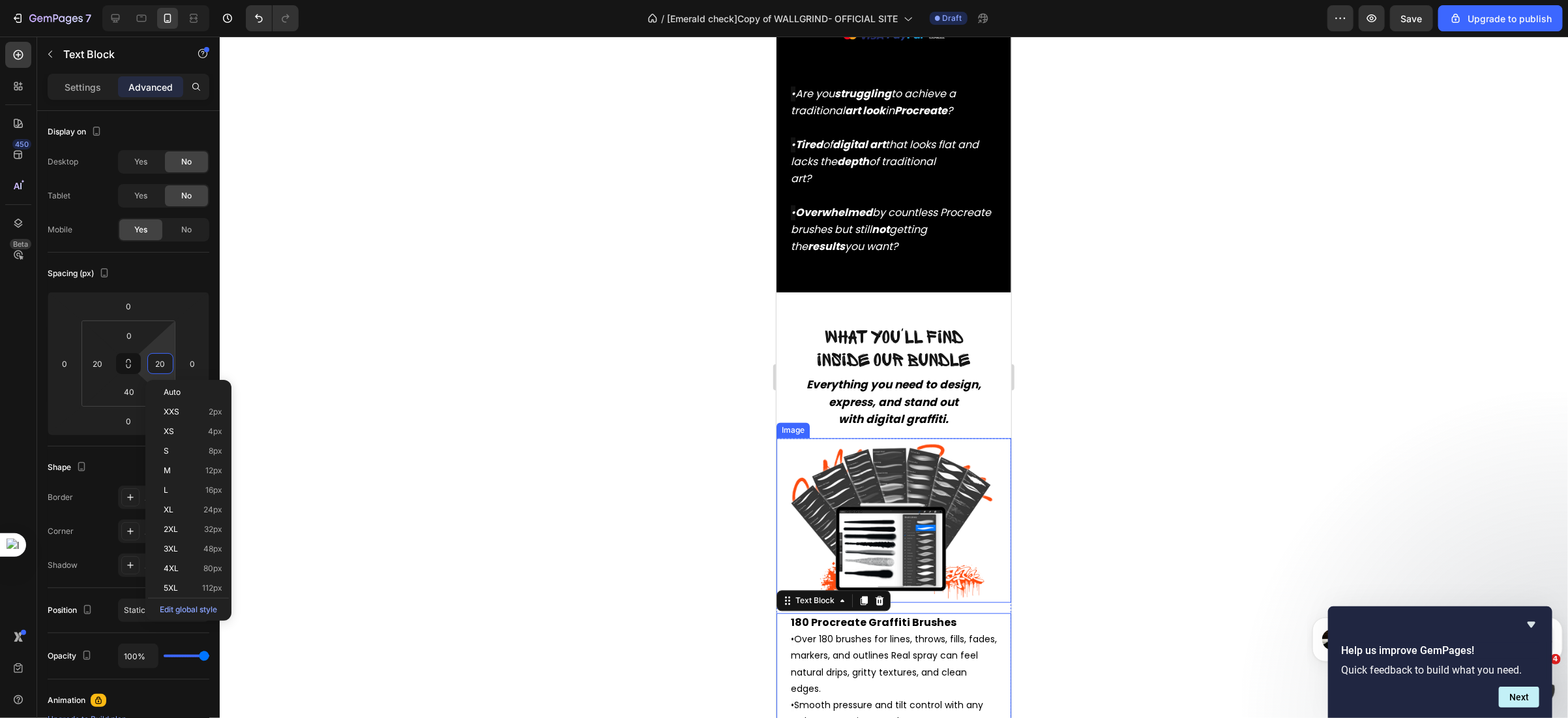
click at [793, 464] on img at bounding box center [893, 519] width 219 height 164
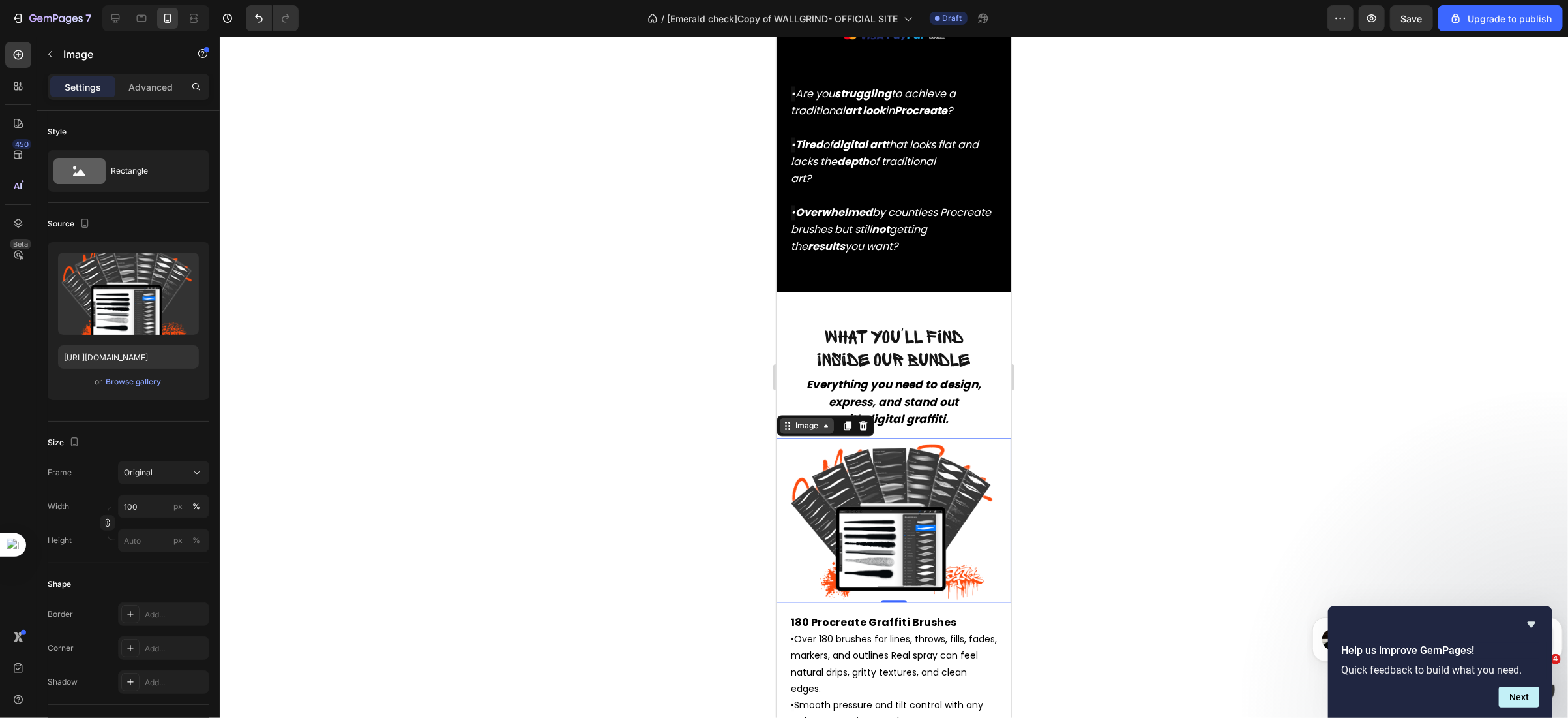
click at [802, 419] on div "Image" at bounding box center [807, 425] width 28 height 12
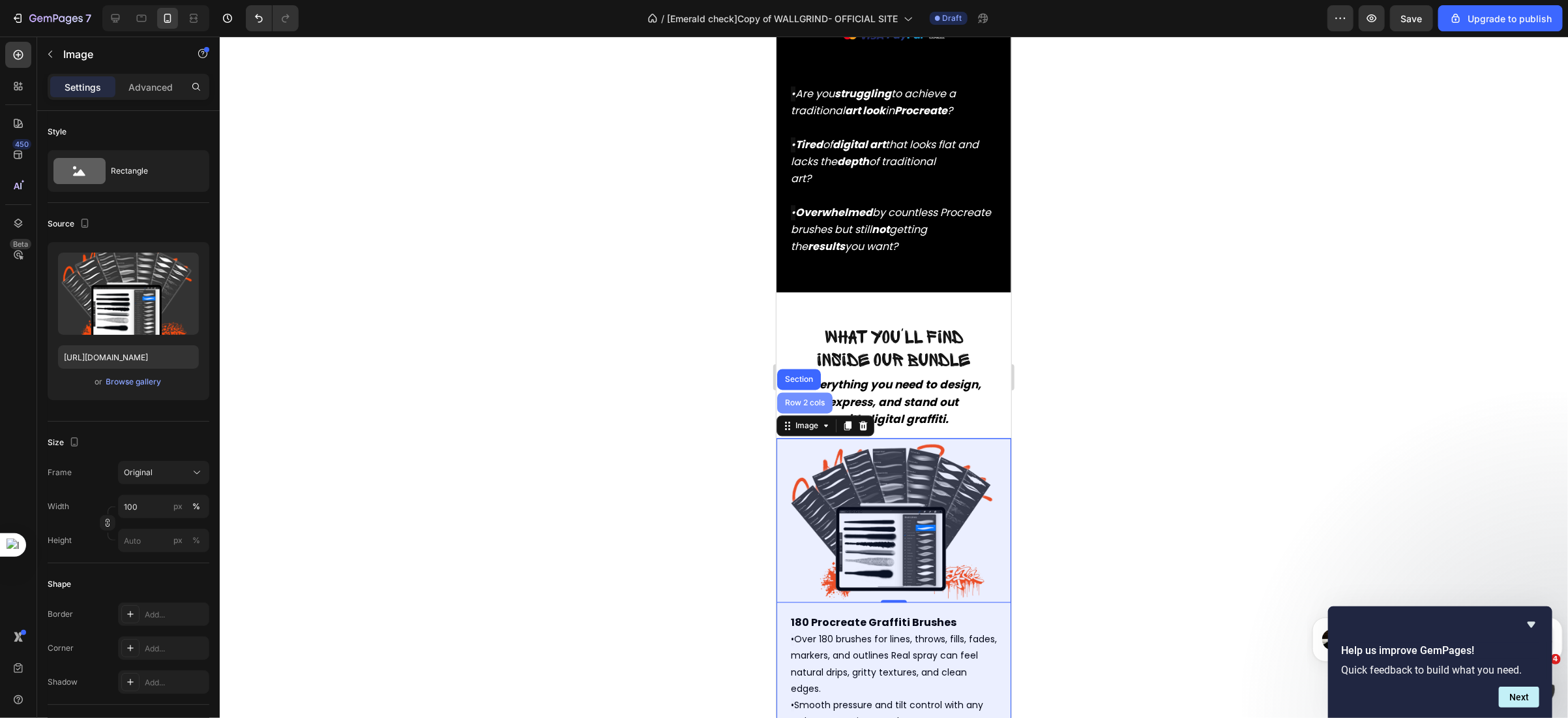
click at [803, 398] on div "Row 2 cols" at bounding box center [804, 402] width 45 height 7
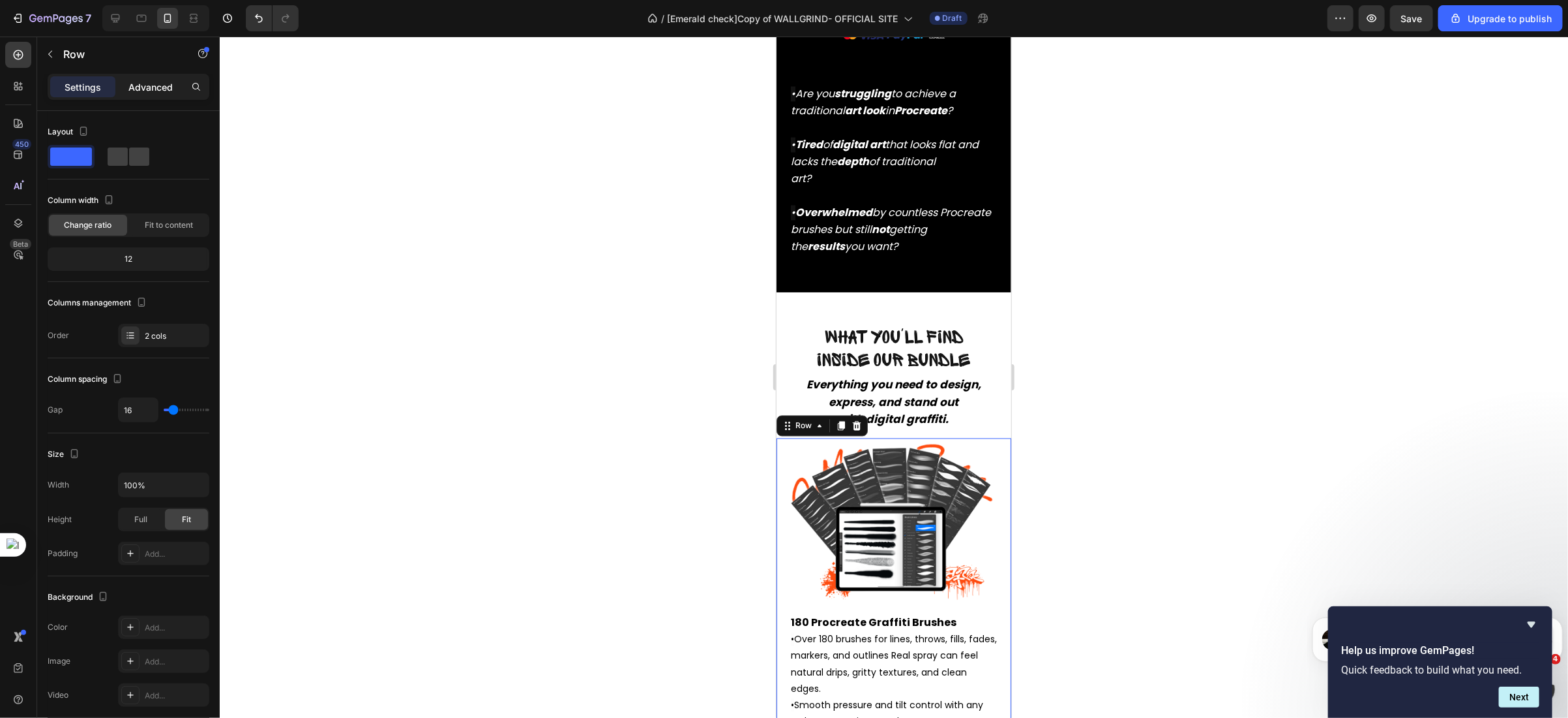
click at [141, 93] on p "Advanced" at bounding box center [151, 87] width 45 height 14
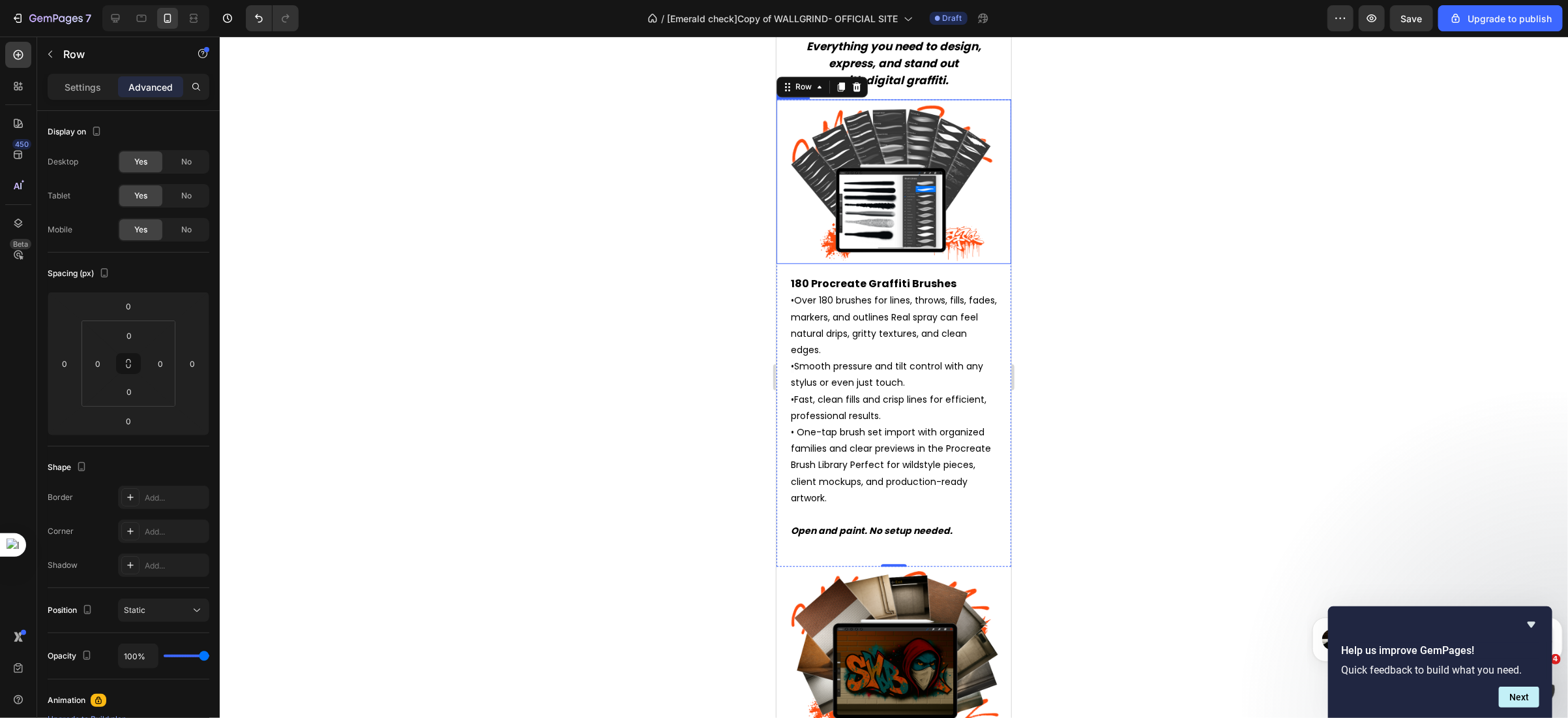
scroll to position [2220, 0]
click at [793, 81] on div "Row" at bounding box center [803, 87] width 21 height 12
click at [798, 83] on div "Row" at bounding box center [803, 87] width 21 height 12
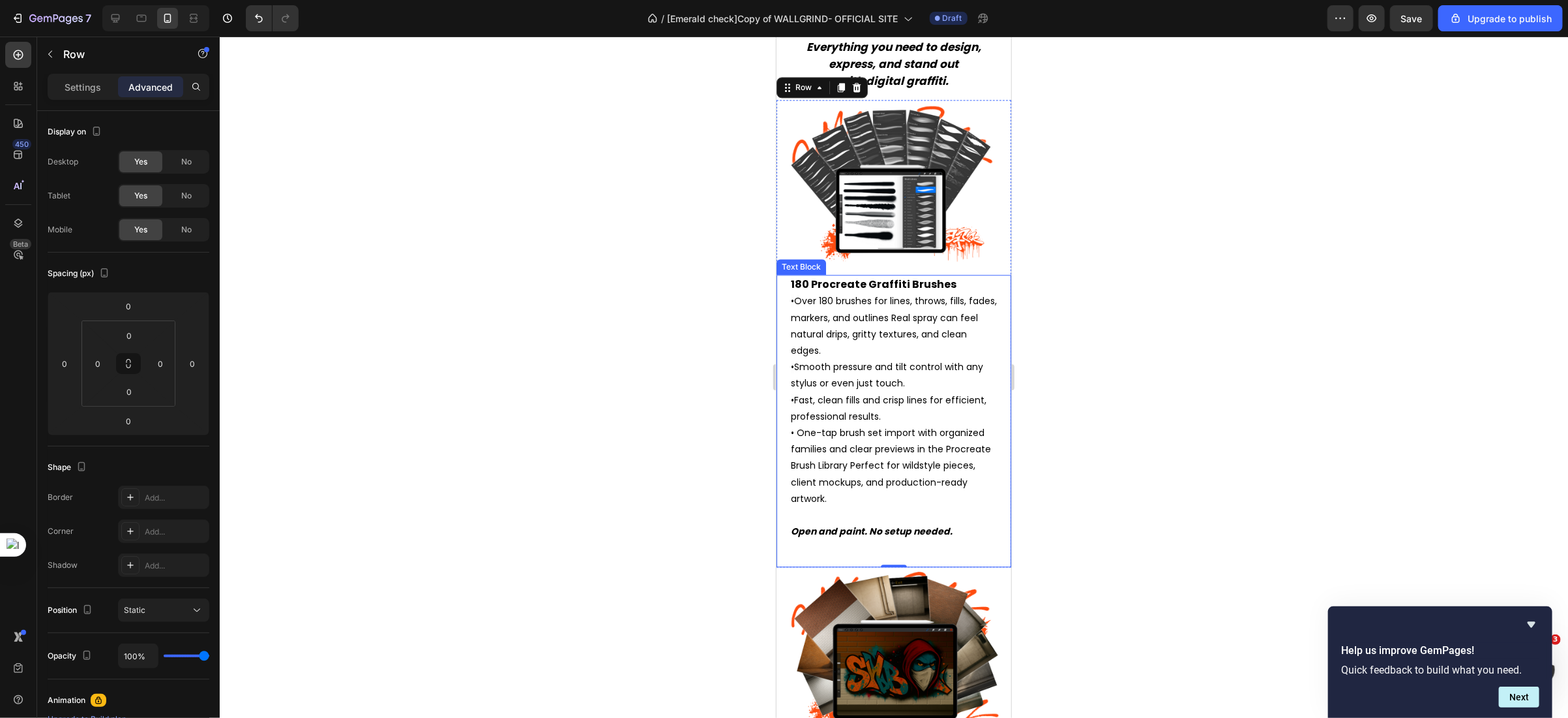
click at [785, 292] on div "180 Procreate Graffiti Brushes • Over 180 brushes for lines, throws, fills, fad…" at bounding box center [893, 421] width 234 height 292
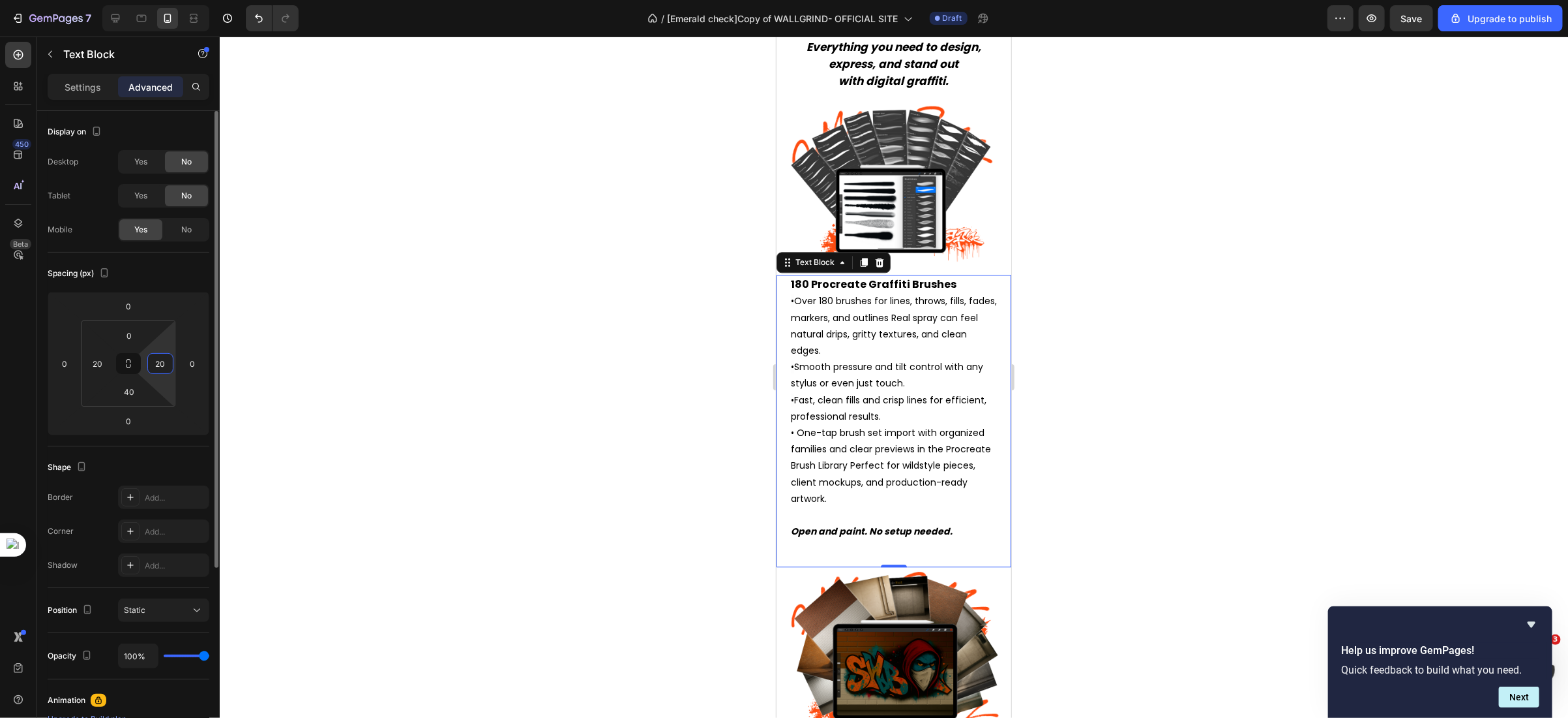
click at [163, 363] on input "20" at bounding box center [160, 364] width 20 height 20
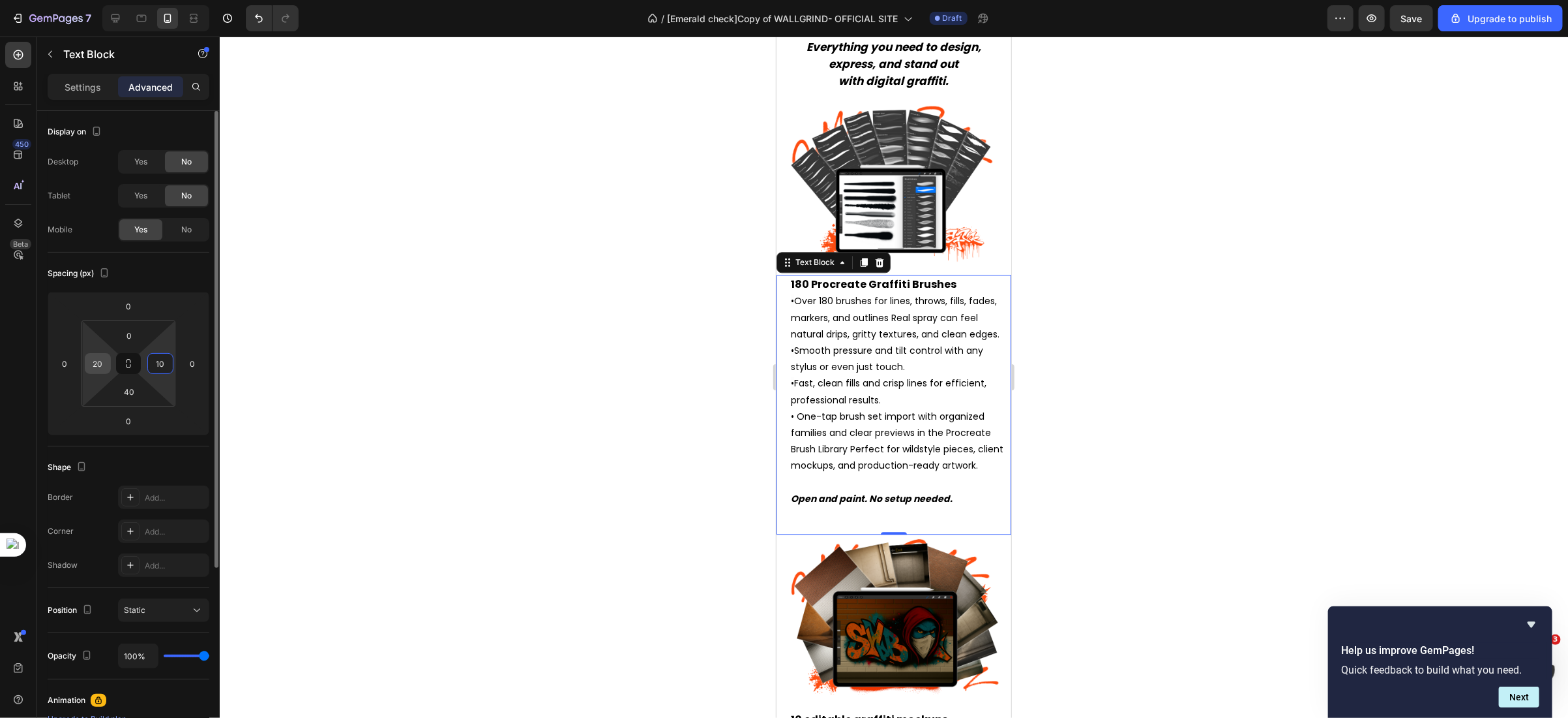
click at [96, 362] on input "20" at bounding box center [98, 364] width 20 height 20
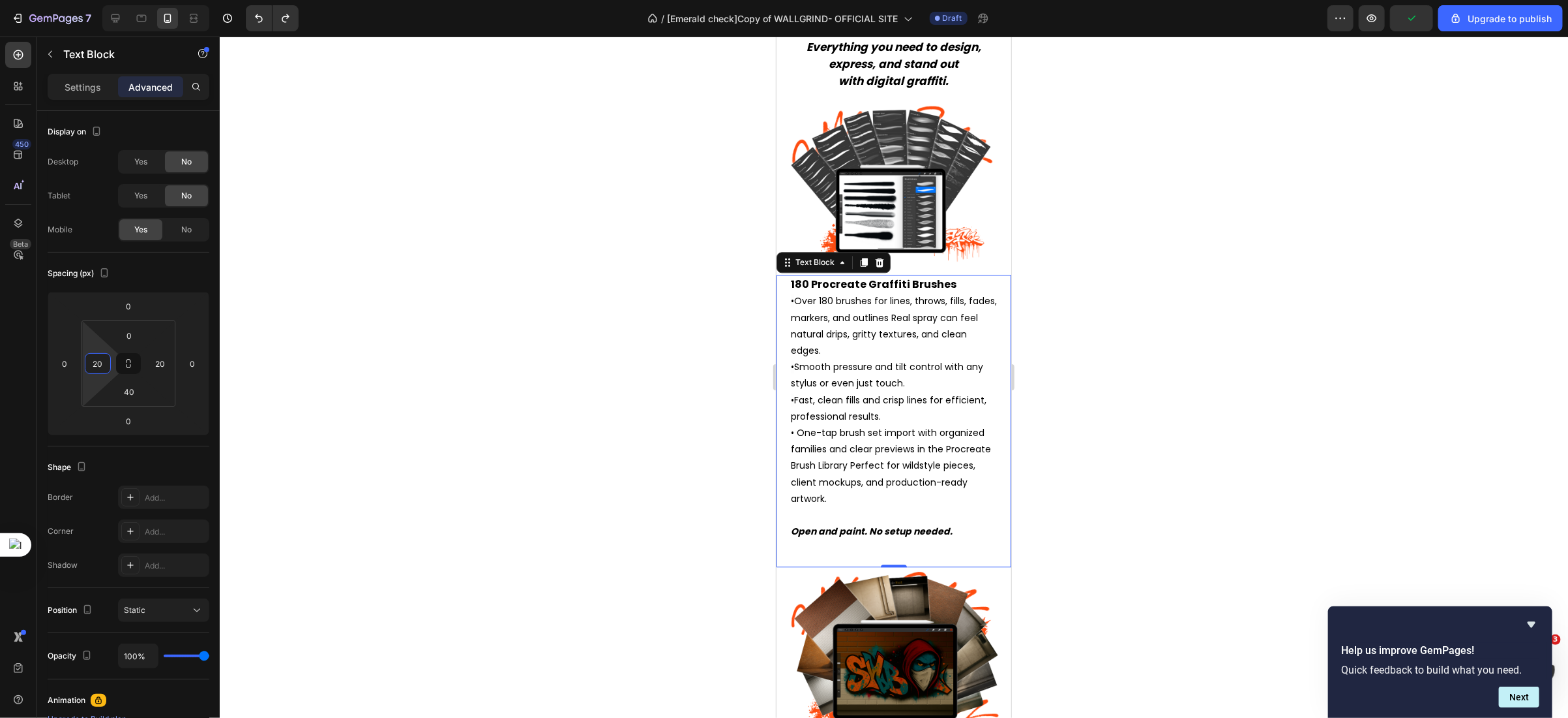
click at [874, 445] on span "• One-tap brush set import with organized families and clear previews in the Pr…" at bounding box center [890, 465] width 200 height 79
click at [943, 237] on img at bounding box center [893, 181] width 219 height 164
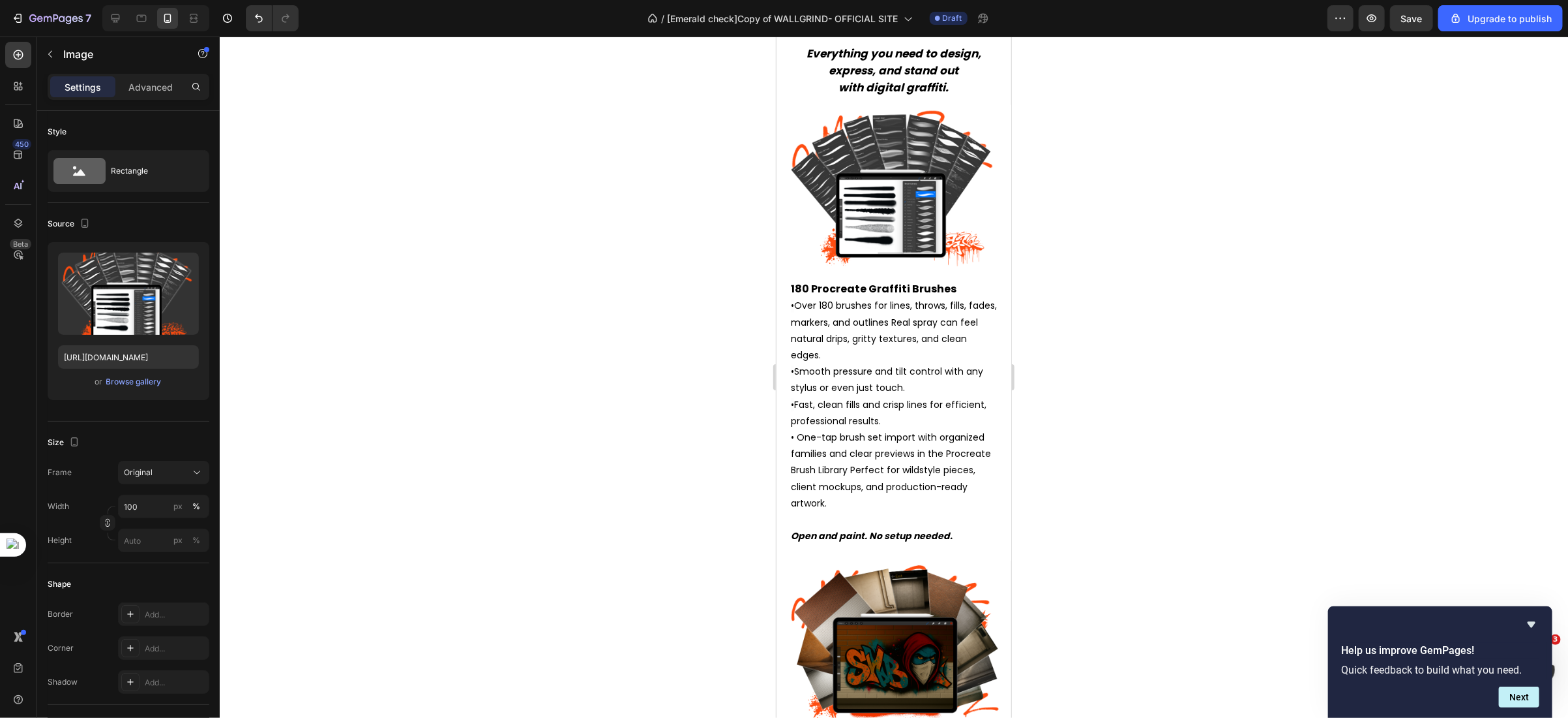
scroll to position [2211, 0]
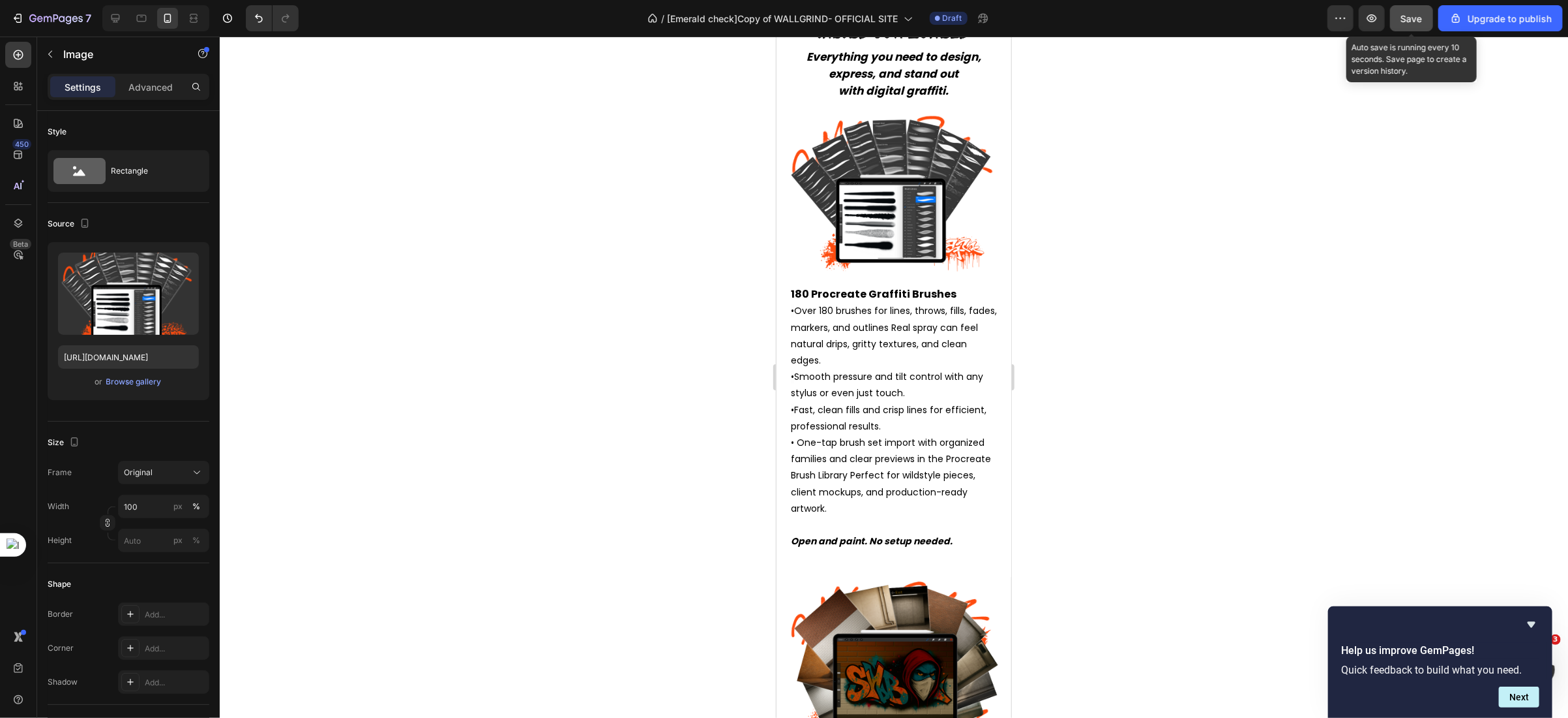
click at [1414, 21] on span "Save" at bounding box center [1412, 18] width 21 height 11
click at [144, 17] on icon at bounding box center [141, 18] width 13 height 13
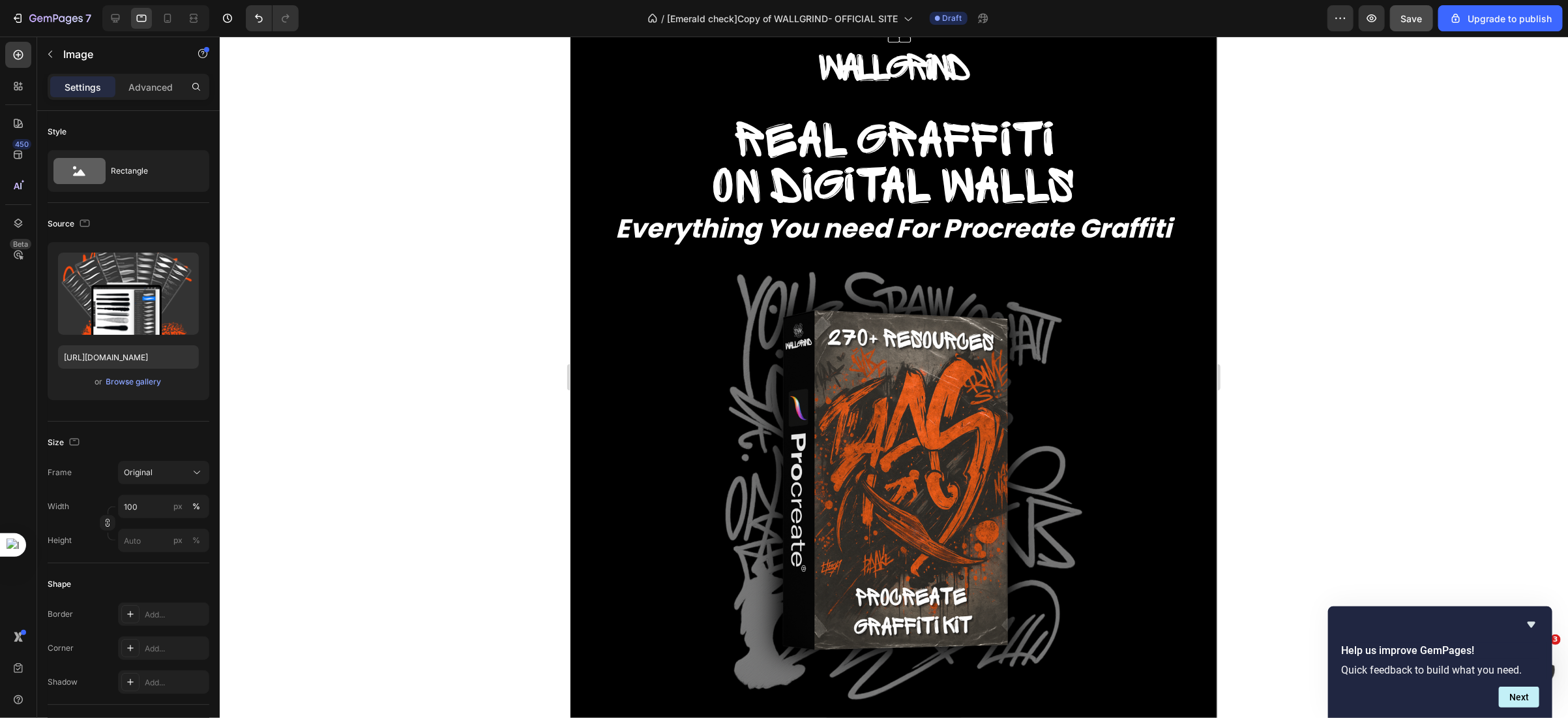
scroll to position [471, 0]
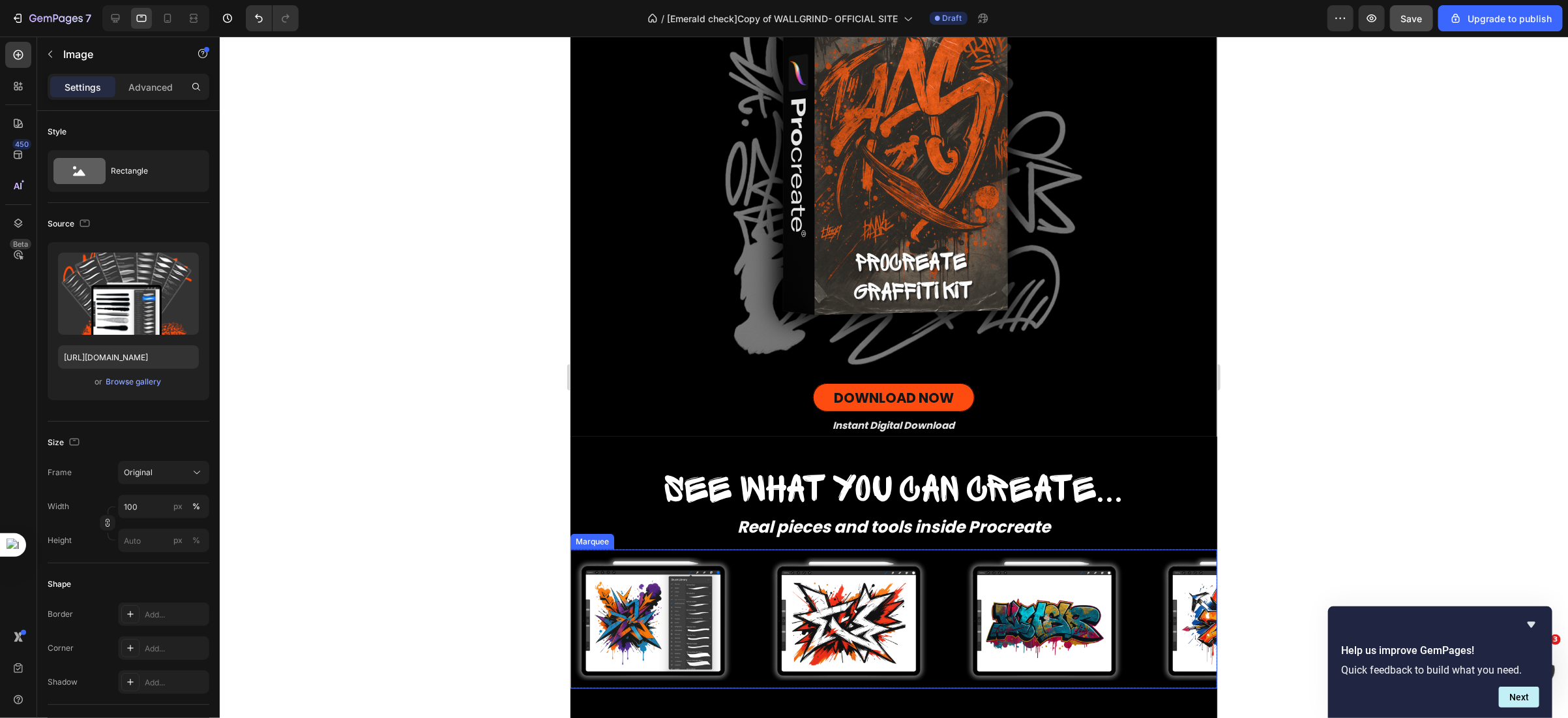
click at [753, 601] on div "Image" at bounding box center [668, 618] width 196 height 139
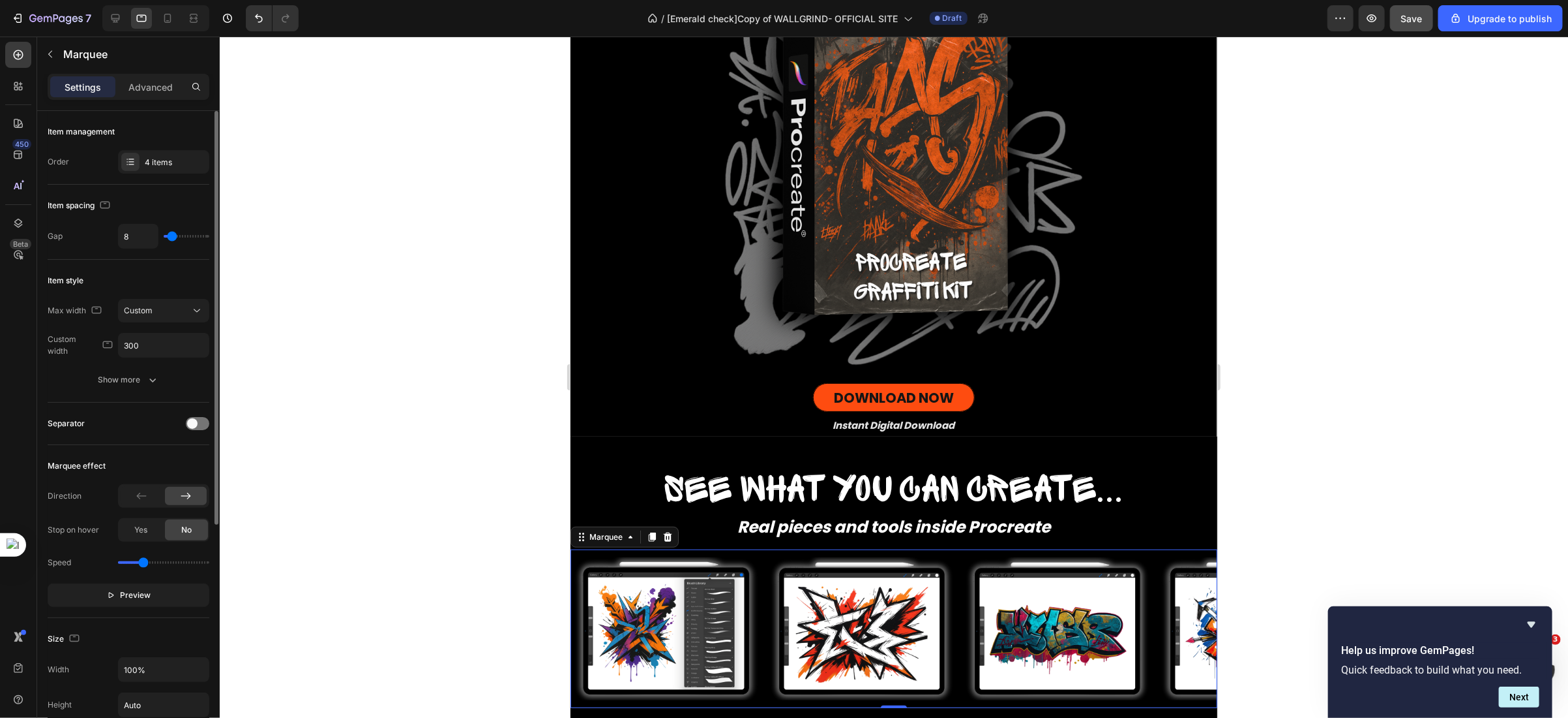
drag, startPoint x: 188, startPoint y: 235, endPoint x: 172, endPoint y: 235, distance: 16.0
click at [172, 235] on input "range" at bounding box center [186, 235] width 45 height 2
click at [140, 343] on input "300" at bounding box center [163, 345] width 90 height 23
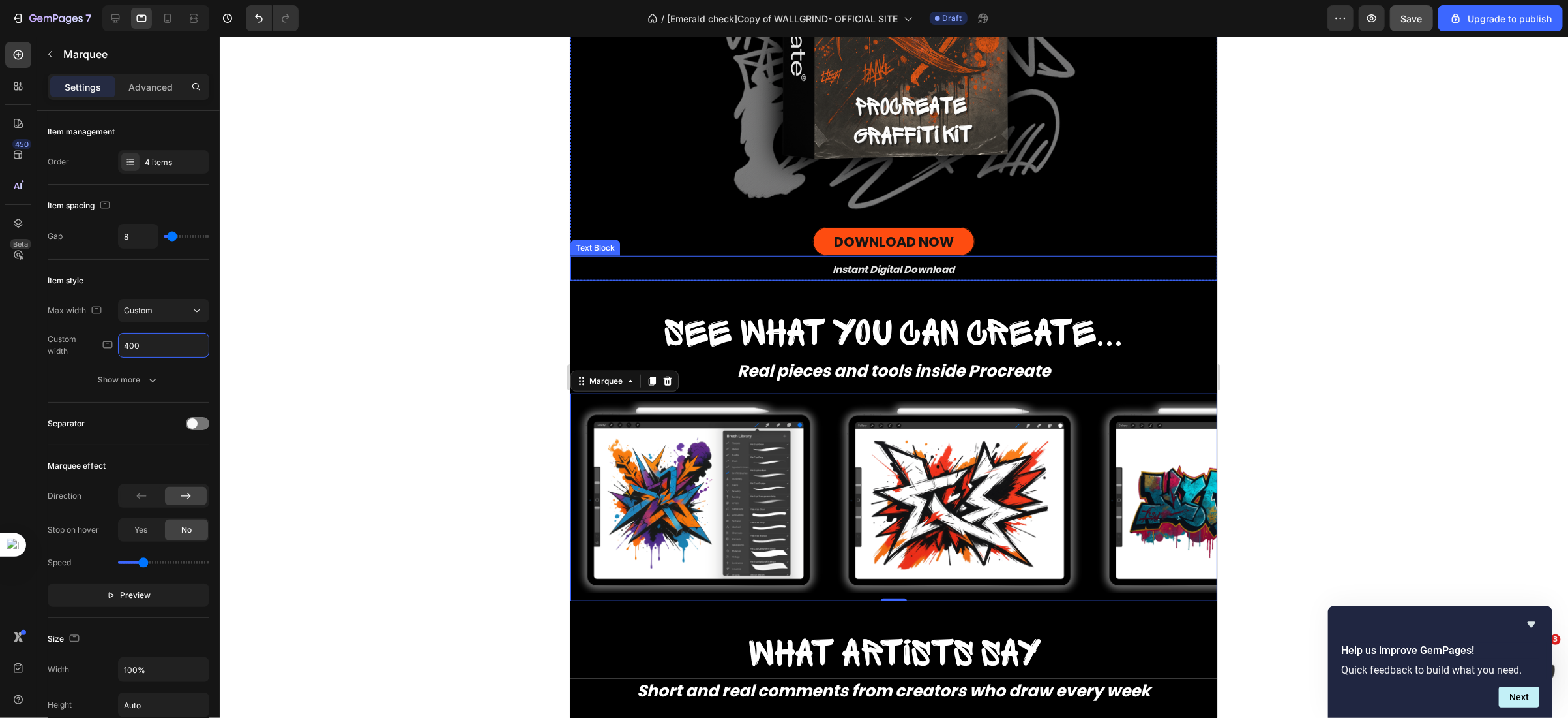
scroll to position [673, 0]
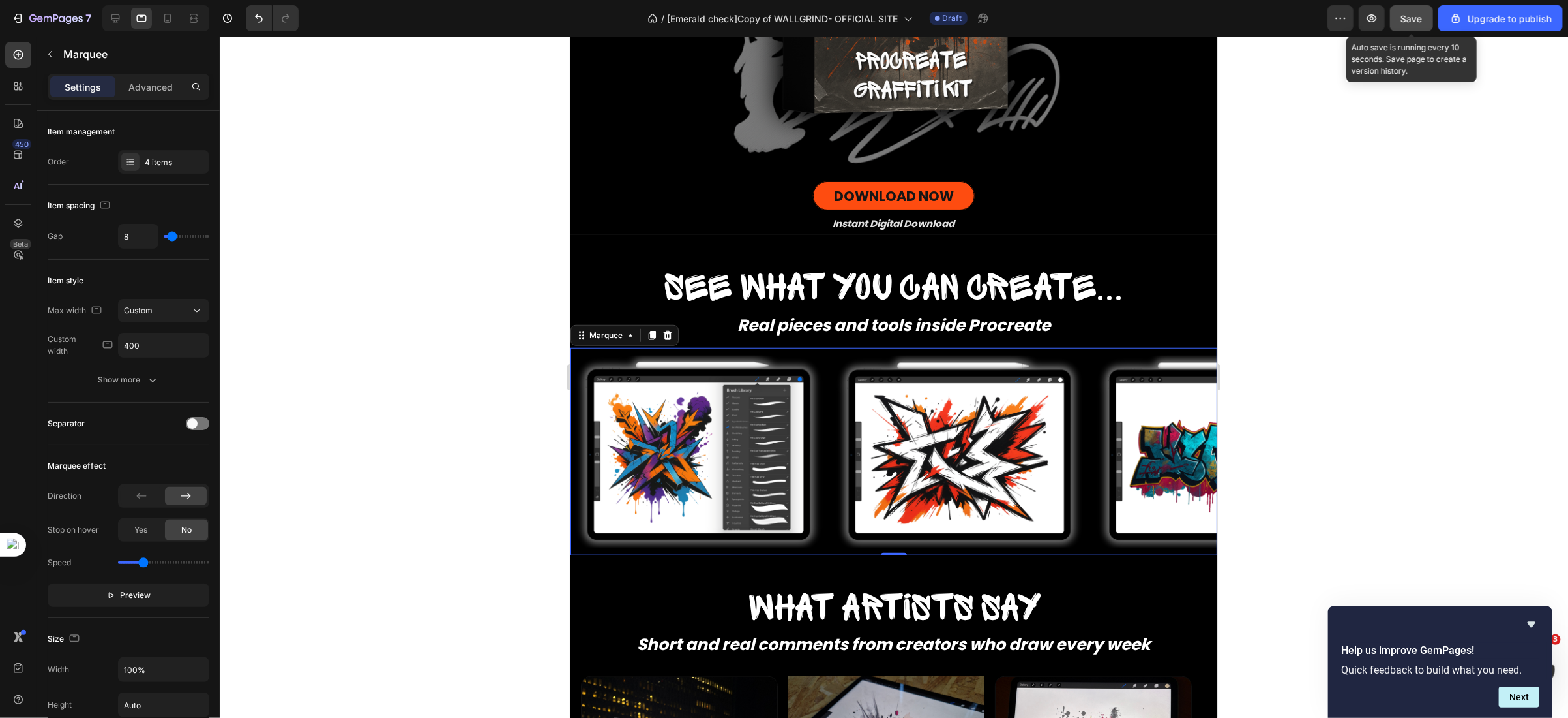
click at [1409, 17] on span "Save" at bounding box center [1412, 18] width 21 height 11
click at [169, 11] on div at bounding box center [167, 17] width 21 height 21
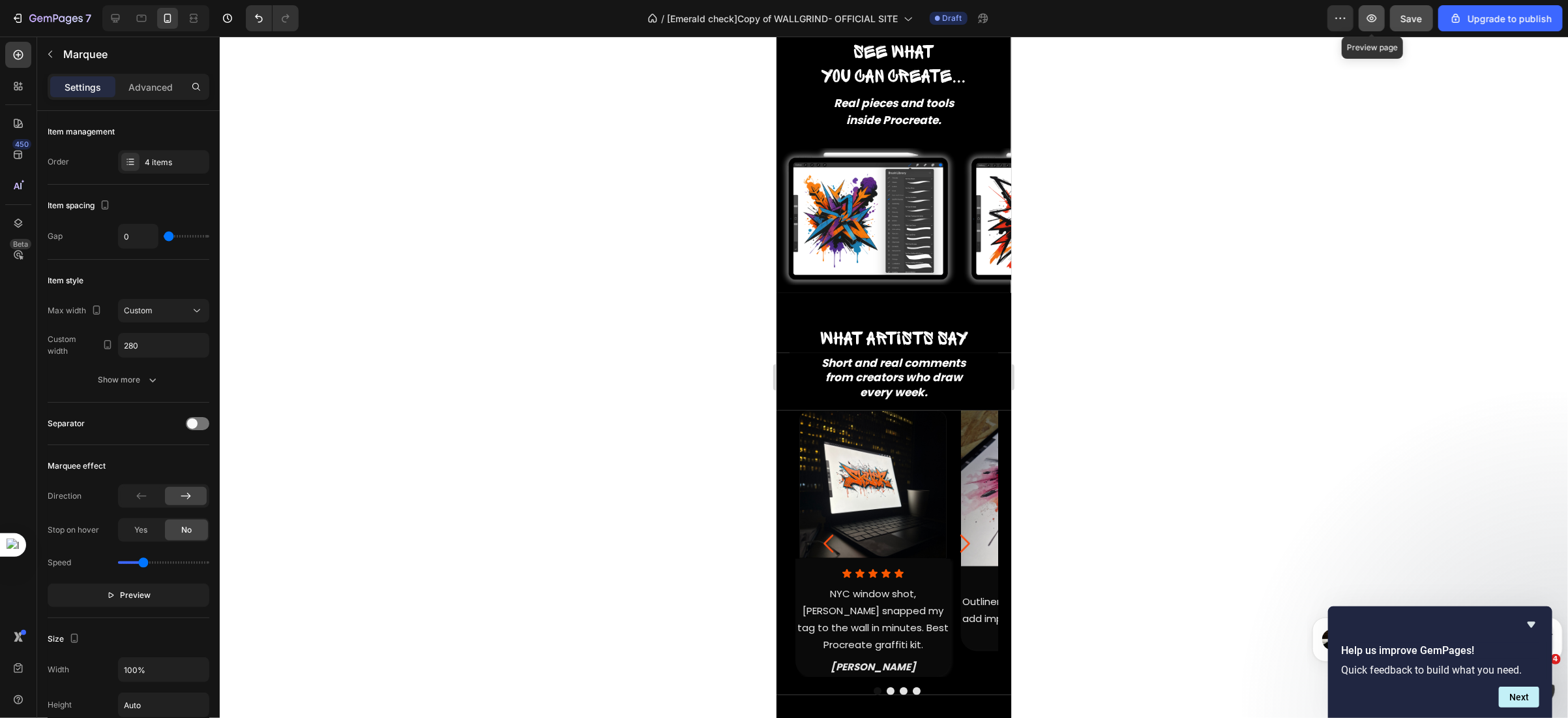
click at [1376, 20] on icon "button" at bounding box center [1372, 18] width 13 height 13
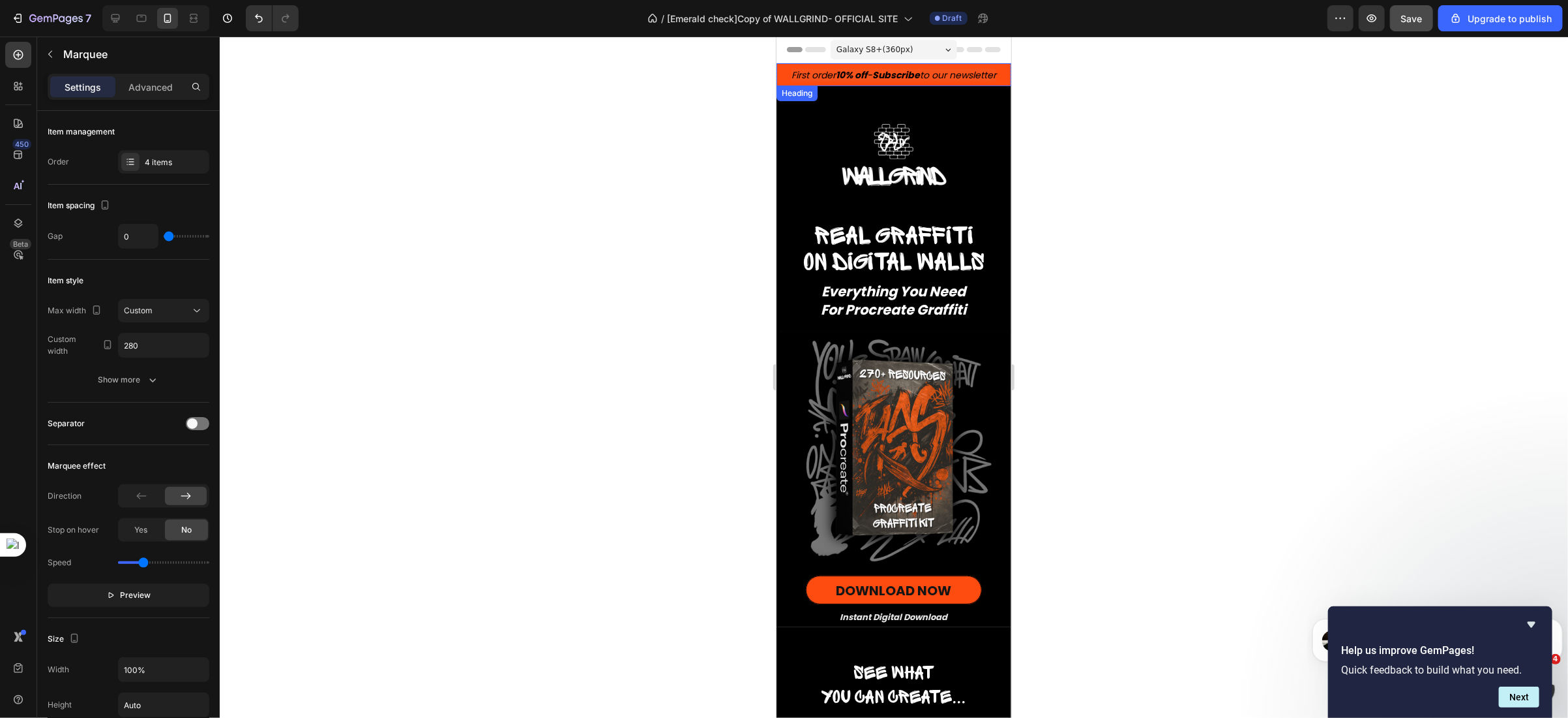
click at [837, 64] on h2 "First order 10% off - Subscribe to our newsletter" at bounding box center [893, 74] width 234 height 23
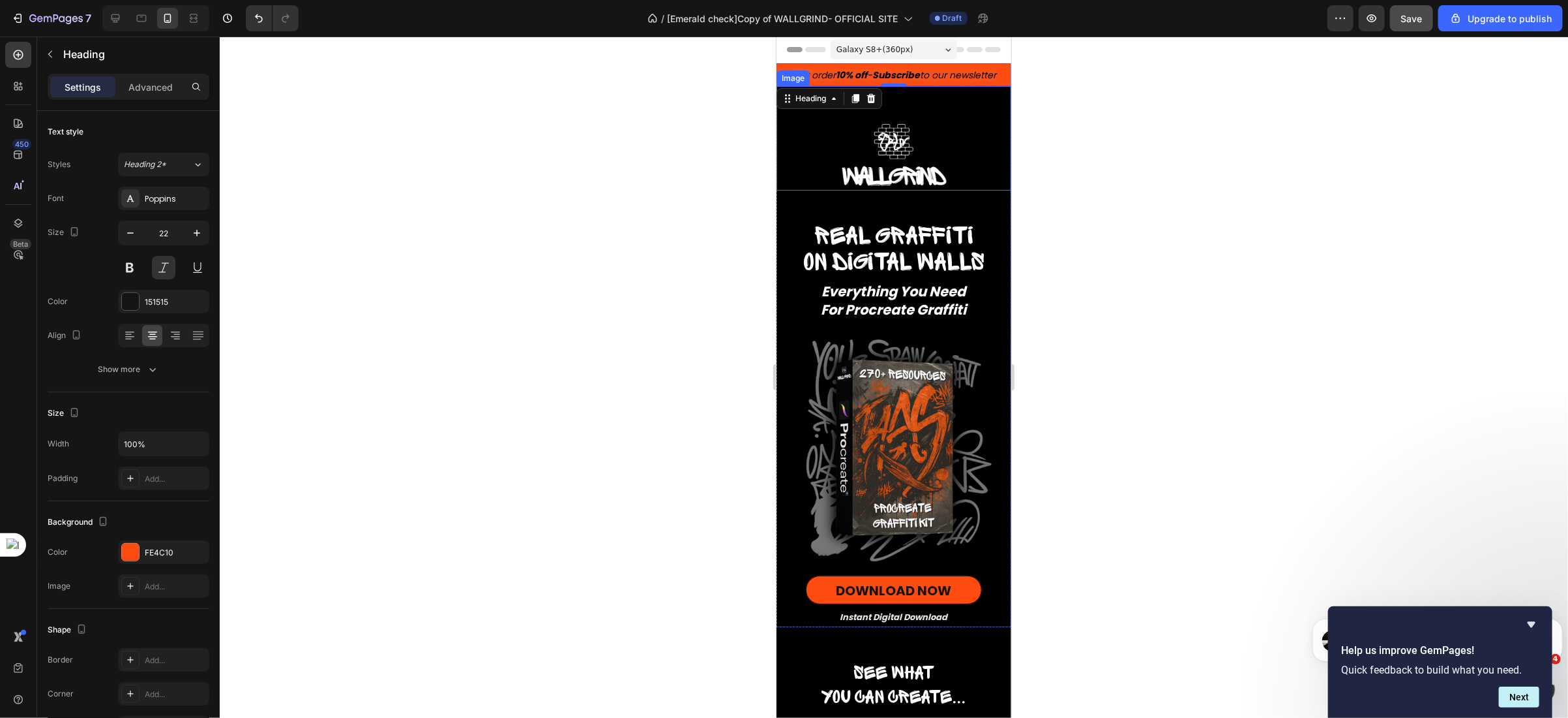
click at [818, 130] on div at bounding box center [893, 154] width 234 height 72
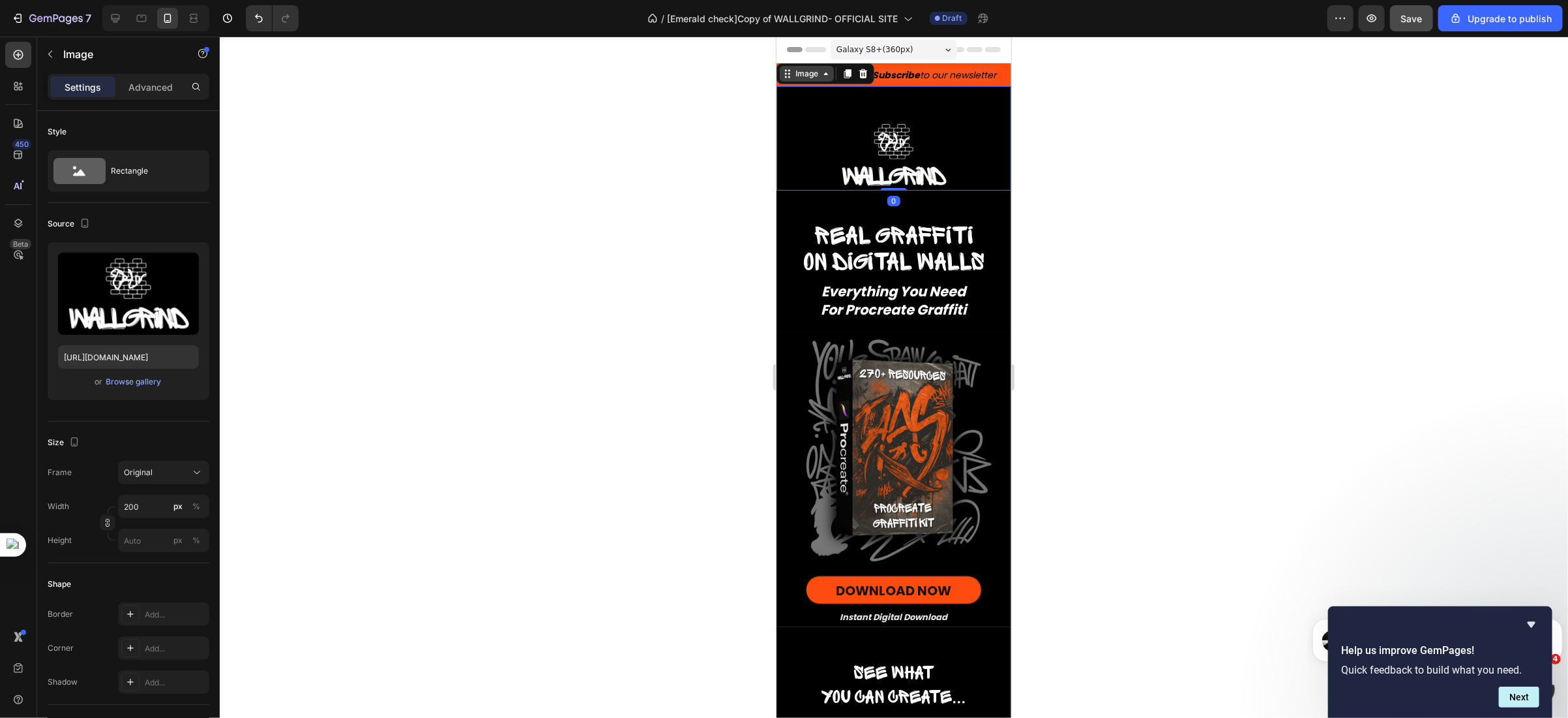
click at [808, 71] on div "Image" at bounding box center [807, 73] width 28 height 12
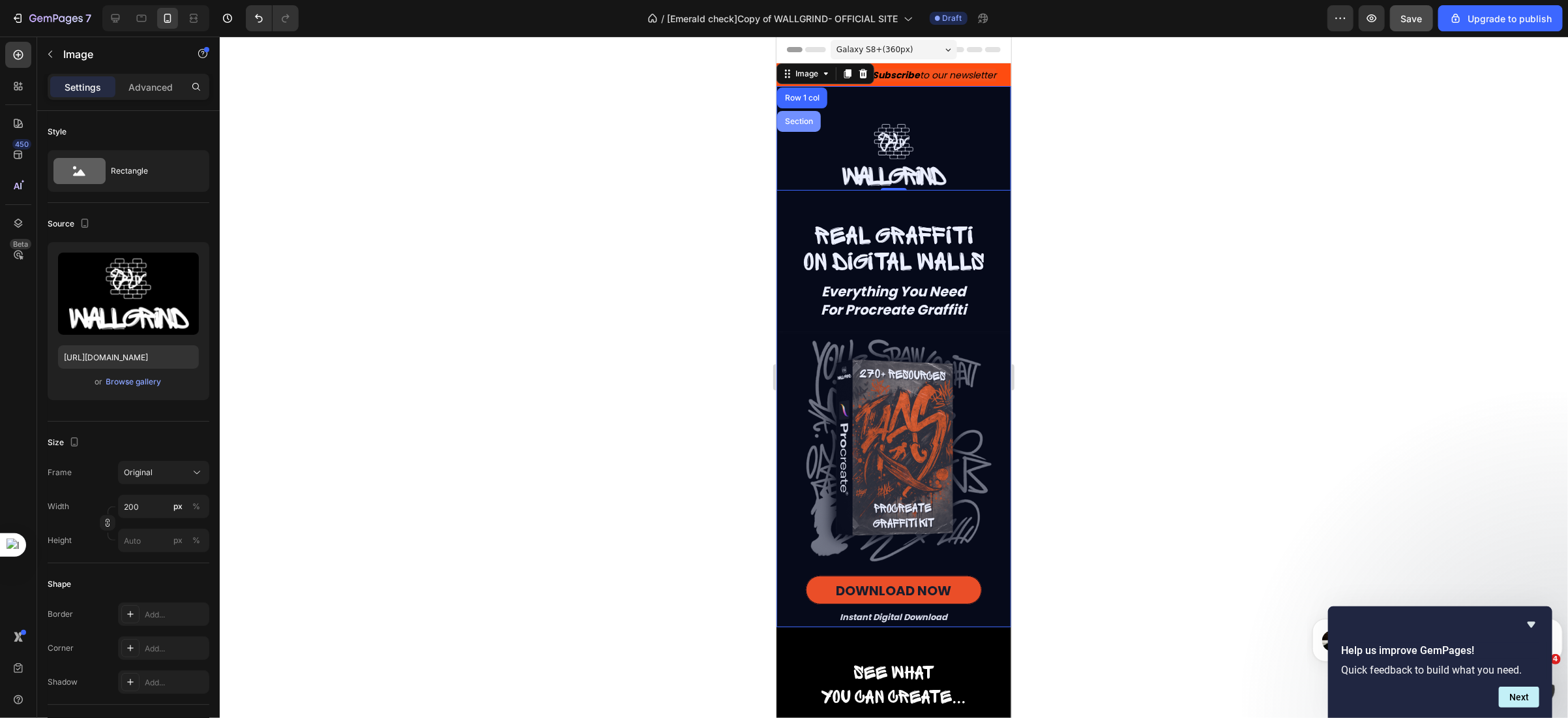
click at [801, 116] on div "Section" at bounding box center [798, 120] width 33 height 7
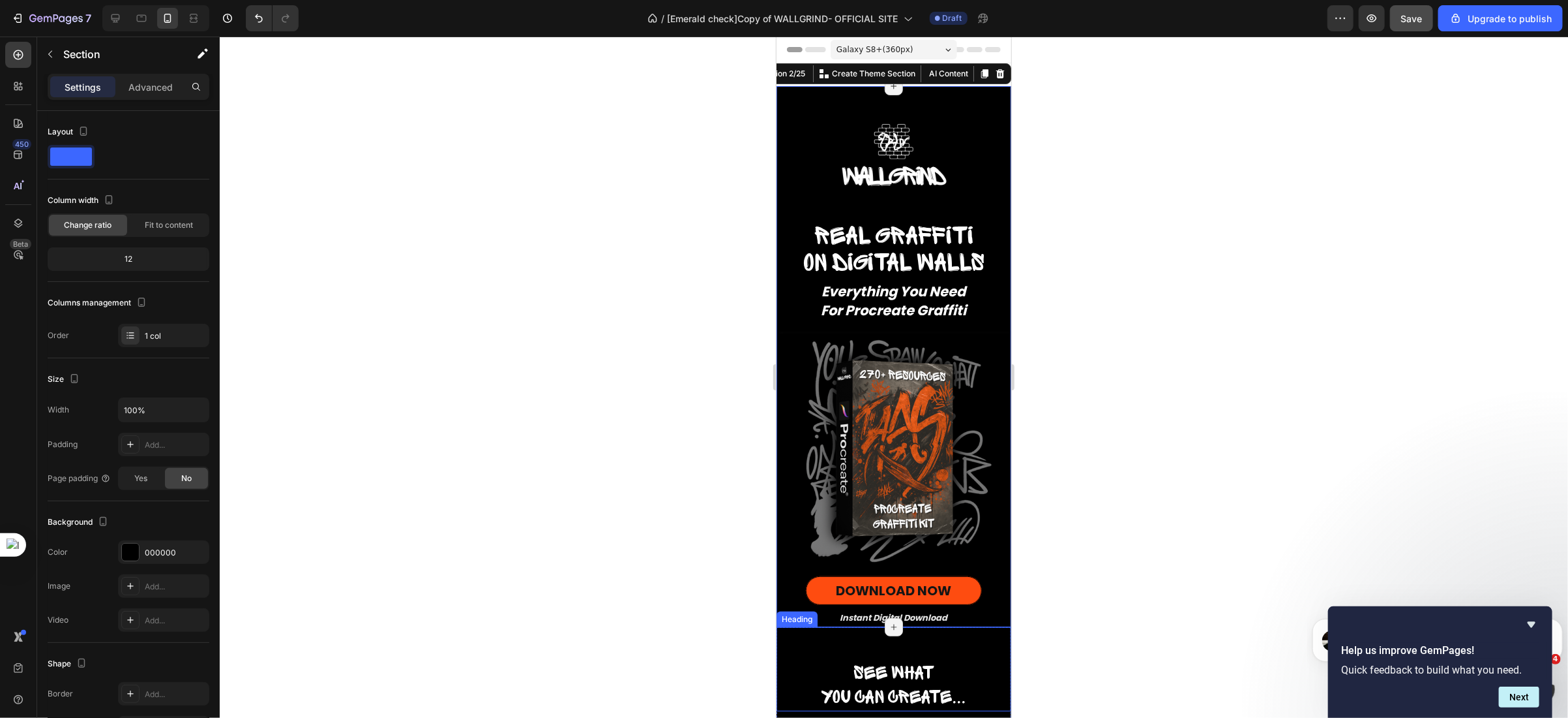
scroll to position [425, 0]
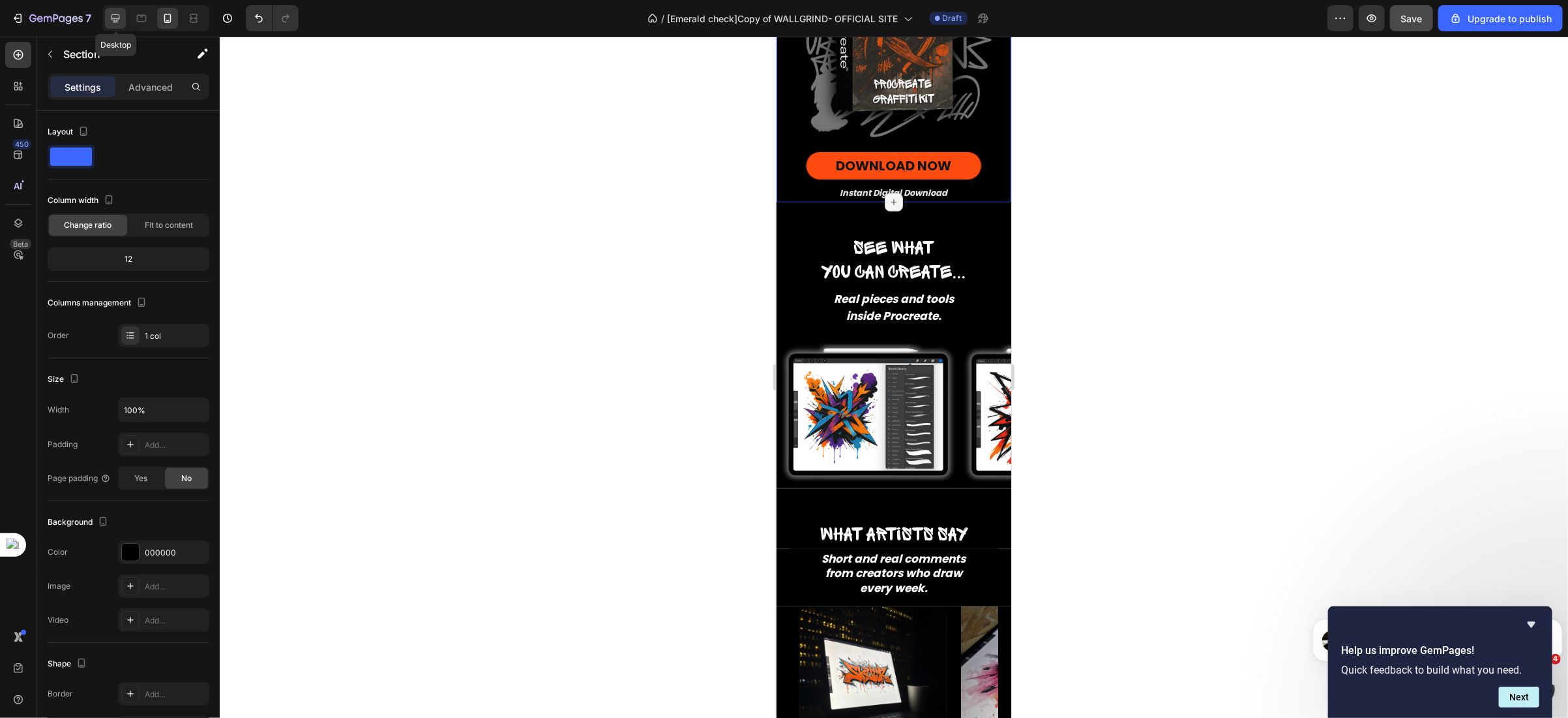
click at [113, 21] on icon at bounding box center [116, 18] width 13 height 13
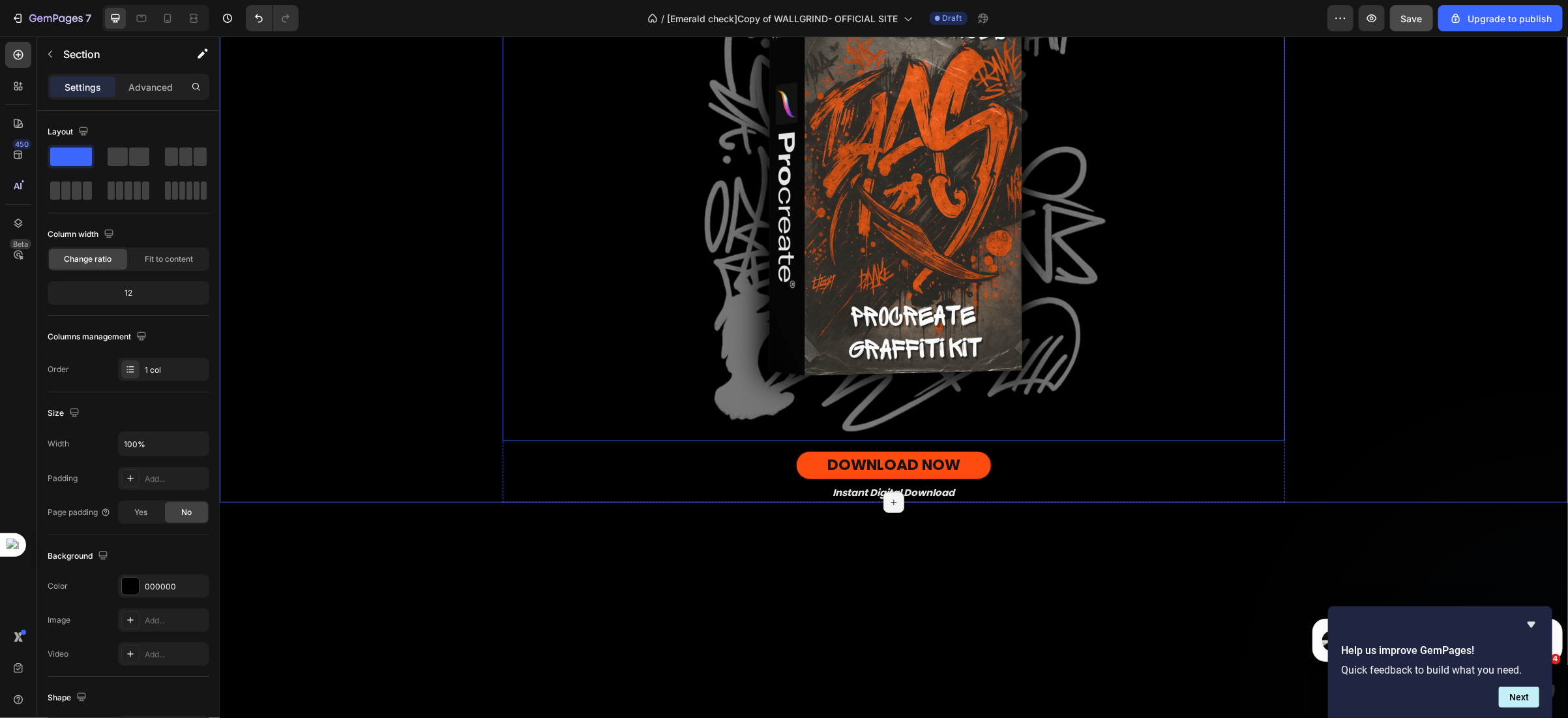
scroll to position [4, 0]
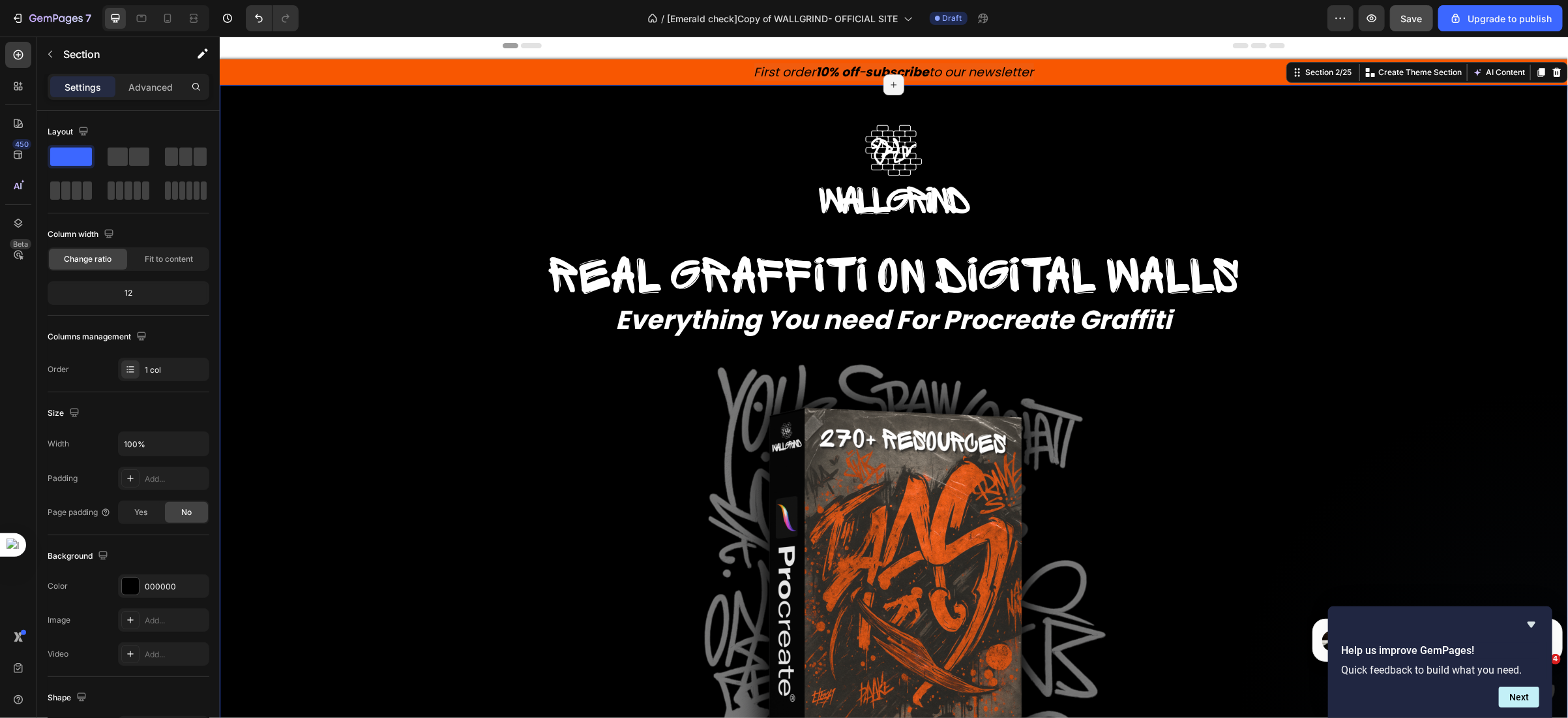
click at [424, 176] on div "Image Real graffiti on digital walls Heading Real graffiti on digital walls Hea…" at bounding box center [893, 500] width 1348 height 832
click at [1319, 73] on div "Section 2/25" at bounding box center [1328, 72] width 51 height 12
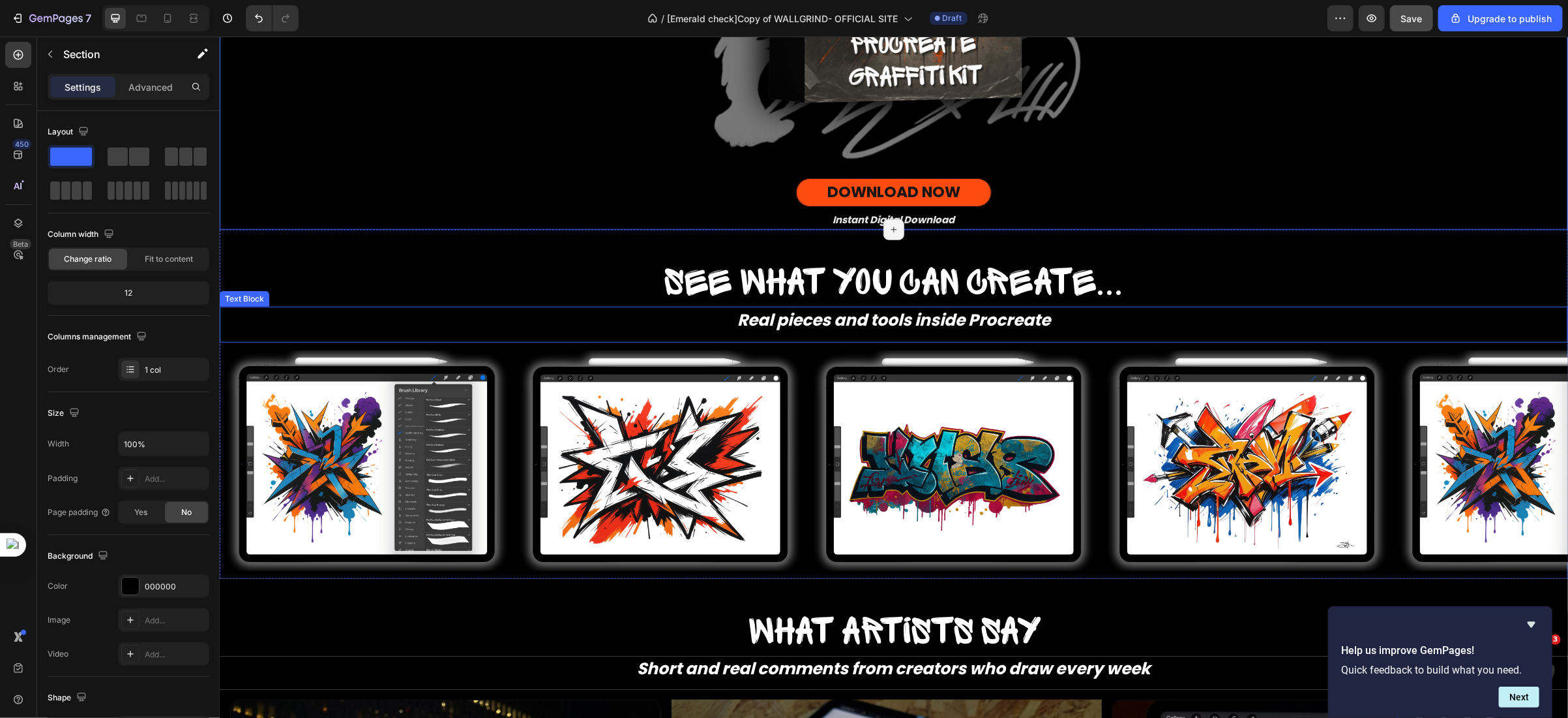
scroll to position [762, 0]
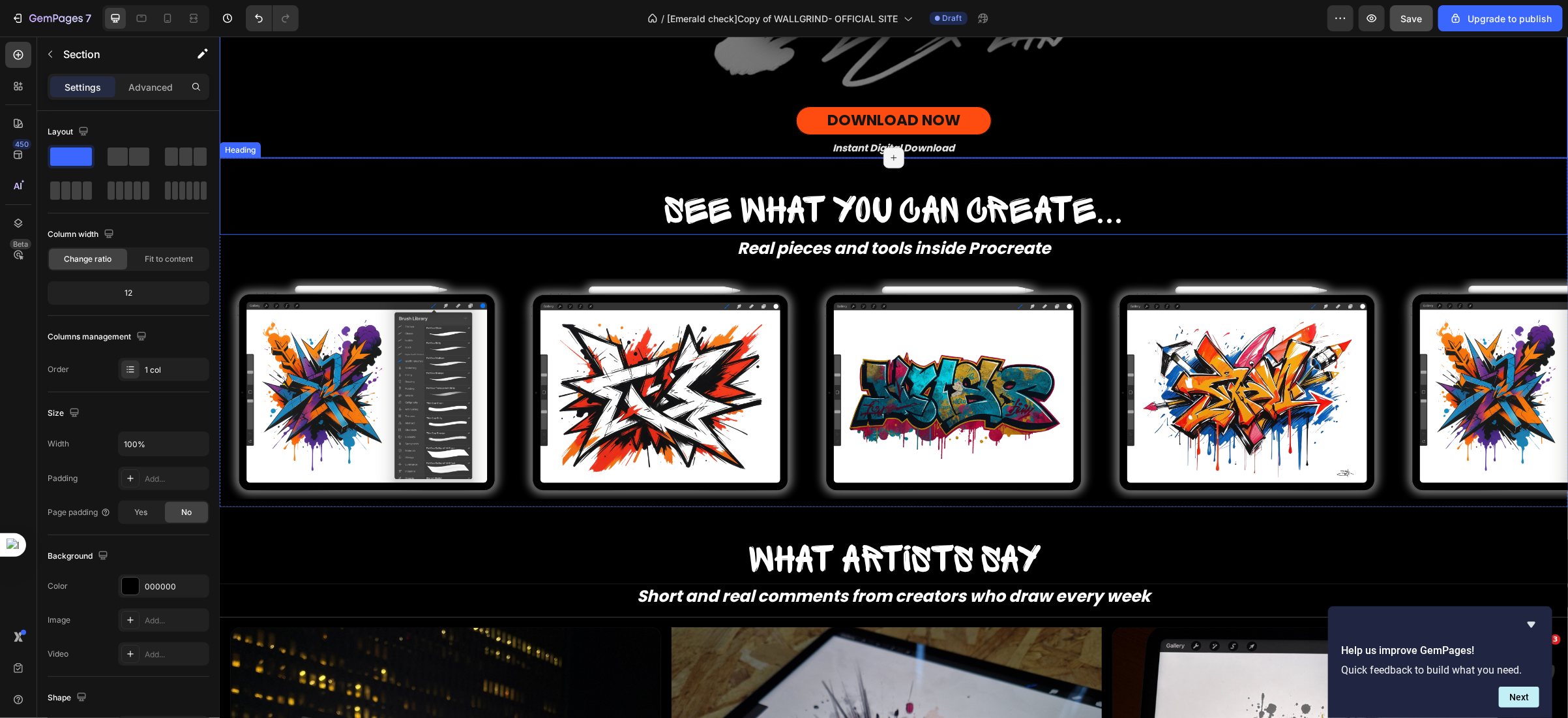
click at [241, 212] on h2 "See what you can create..." at bounding box center [893, 212] width 1348 height 45
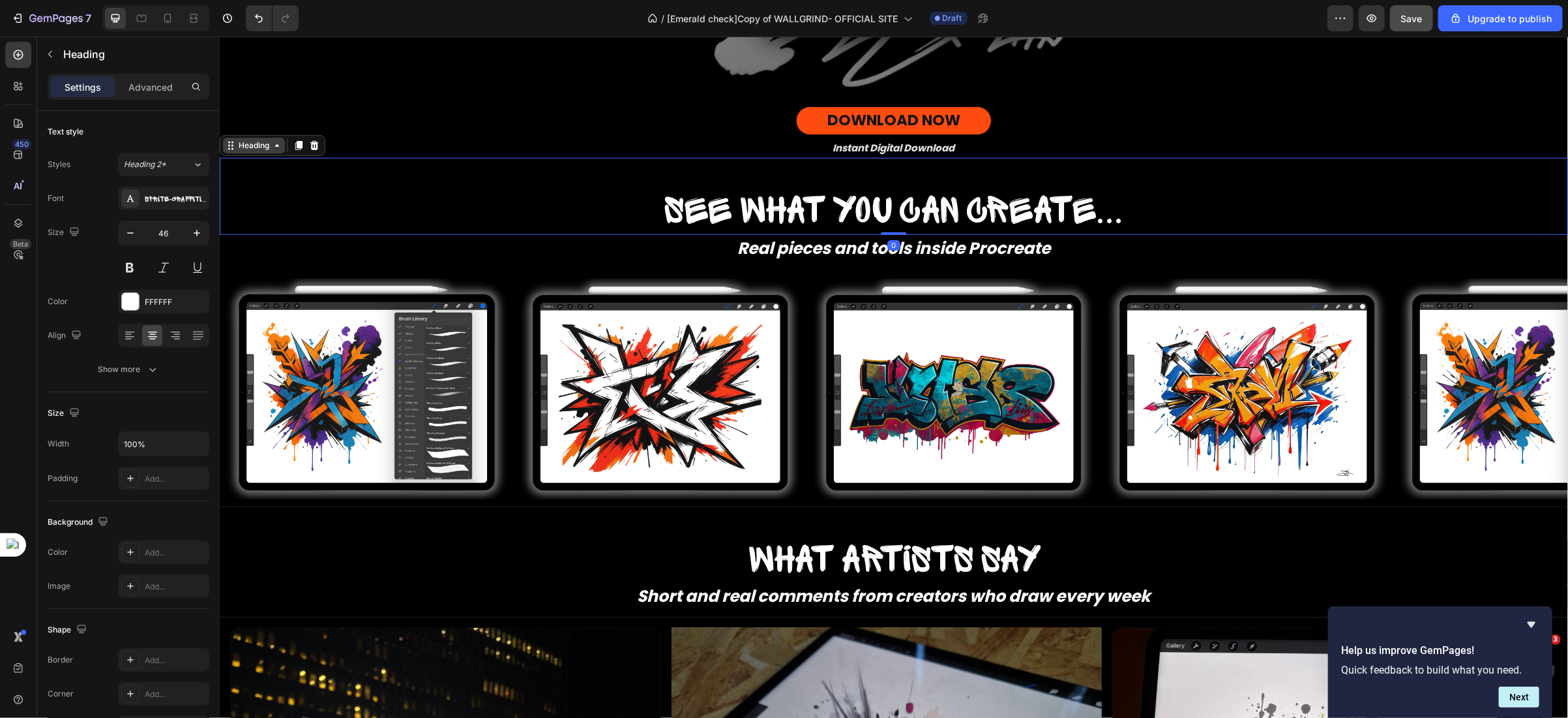
click at [253, 147] on div "Heading" at bounding box center [253, 145] width 36 height 12
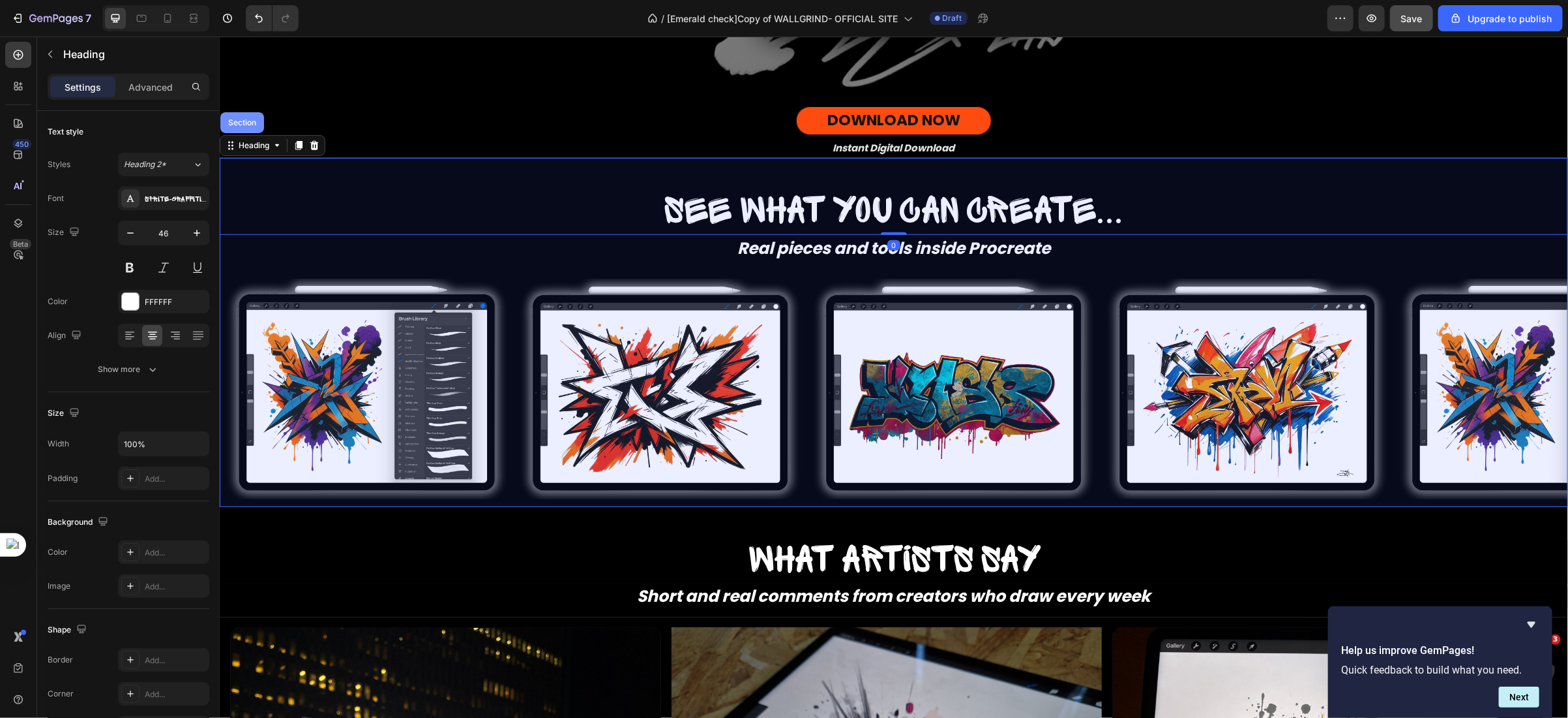
click at [247, 124] on div "Section" at bounding box center [241, 121] width 33 height 7
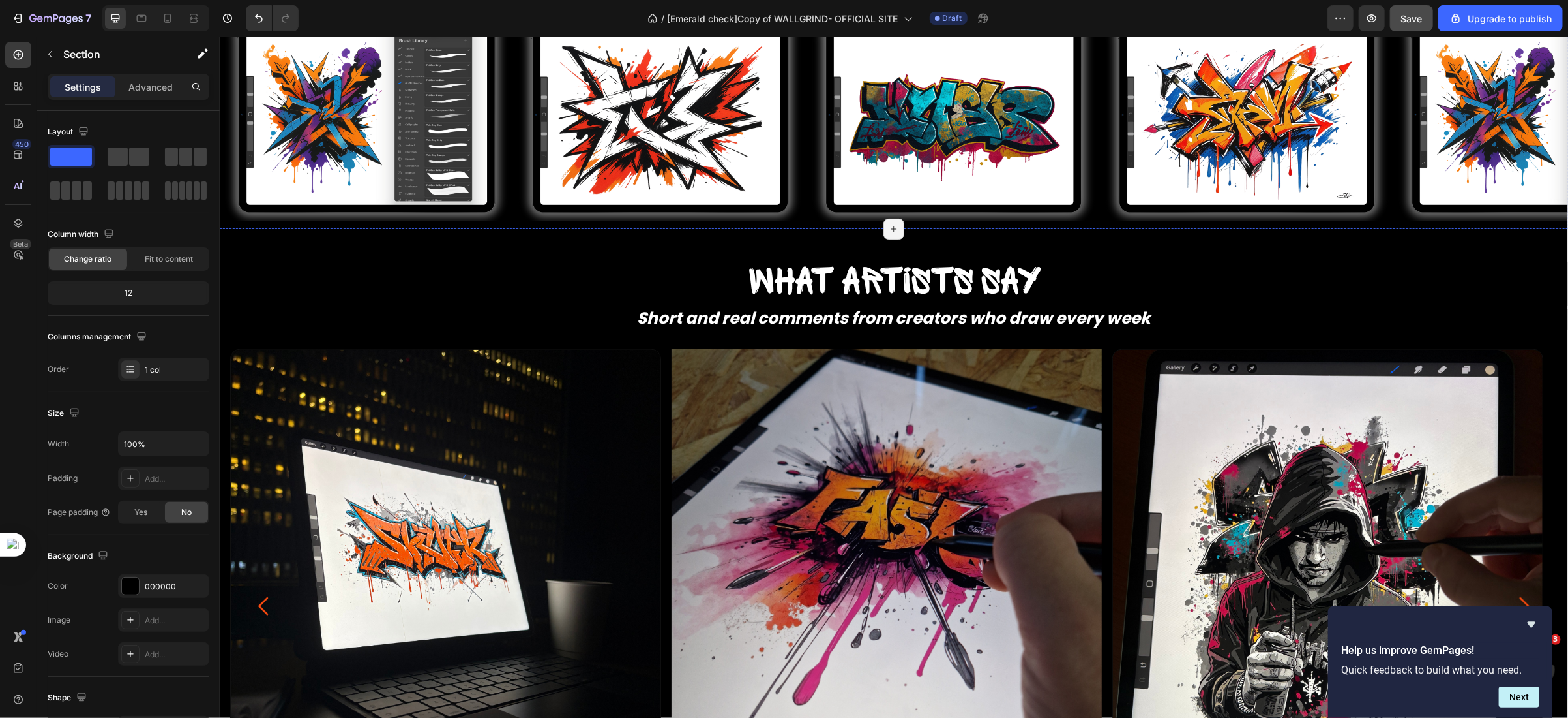
scroll to position [1042, 0]
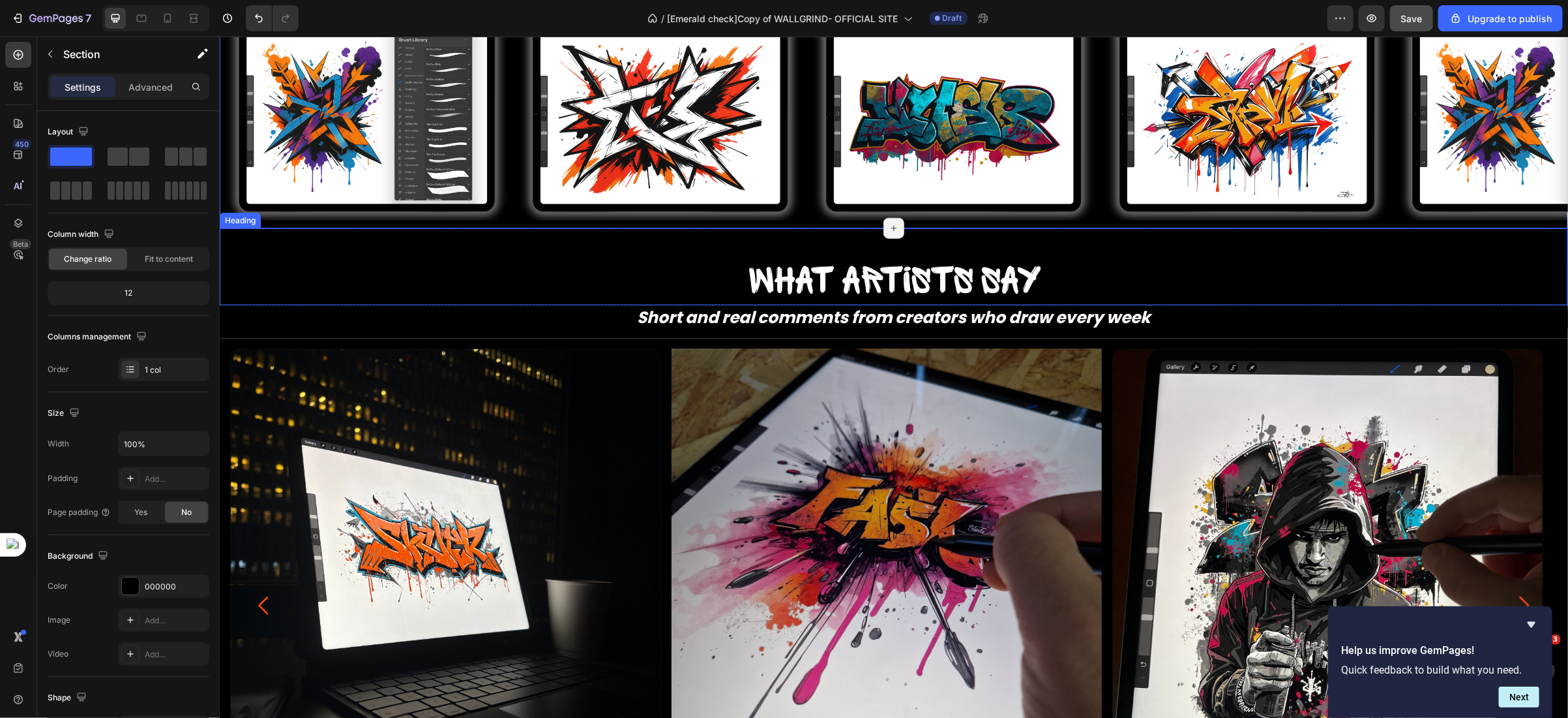
click at [234, 269] on h2 "What artists say" at bounding box center [893, 283] width 1348 height 45
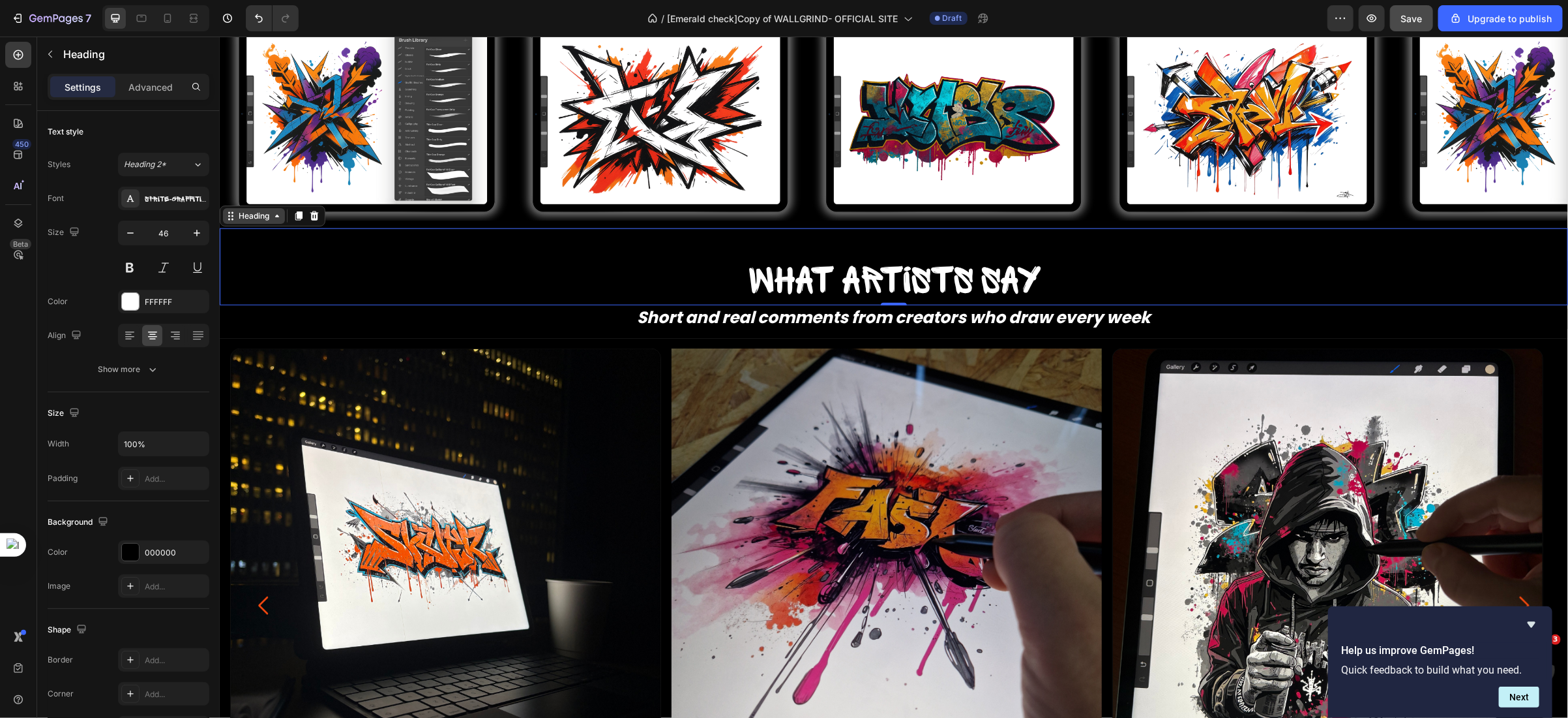
click at [253, 217] on div "Heading" at bounding box center [253, 216] width 36 height 12
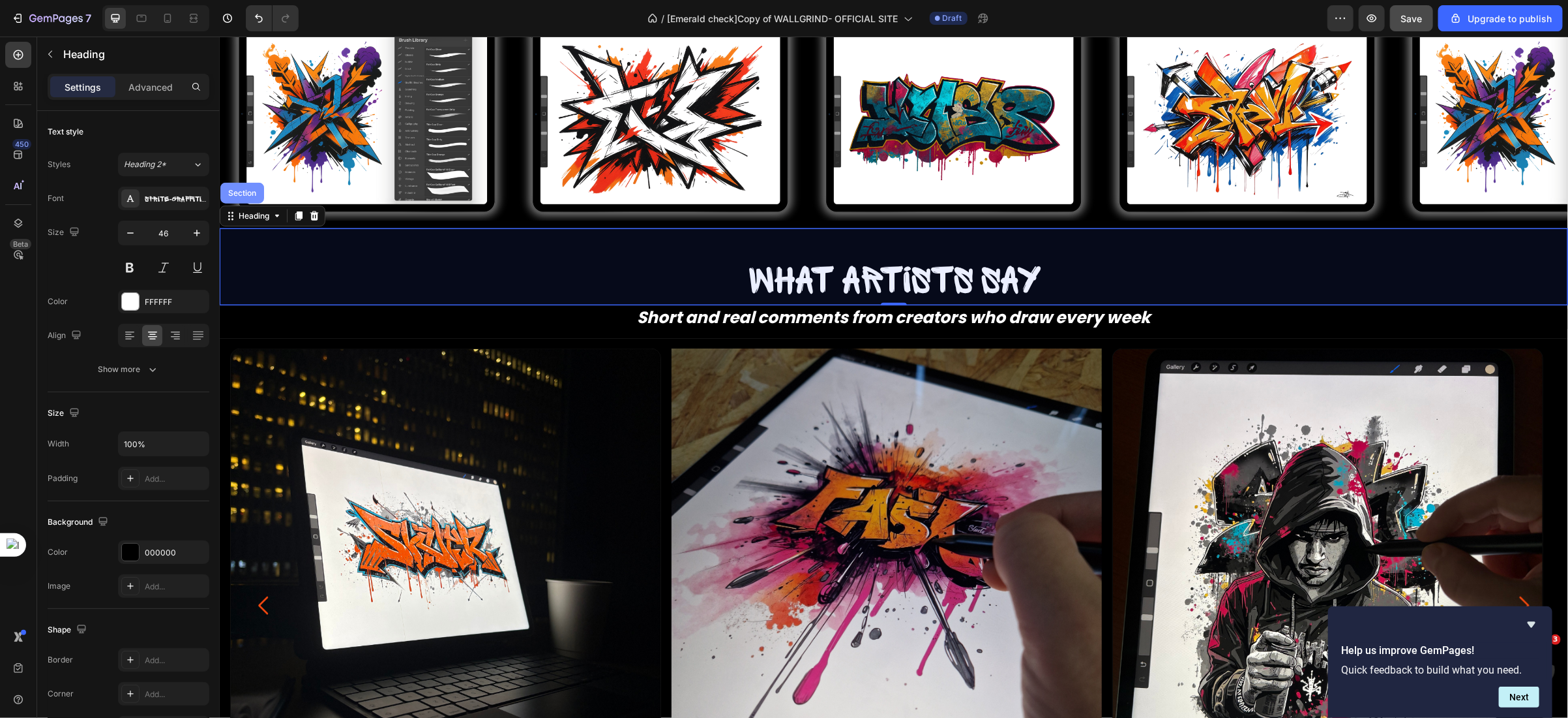
click at [244, 191] on div "Section" at bounding box center [241, 192] width 33 height 7
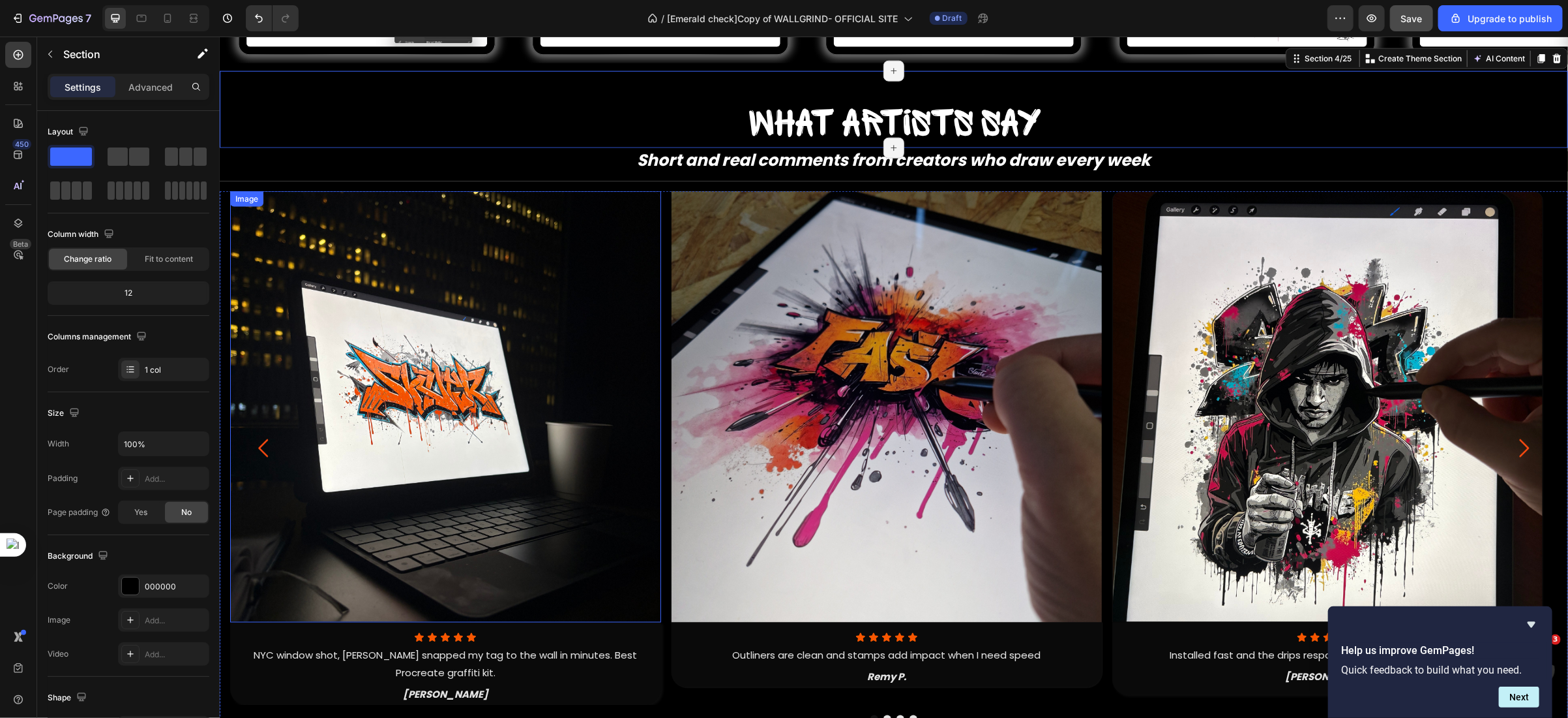
scroll to position [1221, 0]
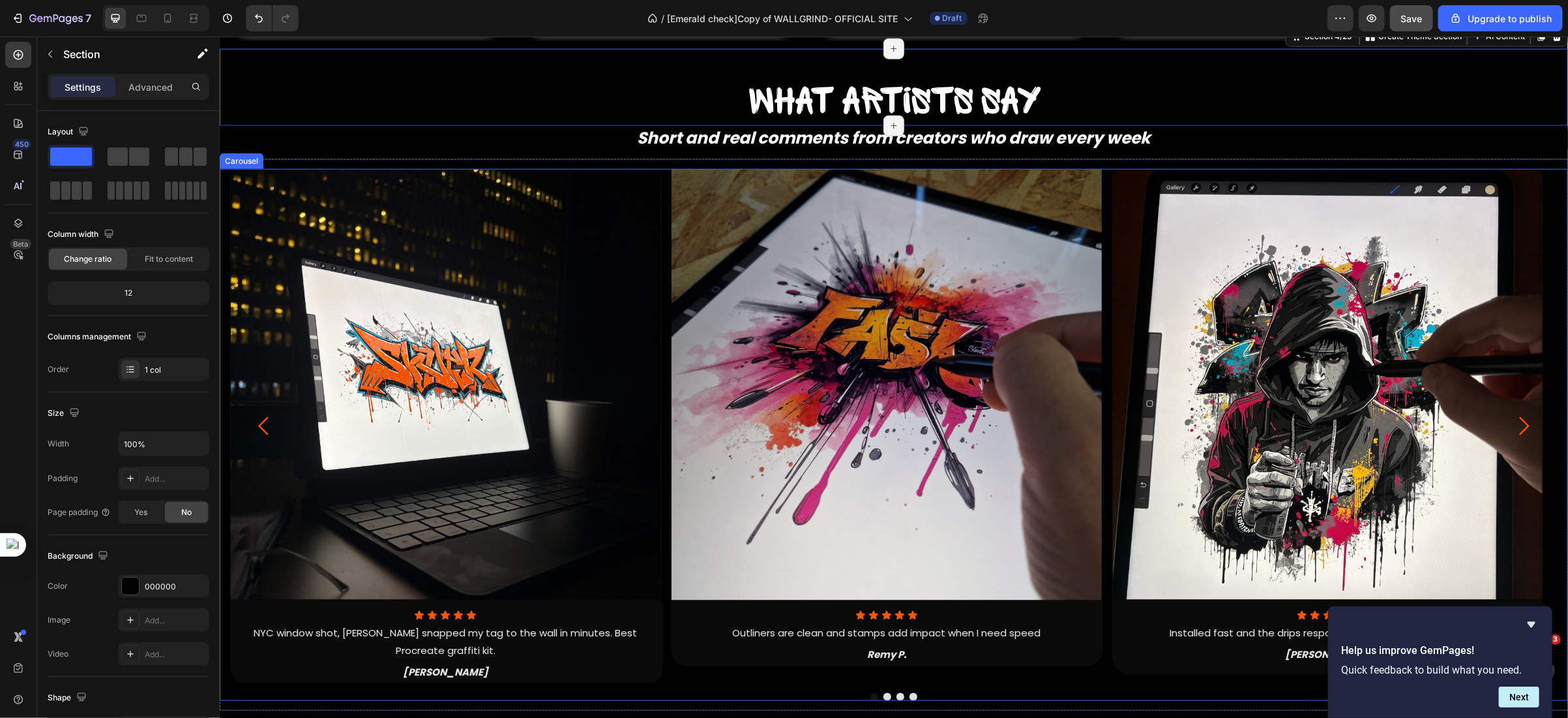
click at [222, 489] on div "Image Icon Icon Icon Icon Icon Icon List NYC window shot, WallGrind snapped my …" at bounding box center [893, 435] width 1348 height 532
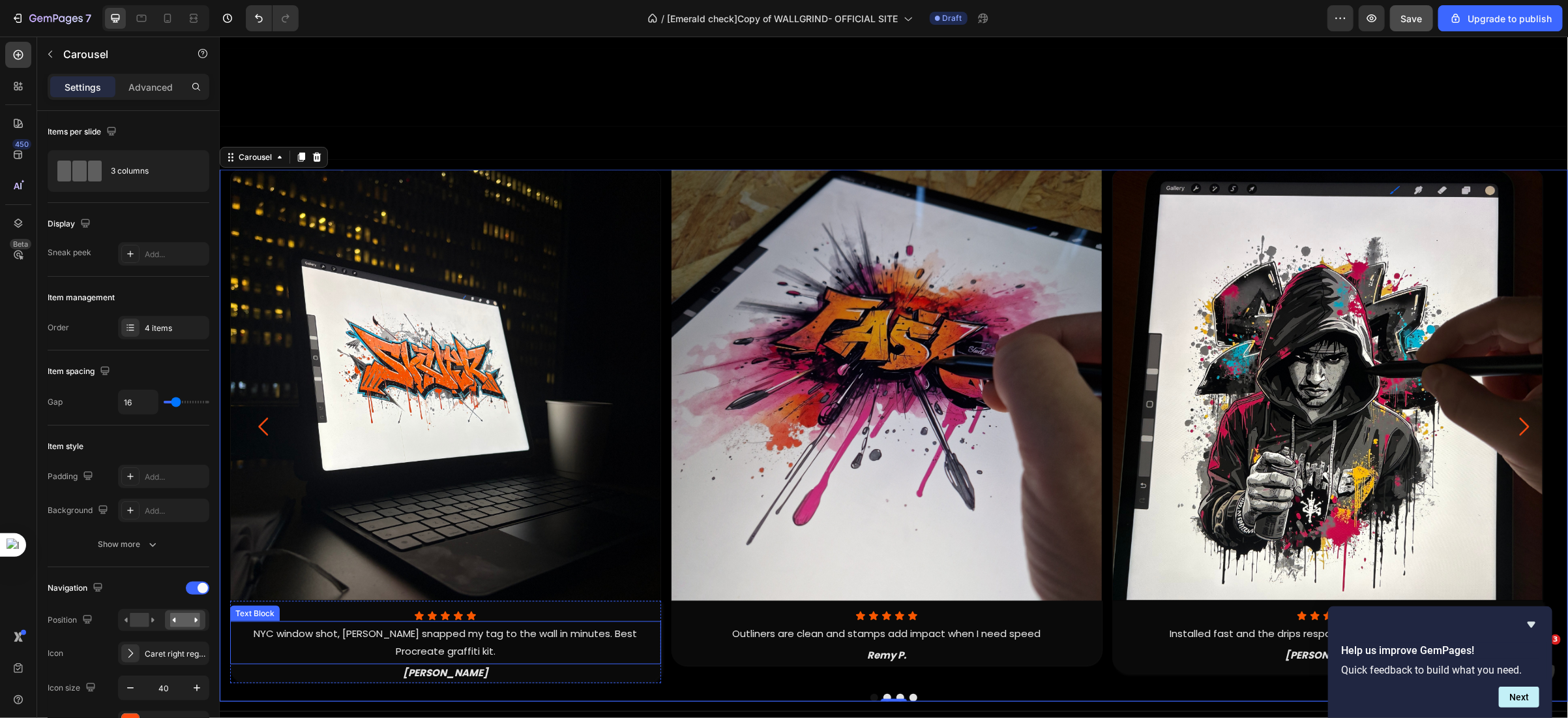
scroll to position [1870, 0]
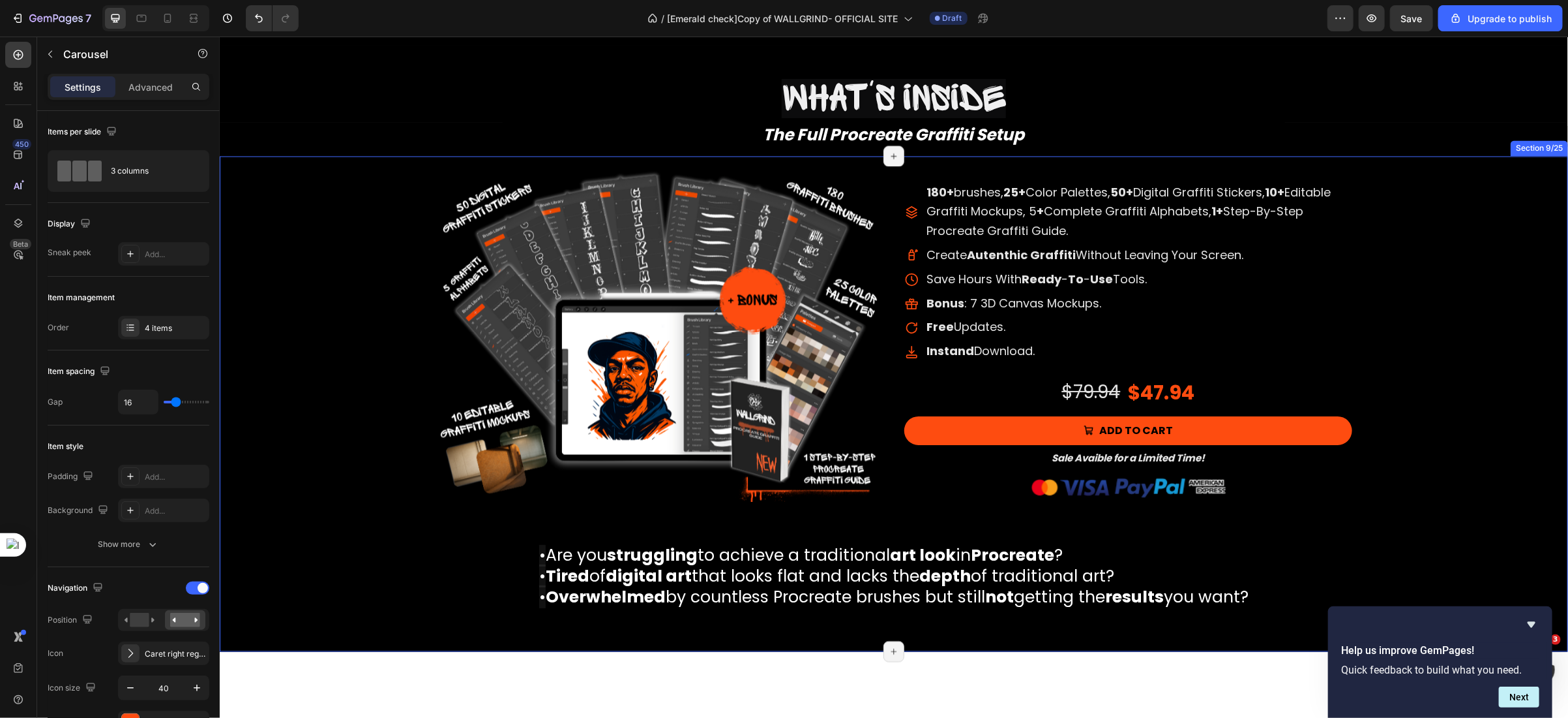
click at [296, 253] on div "Product Images 180+ Brushes, 25+ Color Palettes, 50+ Digital Graffiti Stickers,…" at bounding box center [893, 404] width 1348 height 476
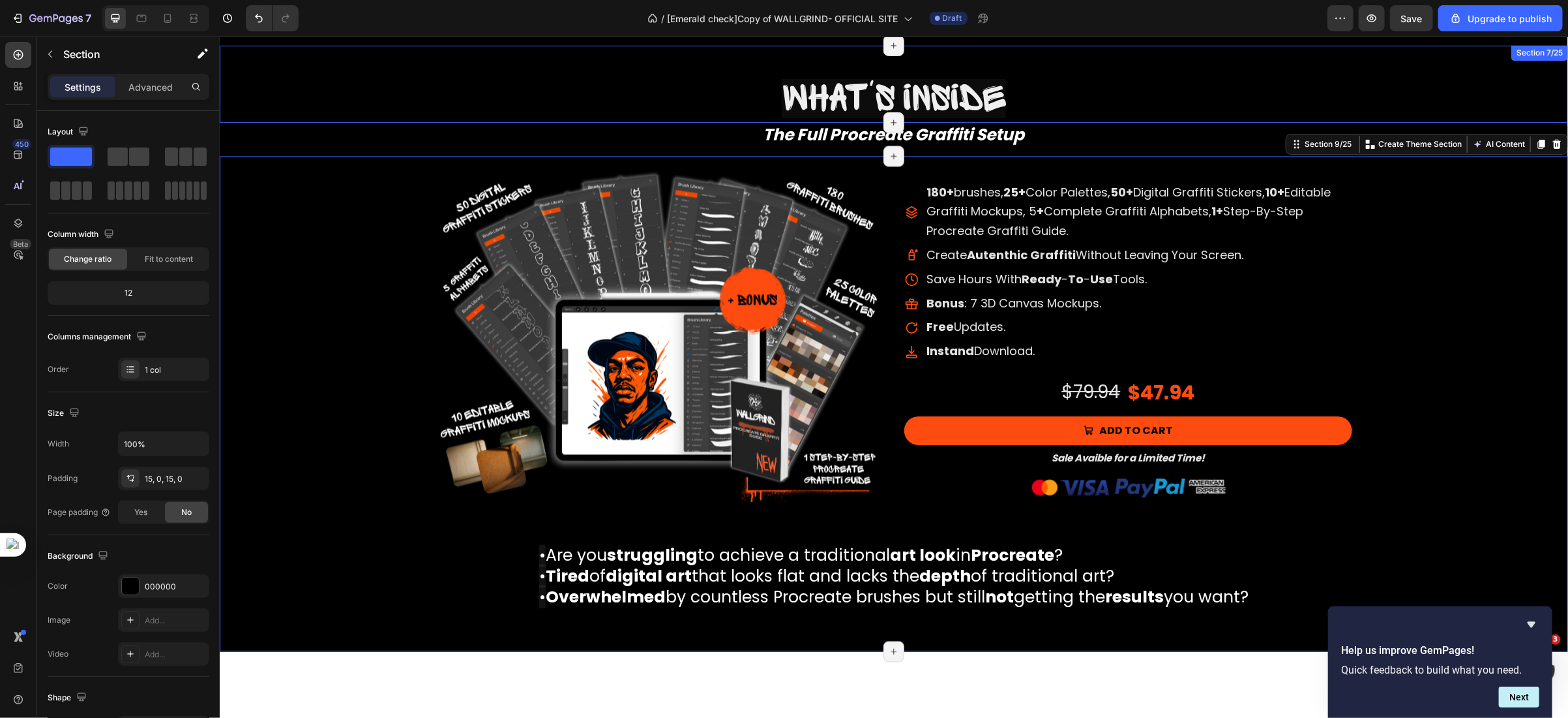
click at [401, 107] on div "What's inside Heading What's inside Heading Row" at bounding box center [893, 83] width 1348 height 77
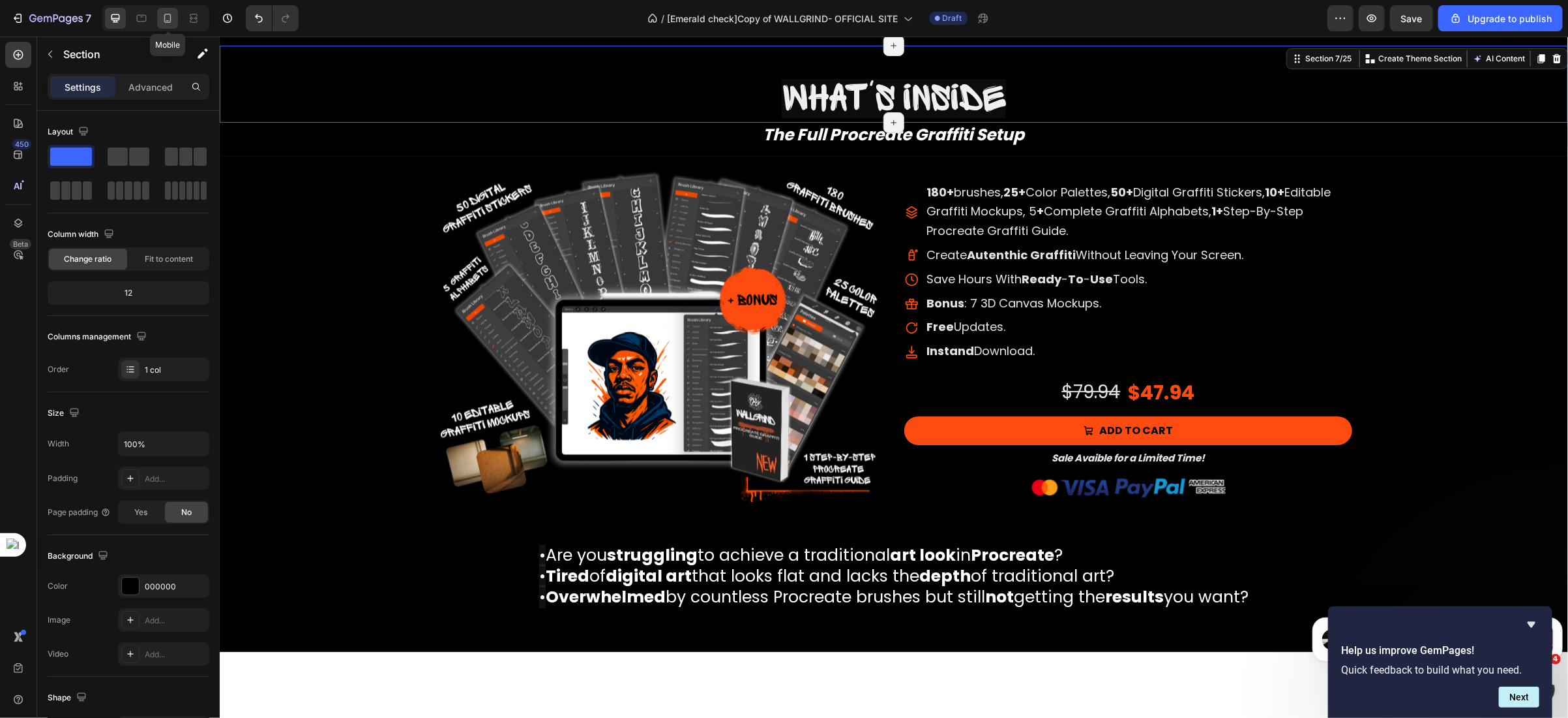
click at [172, 17] on icon at bounding box center [168, 18] width 13 height 13
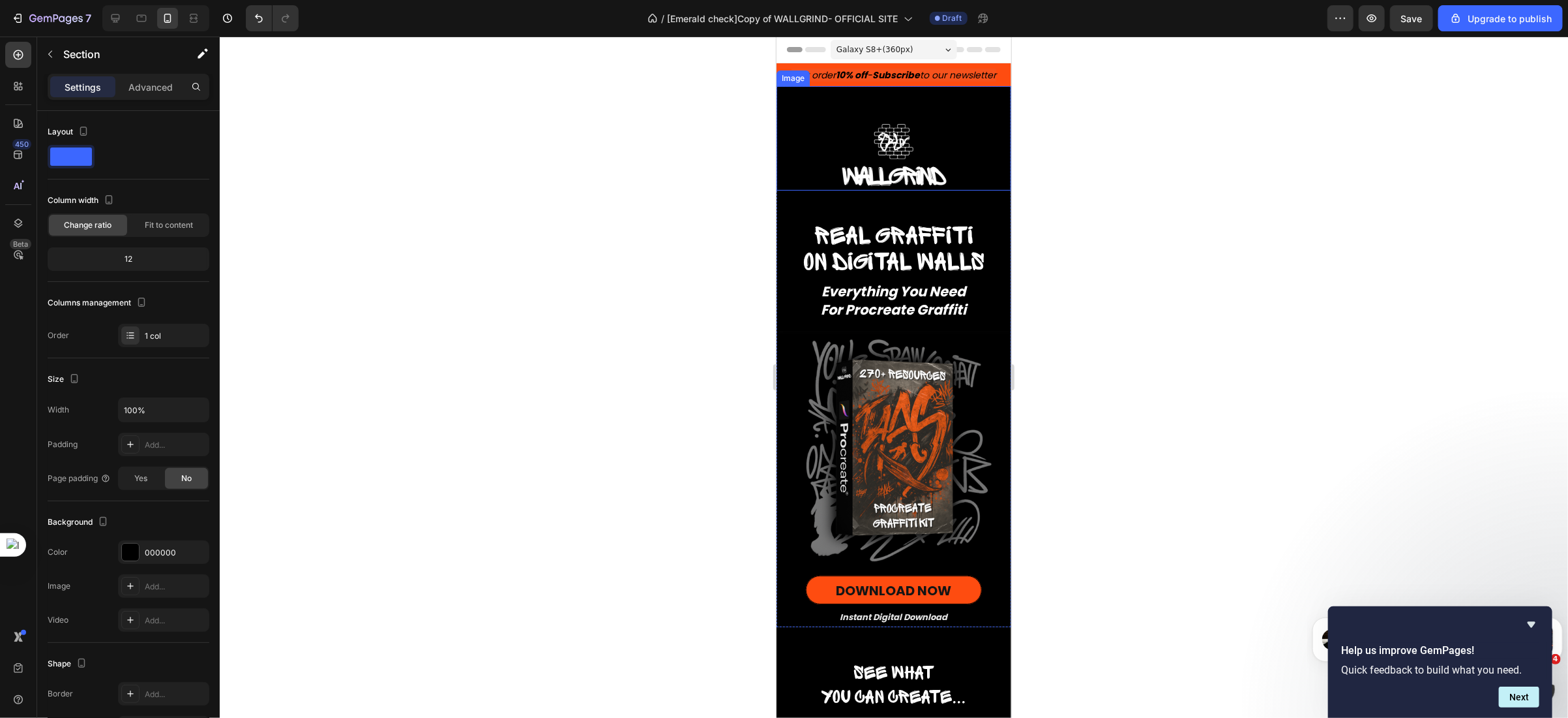
click at [824, 110] on div "Image" at bounding box center [893, 137] width 234 height 104
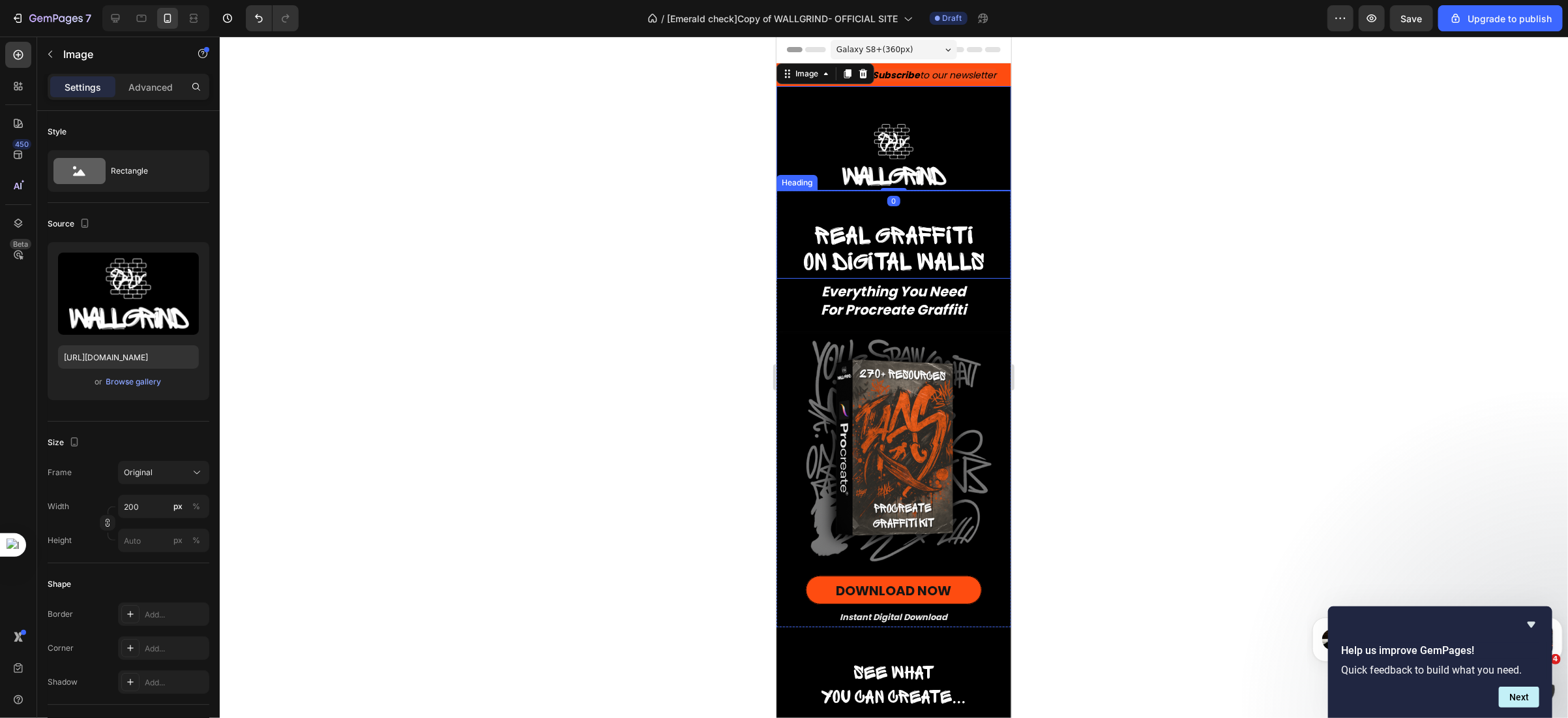
click at [797, 234] on h2 "Real graffiti on digital walls" at bounding box center [893, 250] width 234 height 55
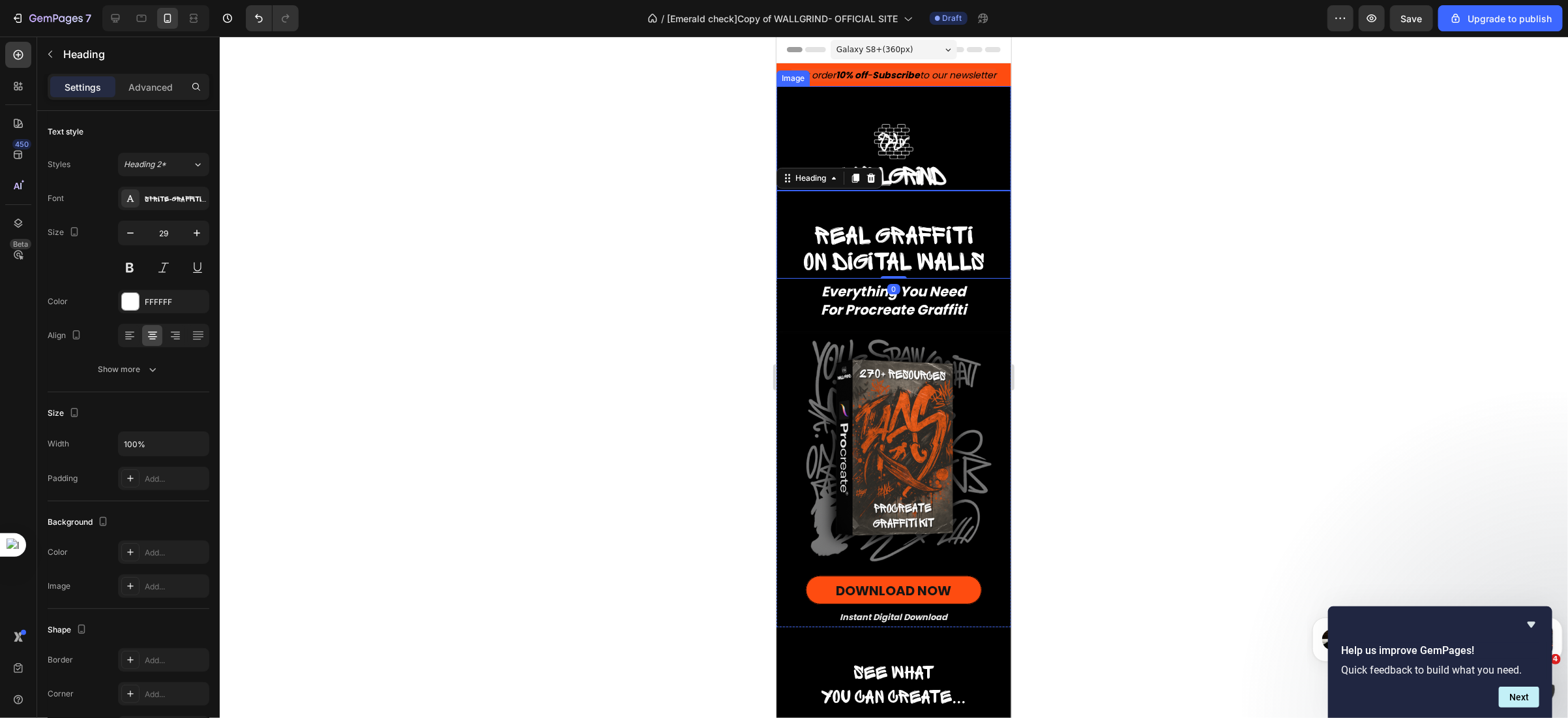
click at [959, 168] on div at bounding box center [893, 154] width 234 height 72
